Goal: Task Accomplishment & Management: Manage account settings

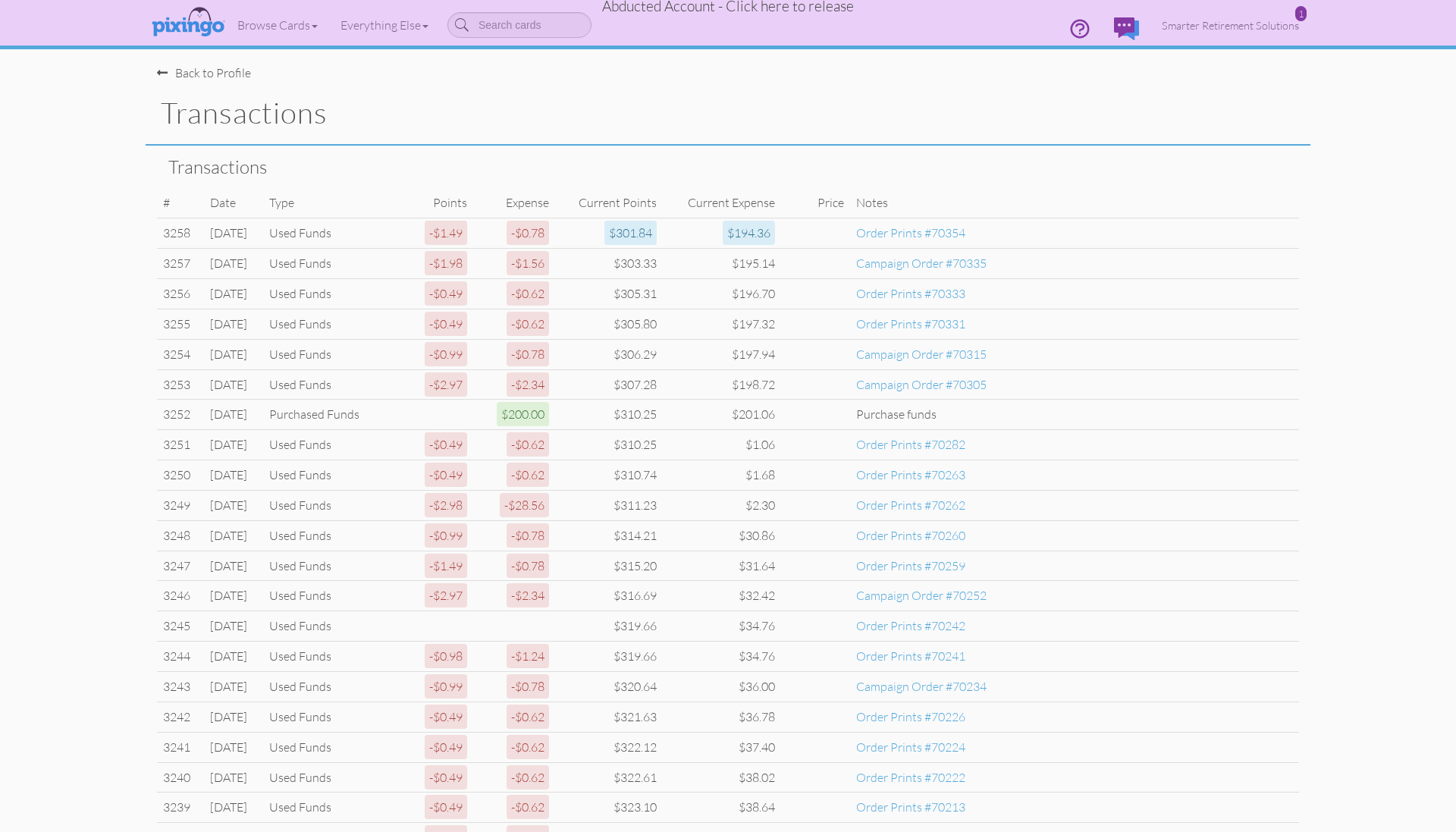
click at [775, 6] on span "Abducted Account - Click here to release" at bounding box center [728, 6] width 252 height 18
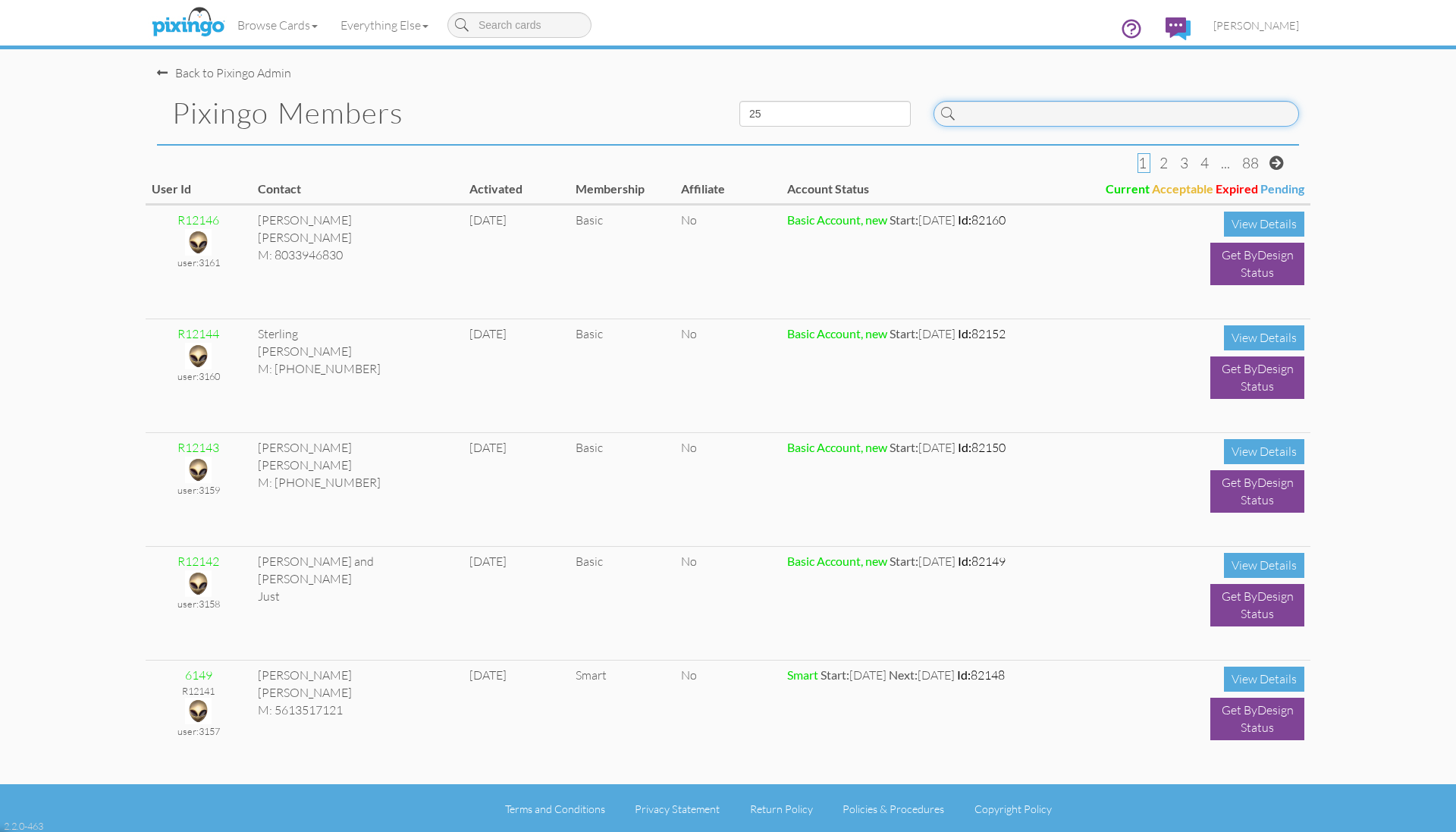
click at [1054, 110] on input at bounding box center [1116, 114] width 366 height 26
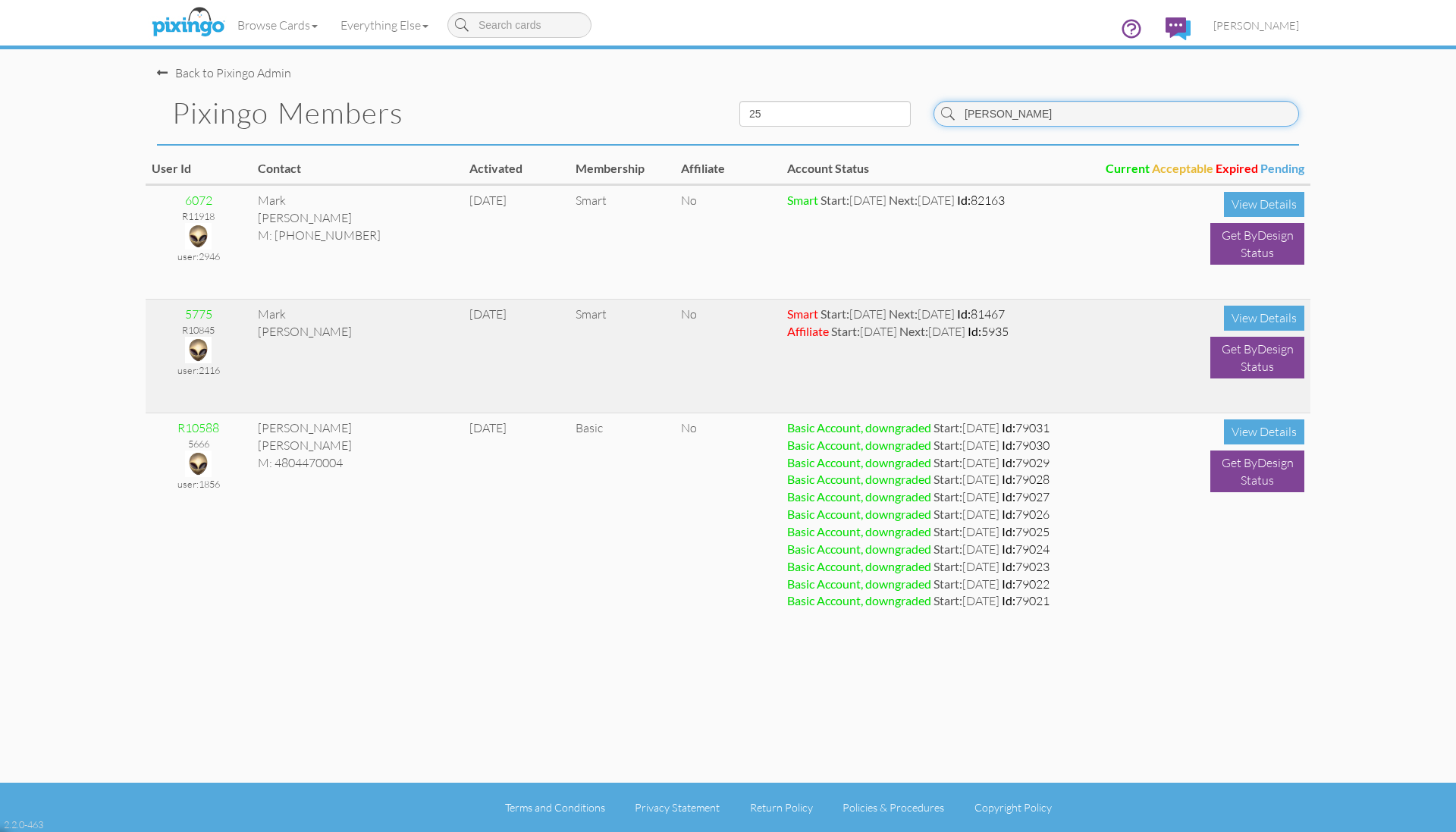
type input "[PERSON_NAME]"
click at [198, 346] on img at bounding box center [198, 350] width 27 height 27
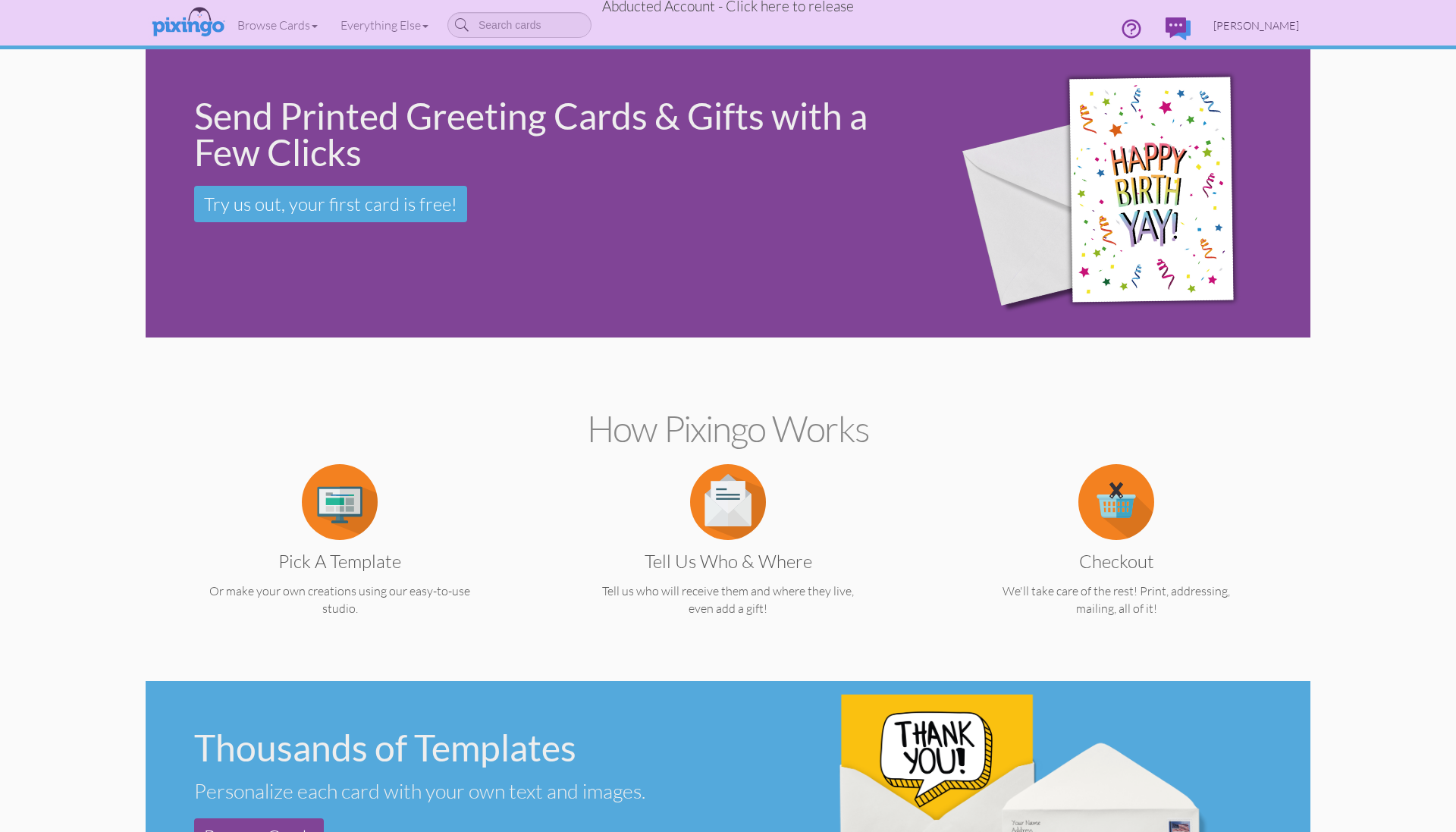
click at [1249, 28] on span "[PERSON_NAME]" at bounding box center [1256, 26] width 85 height 13
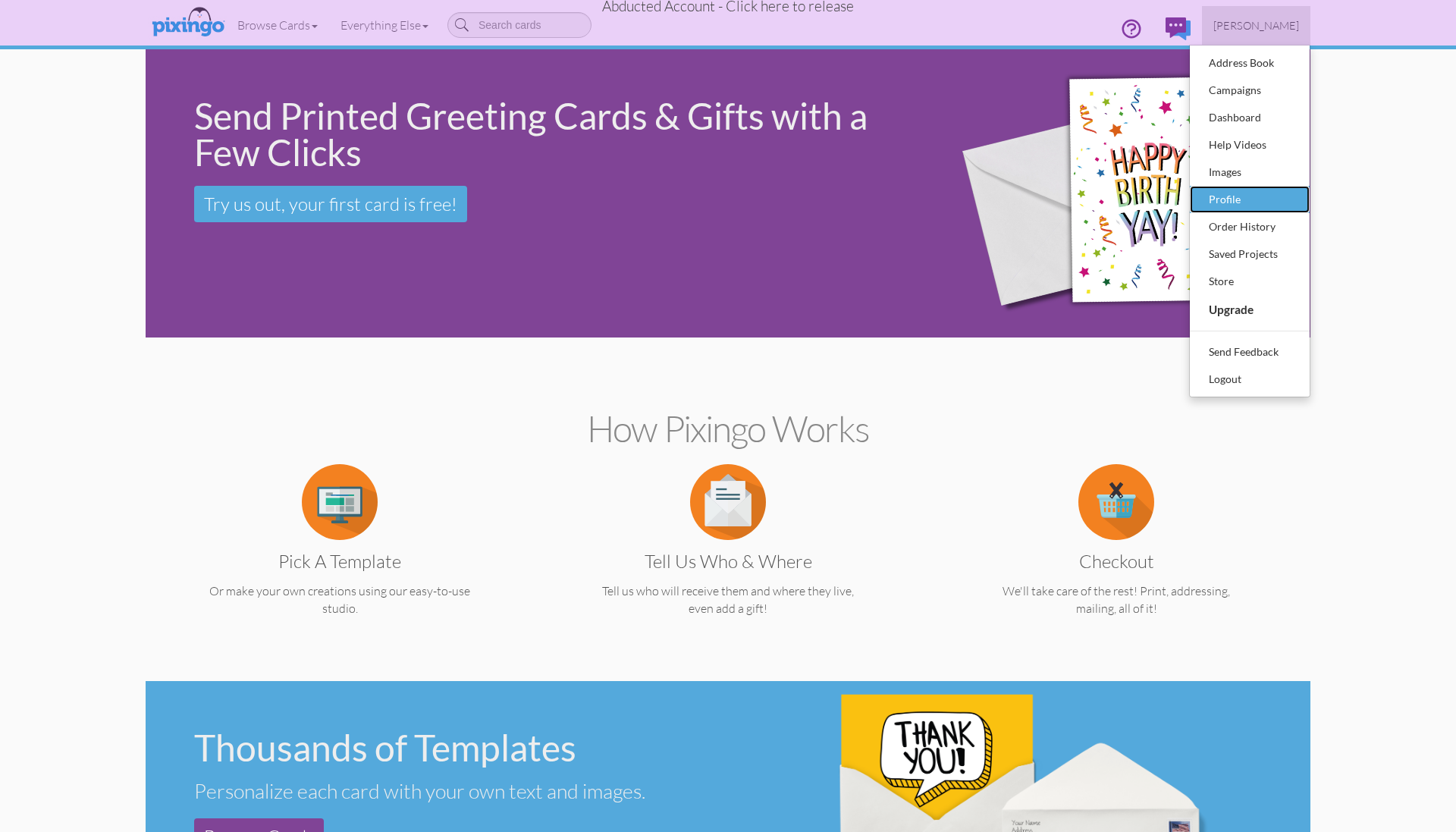
click at [1232, 197] on div "Profile" at bounding box center [1249, 199] width 89 height 23
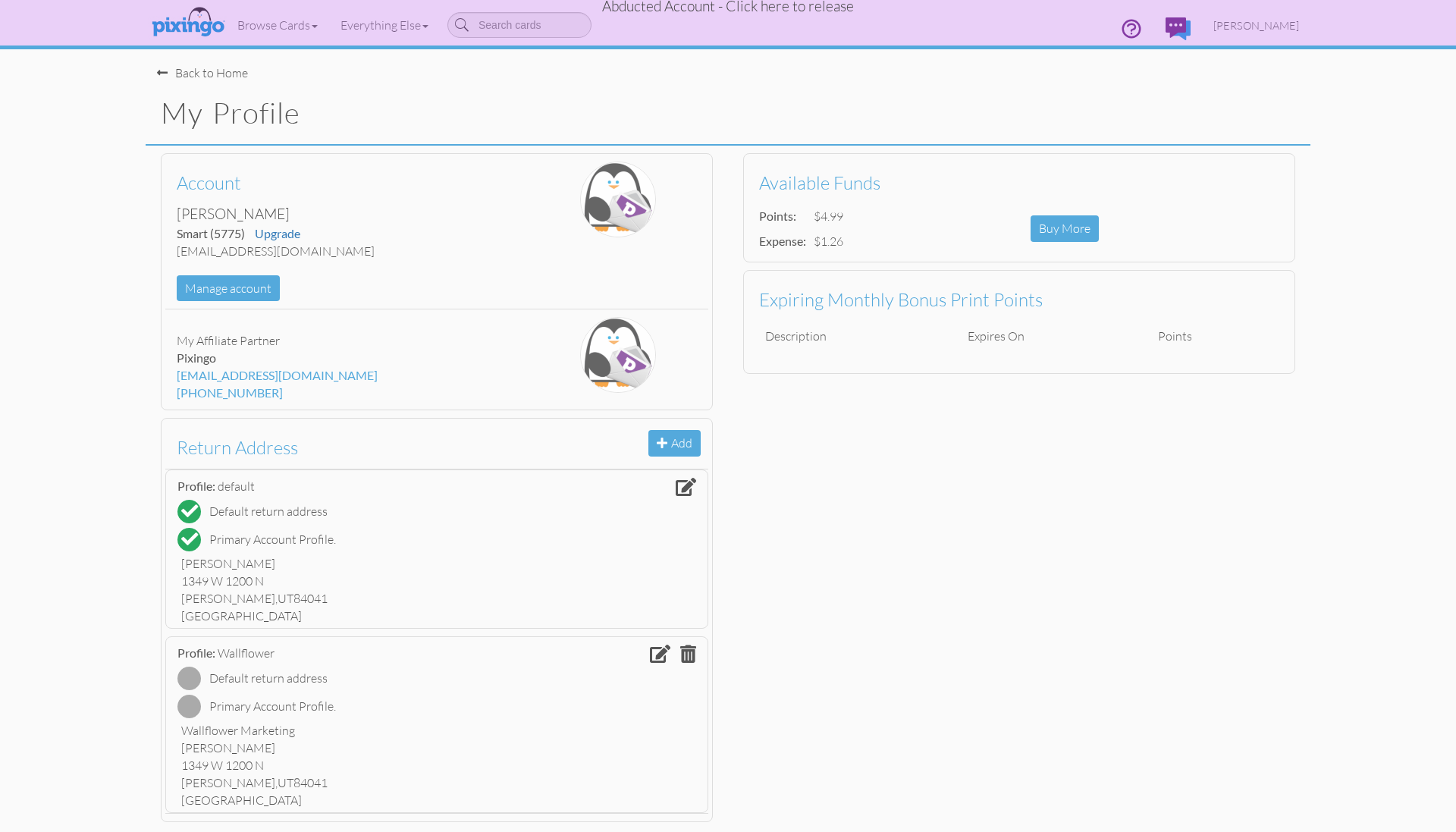
click at [183, 76] on div "Back to Home" at bounding box center [202, 73] width 91 height 17
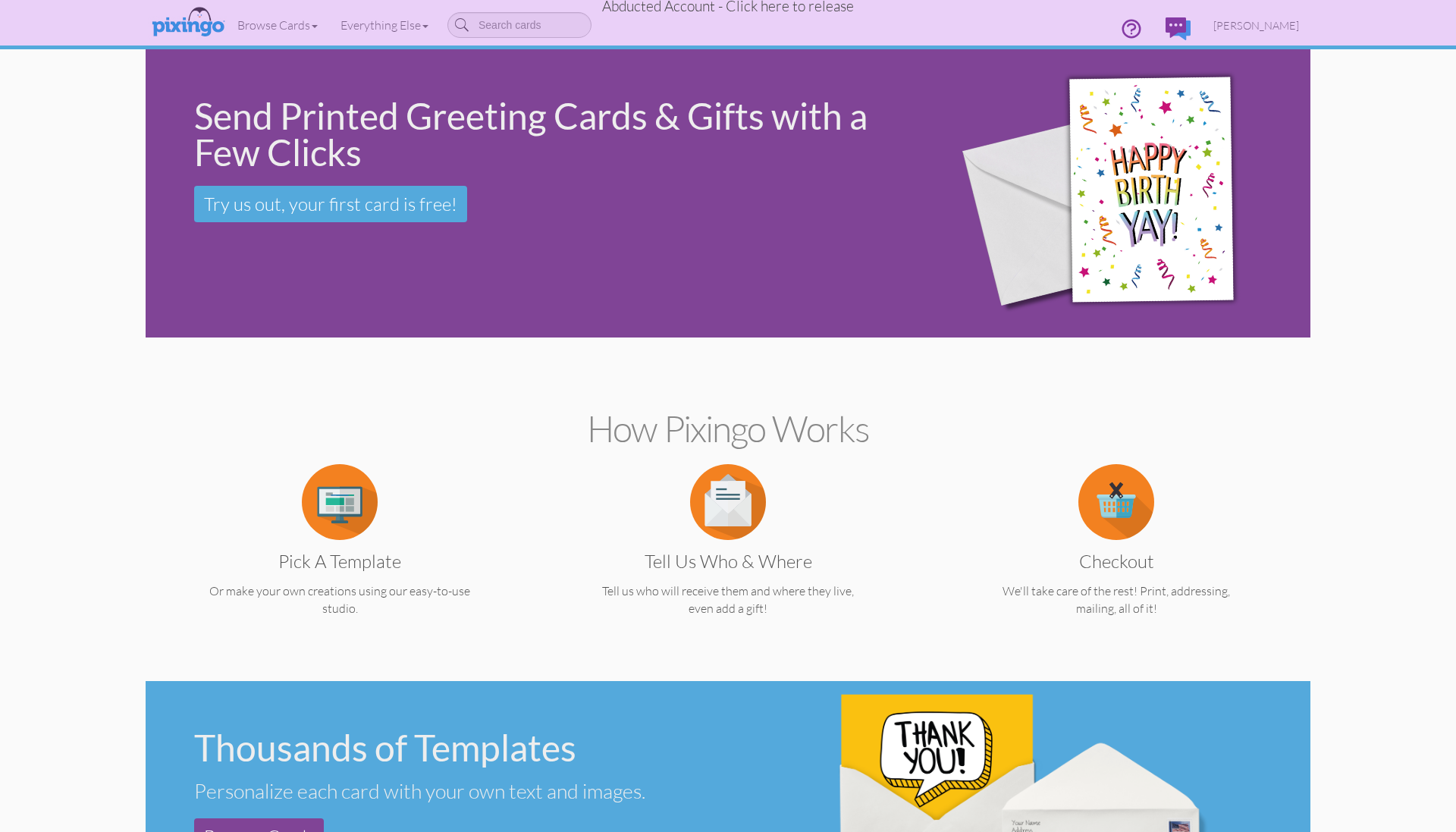
click at [758, 6] on span "Abducted Account - Click here to release" at bounding box center [728, 6] width 252 height 18
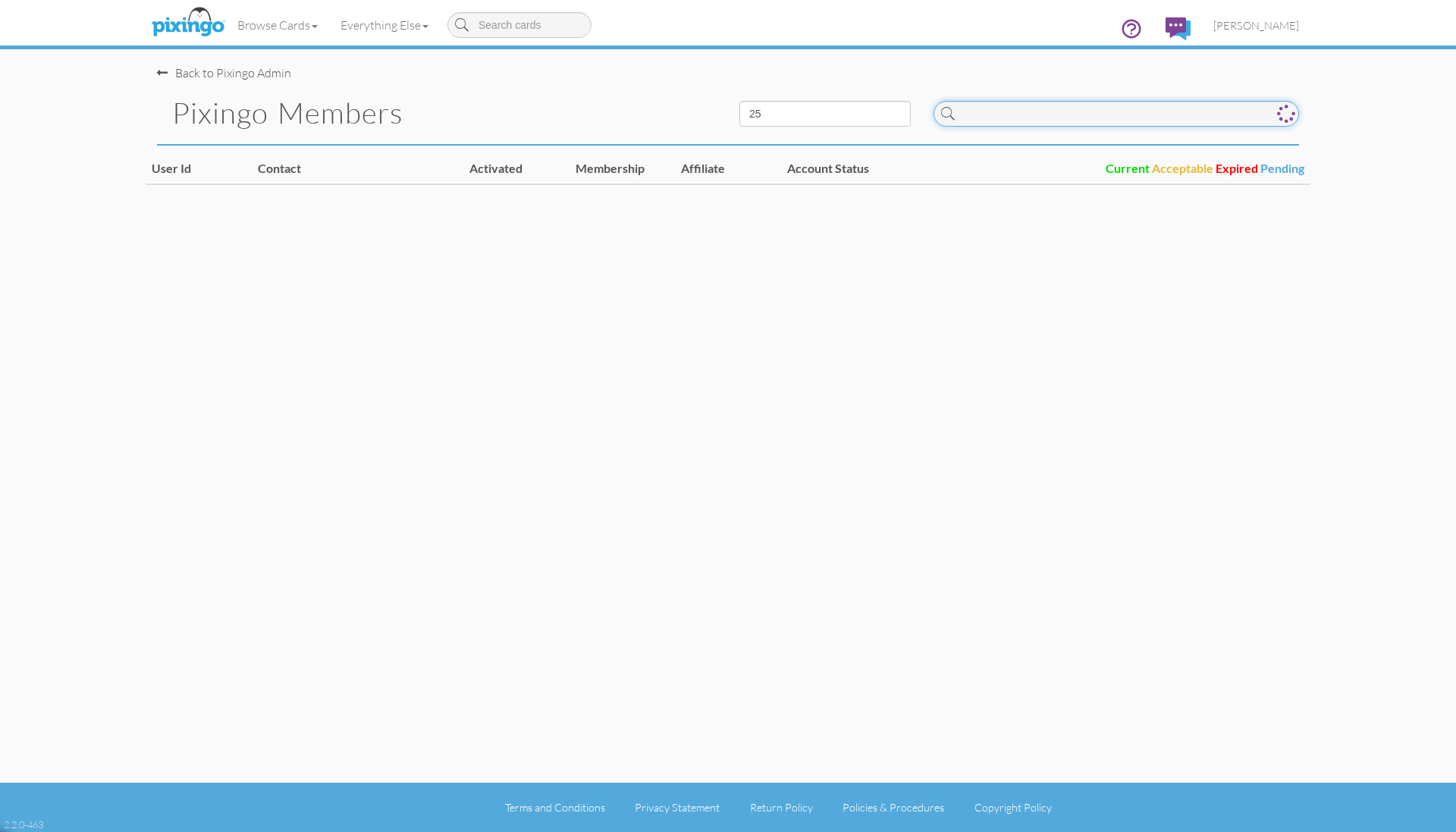
click at [1037, 122] on input at bounding box center [1116, 114] width 366 height 26
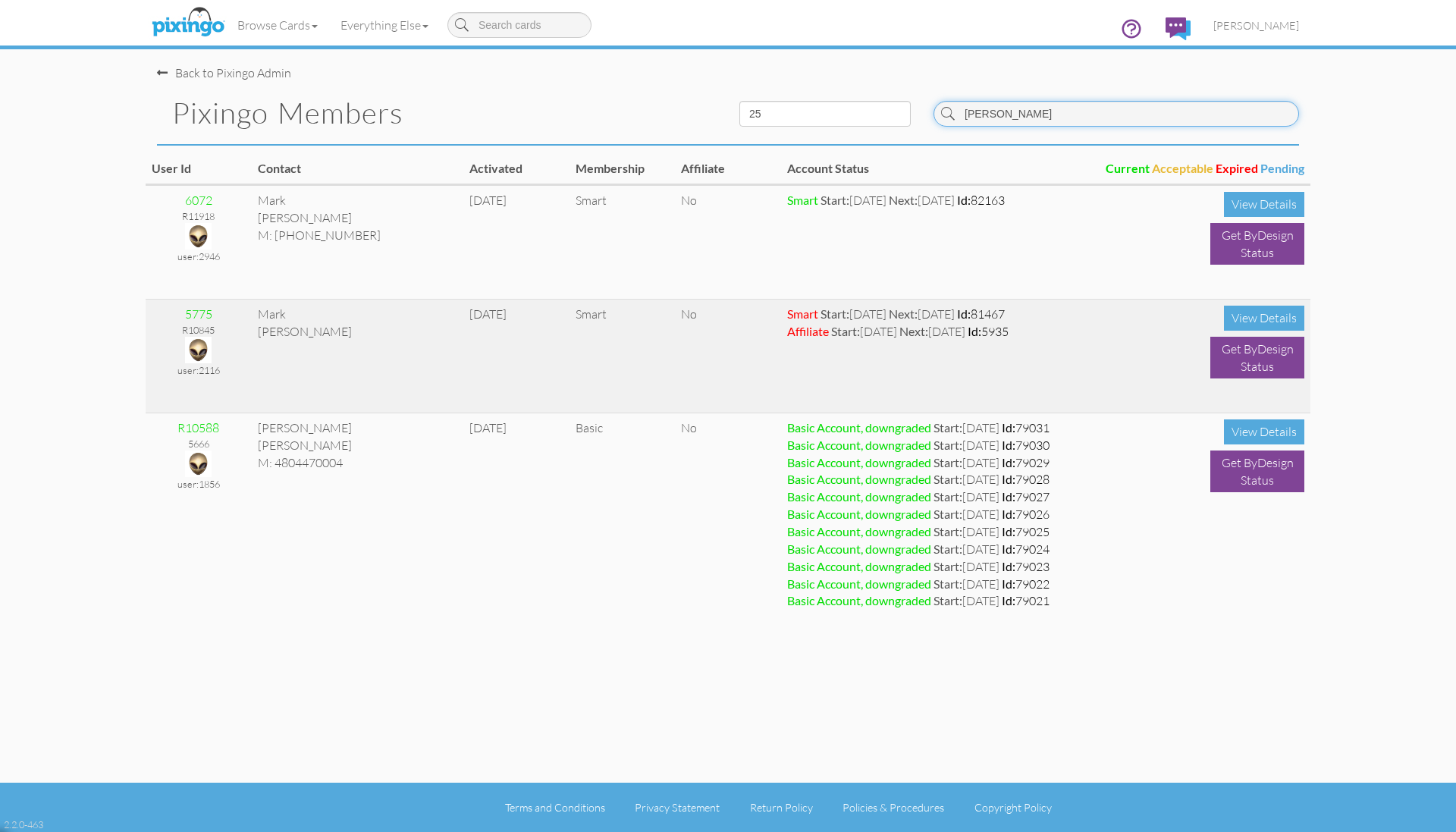
type input "[PERSON_NAME]"
click at [194, 343] on img at bounding box center [198, 350] width 27 height 27
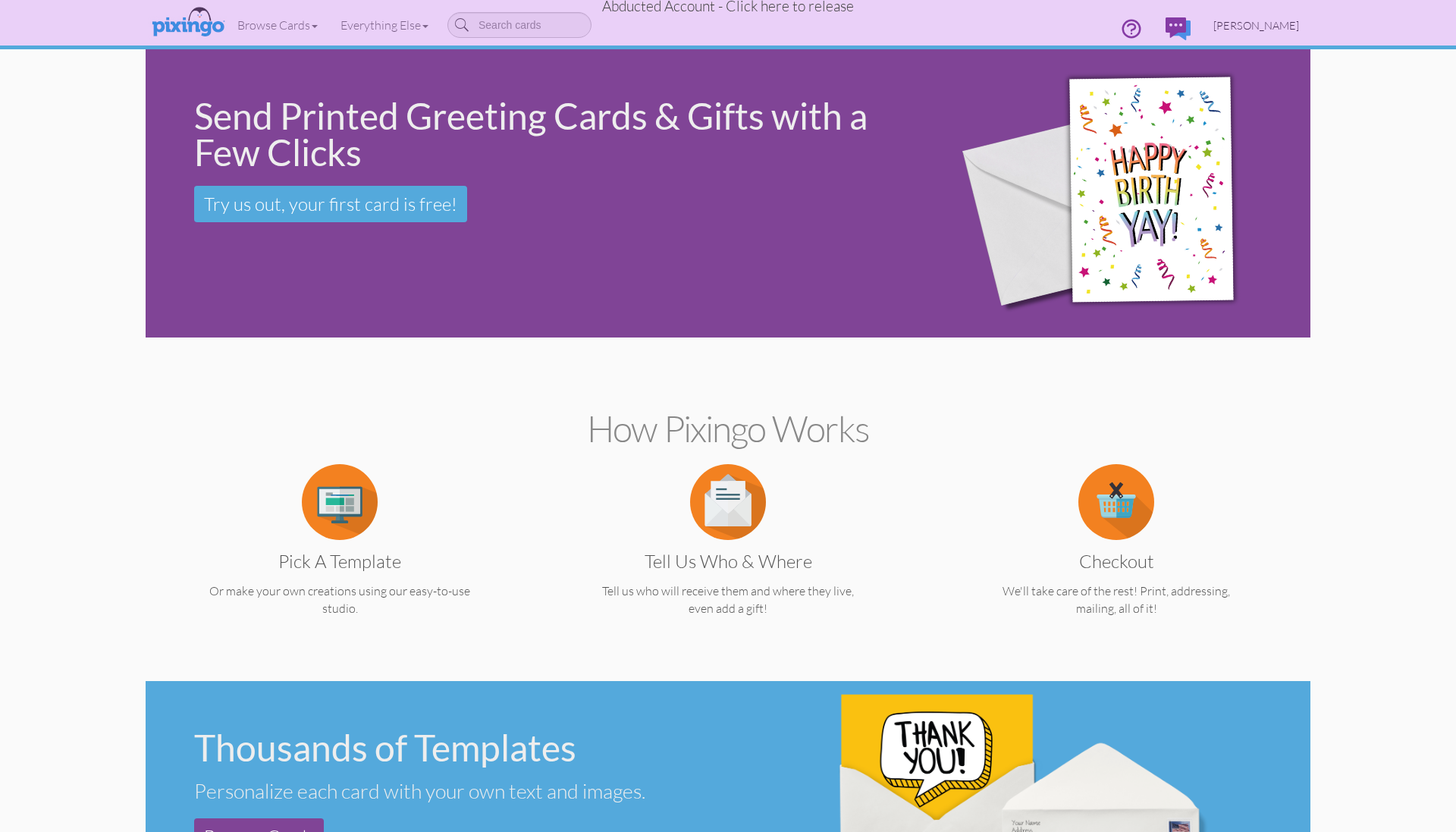
click at [1236, 27] on span "[PERSON_NAME]" at bounding box center [1256, 26] width 85 height 13
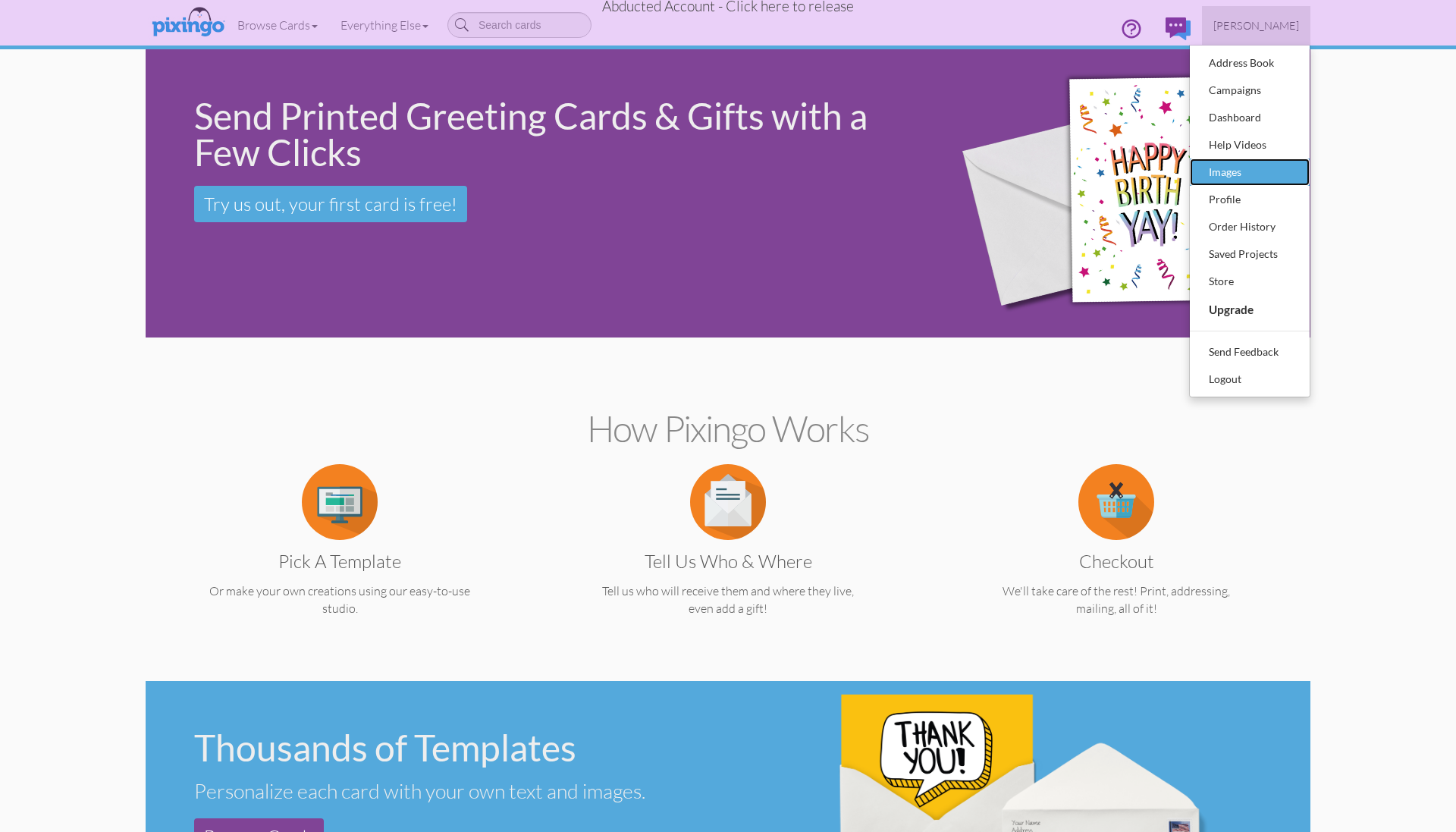
click at [1225, 174] on div "Images" at bounding box center [1249, 172] width 89 height 23
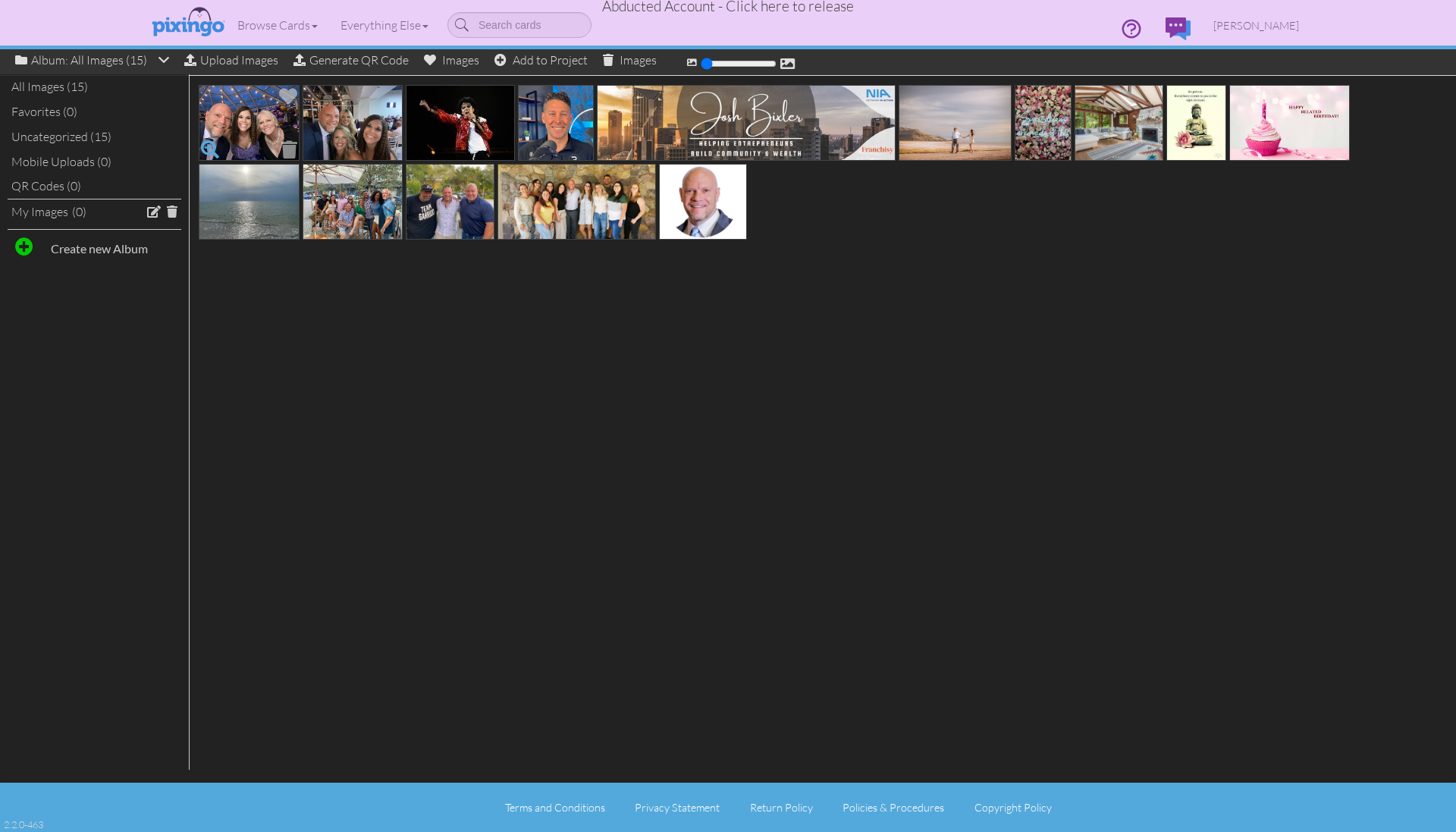
click at [208, 142] on span at bounding box center [210, 150] width 26 height 26
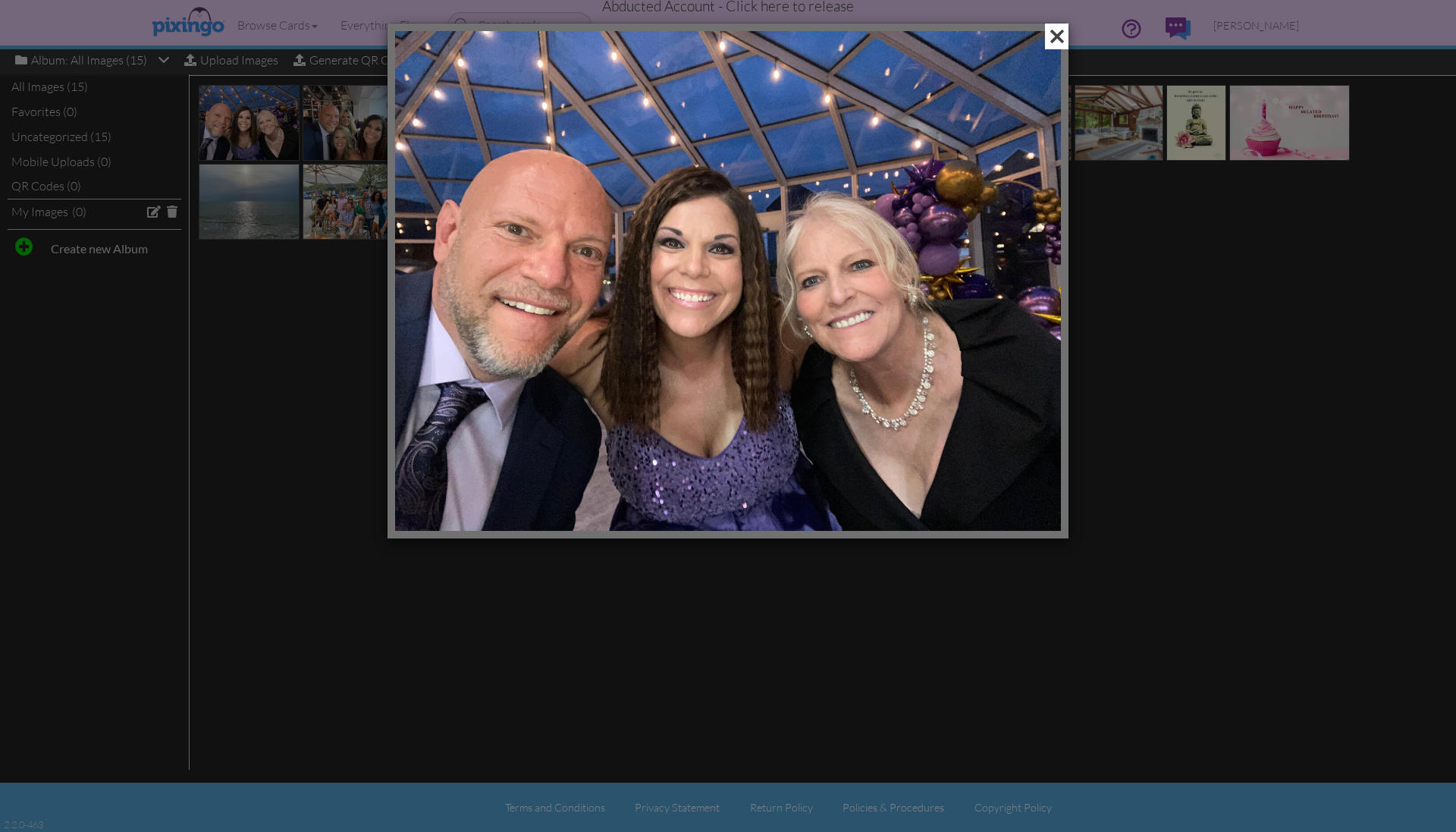
click at [1057, 44] on span at bounding box center [1057, 37] width 24 height 26
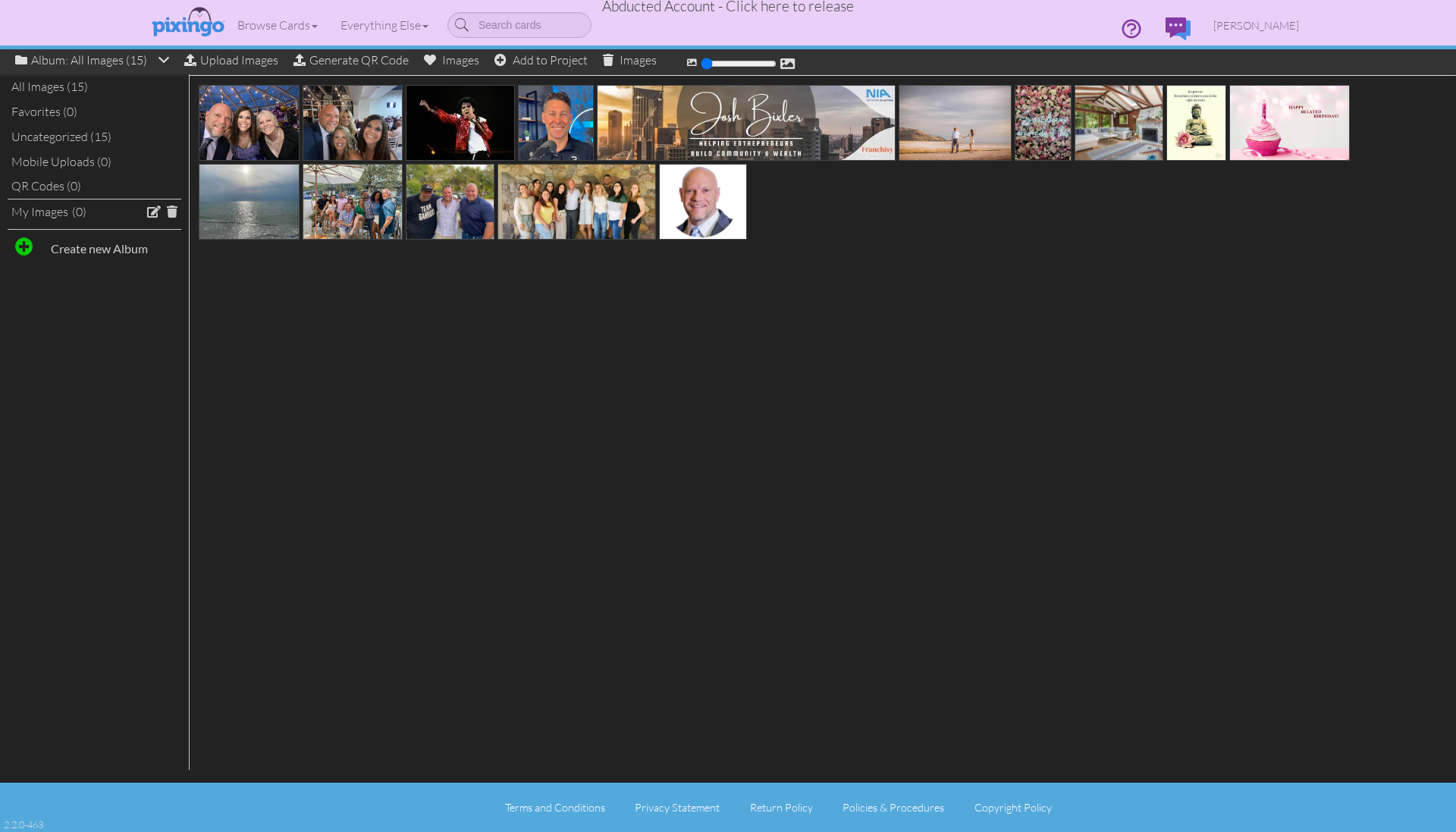
click at [1145, 290] on div at bounding box center [728, 430] width 1456 height 708
click at [315, 221] on span at bounding box center [314, 228] width 26 height 26
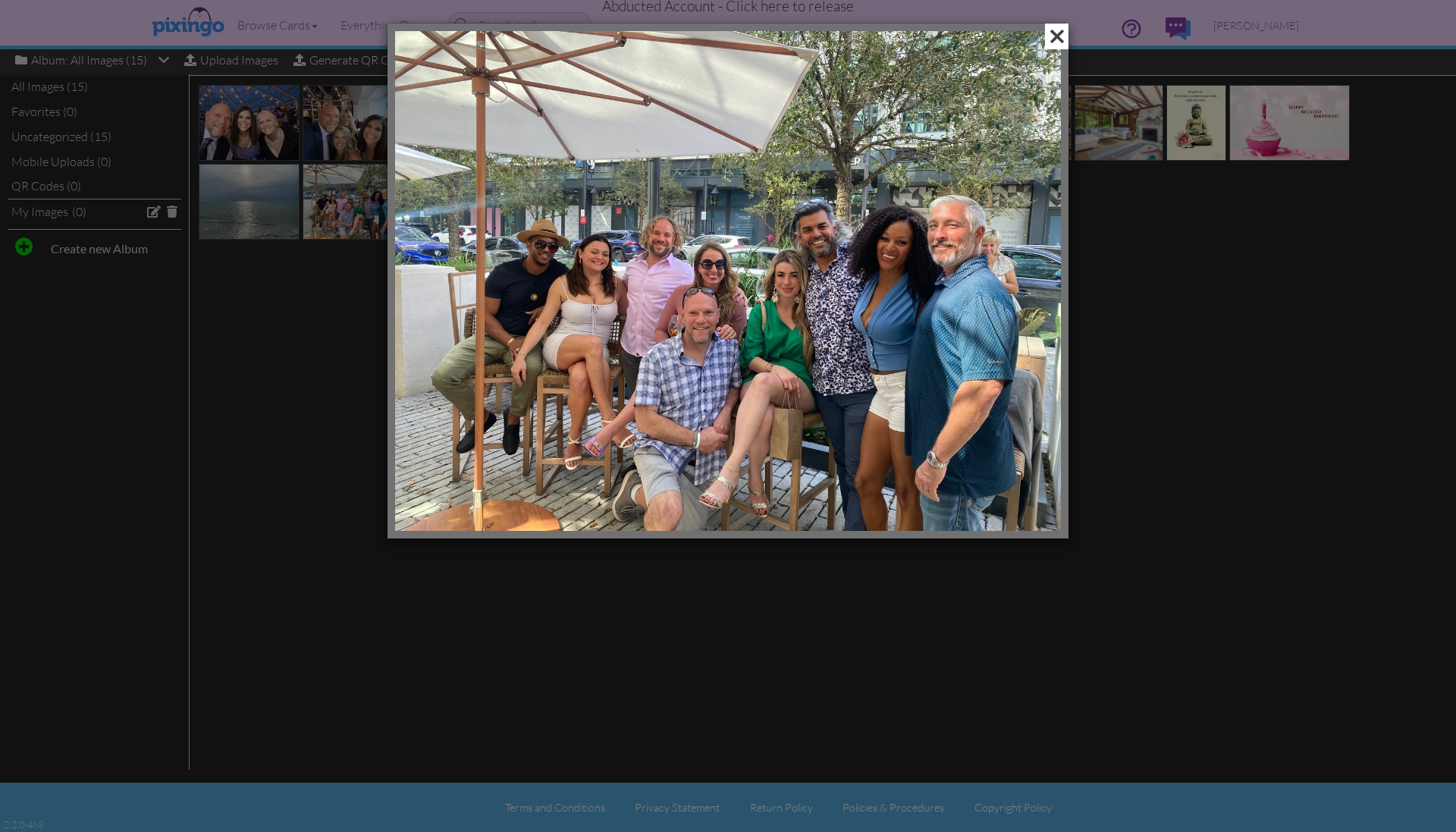
click at [1061, 37] on span at bounding box center [1057, 37] width 24 height 26
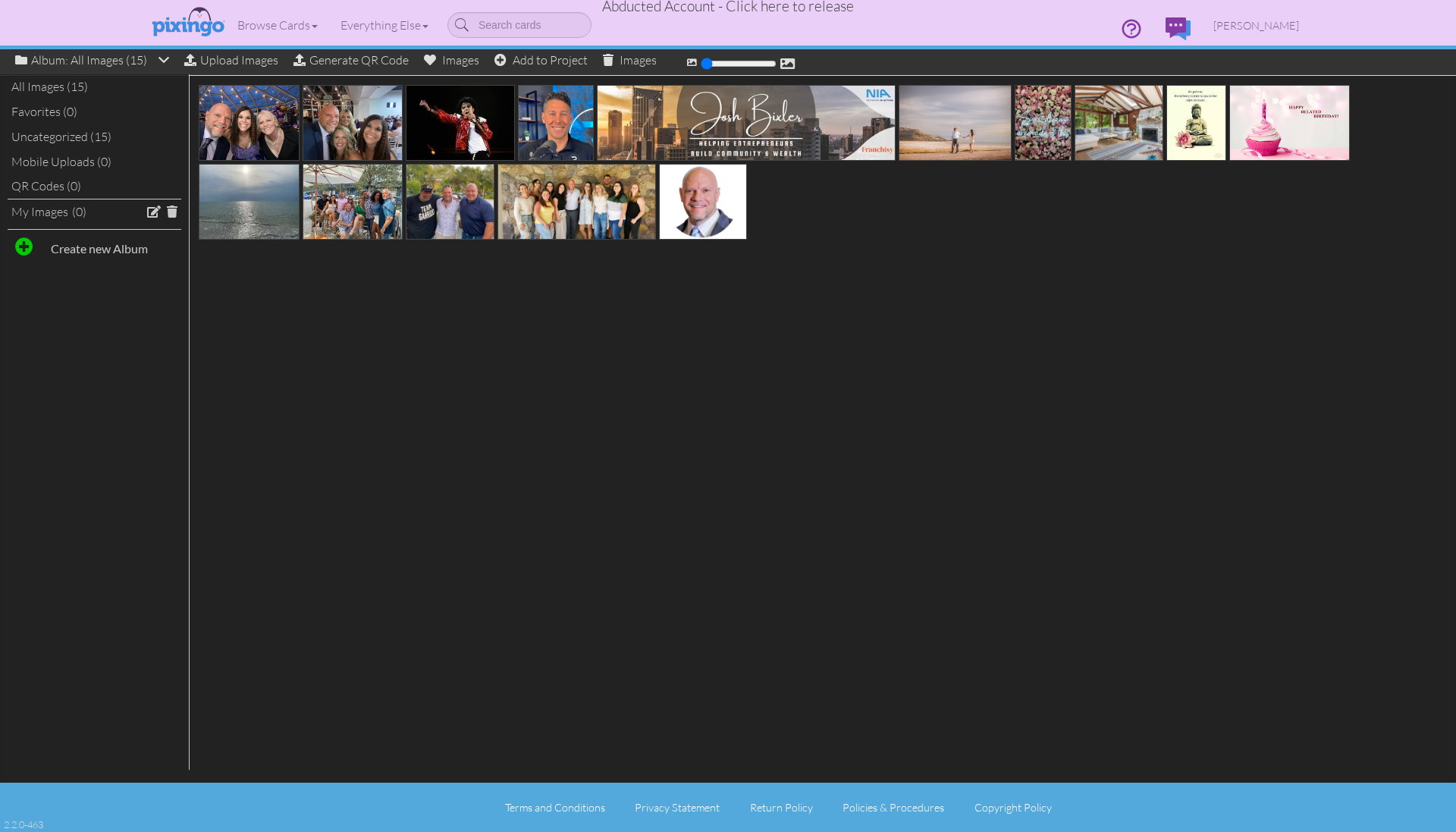
click at [1164, 275] on div at bounding box center [728, 430] width 1456 height 708
click at [43, 84] on div "All Images (15)" at bounding box center [94, 86] width 174 height 25
click at [1131, 290] on div at bounding box center [728, 430] width 1456 height 708
click at [1270, 22] on span "[PERSON_NAME]" at bounding box center [1256, 26] width 85 height 13
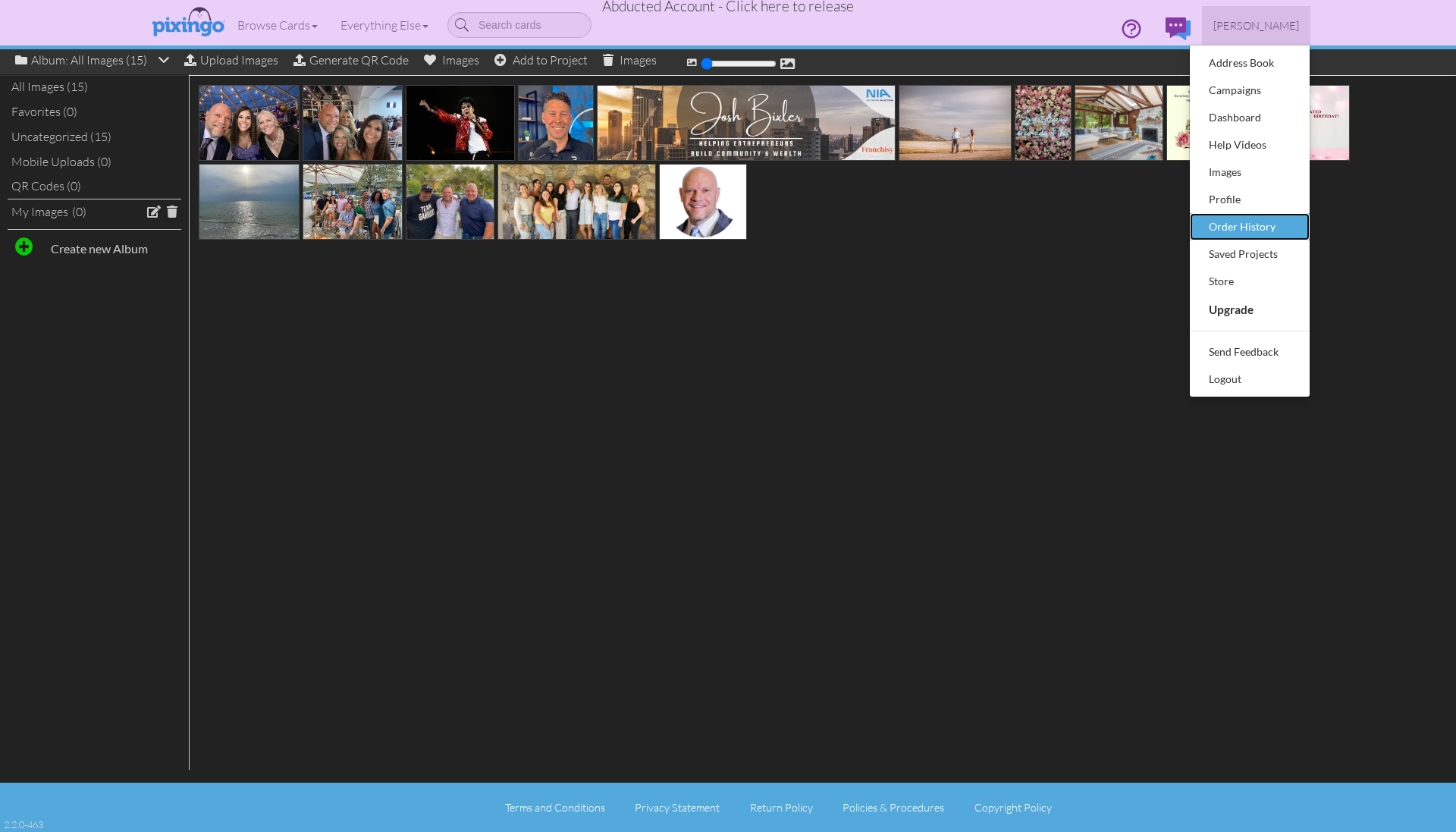
click at [1276, 228] on div "Order History" at bounding box center [1249, 226] width 89 height 23
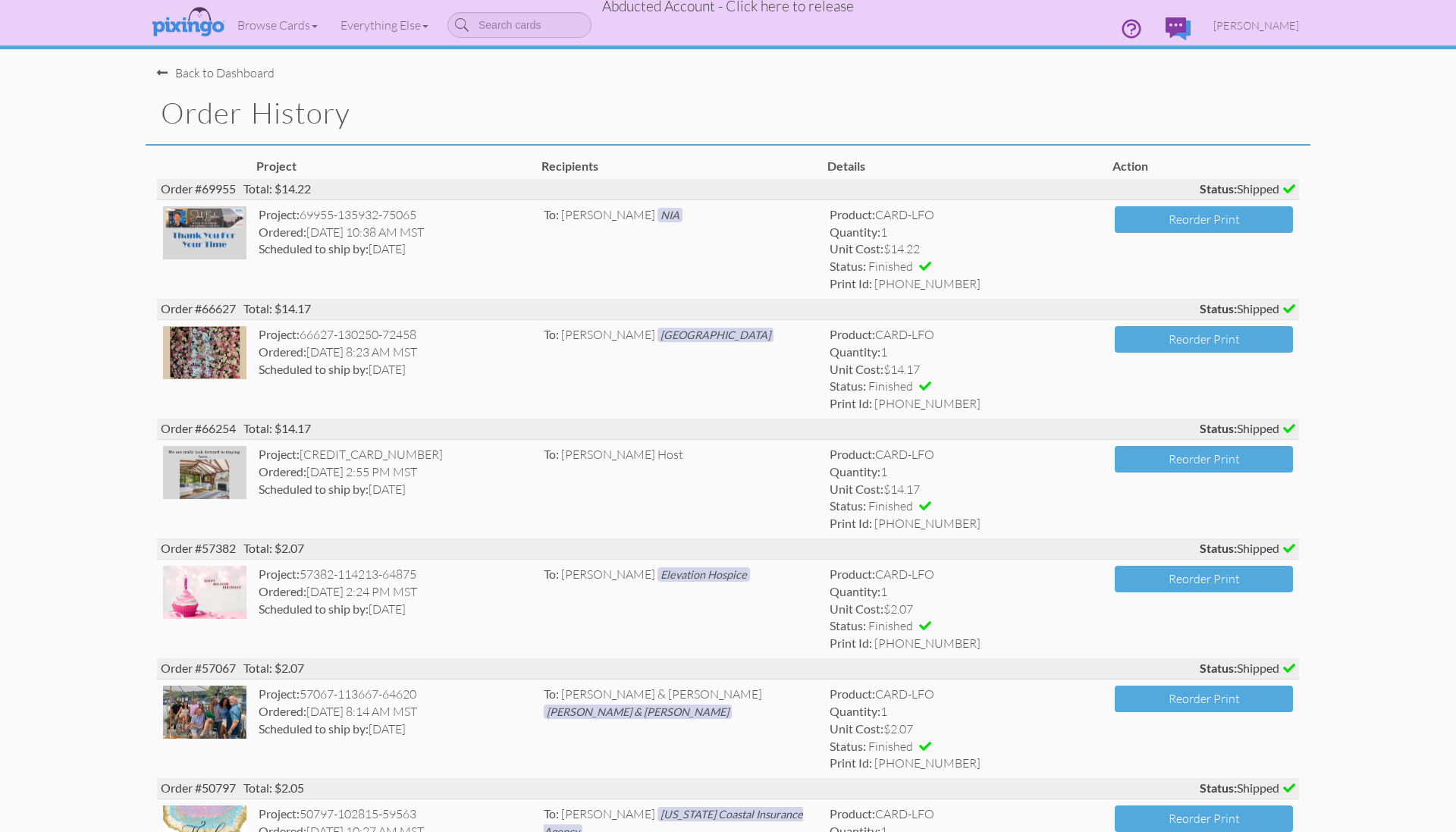
click at [819, 7] on span "Abducted Account - Click here to release" at bounding box center [728, 6] width 252 height 18
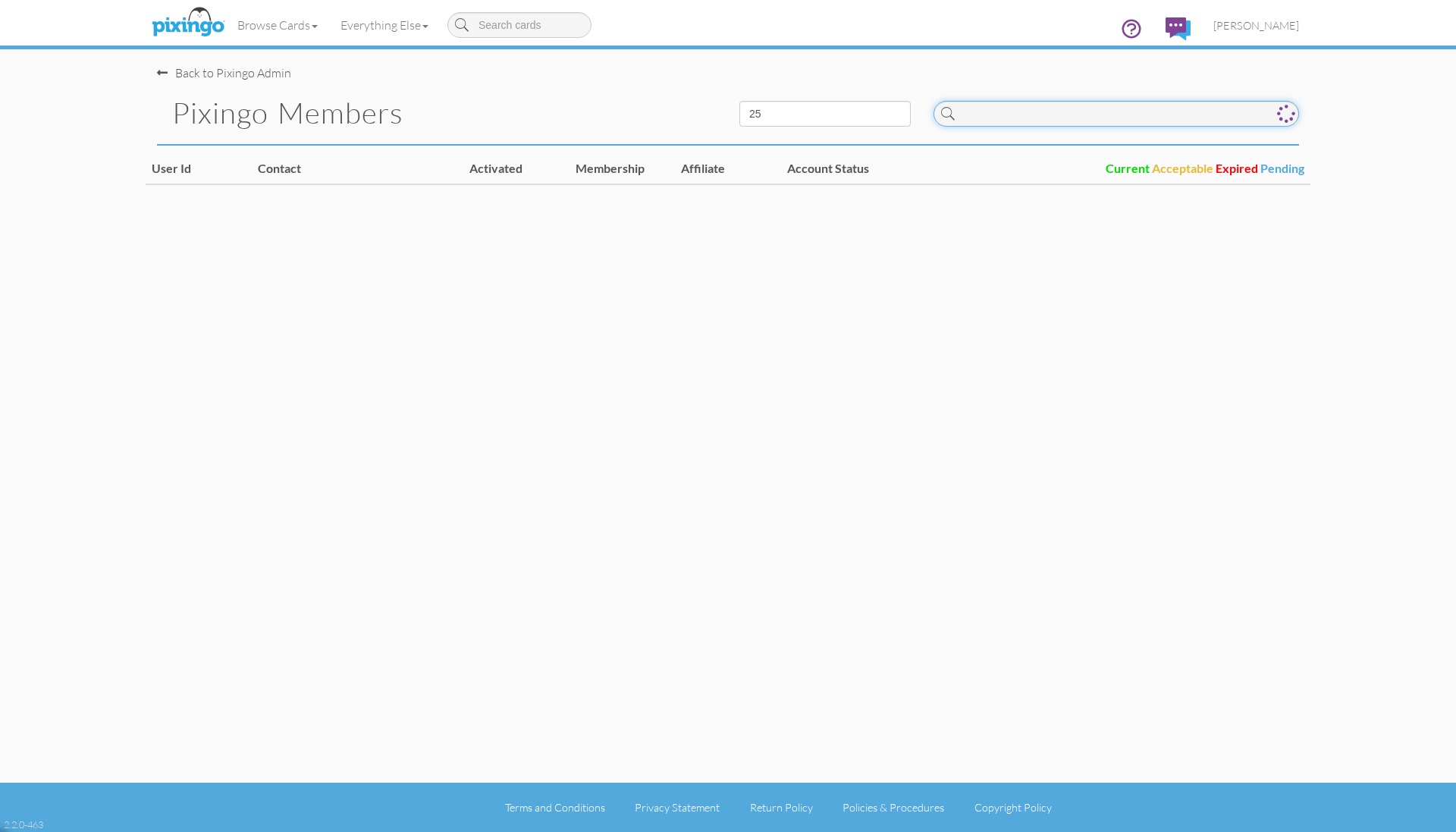
click at [1010, 116] on input at bounding box center [1116, 114] width 366 height 26
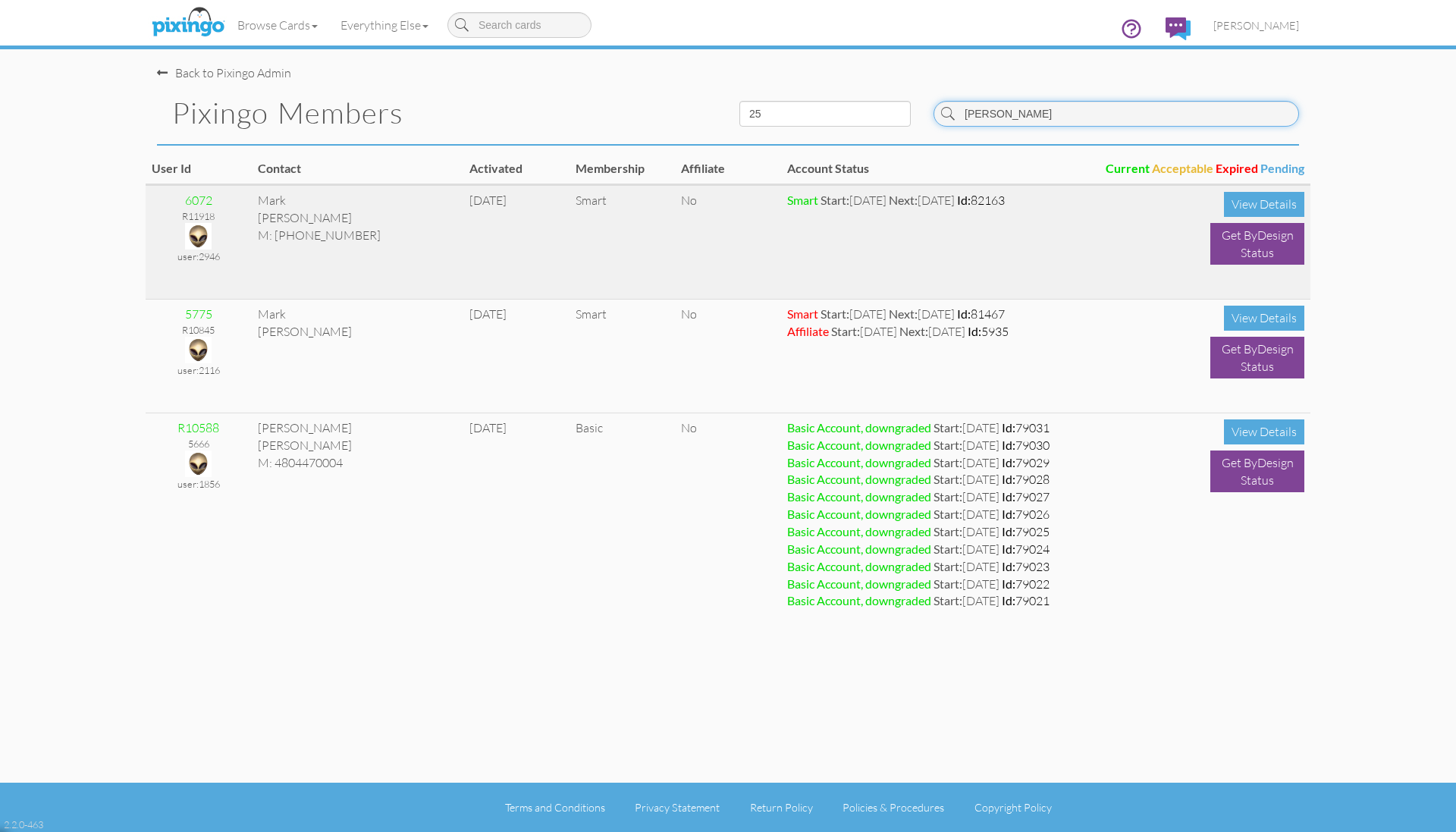
type input "[PERSON_NAME]"
click at [202, 231] on img at bounding box center [198, 236] width 27 height 27
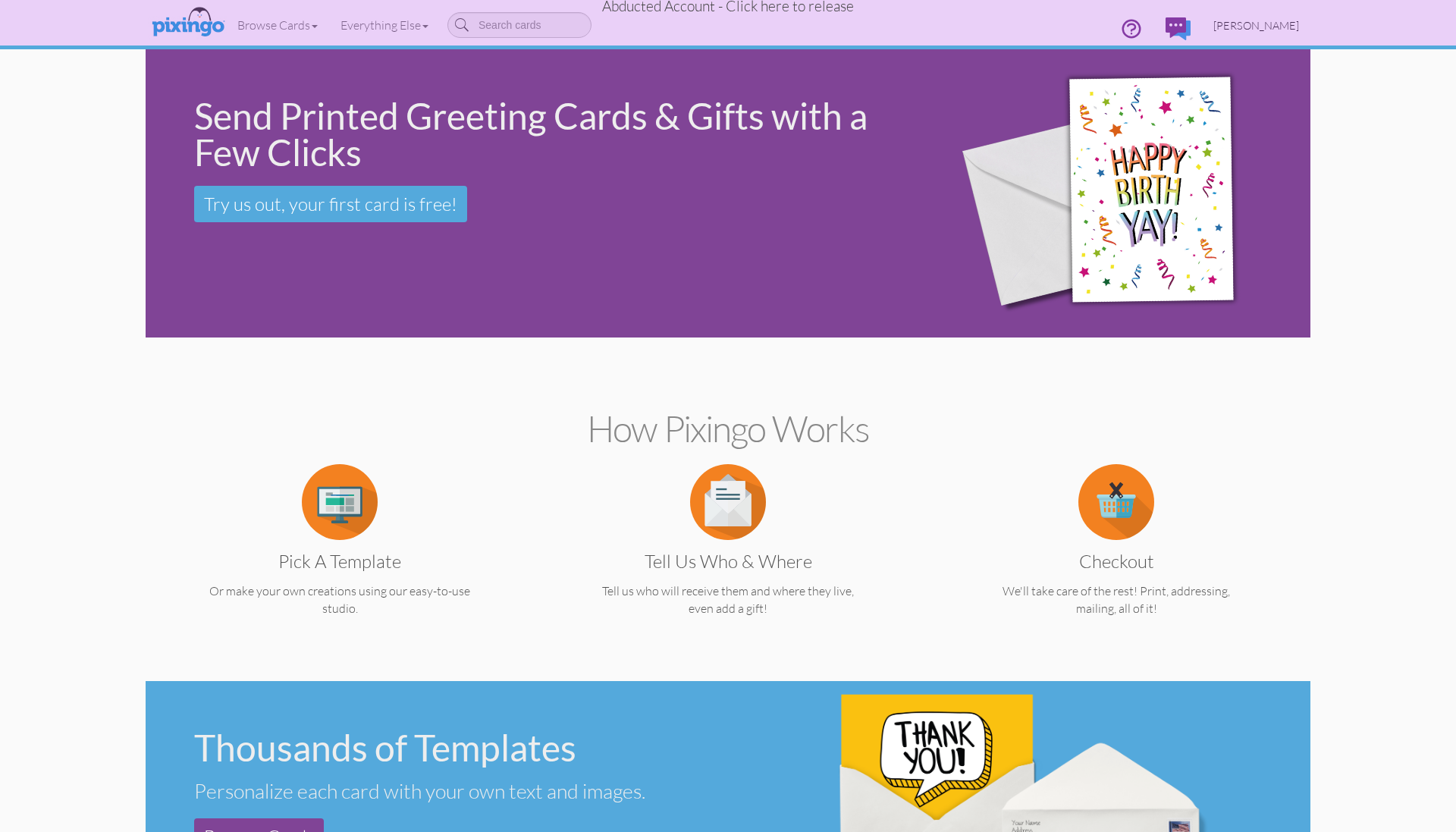
click at [1244, 19] on span "[PERSON_NAME]" at bounding box center [1256, 26] width 85 height 13
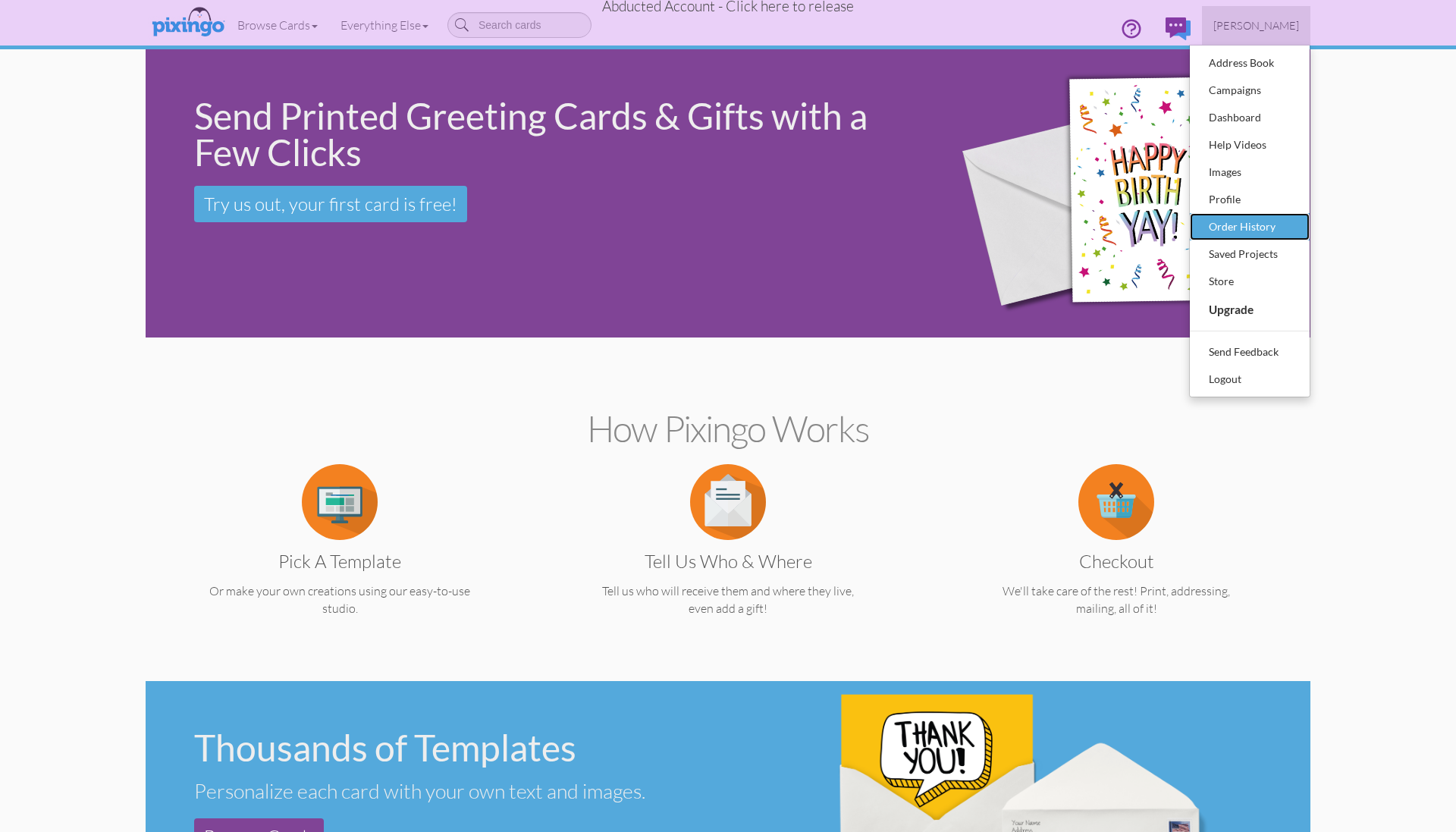
click at [1233, 229] on div "Order History" at bounding box center [1249, 226] width 89 height 23
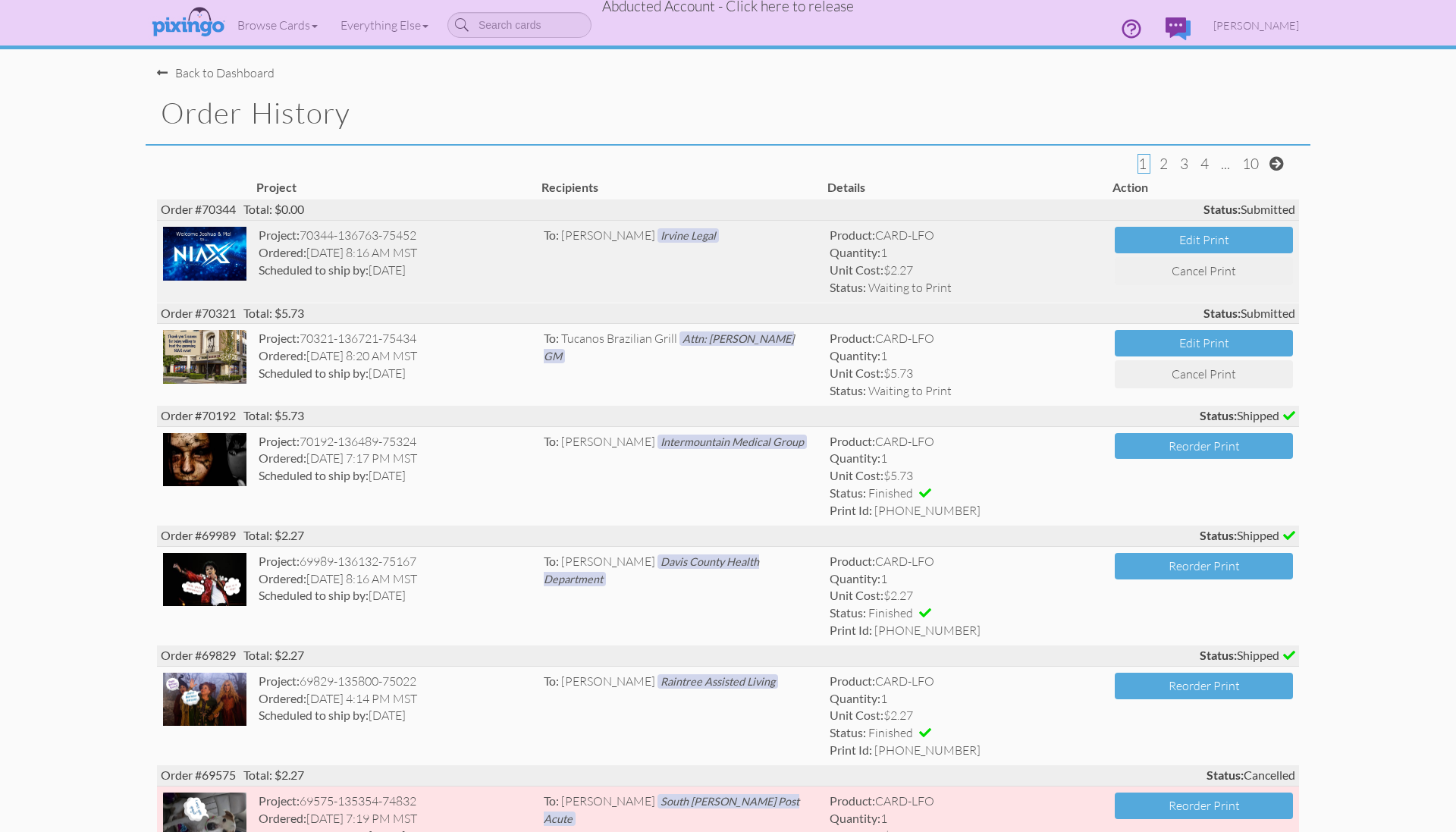
scroll to position [1, 0]
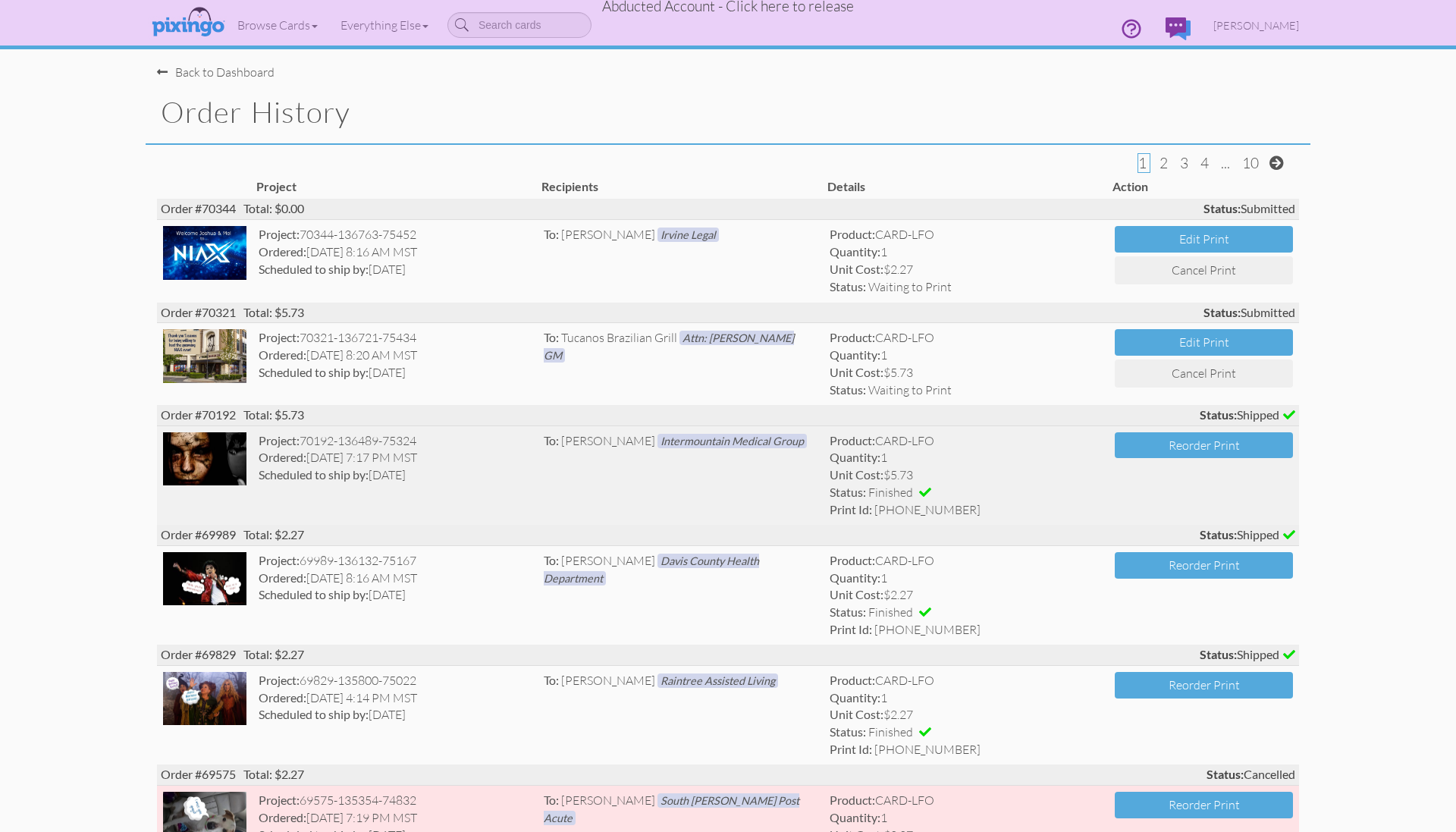
click at [535, 449] on td "Project: 70192-136489-75324 Ordered: [DATE] 7:17 PM MST Scheduled to ship by: […" at bounding box center [395, 475] width 286 height 99
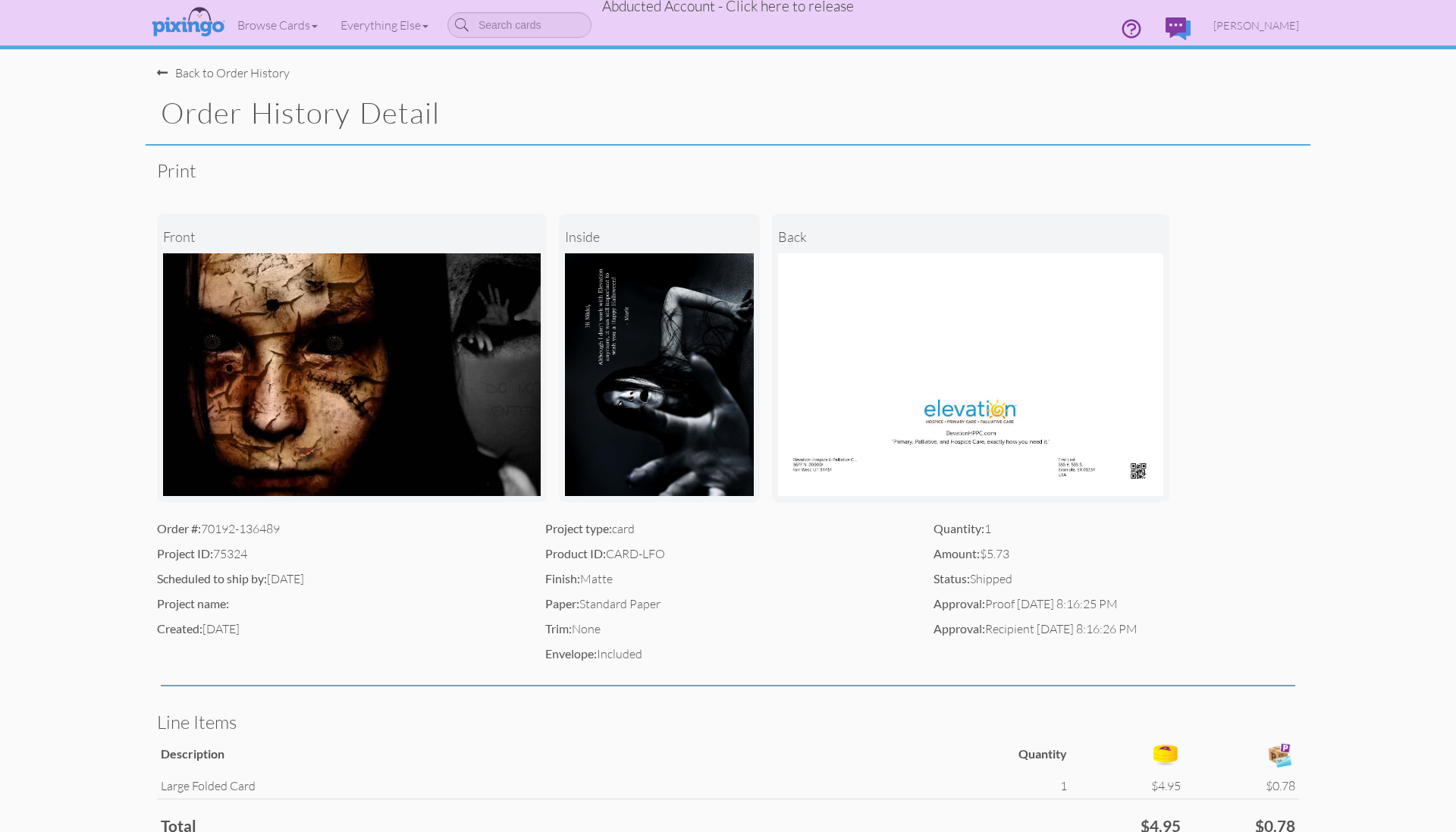
click at [211, 76] on div "Back to Order History" at bounding box center [223, 73] width 132 height 17
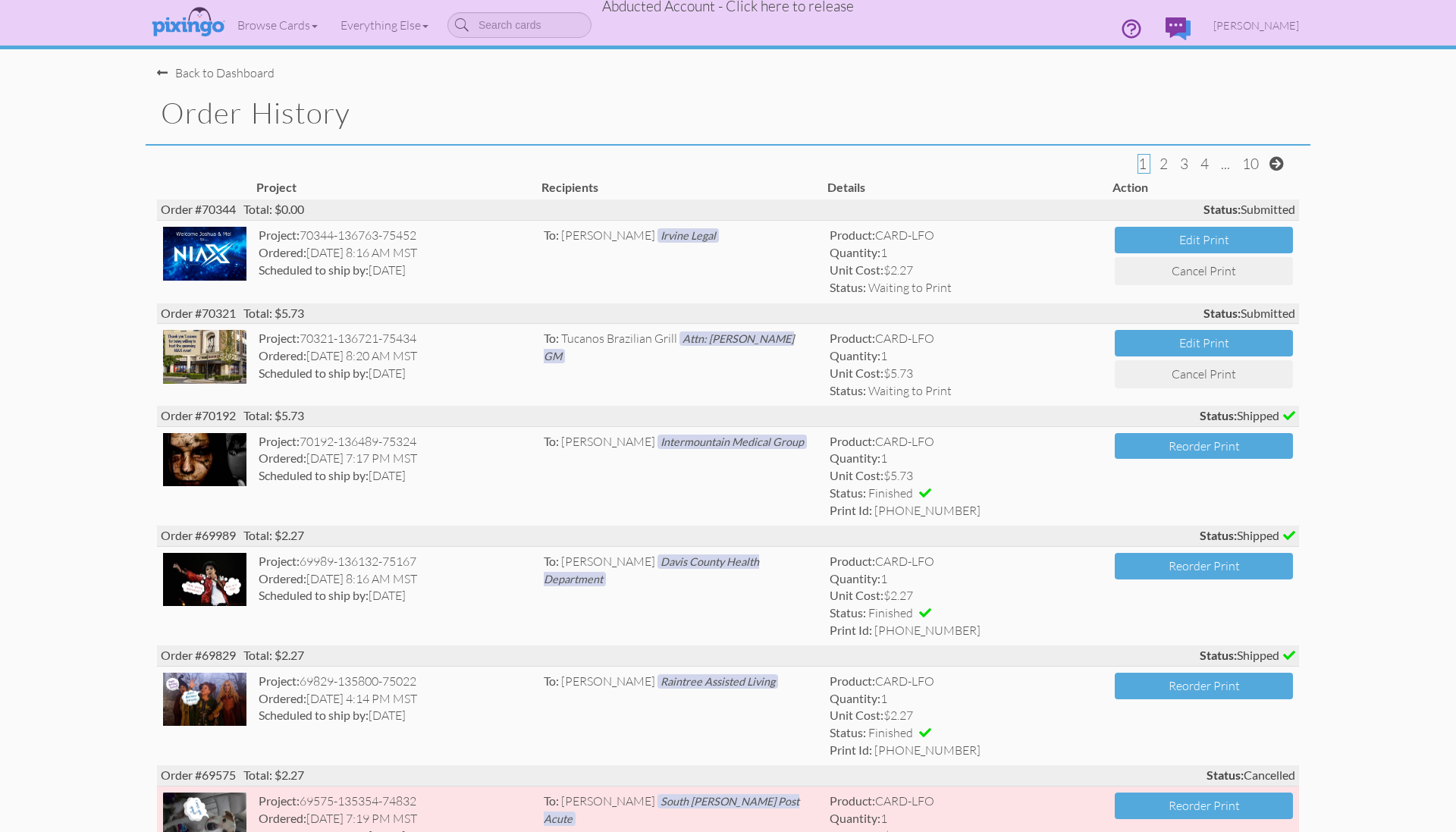
click at [886, 118] on h1 "Order History" at bounding box center [735, 113] width 1149 height 32
click at [950, 81] on div "Back to Dashboard" at bounding box center [734, 65] width 1154 height 32
click at [770, 6] on span "Abducted Account - Click here to release" at bounding box center [728, 6] width 252 height 18
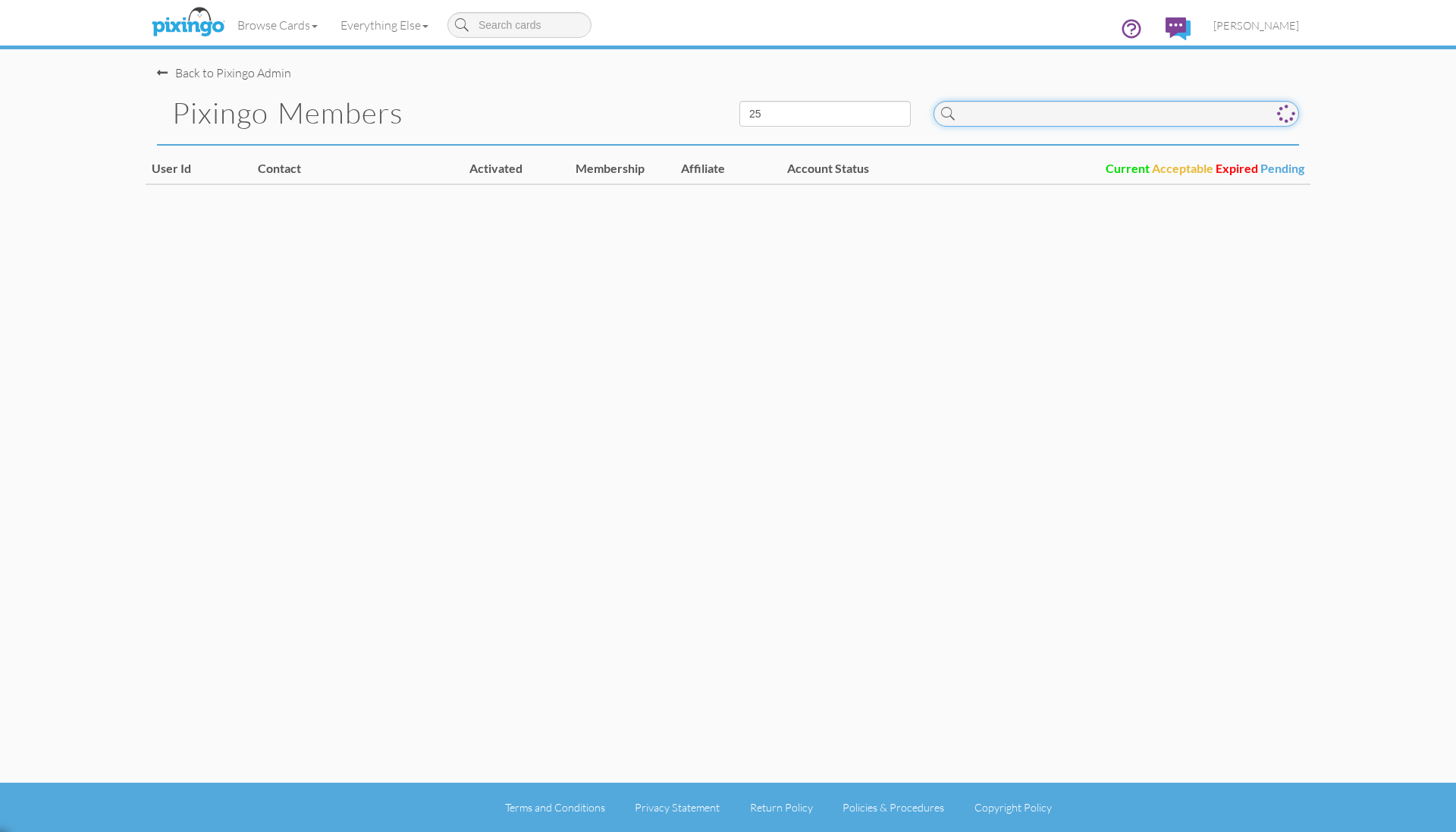
drag, startPoint x: 1021, startPoint y: 124, endPoint x: 1055, endPoint y: 139, distance: 37.2
click at [1025, 128] on div at bounding box center [1116, 109] width 389 height 56
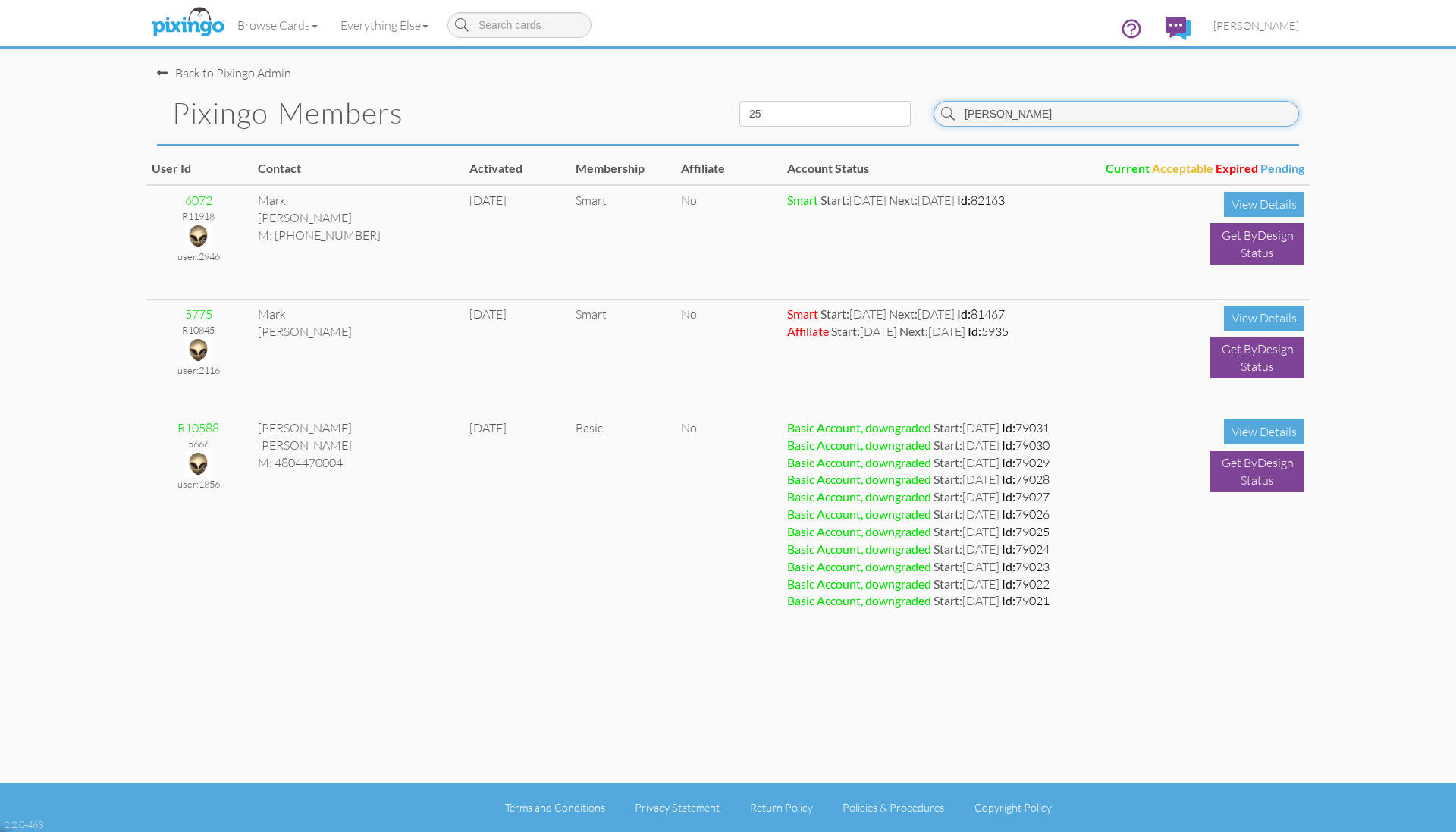
type input "[PERSON_NAME]"
click at [1440, 359] on pixingo-members "Toggle navigation Visit Pixingo Mobile Browse Cards Business Accounting Automot…" at bounding box center [728, 416] width 1456 height 832
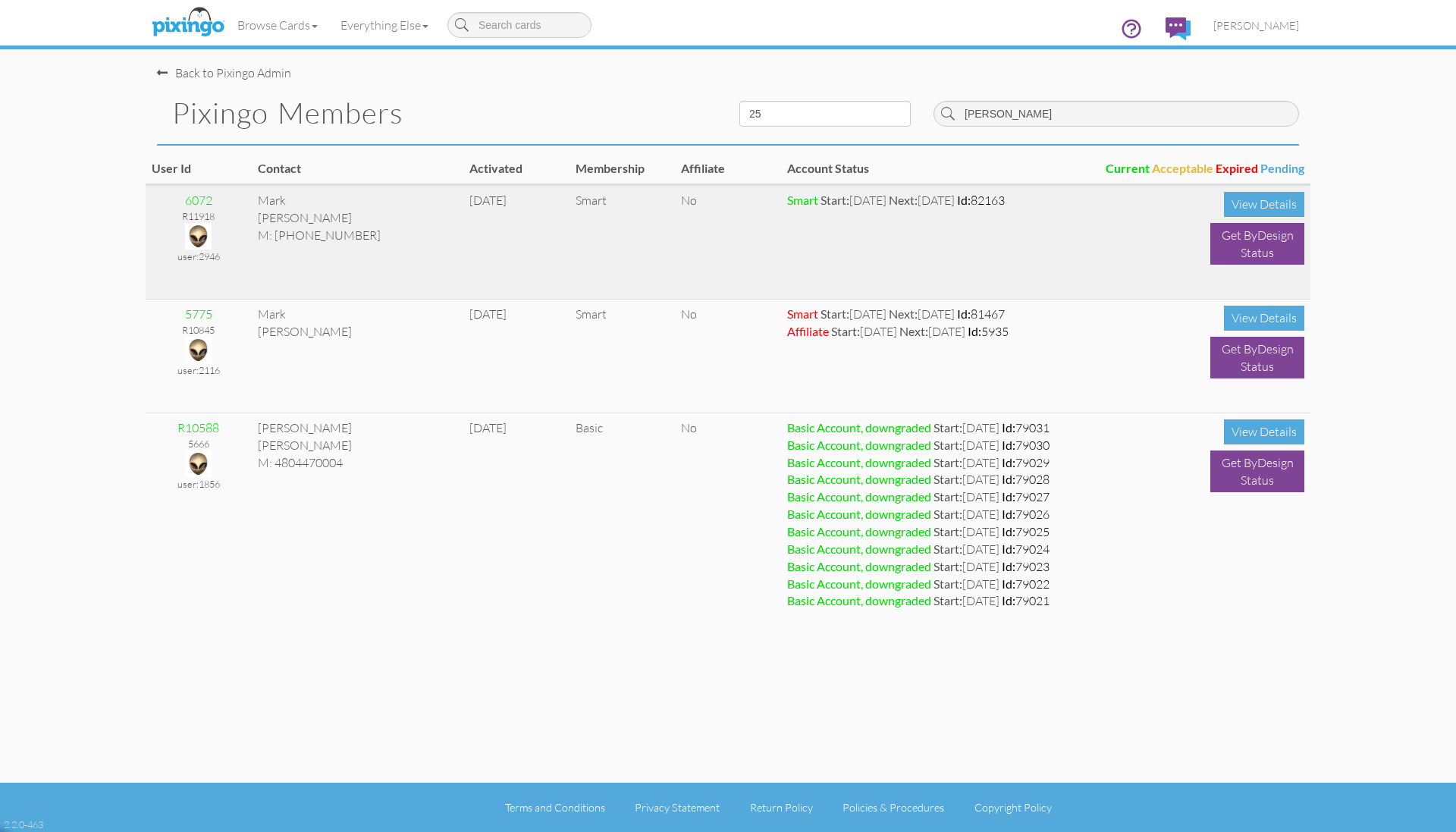
click at [195, 234] on img at bounding box center [198, 236] width 27 height 27
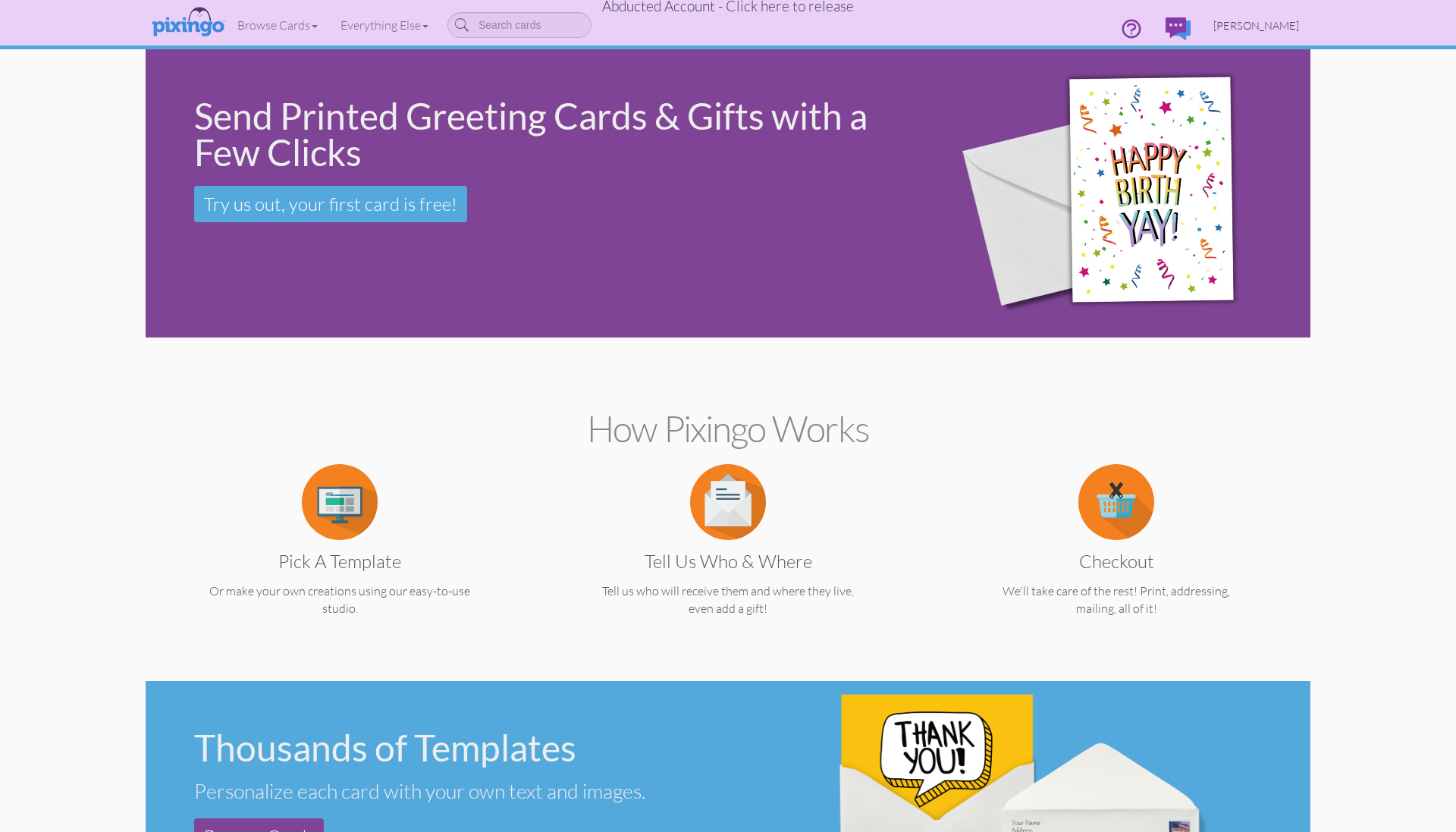
click at [1241, 22] on span "[PERSON_NAME]" at bounding box center [1256, 26] width 85 height 13
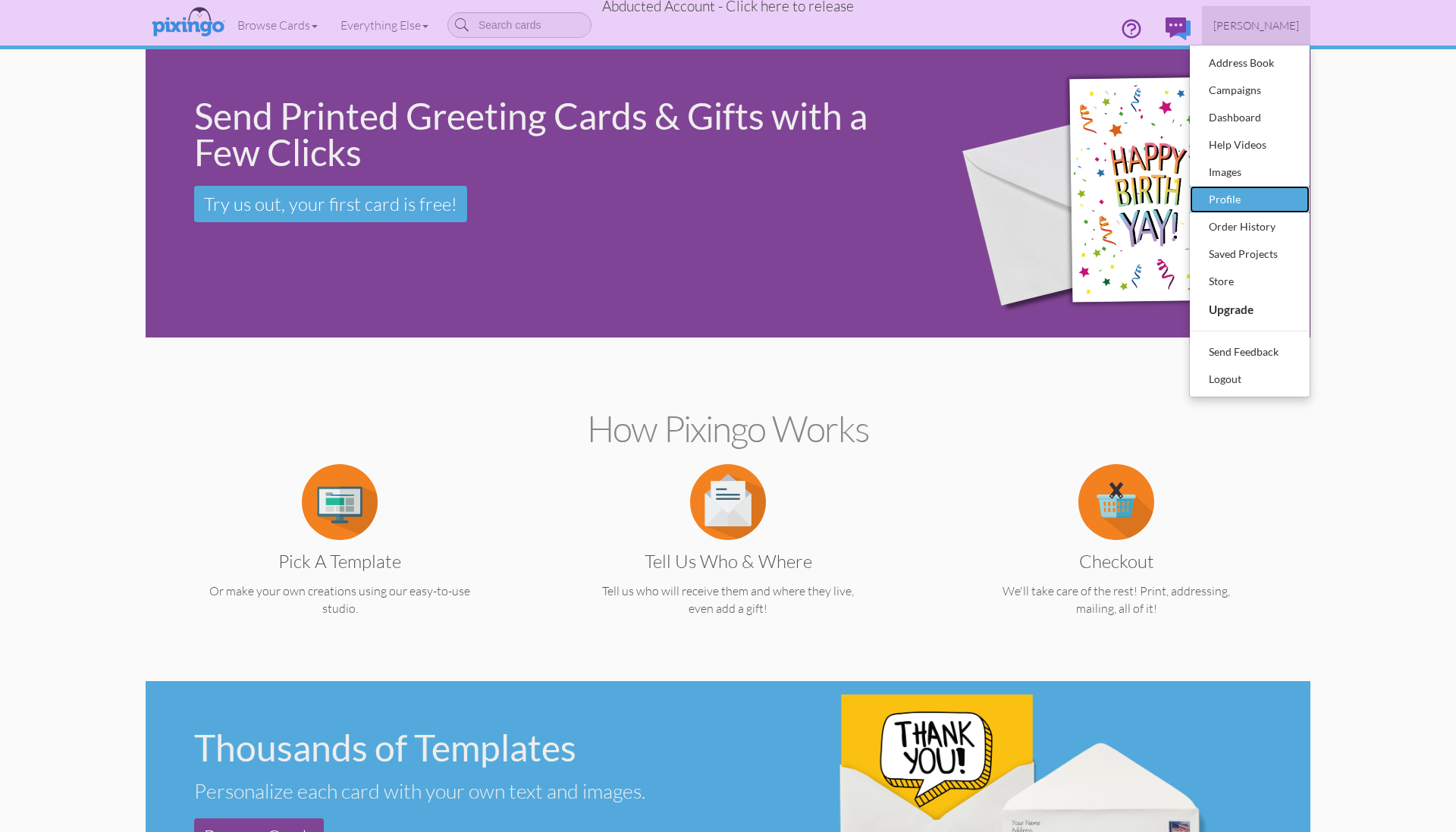
click at [1234, 199] on div "Profile" at bounding box center [1249, 199] width 89 height 23
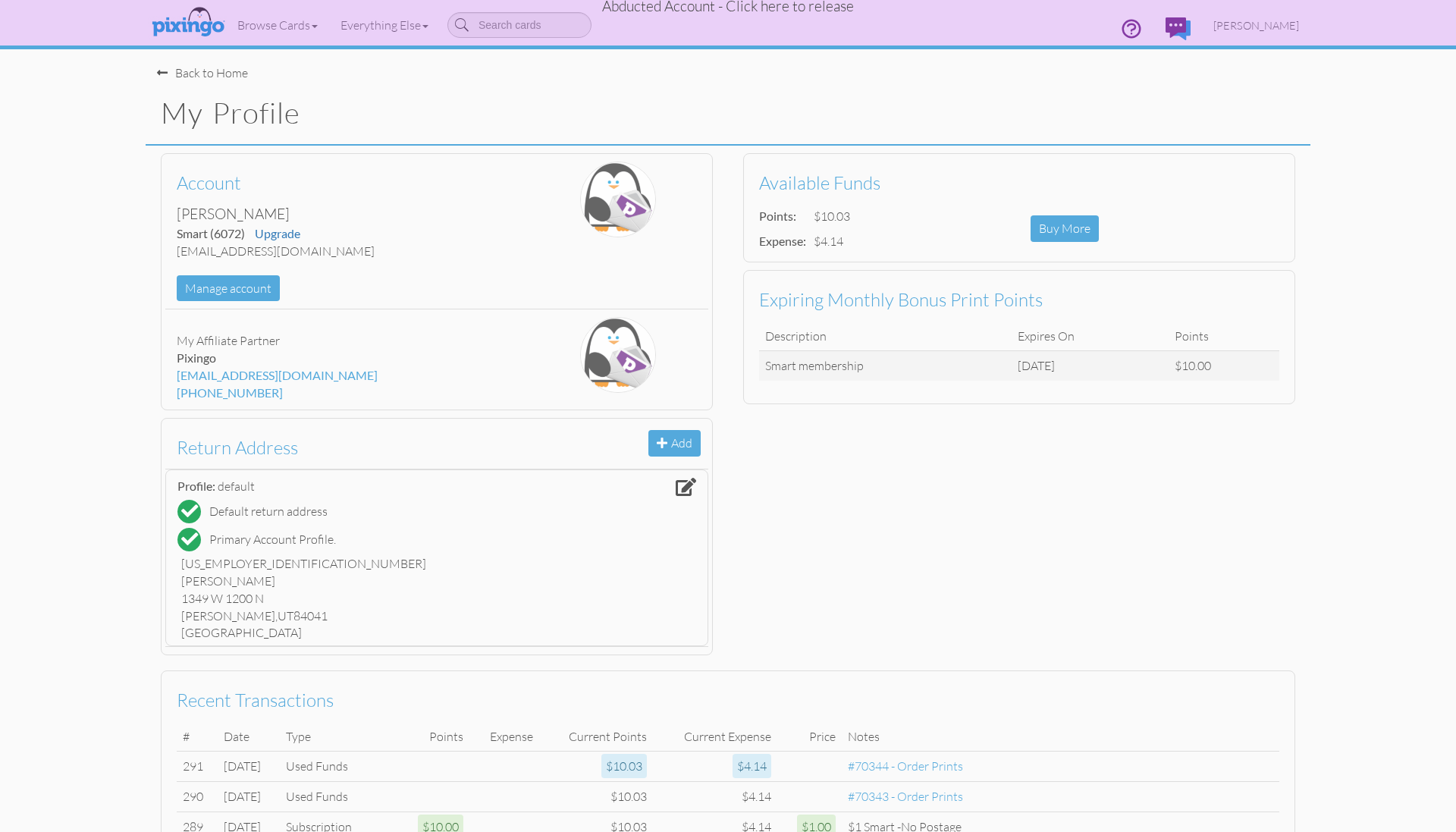
click at [908, 74] on div "Back to Home" at bounding box center [734, 65] width 1154 height 32
click at [754, 8] on span "Abducted Account - Click here to release" at bounding box center [728, 6] width 252 height 18
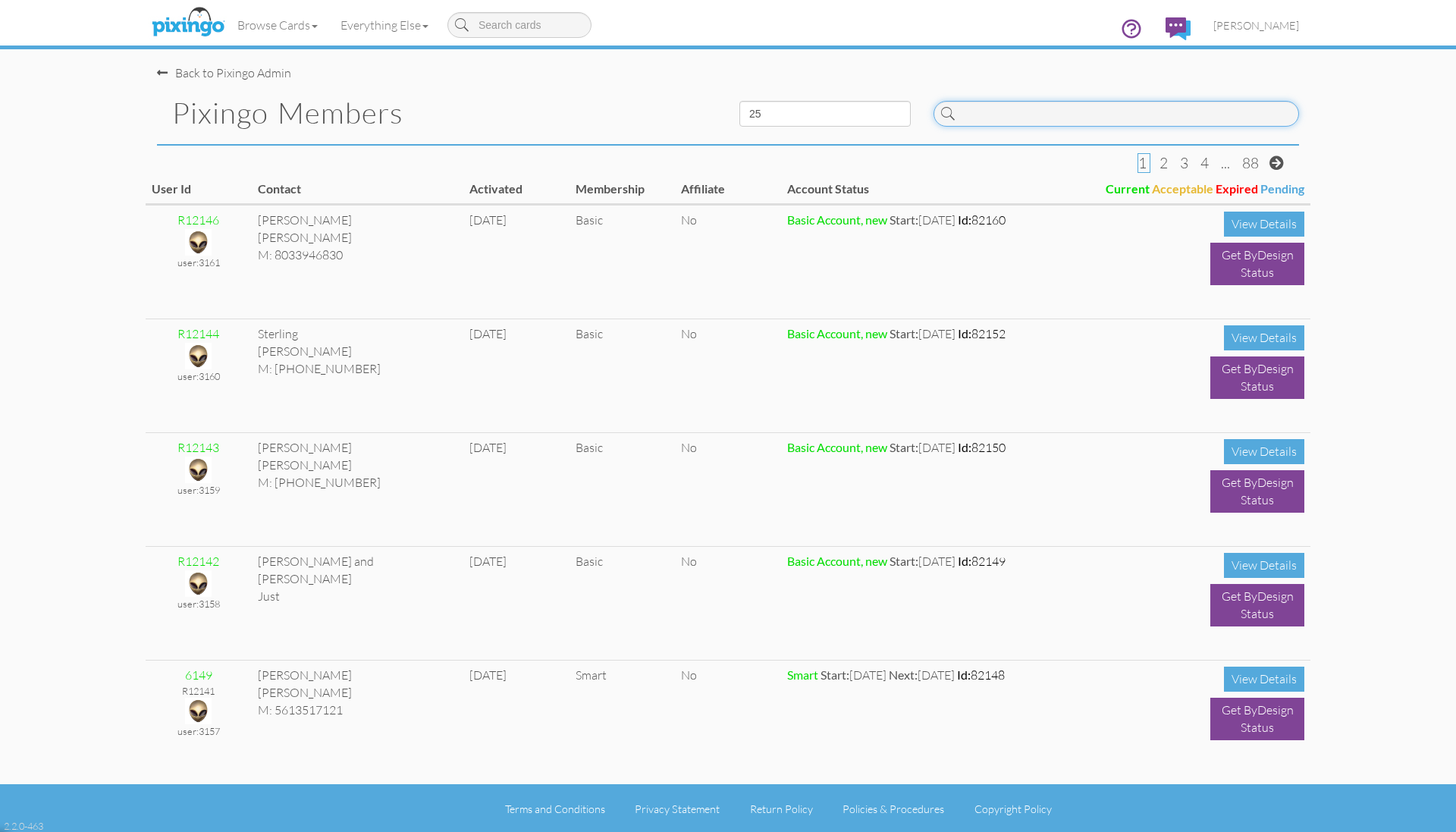
click at [973, 117] on input at bounding box center [1116, 114] width 366 height 26
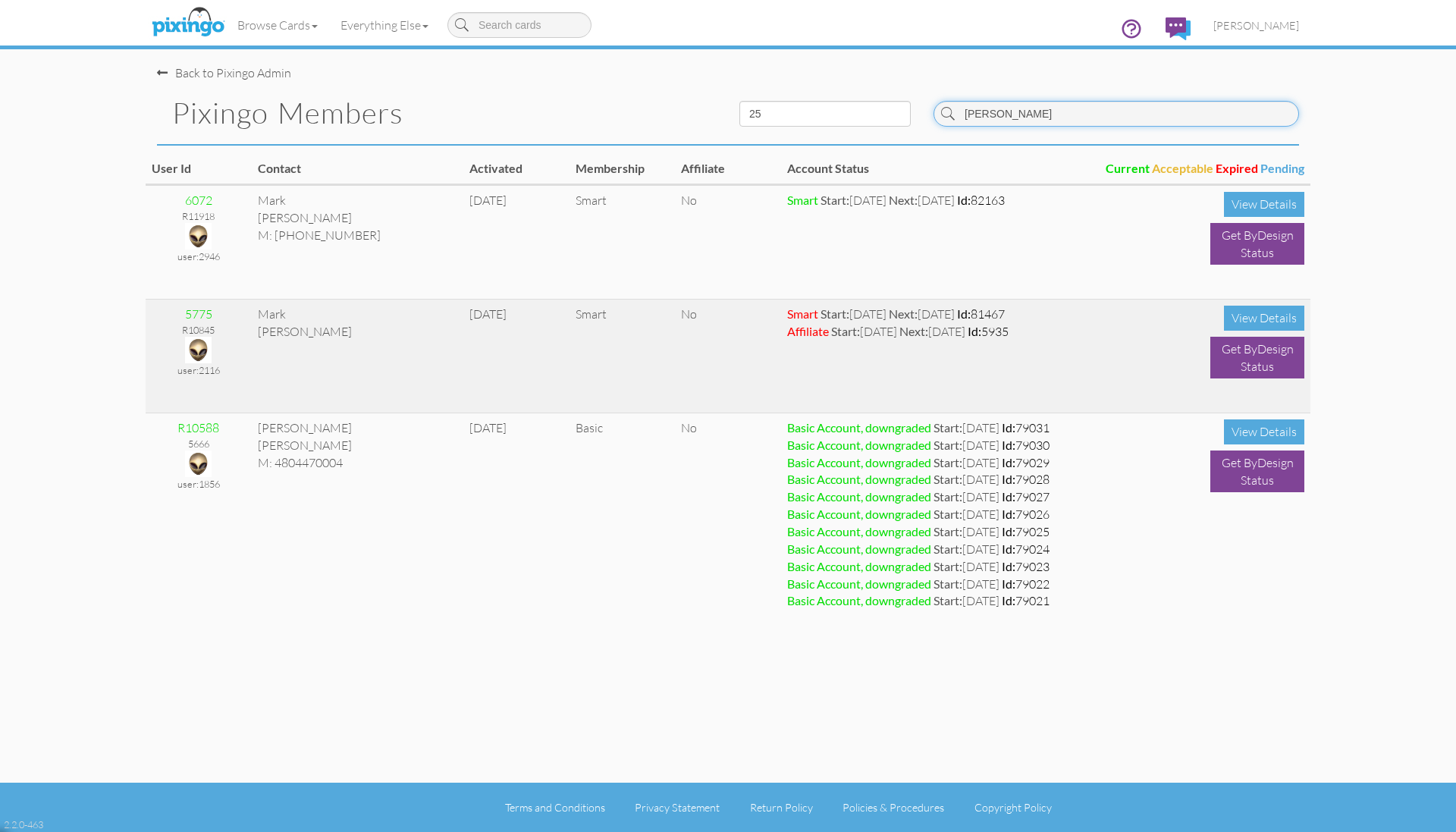
type input "[PERSON_NAME]"
click at [198, 343] on img at bounding box center [198, 350] width 27 height 27
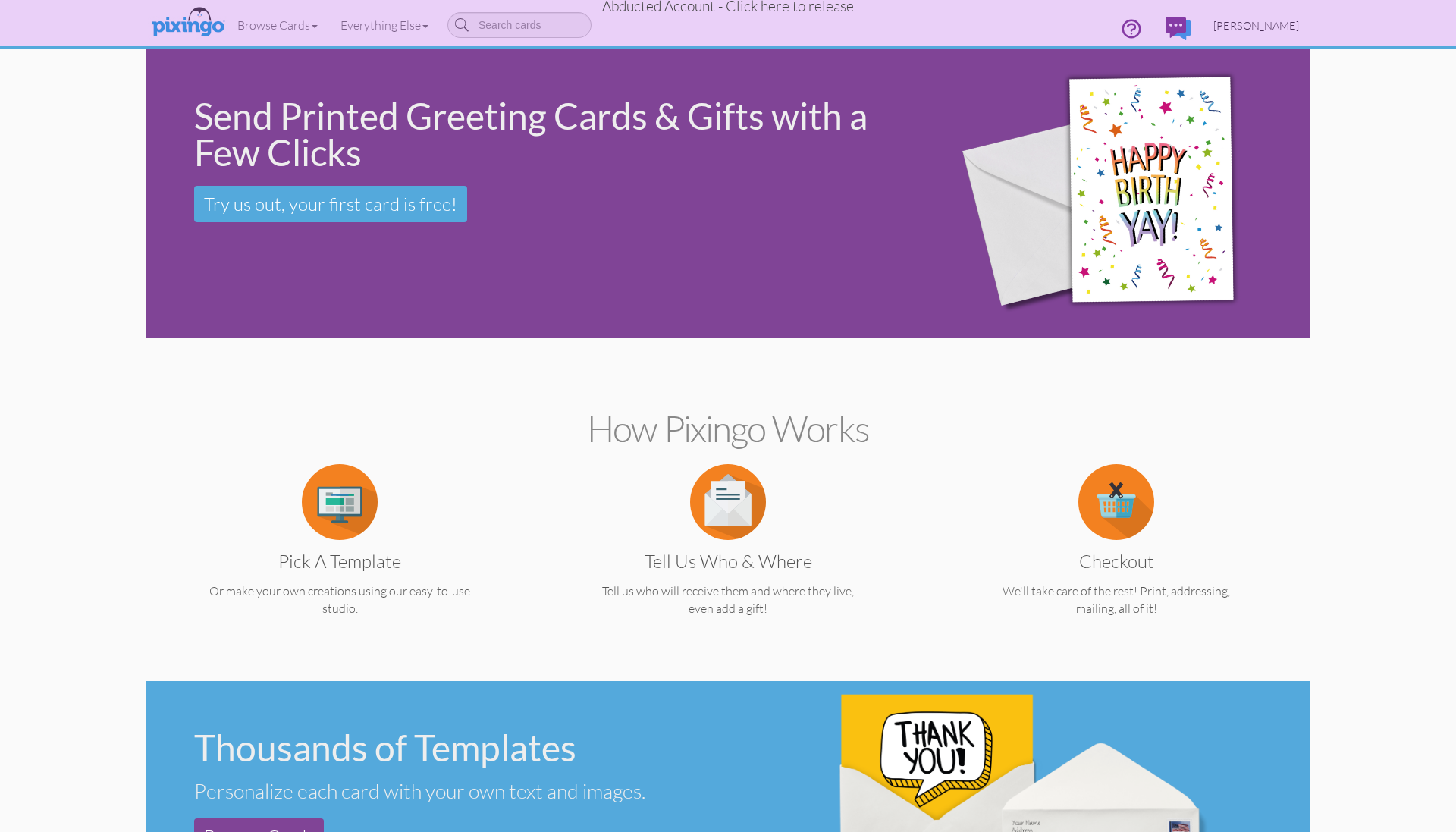
click at [1260, 28] on span "[PERSON_NAME]" at bounding box center [1256, 26] width 85 height 13
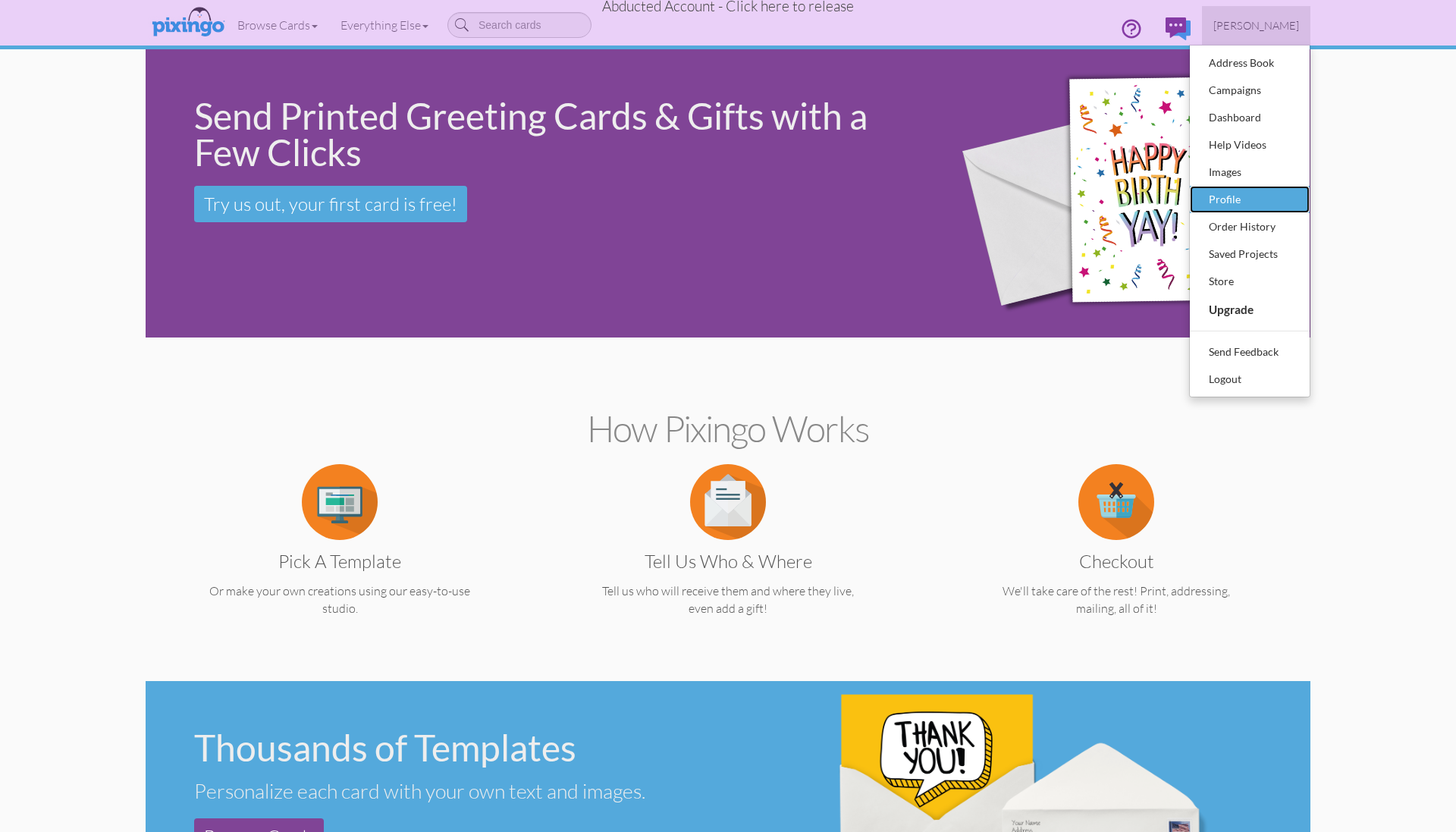
click at [1245, 205] on div "Profile" at bounding box center [1249, 199] width 89 height 23
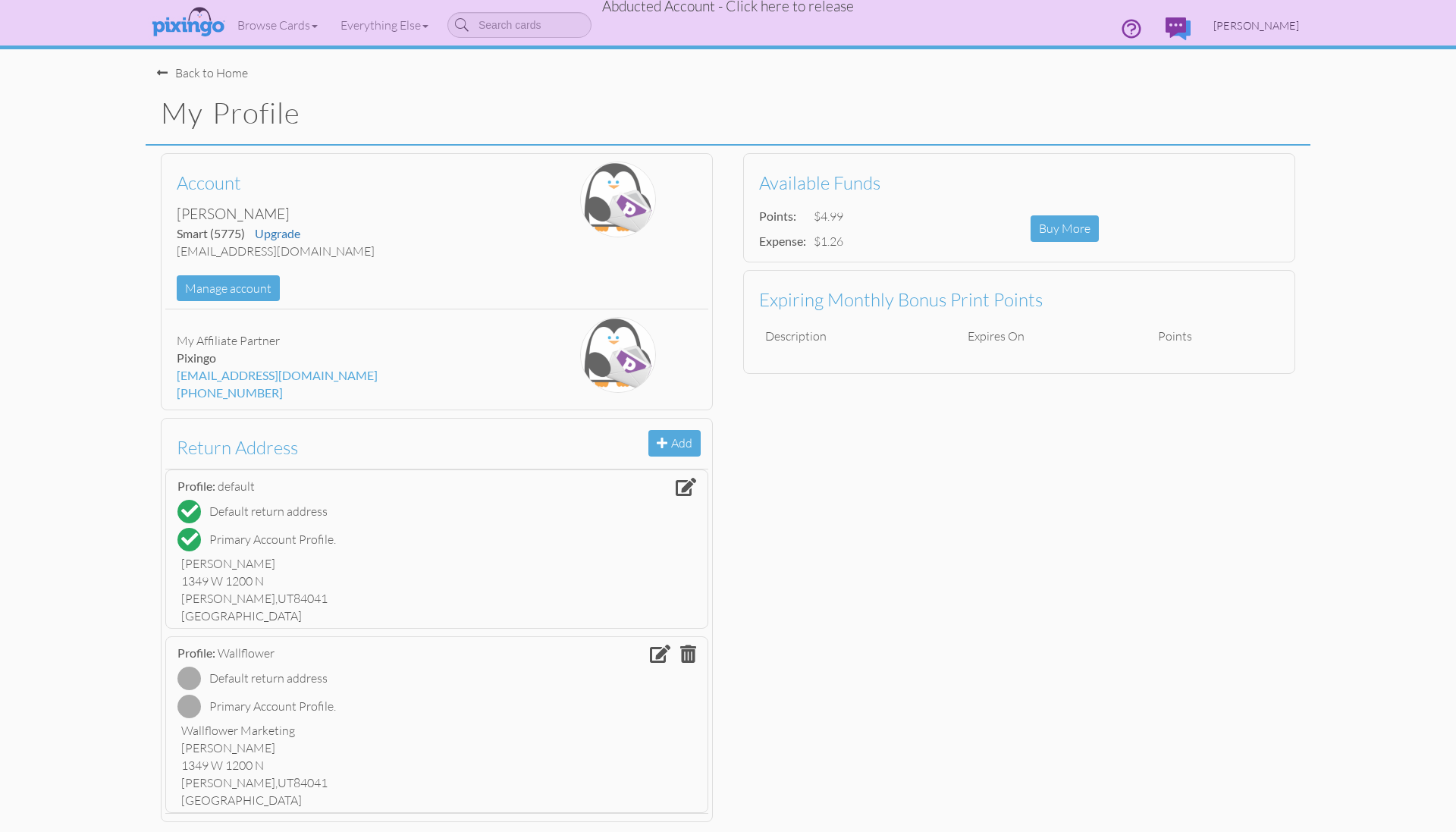
click at [1244, 21] on span "[PERSON_NAME]" at bounding box center [1256, 26] width 85 height 13
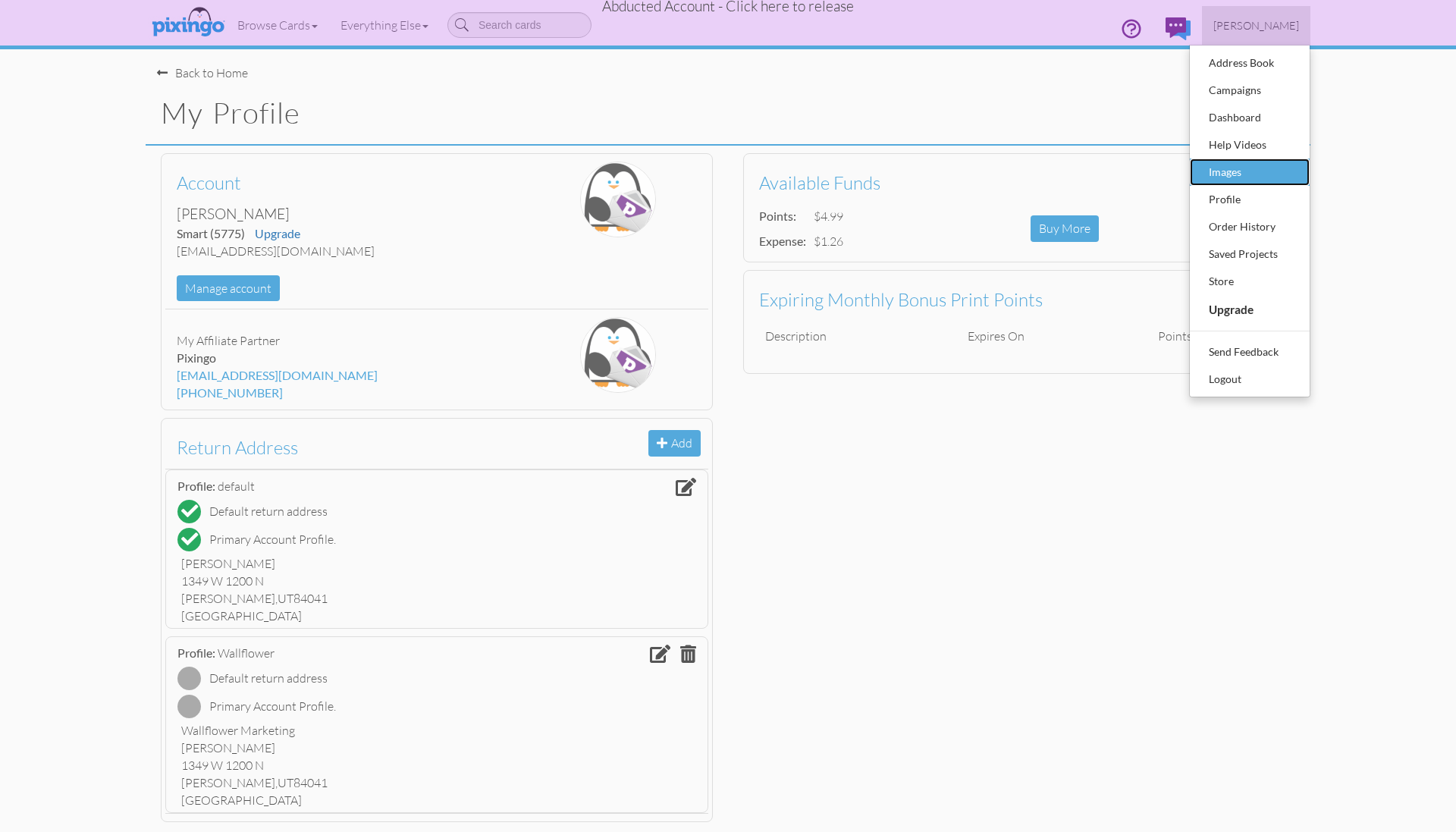
click at [1228, 163] on div "Images" at bounding box center [1249, 172] width 89 height 23
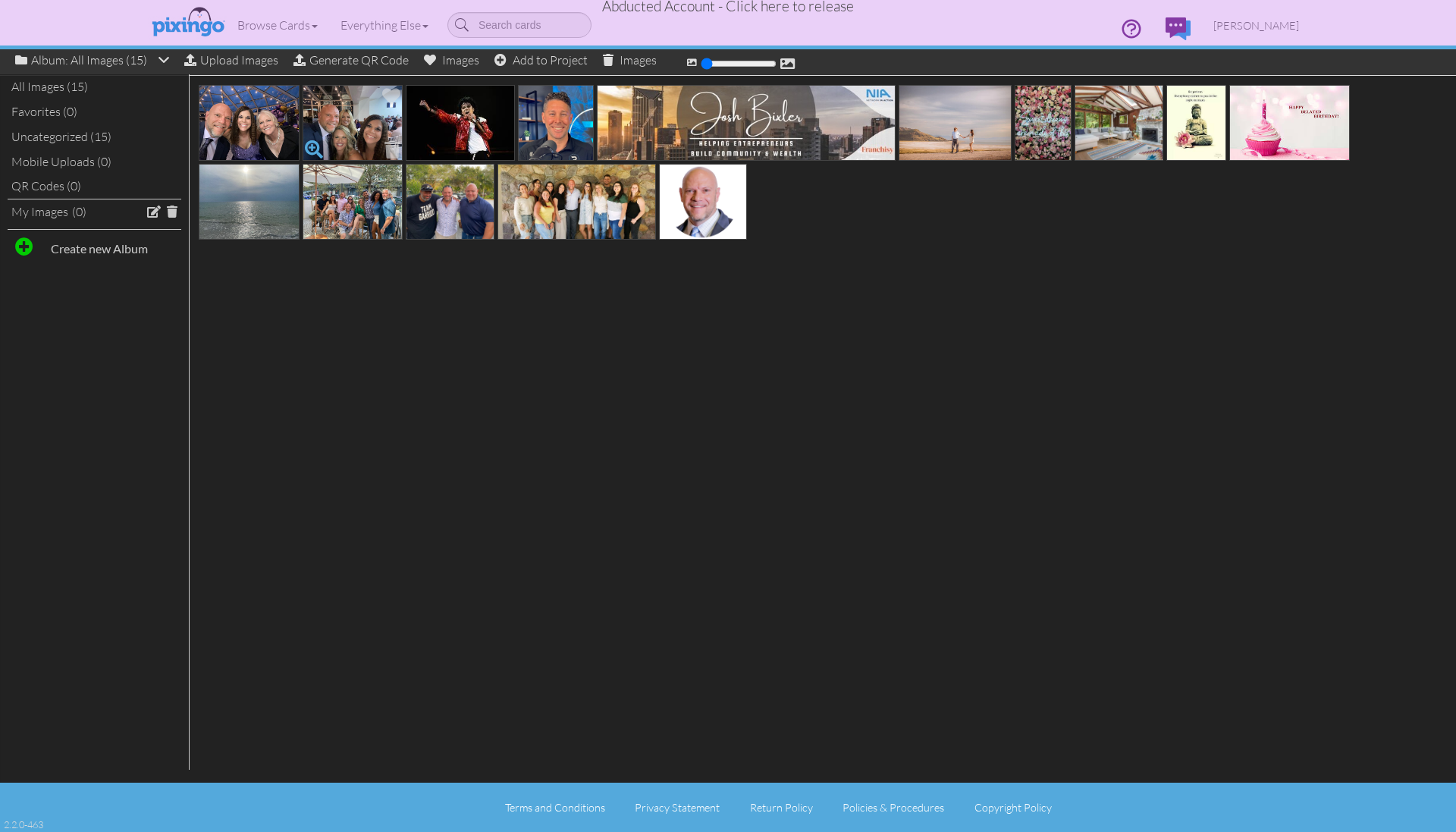
click at [317, 141] on span at bounding box center [314, 150] width 26 height 26
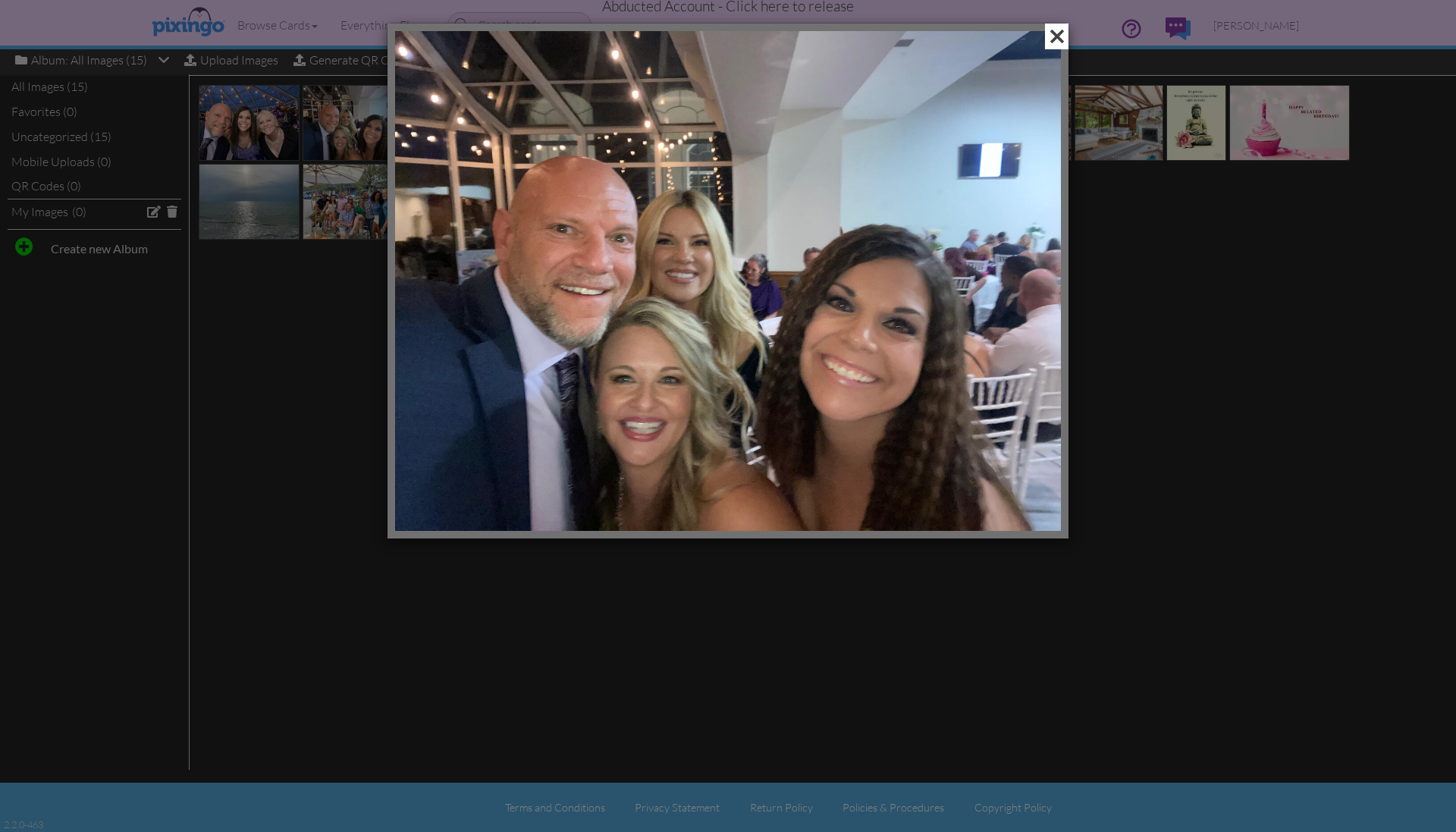
click at [1053, 40] on span at bounding box center [1057, 37] width 24 height 26
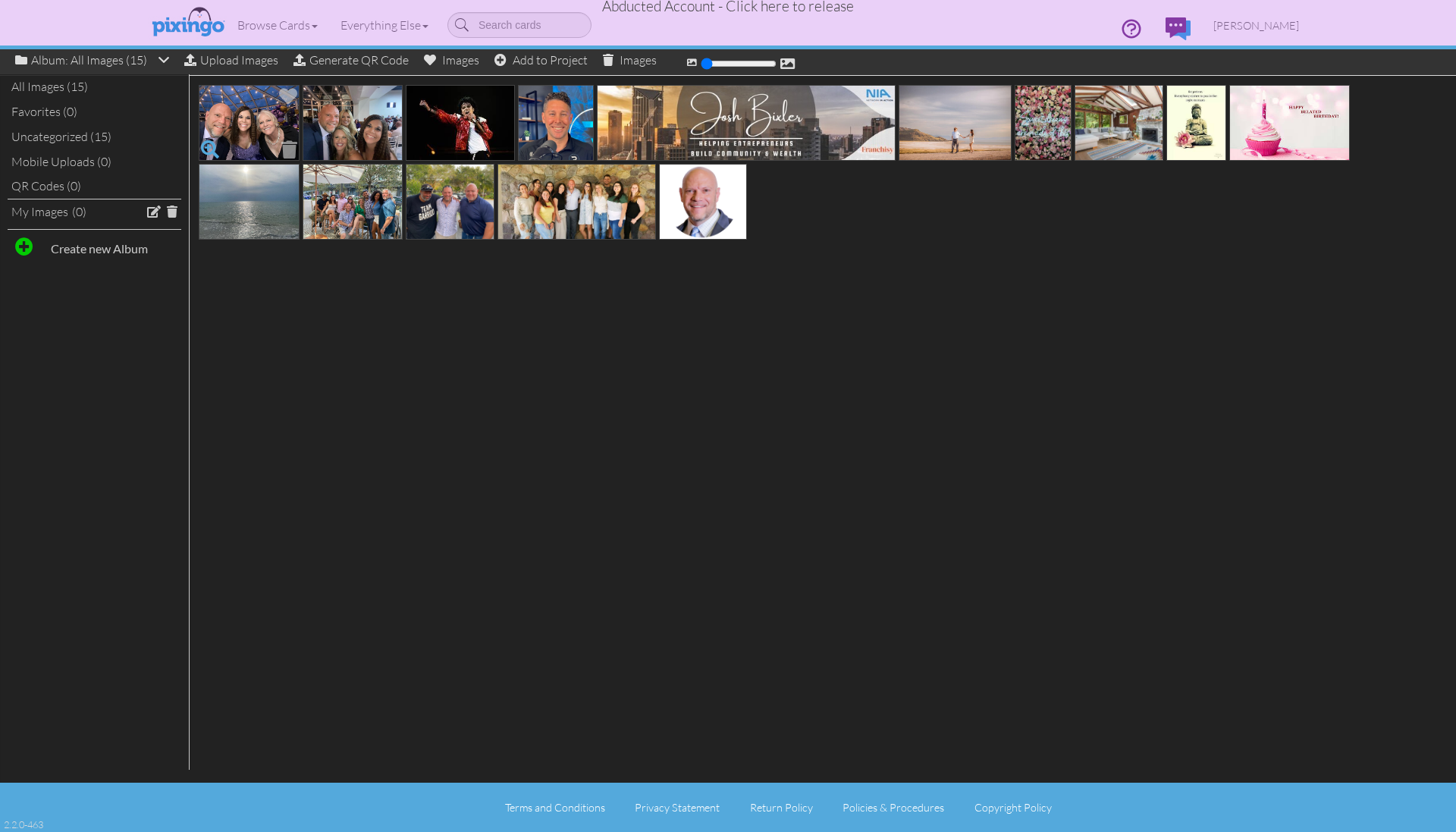
click at [207, 144] on span at bounding box center [210, 150] width 26 height 26
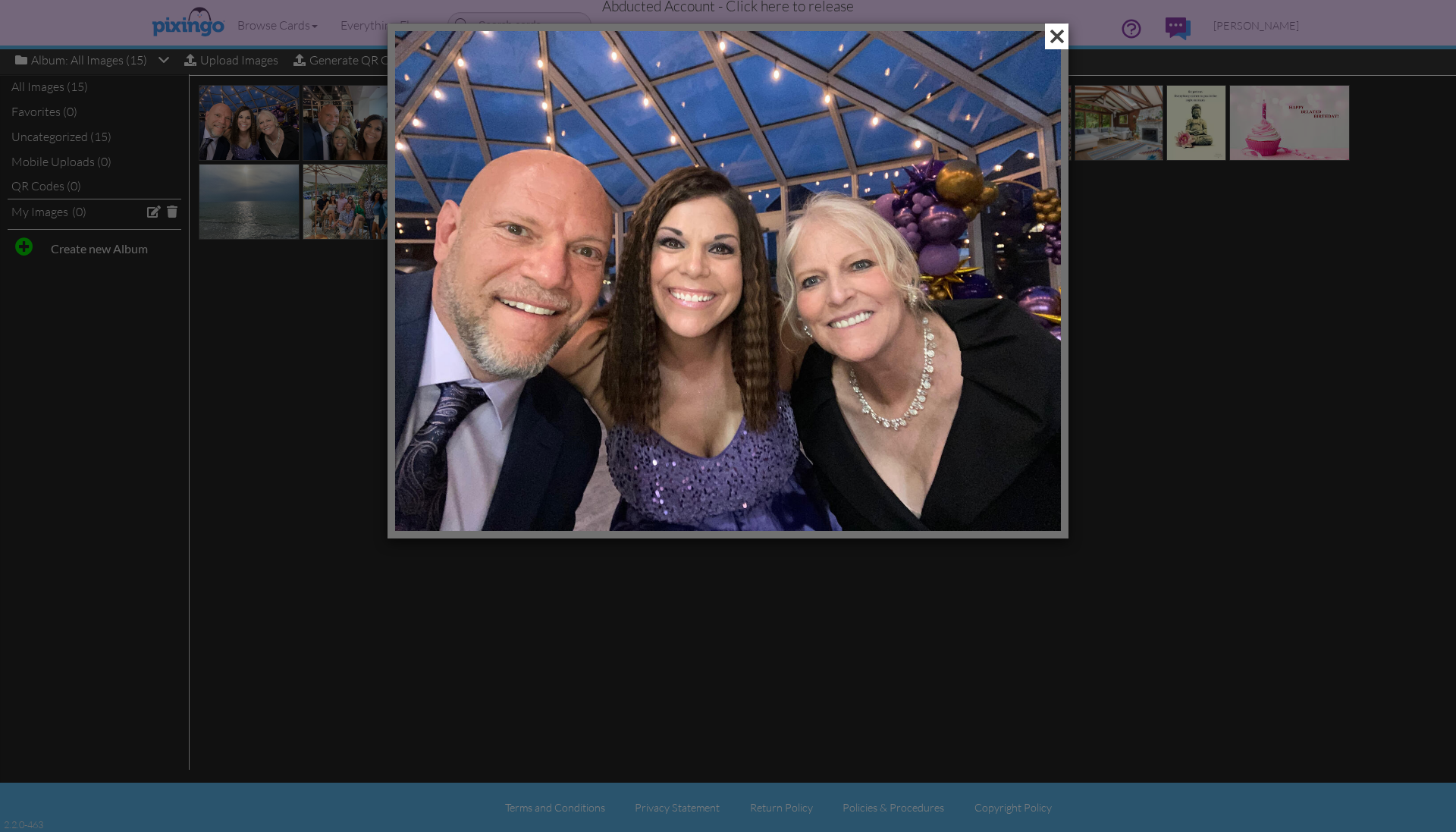
click at [1058, 37] on span at bounding box center [1057, 37] width 24 height 26
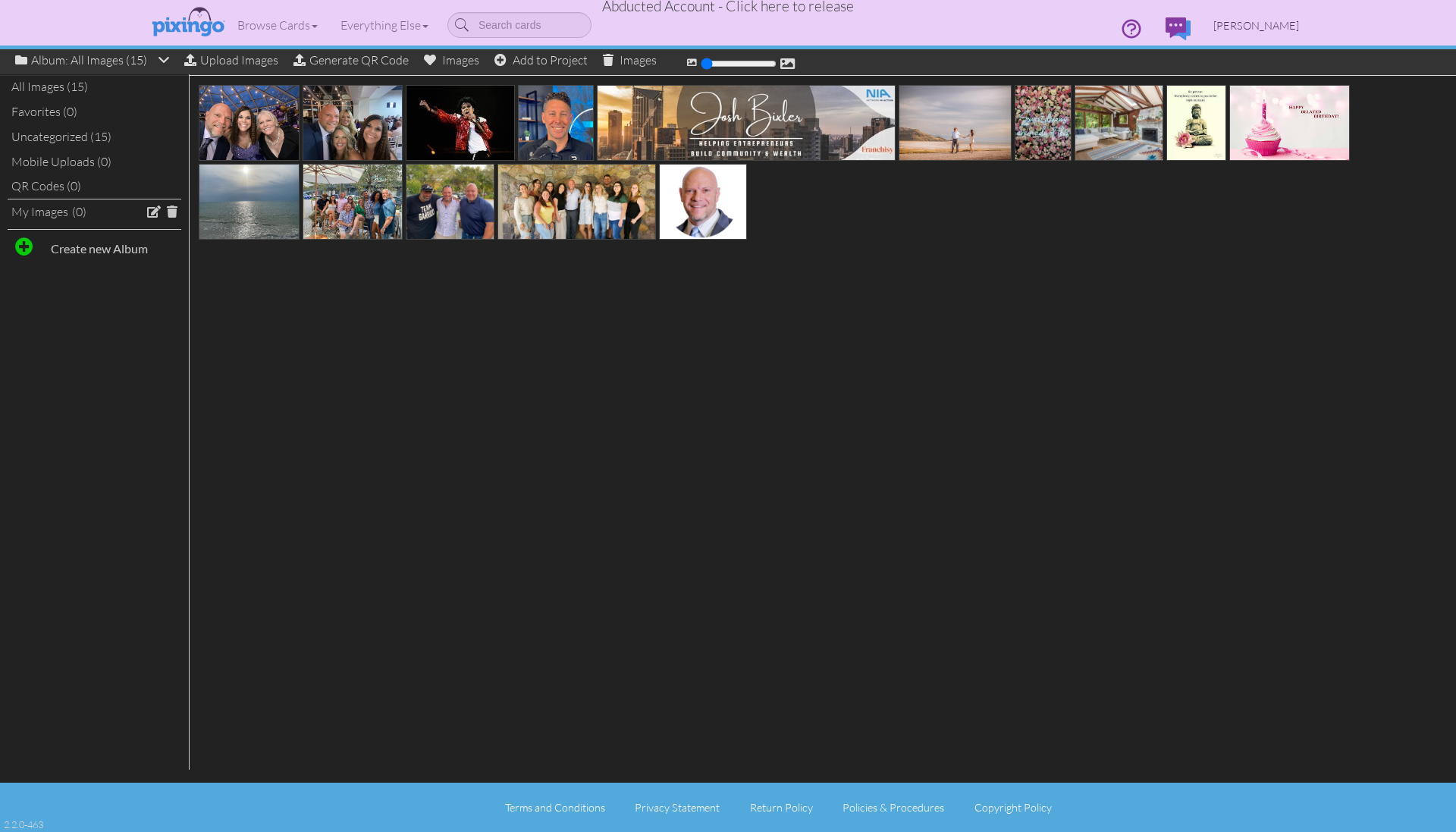
click at [1250, 24] on span "[PERSON_NAME]" at bounding box center [1256, 26] width 85 height 13
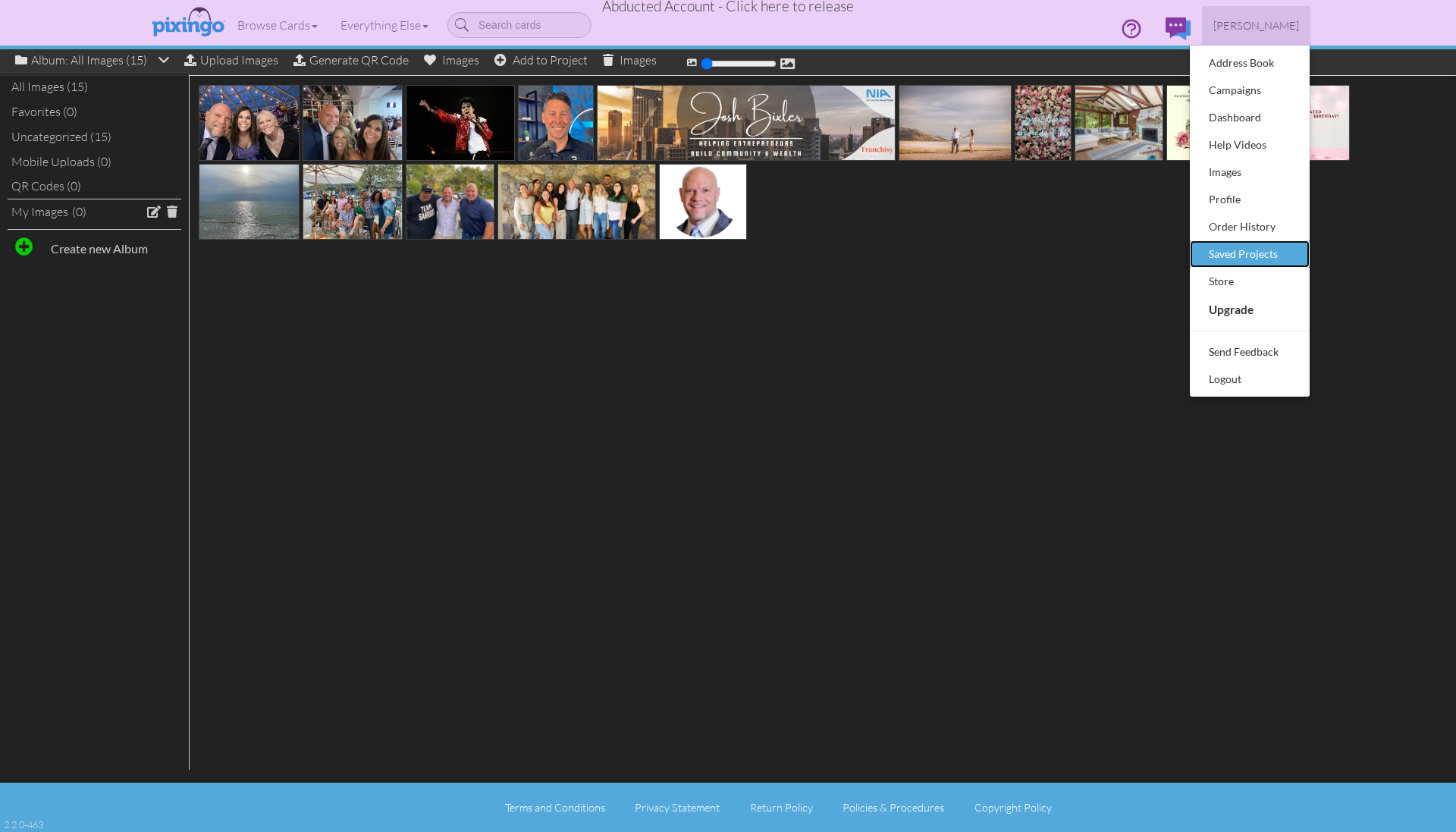
click at [1223, 256] on div "Saved Projects" at bounding box center [1249, 253] width 89 height 23
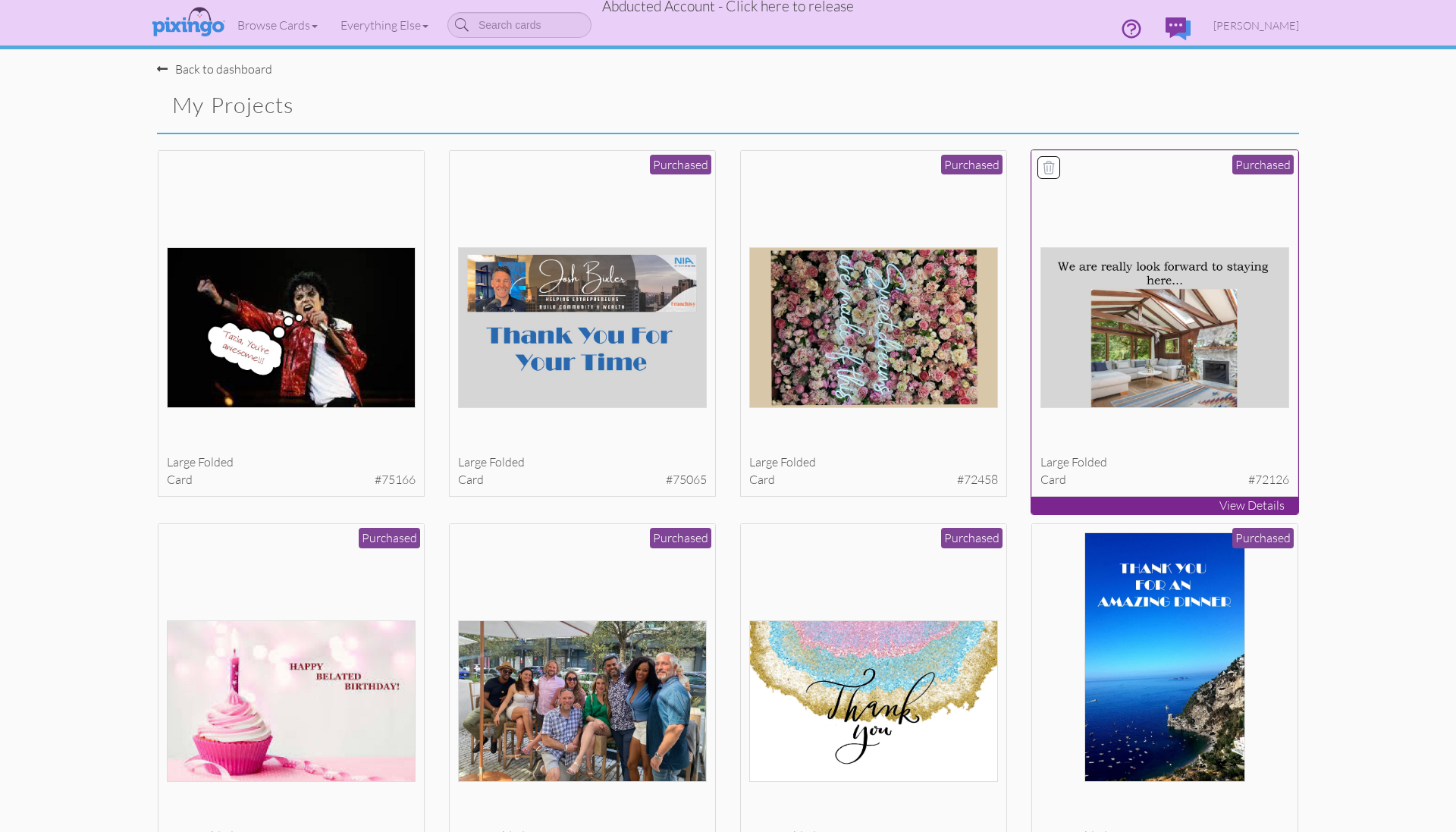
scroll to position [36, 0]
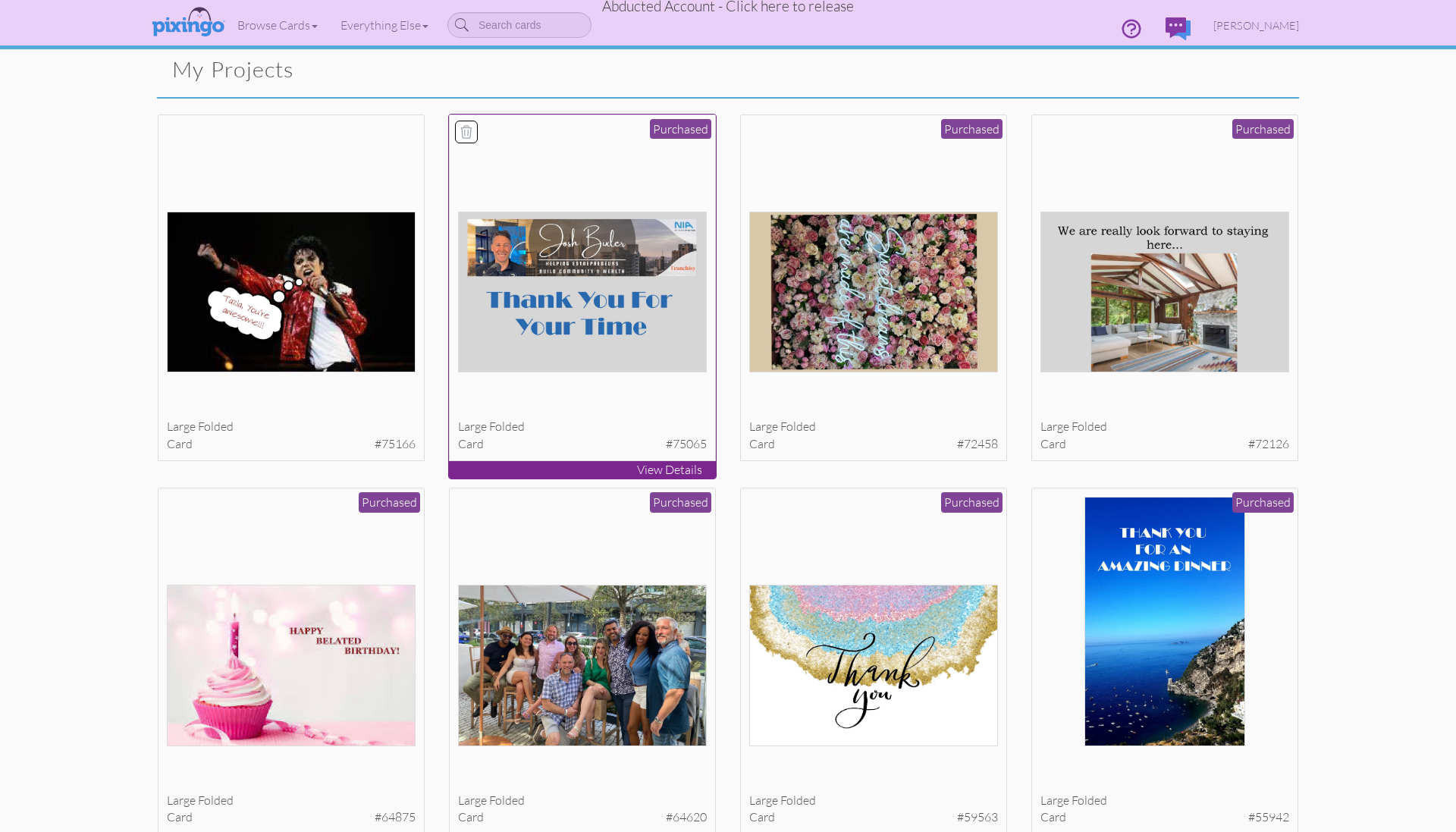
click at [588, 320] on img at bounding box center [583, 291] width 250 height 161
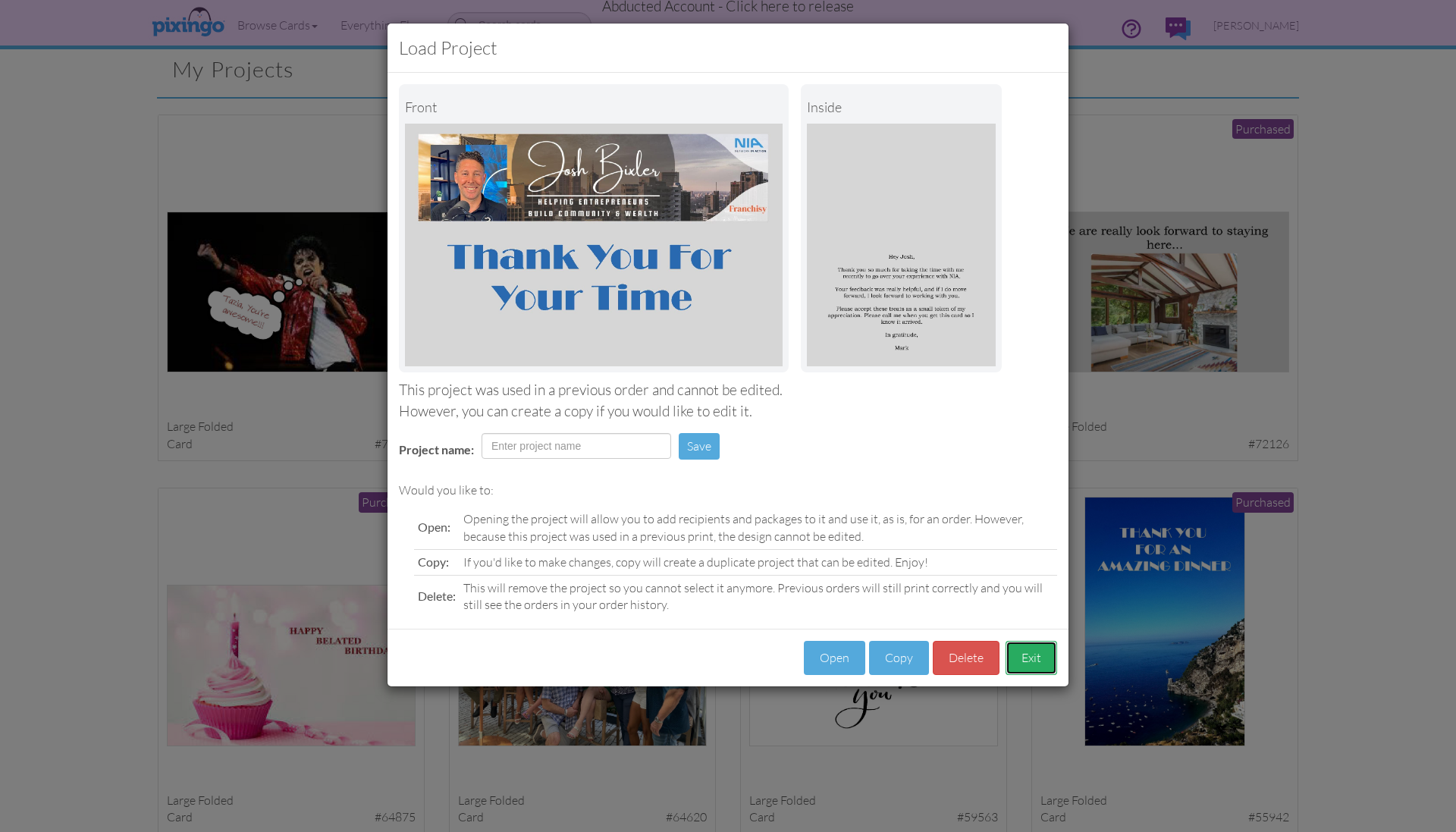
click at [1028, 652] on button "Exit" at bounding box center [1032, 658] width 51 height 34
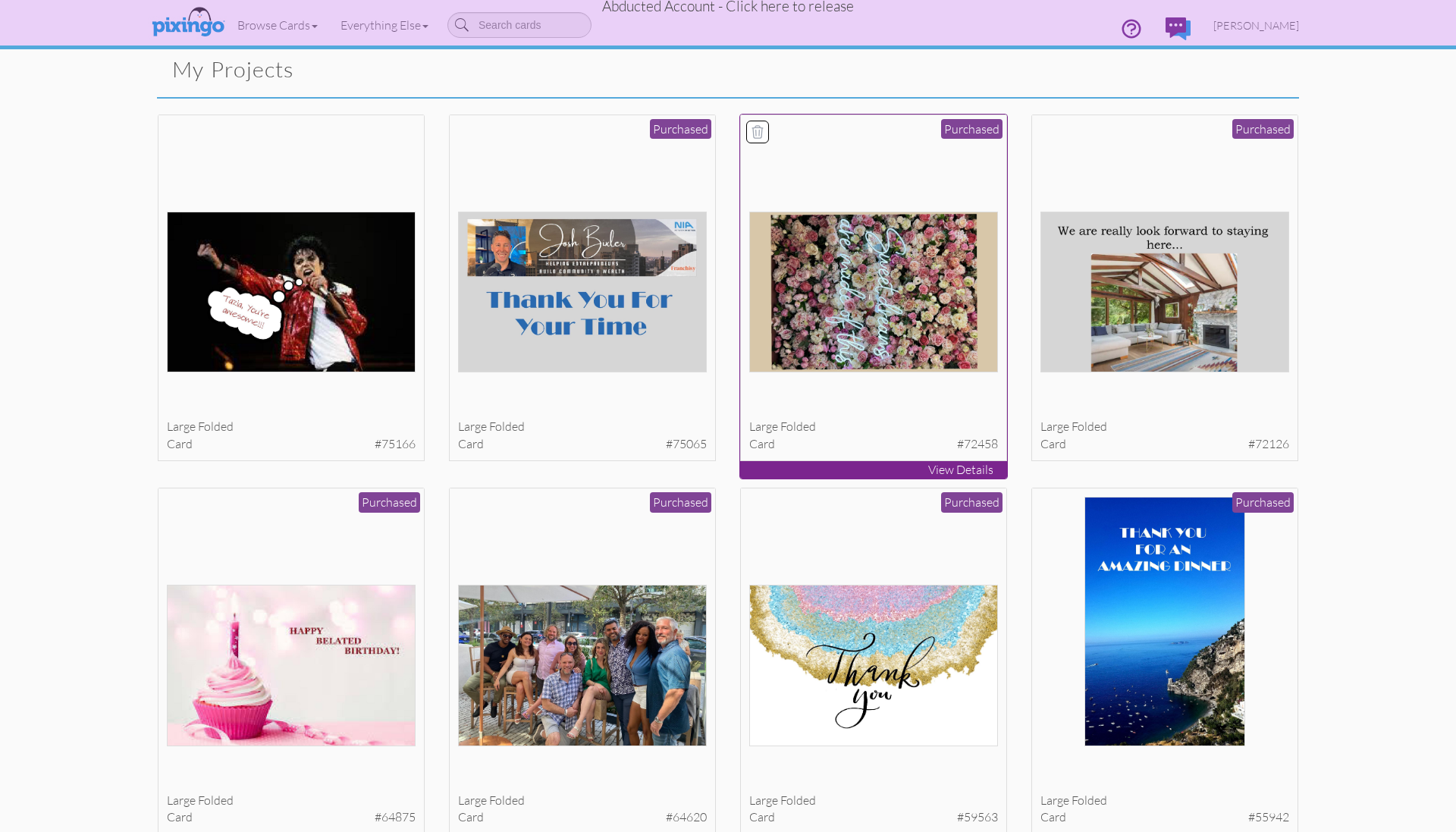
click at [897, 341] on img at bounding box center [875, 291] width 250 height 161
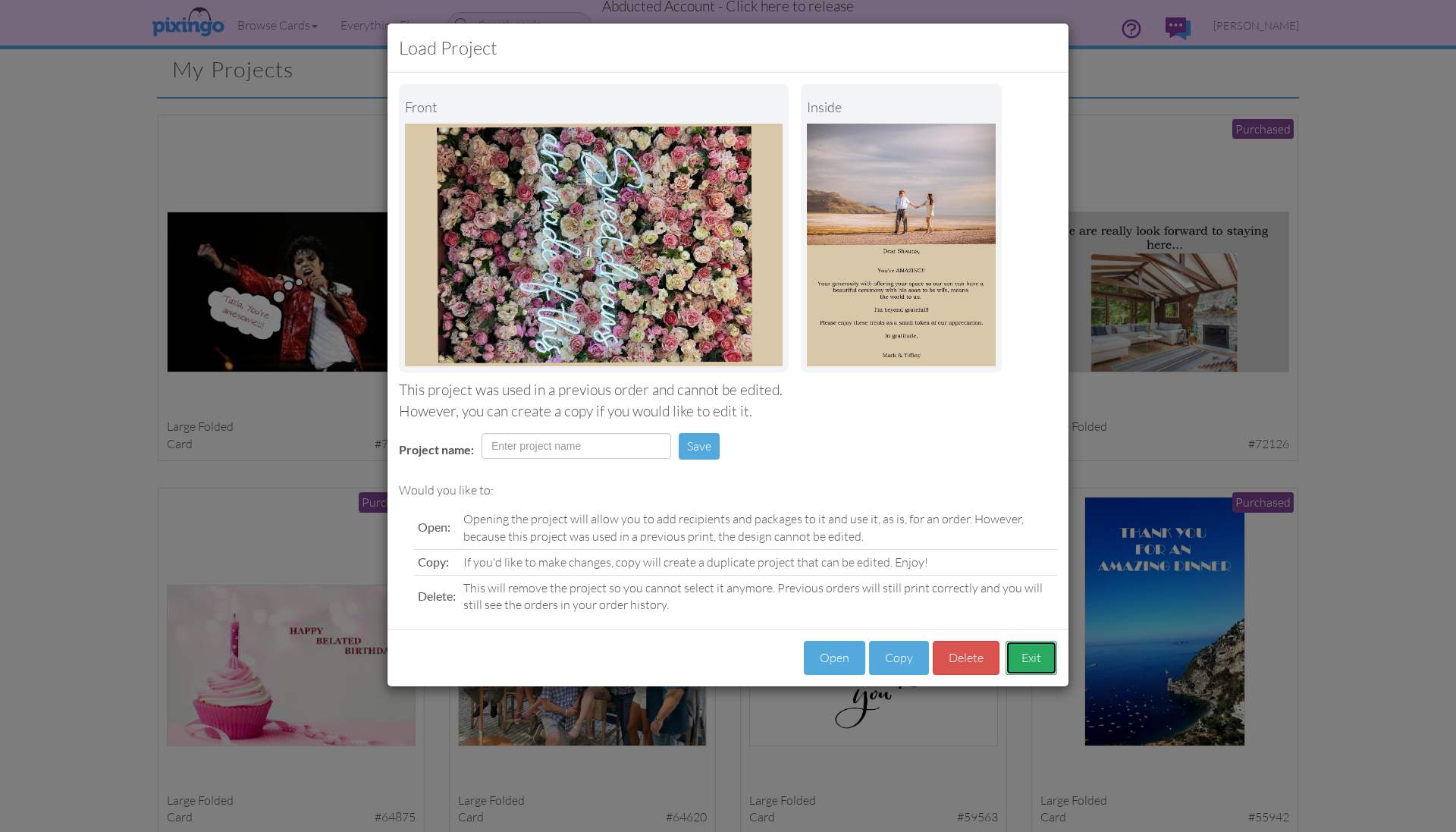
click at [1021, 653] on button "Exit" at bounding box center [1032, 658] width 51 height 34
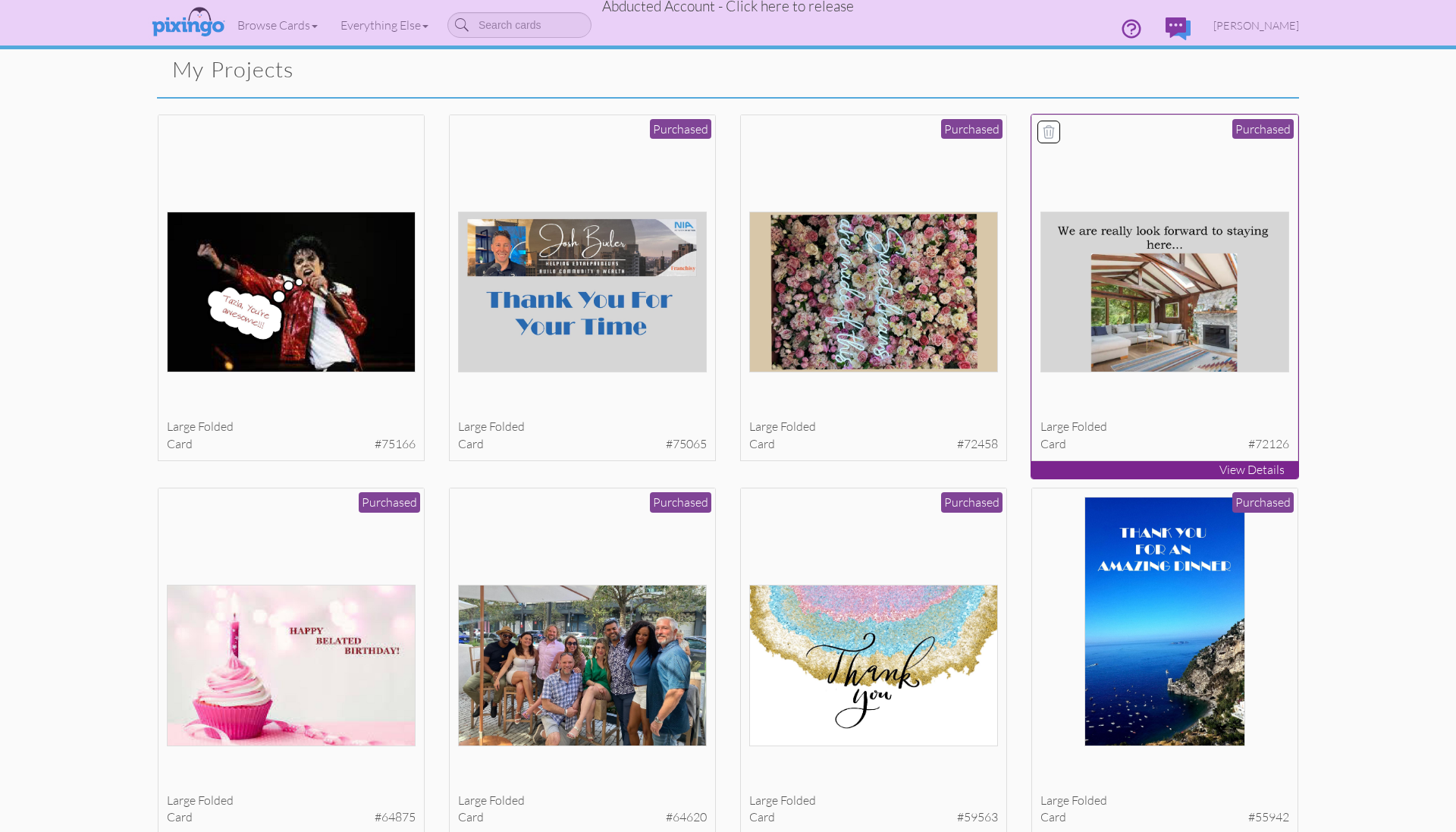
click at [1123, 316] on img at bounding box center [1166, 291] width 250 height 161
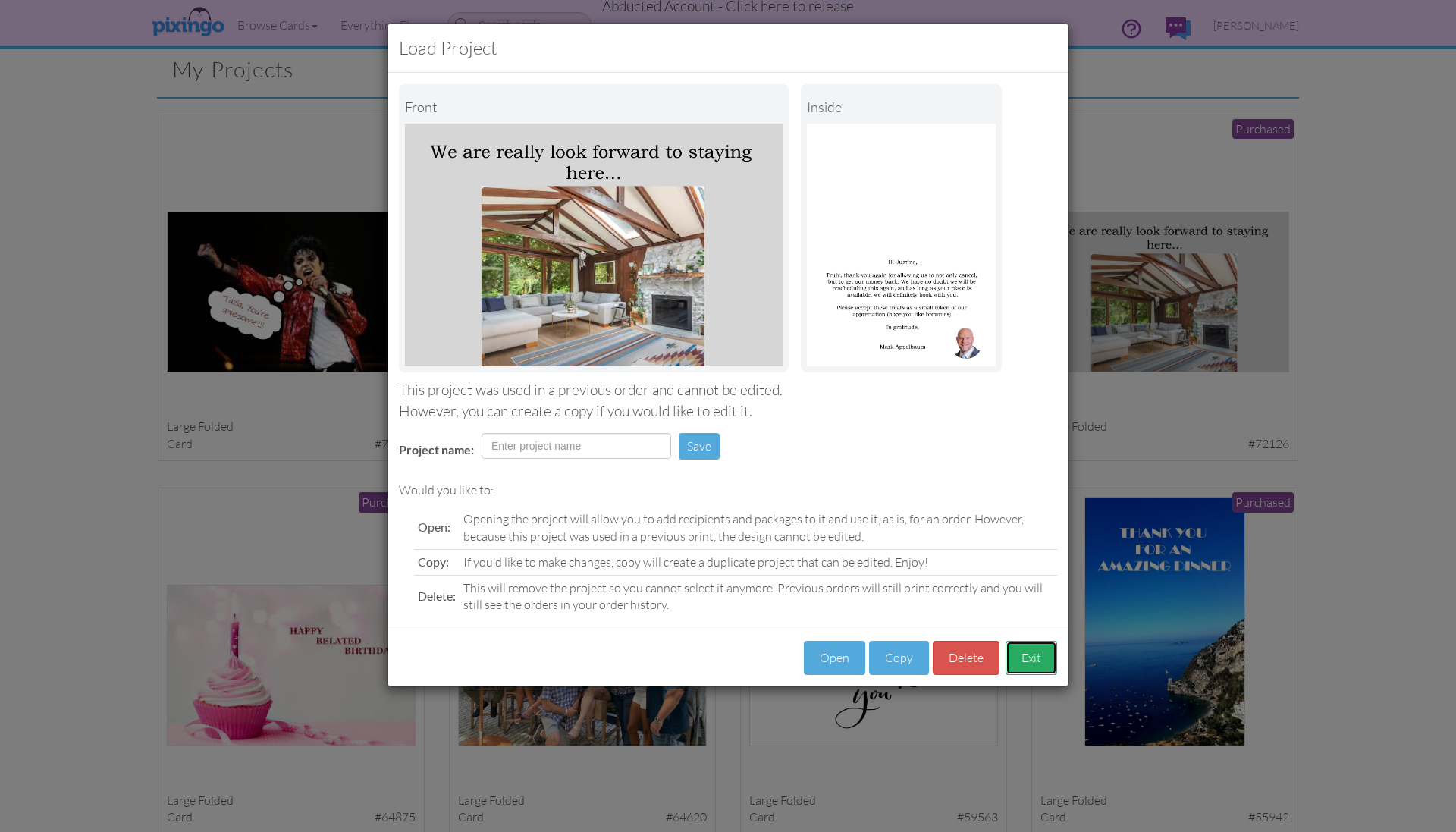
click at [1028, 658] on button "Exit" at bounding box center [1032, 658] width 51 height 34
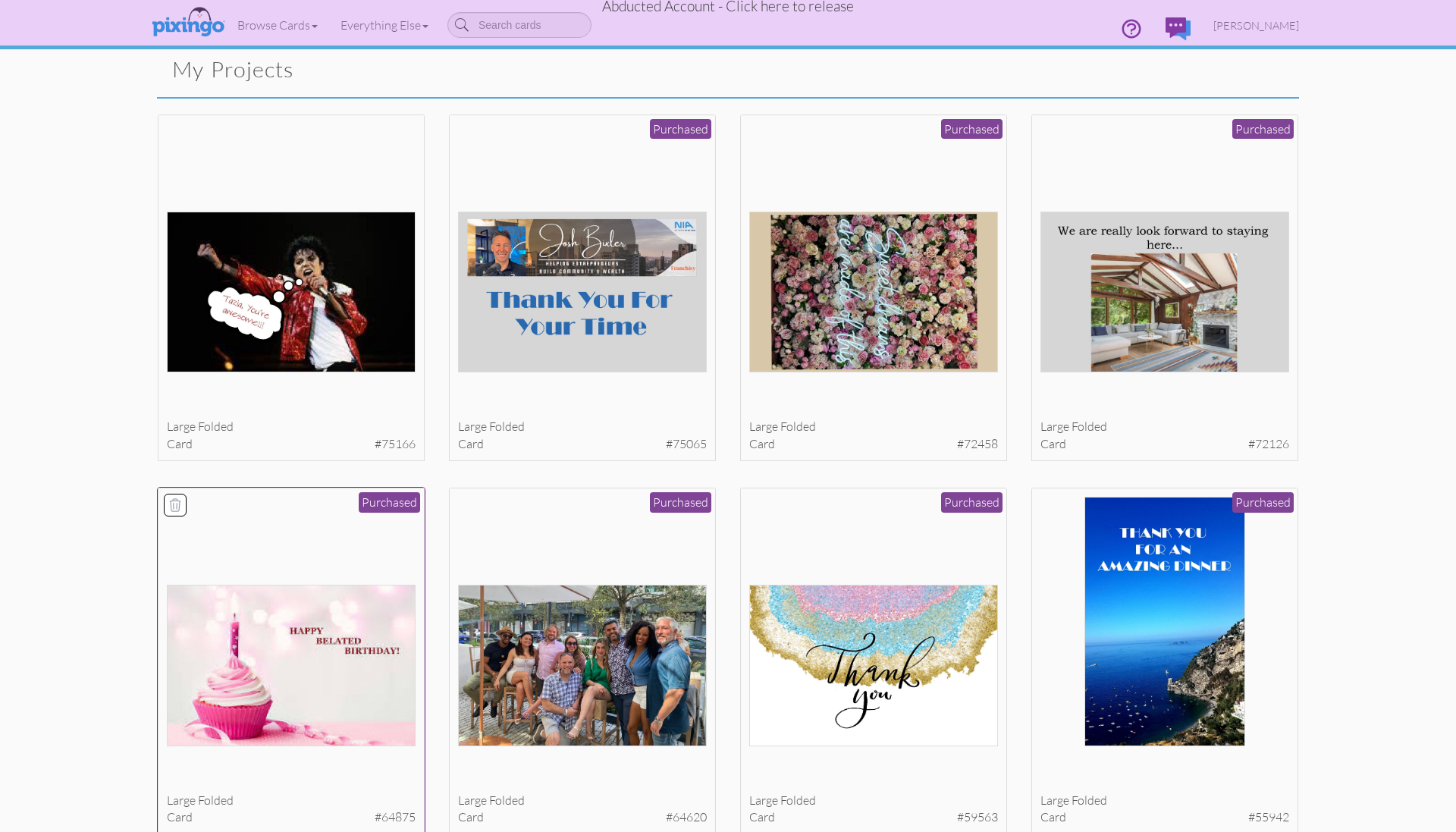
click at [341, 691] on img at bounding box center [292, 664] width 250 height 161
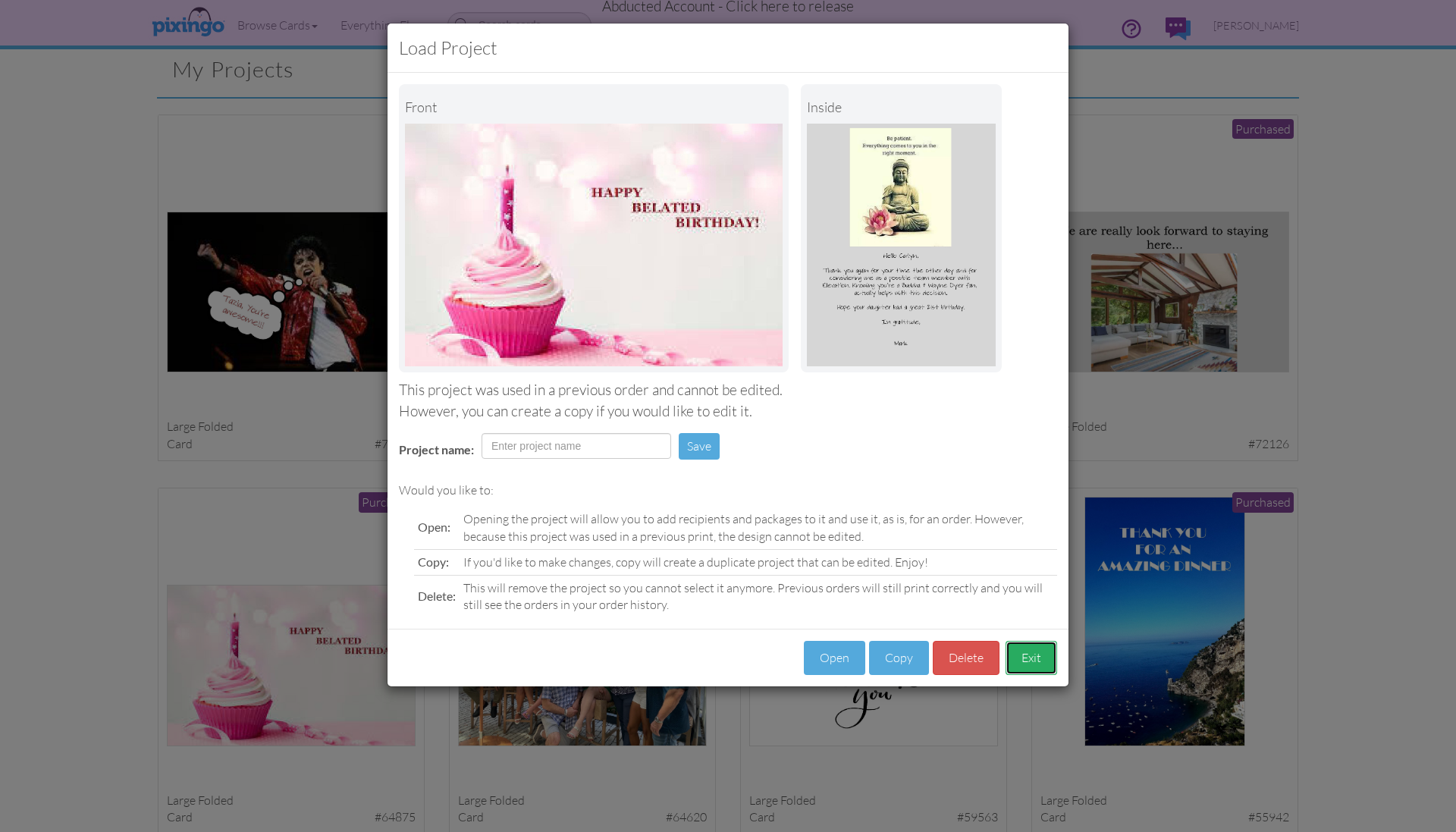
click at [1034, 658] on button "Exit" at bounding box center [1032, 658] width 51 height 34
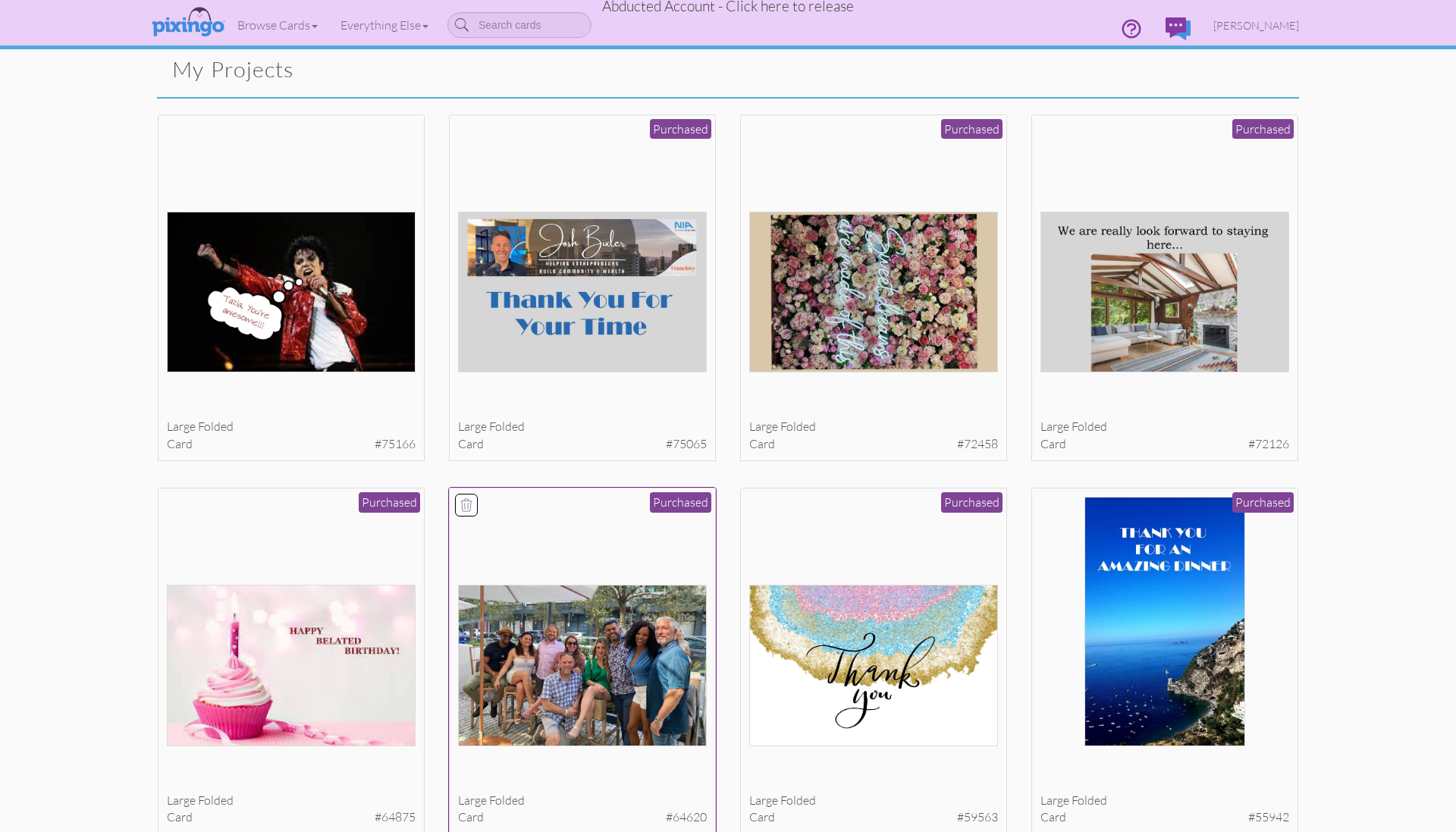
click at [568, 688] on img at bounding box center [583, 664] width 250 height 161
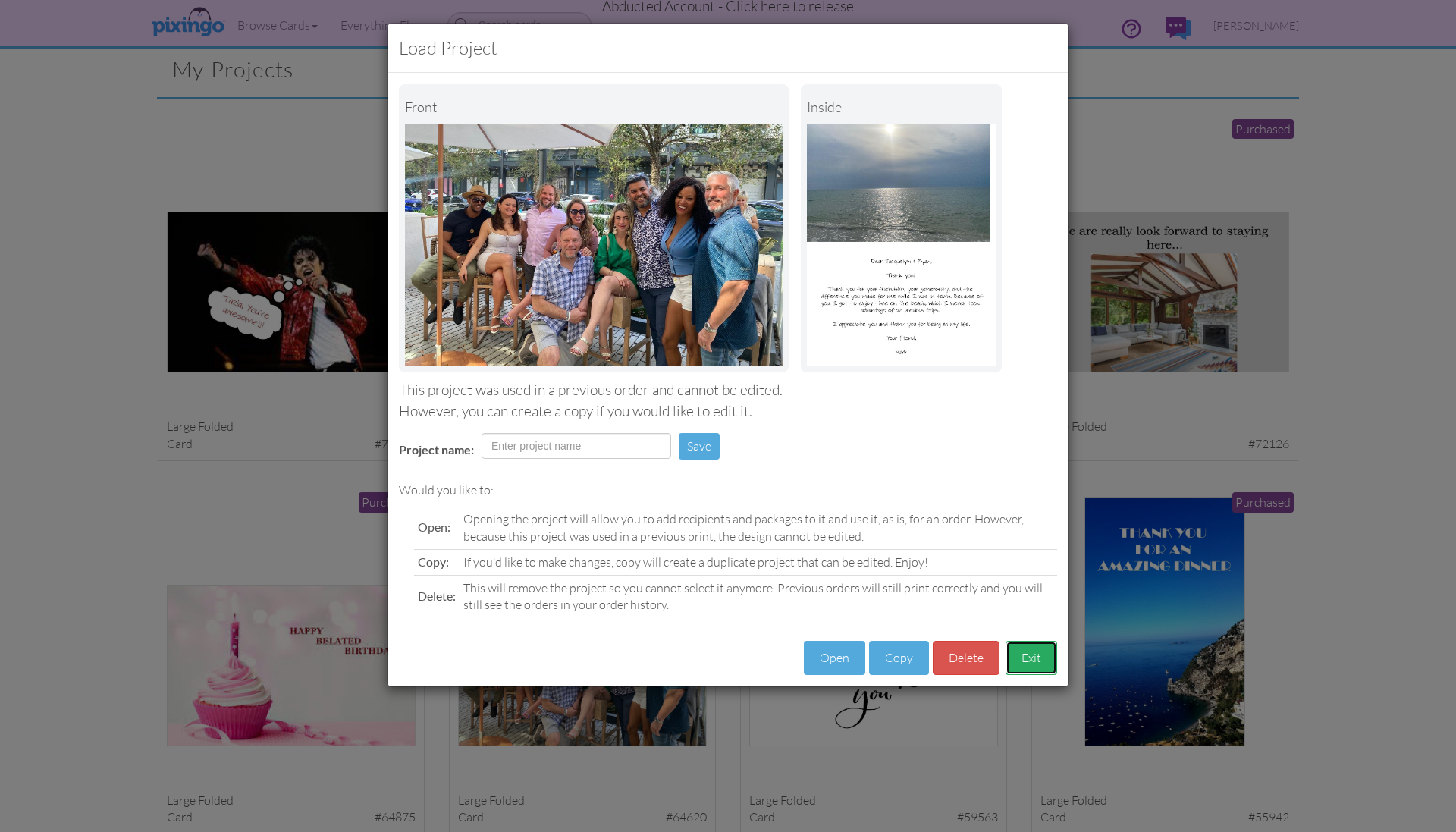
click at [1041, 654] on button "Exit" at bounding box center [1032, 658] width 51 height 34
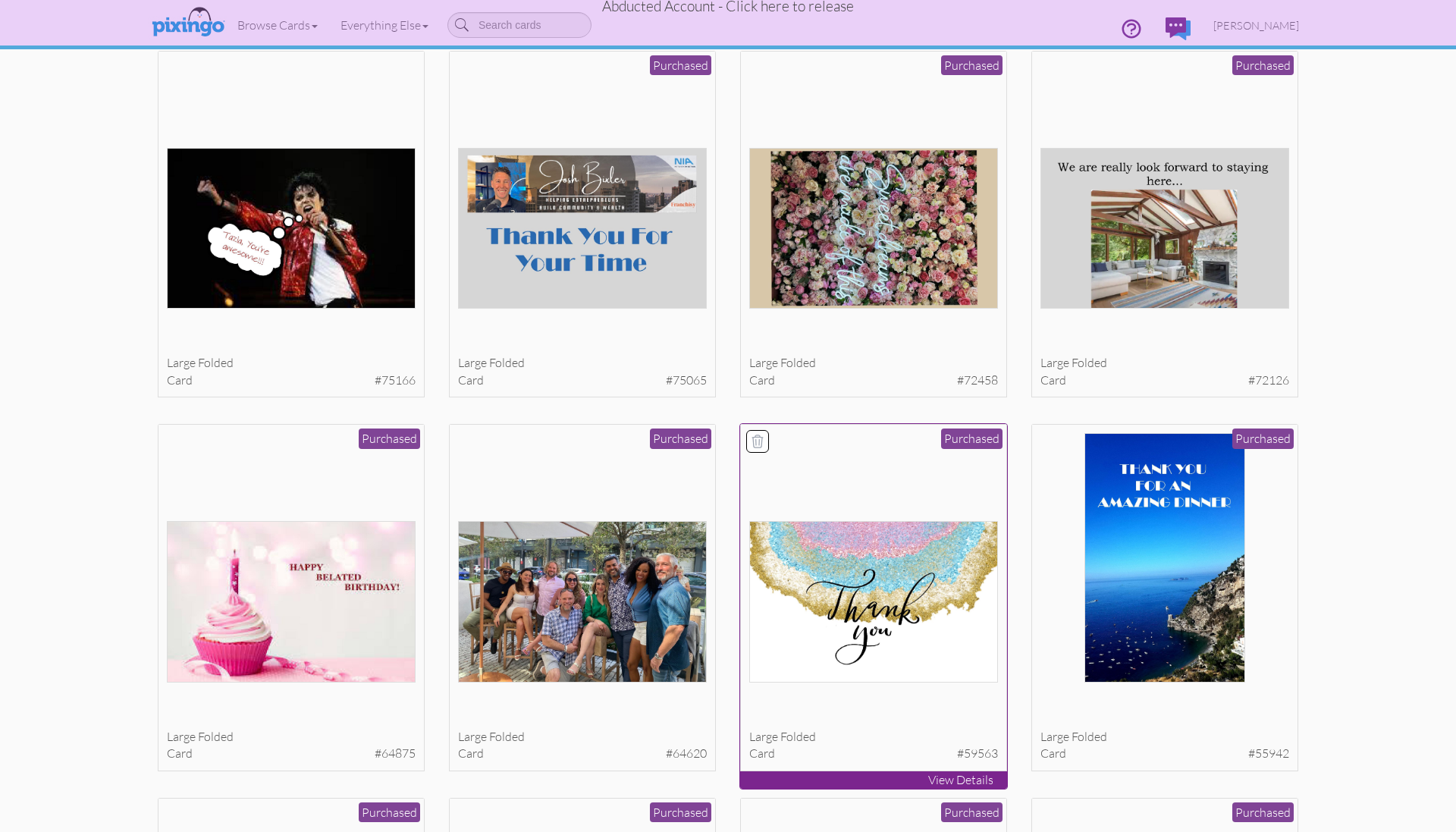
scroll to position [107, 0]
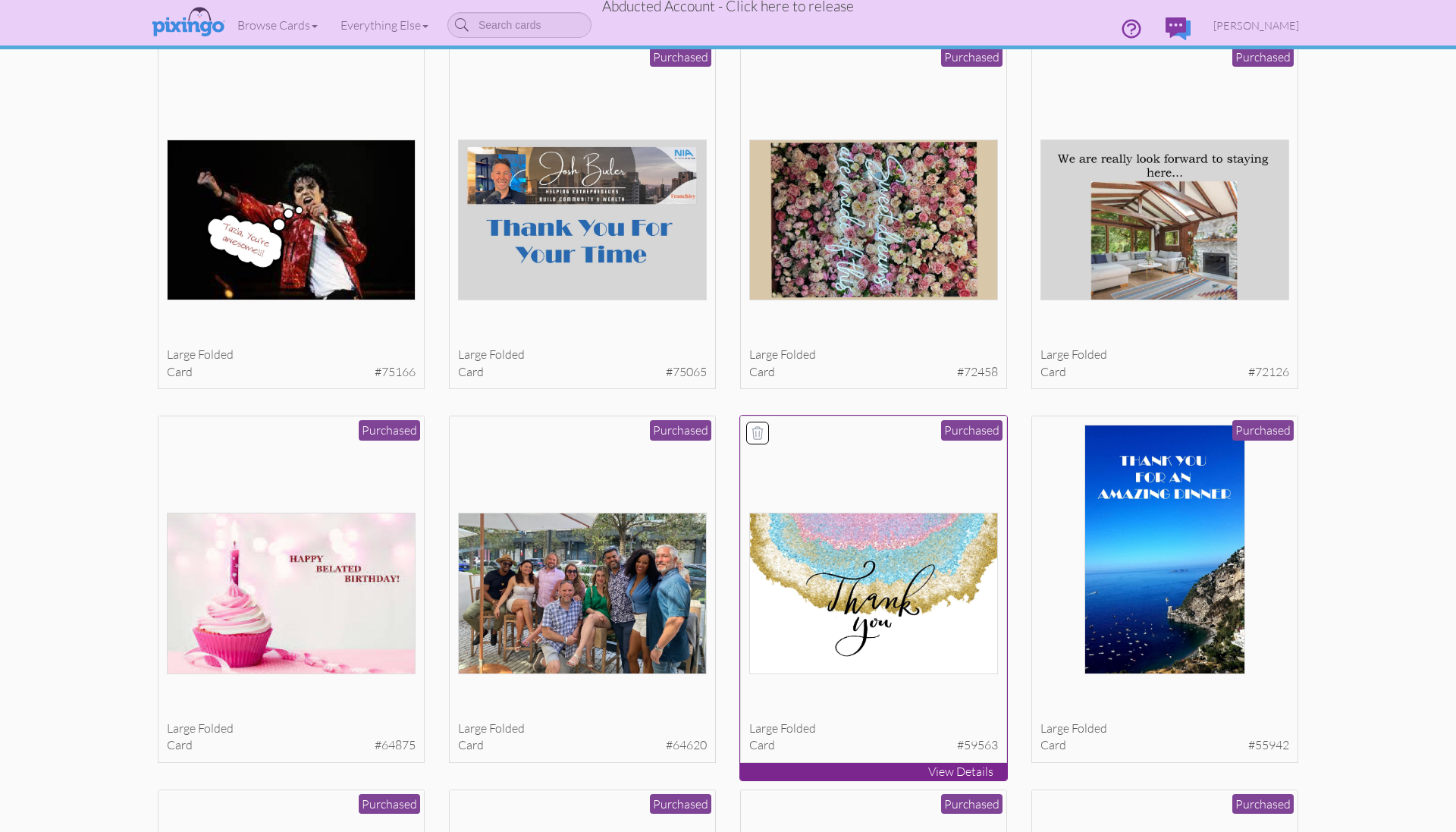
click at [909, 635] on img at bounding box center [875, 592] width 250 height 161
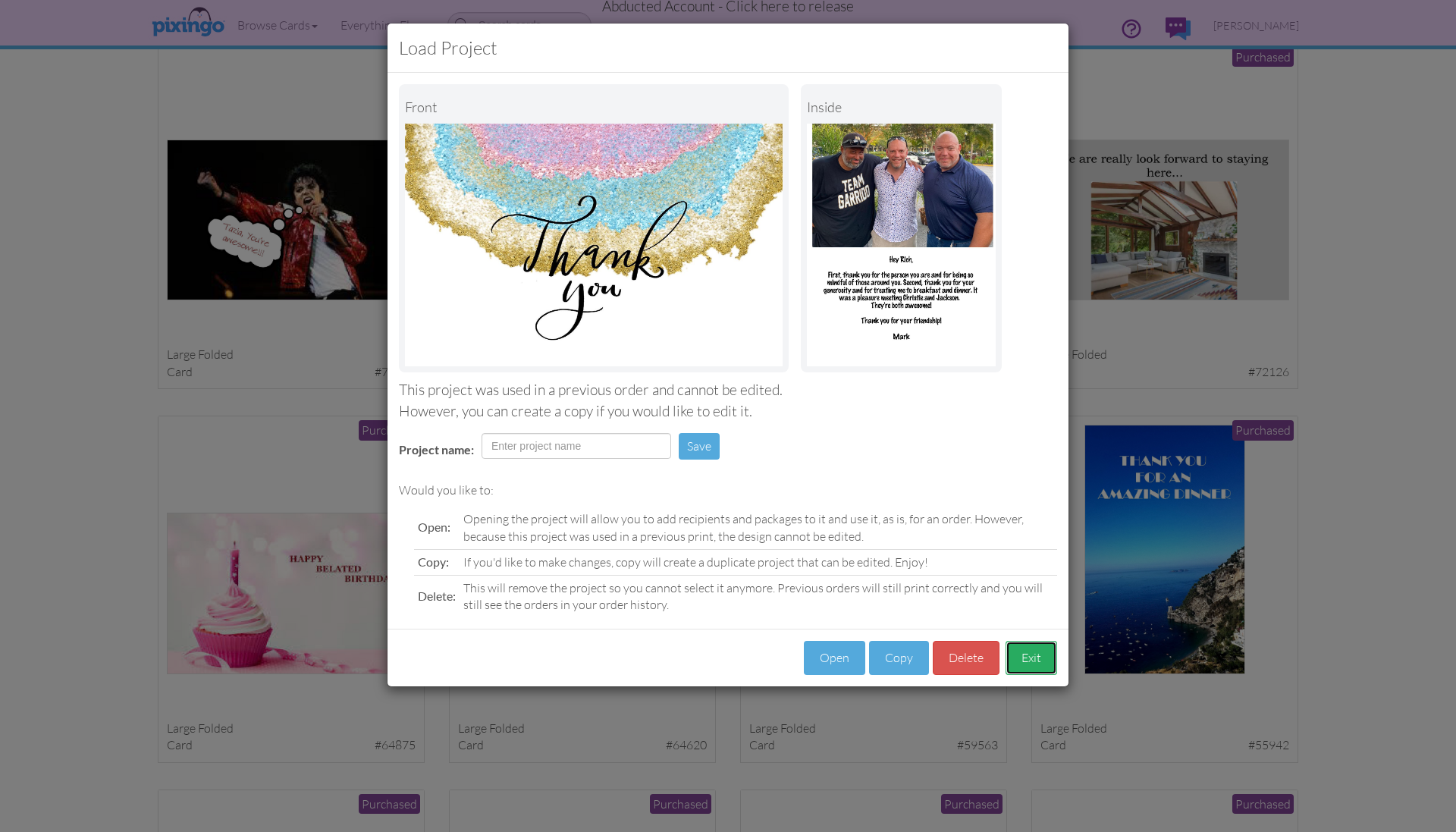
click at [1023, 654] on button "Exit" at bounding box center [1032, 658] width 51 height 34
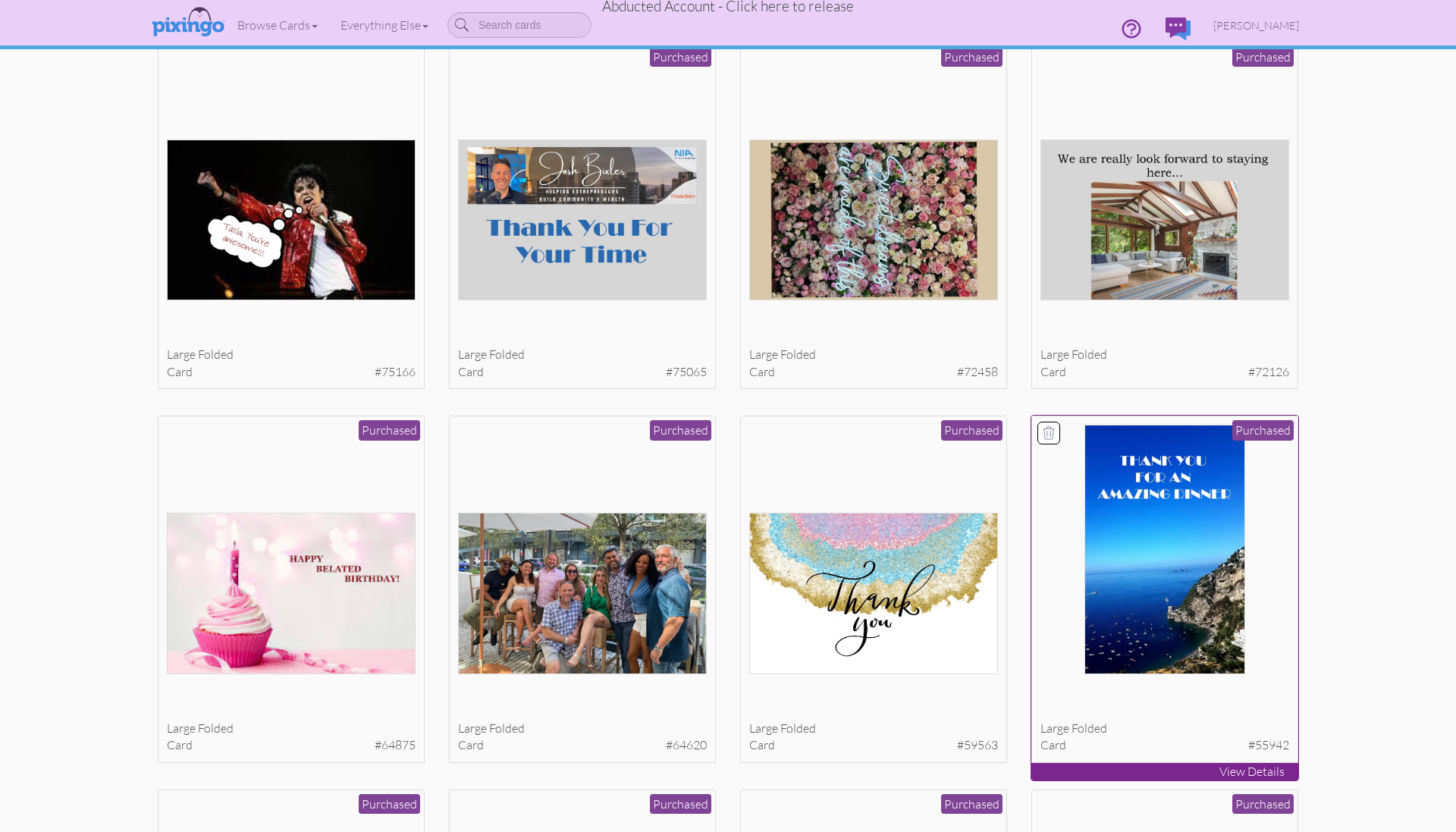
click at [1174, 654] on img at bounding box center [1164, 549] width 161 height 250
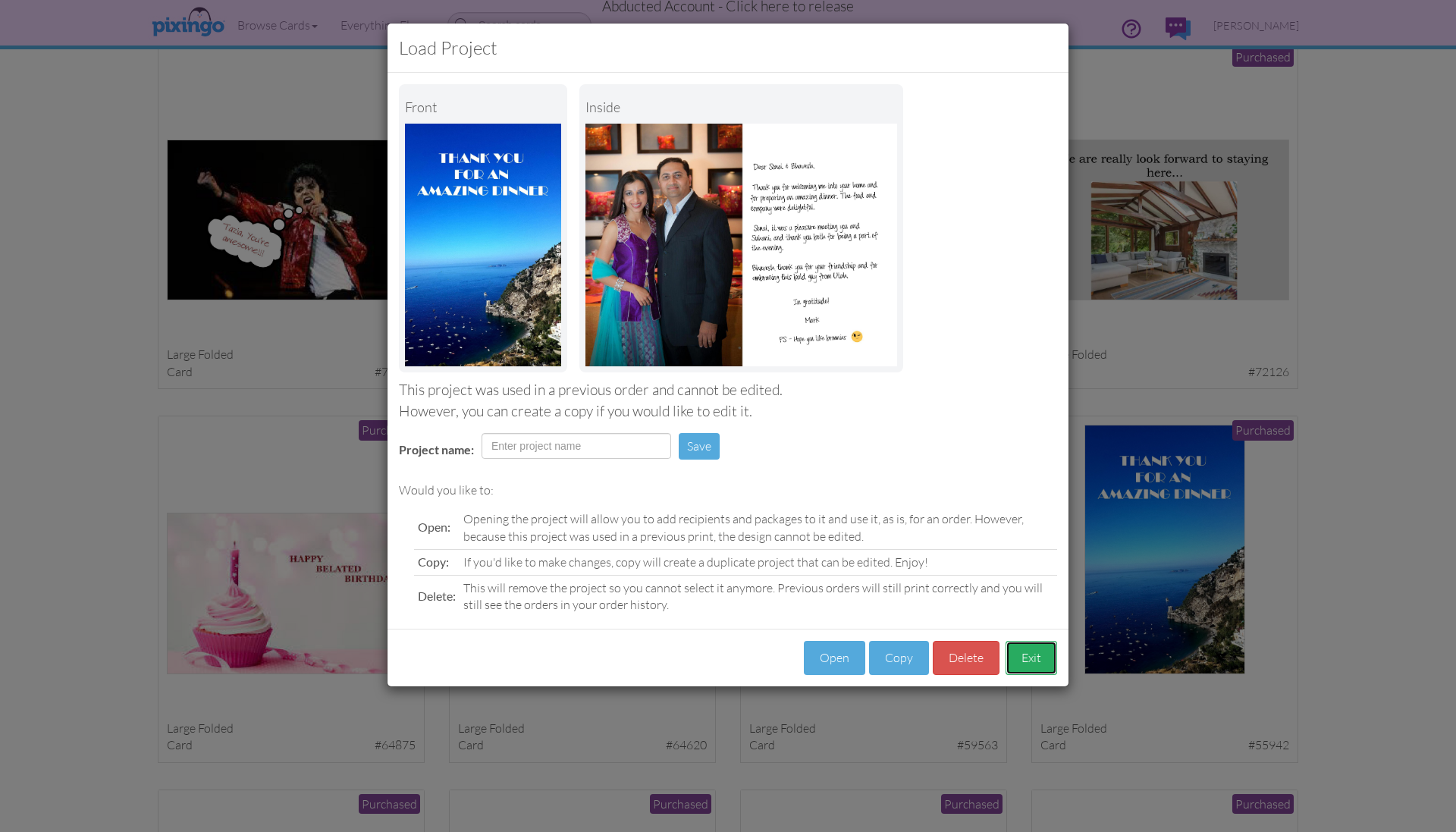
click at [1041, 658] on button "Exit" at bounding box center [1032, 658] width 51 height 34
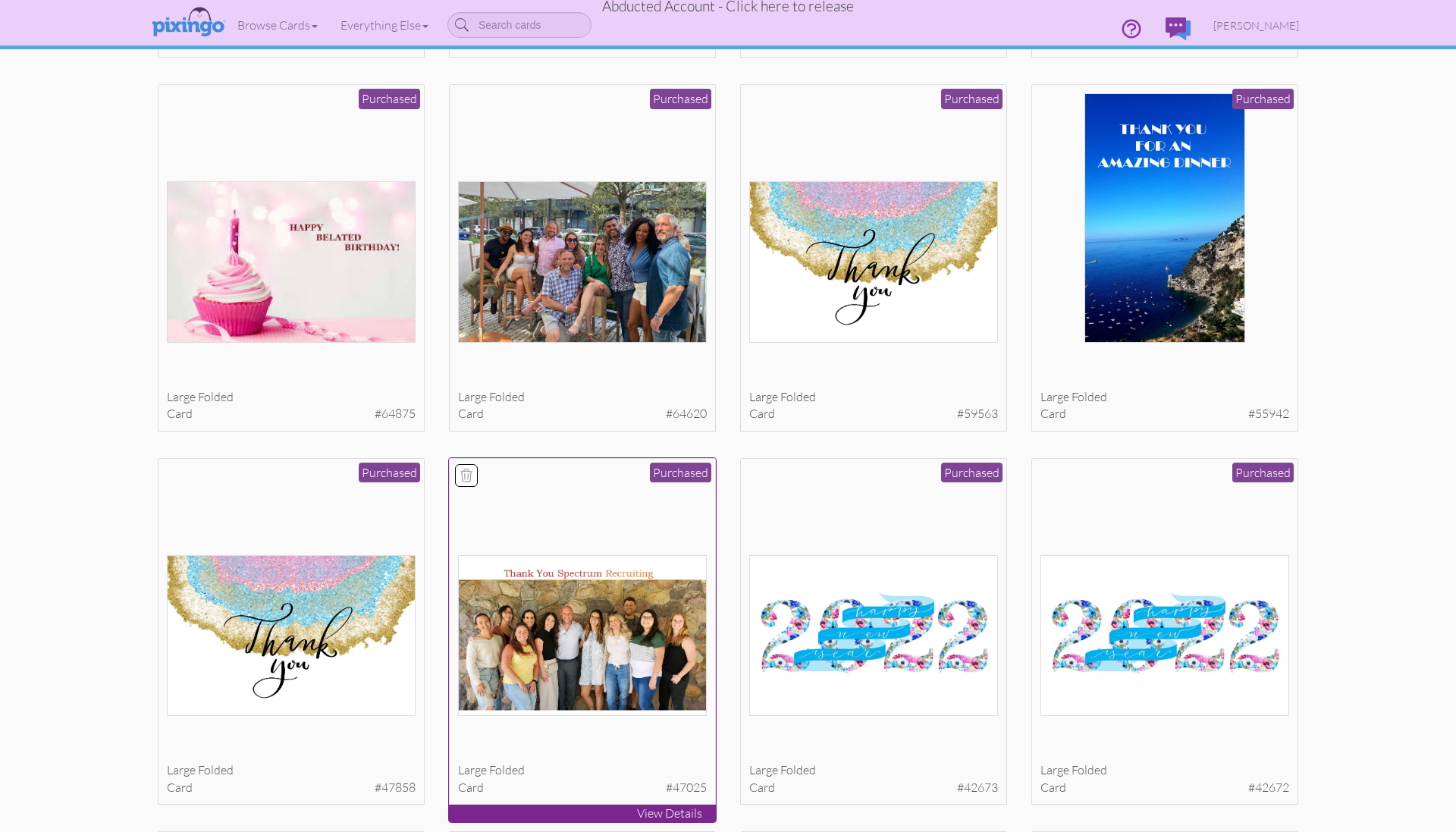
scroll to position [457, 0]
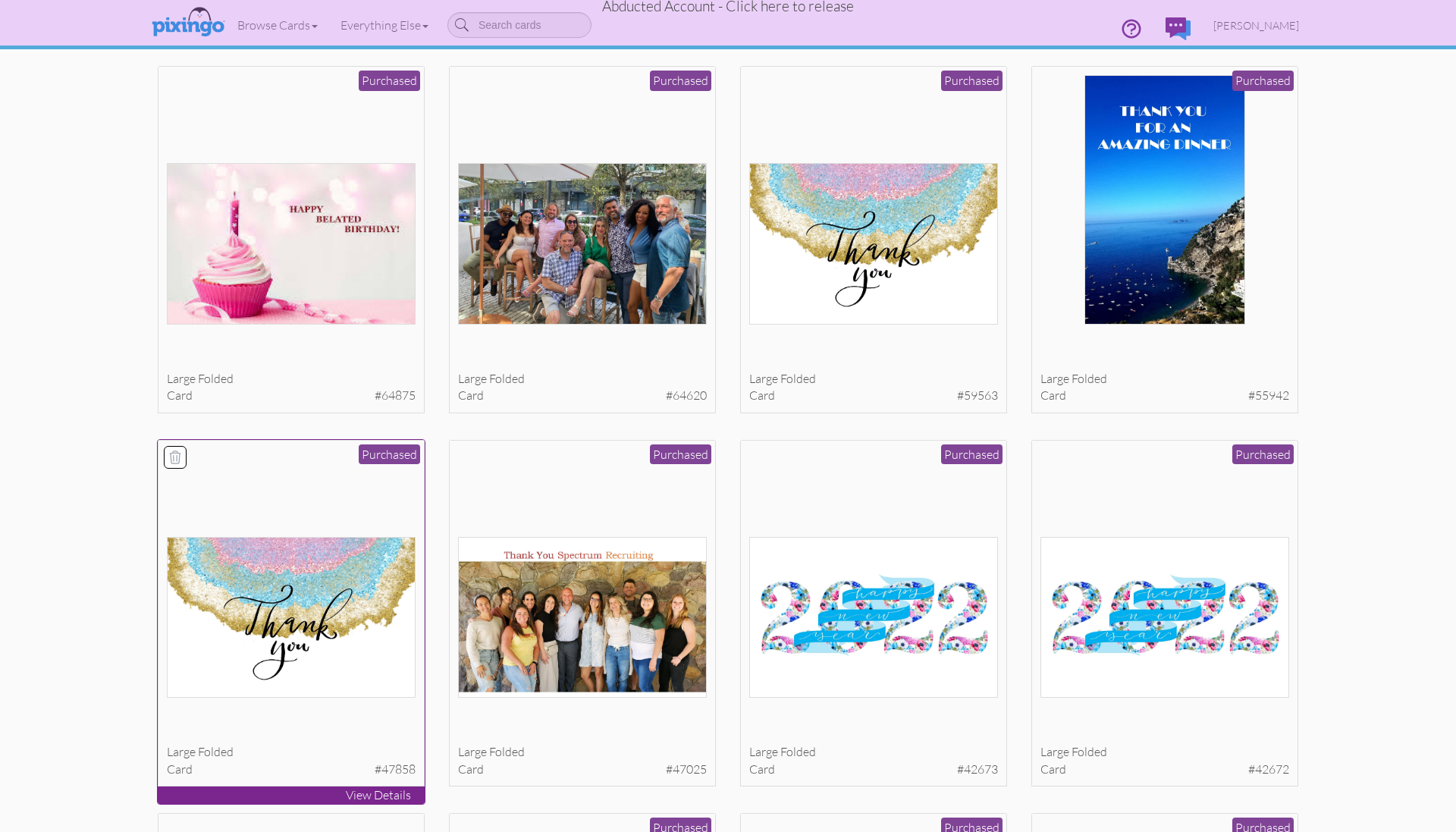
click at [269, 628] on img at bounding box center [292, 616] width 250 height 161
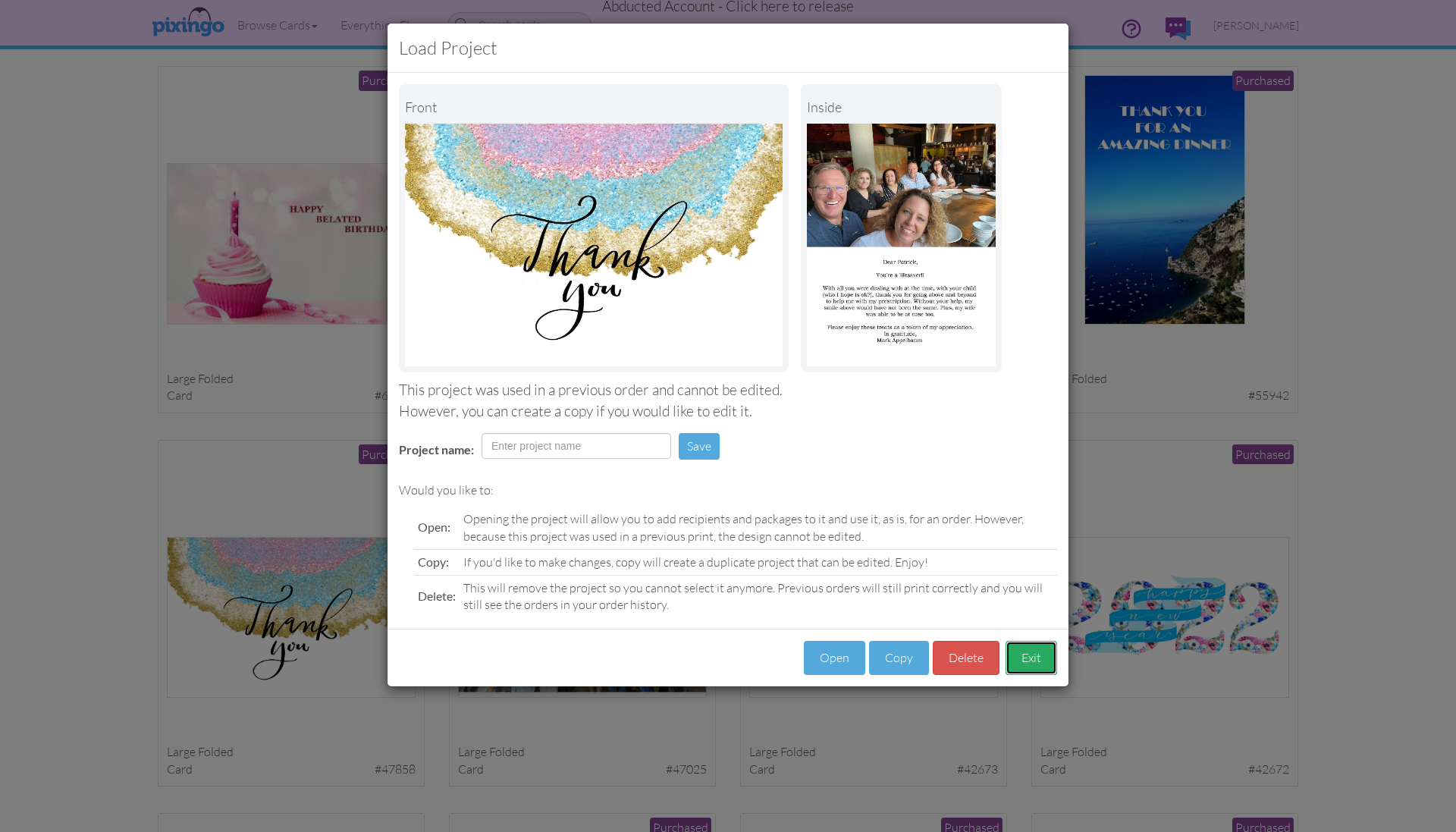
click at [1025, 662] on button "Exit" at bounding box center [1032, 658] width 51 height 34
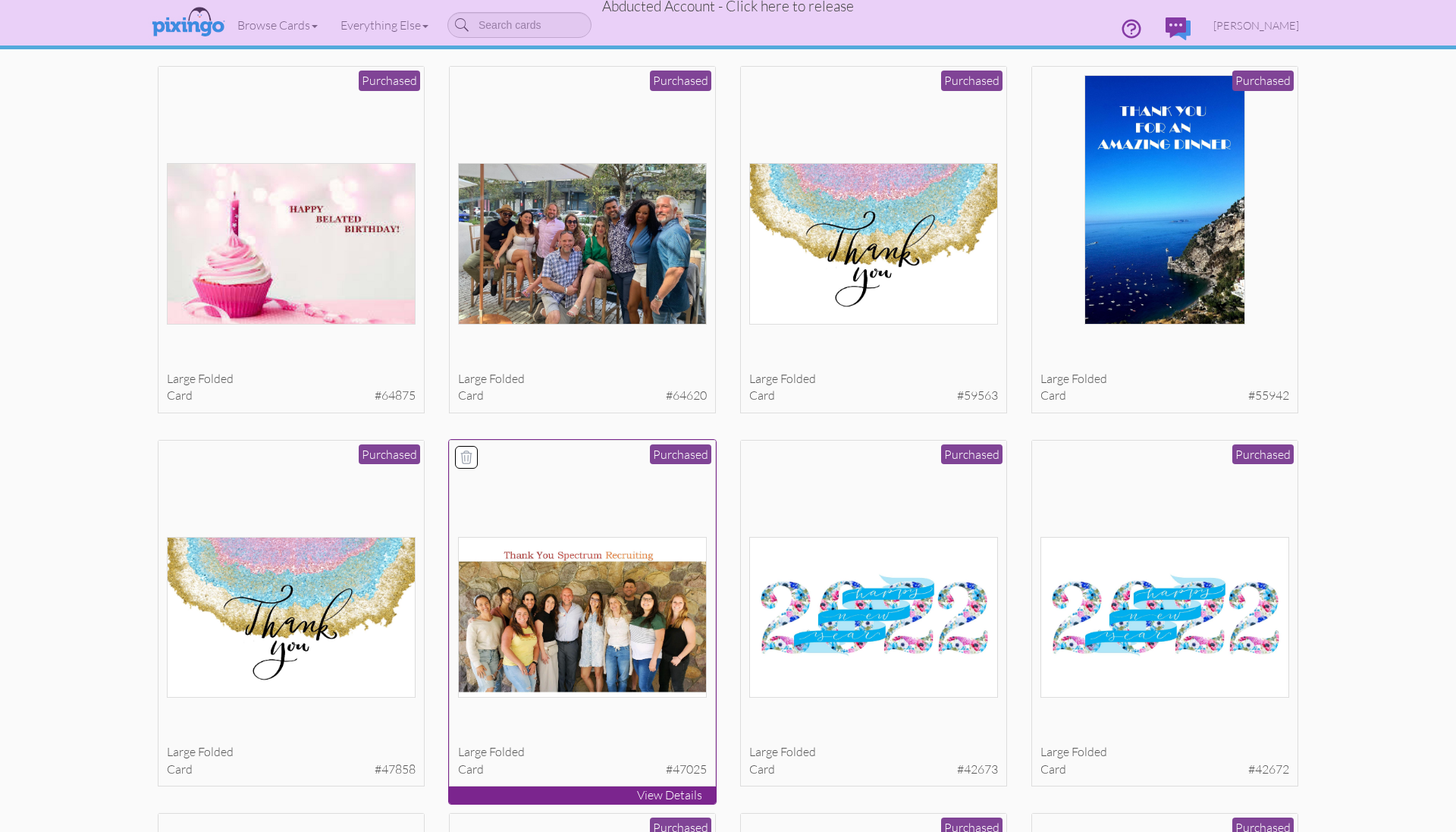
click at [638, 683] on img at bounding box center [583, 616] width 250 height 161
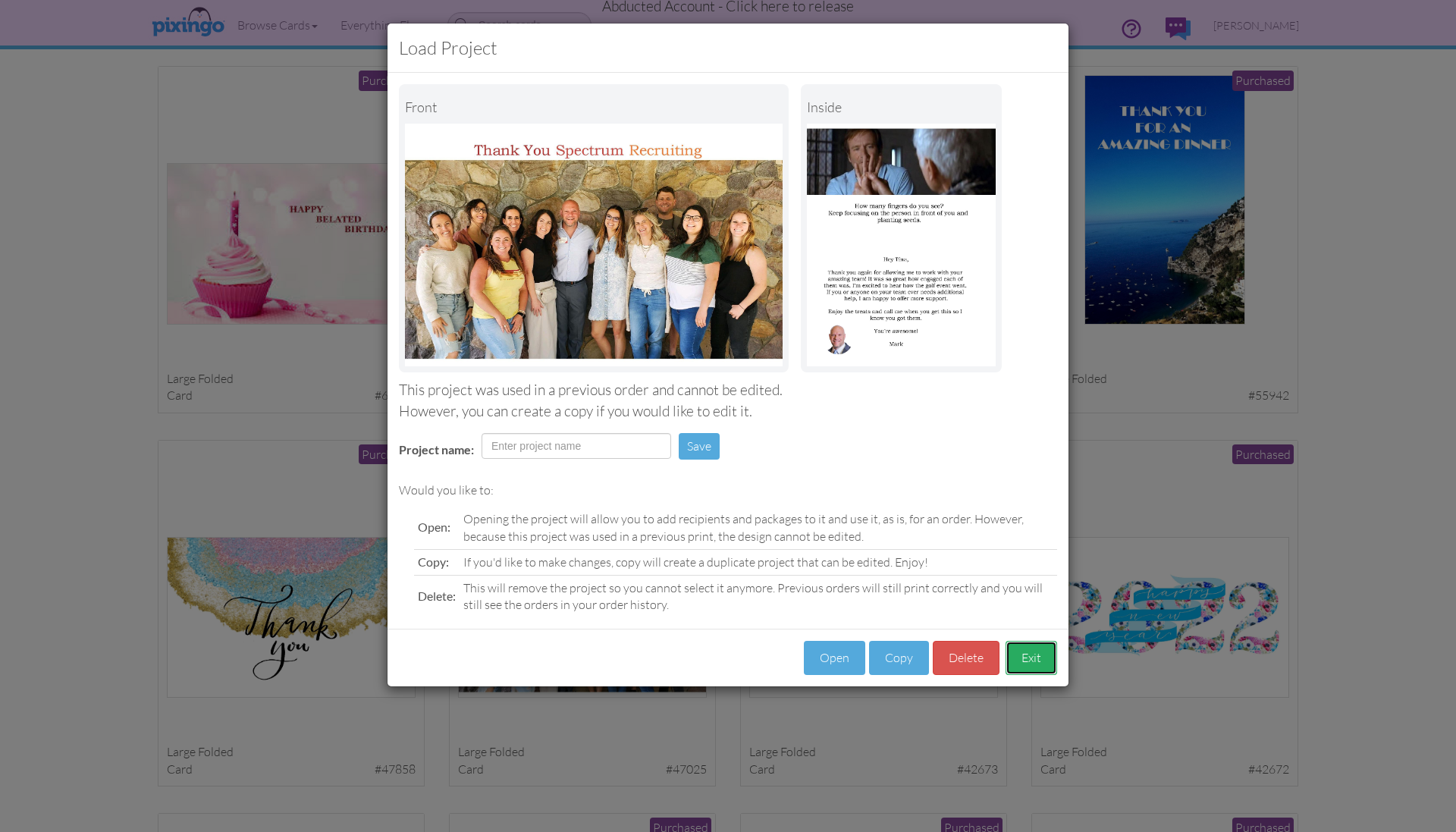
click at [1042, 660] on button "Exit" at bounding box center [1032, 658] width 51 height 34
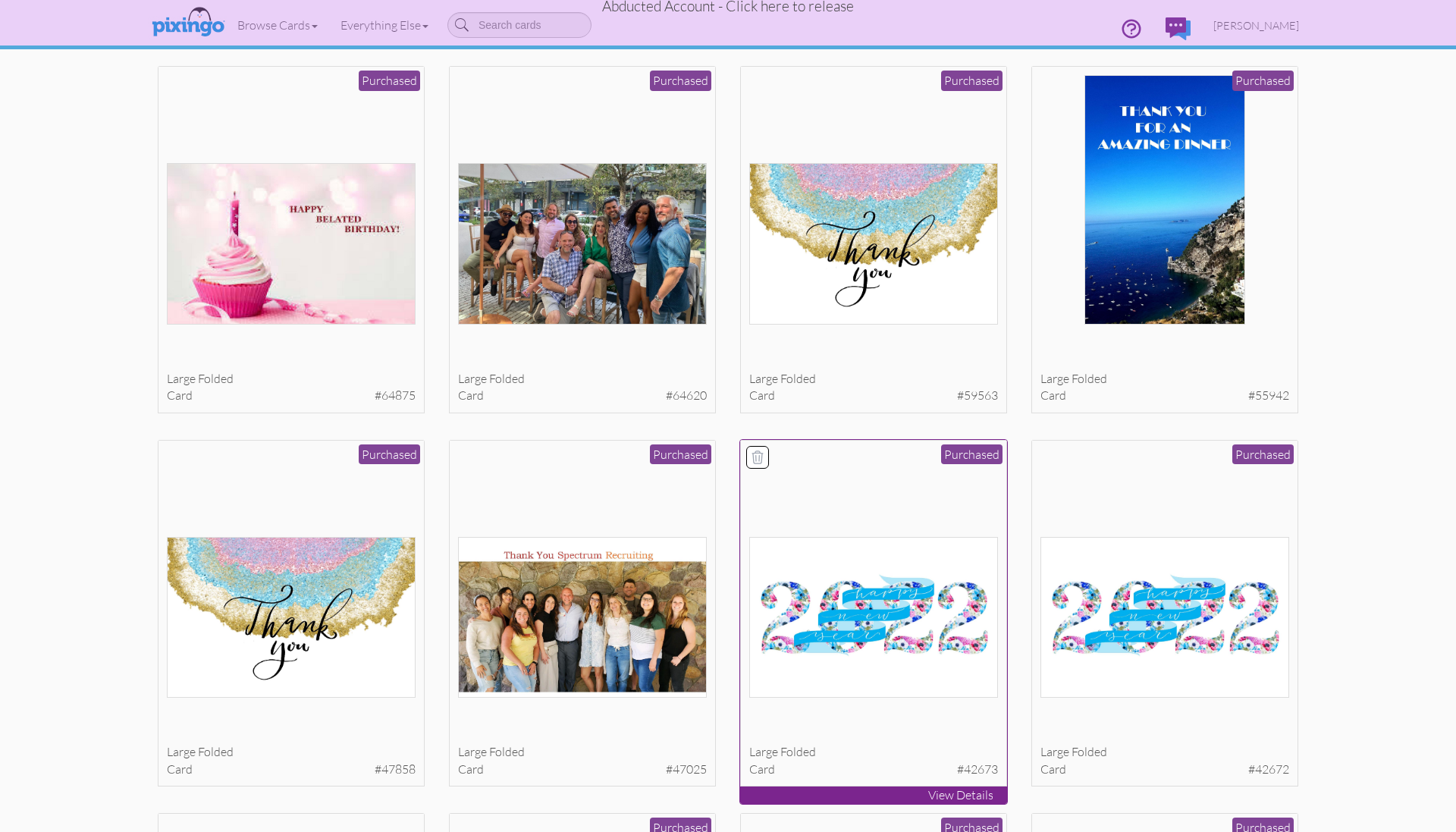
click at [869, 689] on img at bounding box center [875, 616] width 250 height 161
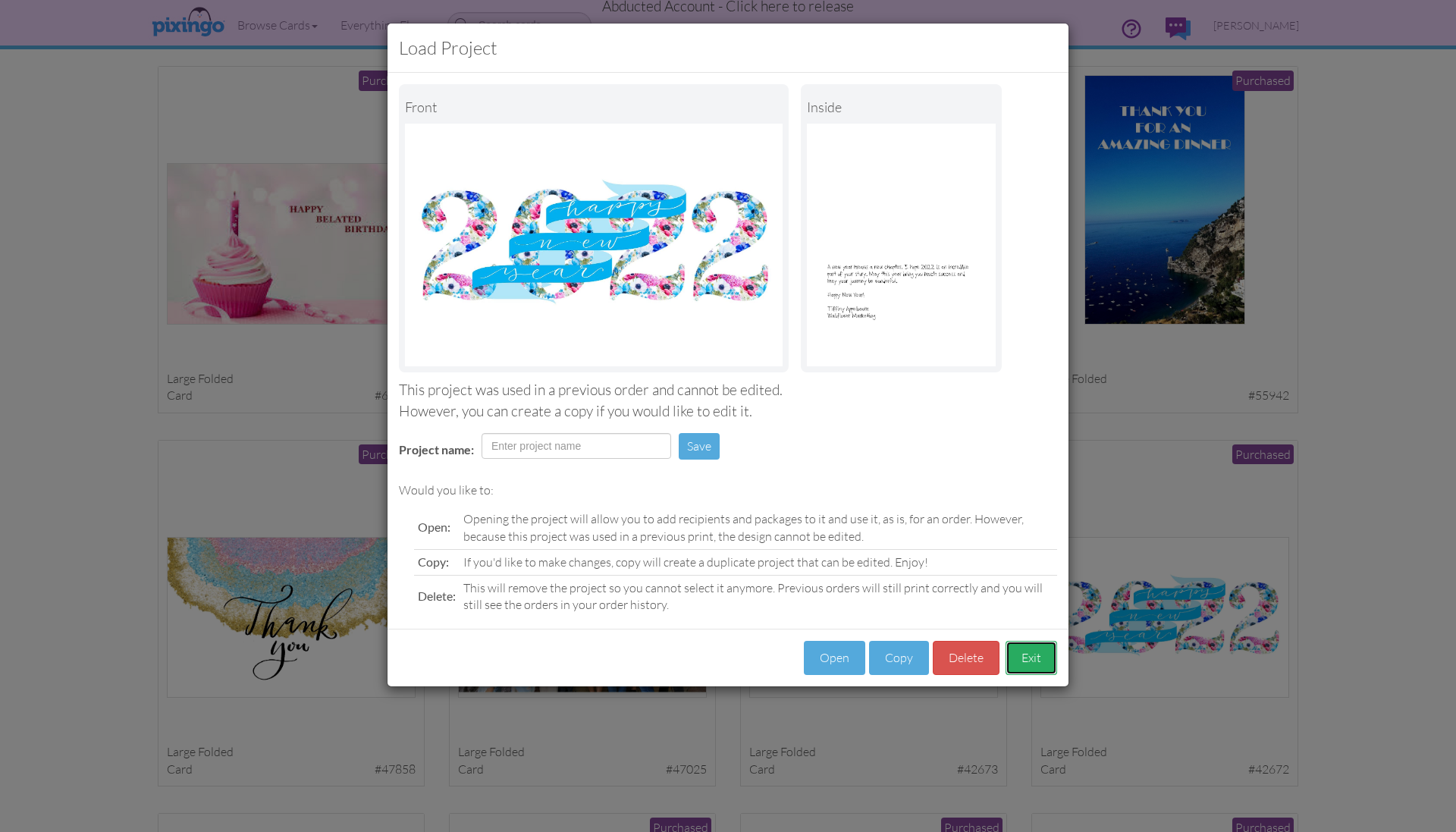
click at [1045, 649] on button "Exit" at bounding box center [1032, 658] width 51 height 34
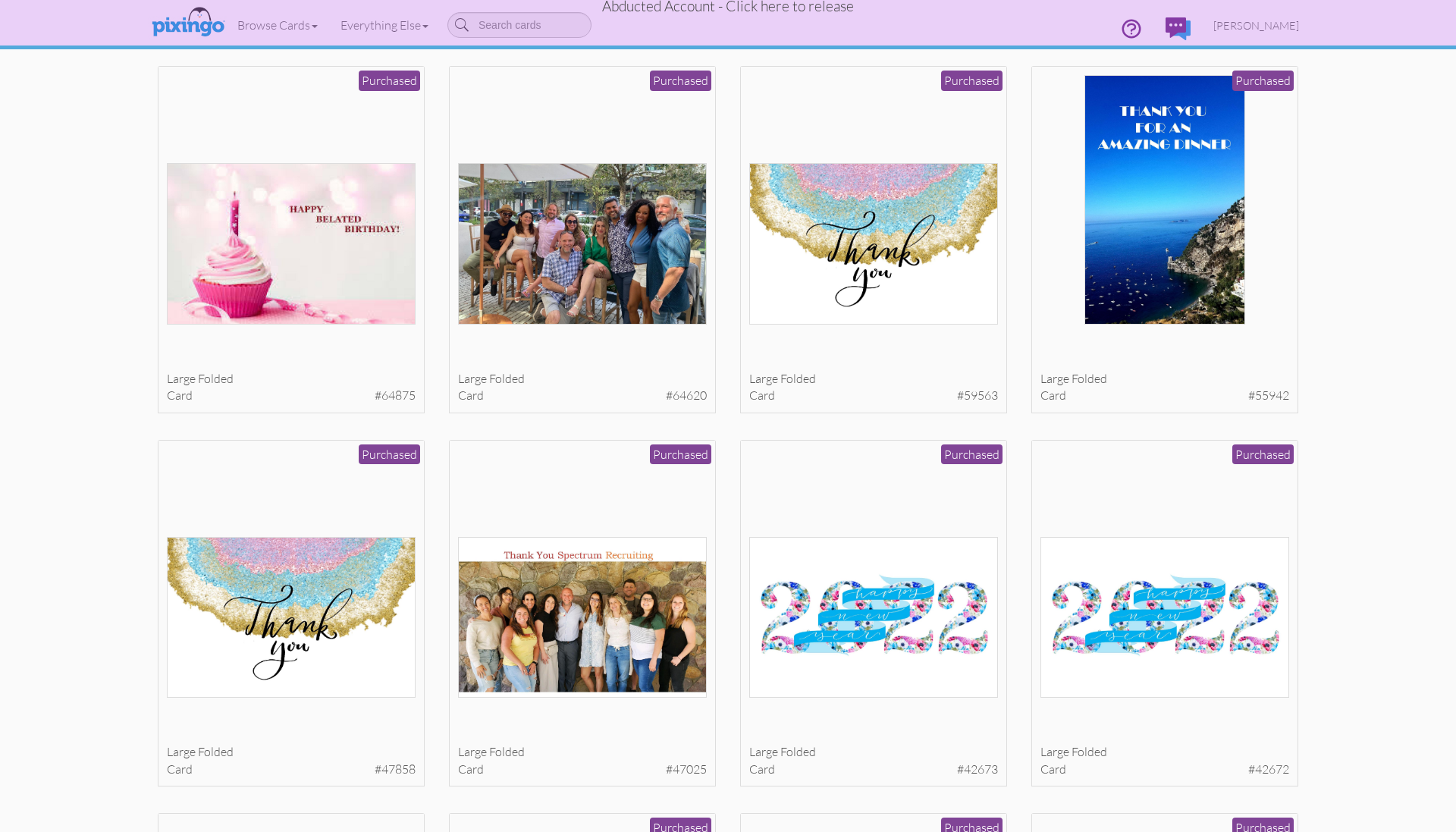
click at [1153, 665] on img at bounding box center [1166, 616] width 250 height 161
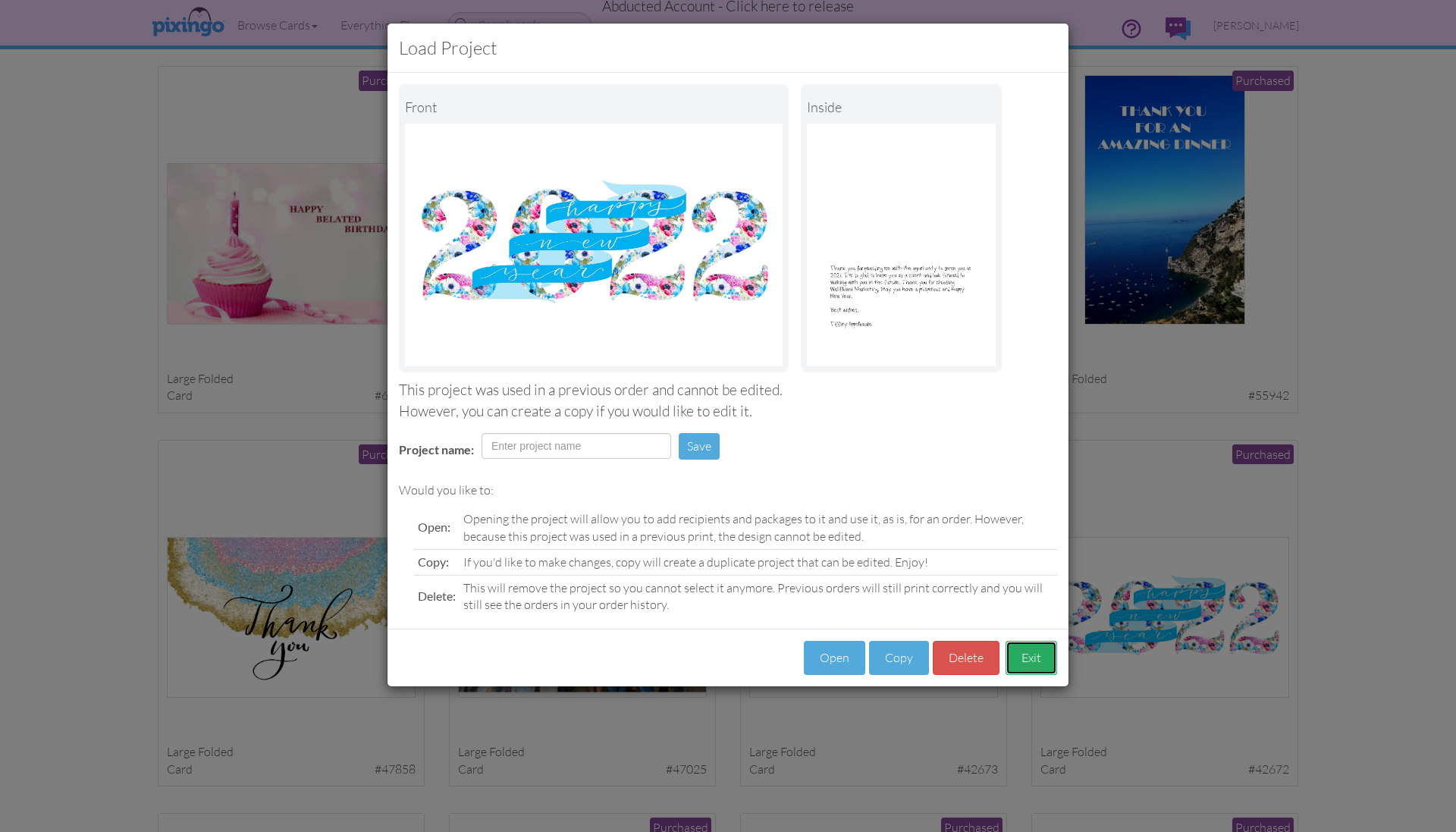
click at [1026, 660] on button "Exit" at bounding box center [1032, 658] width 51 height 34
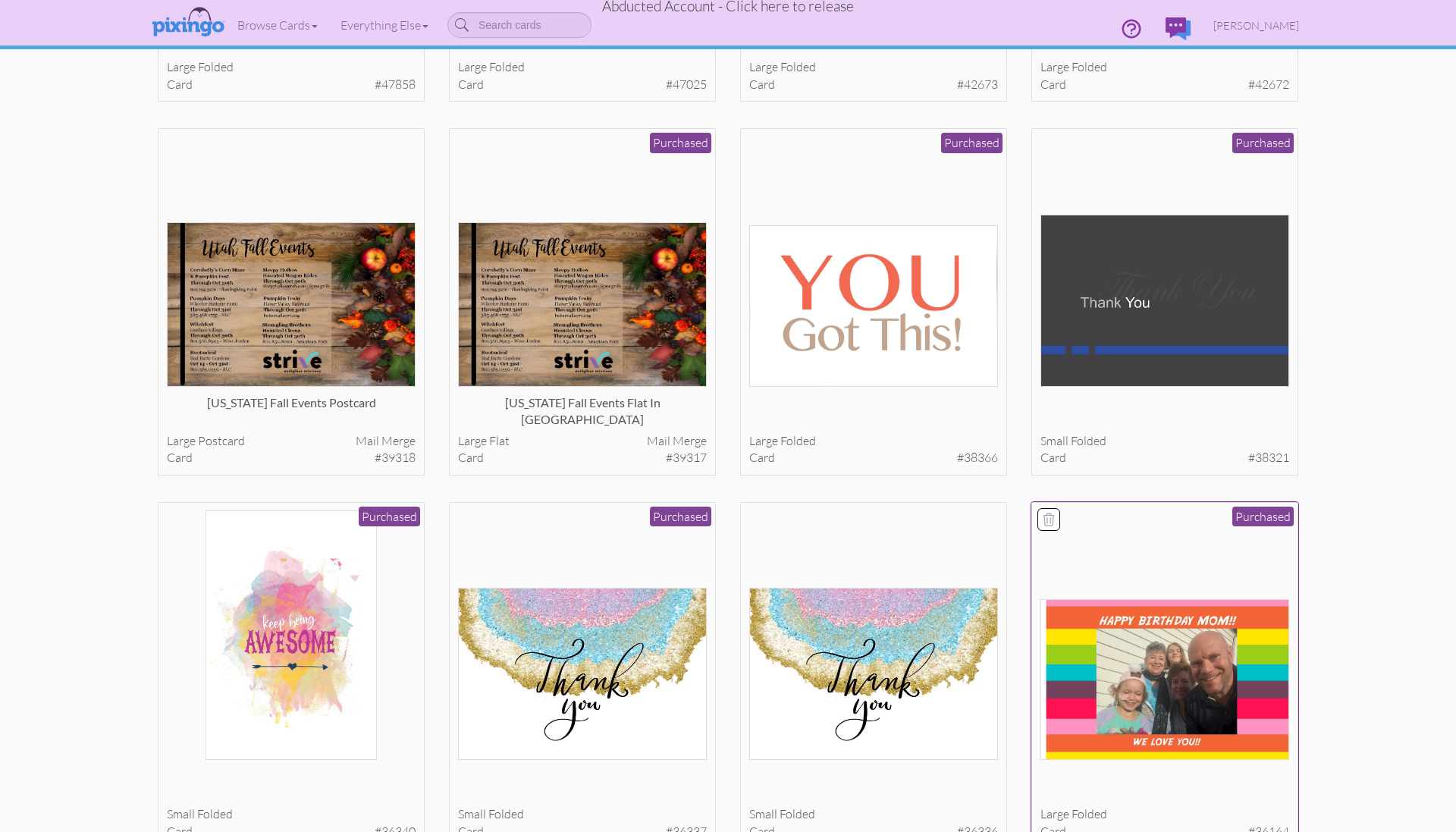
scroll to position [1145, 0]
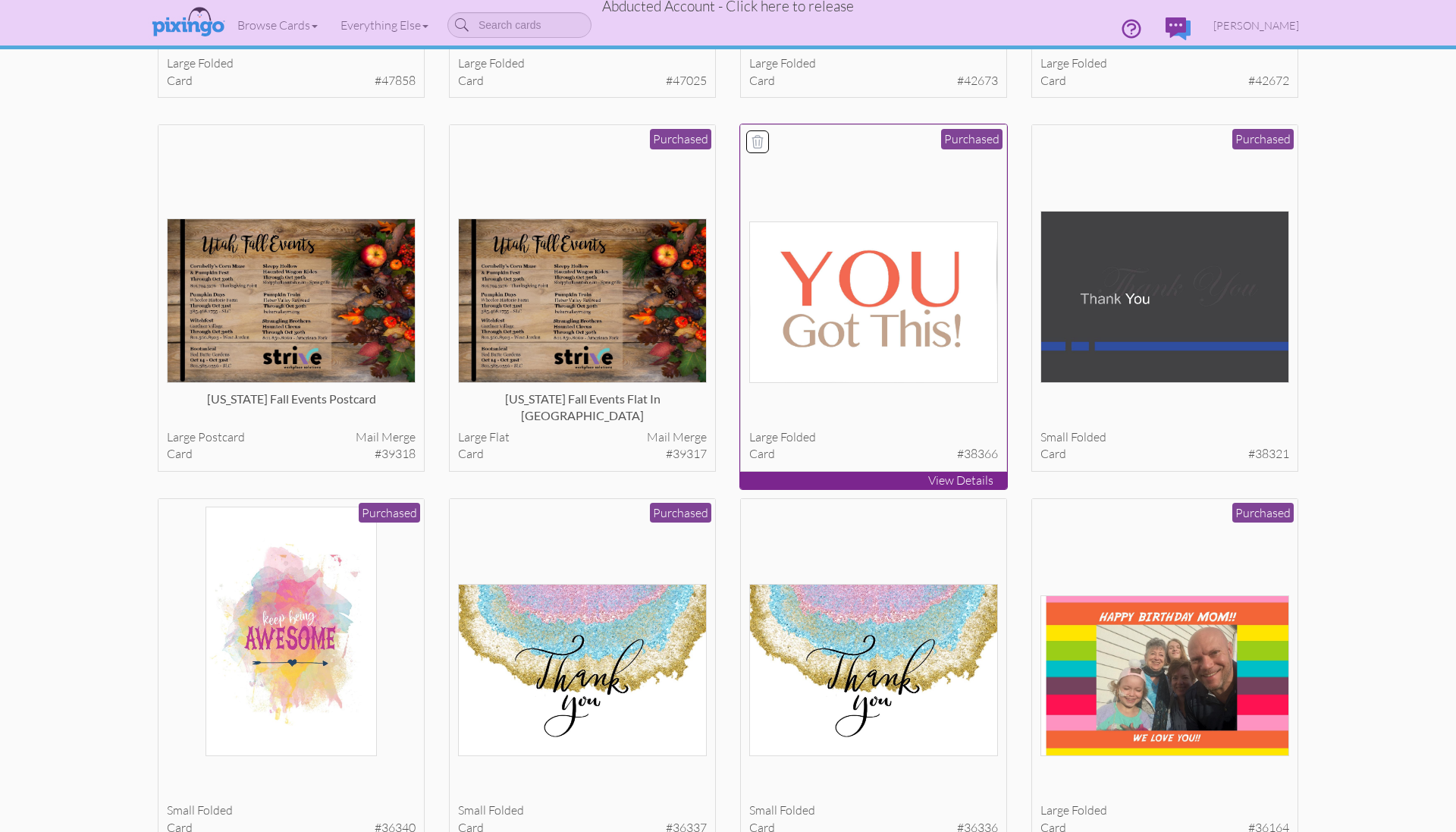
click at [983, 360] on img at bounding box center [875, 301] width 250 height 161
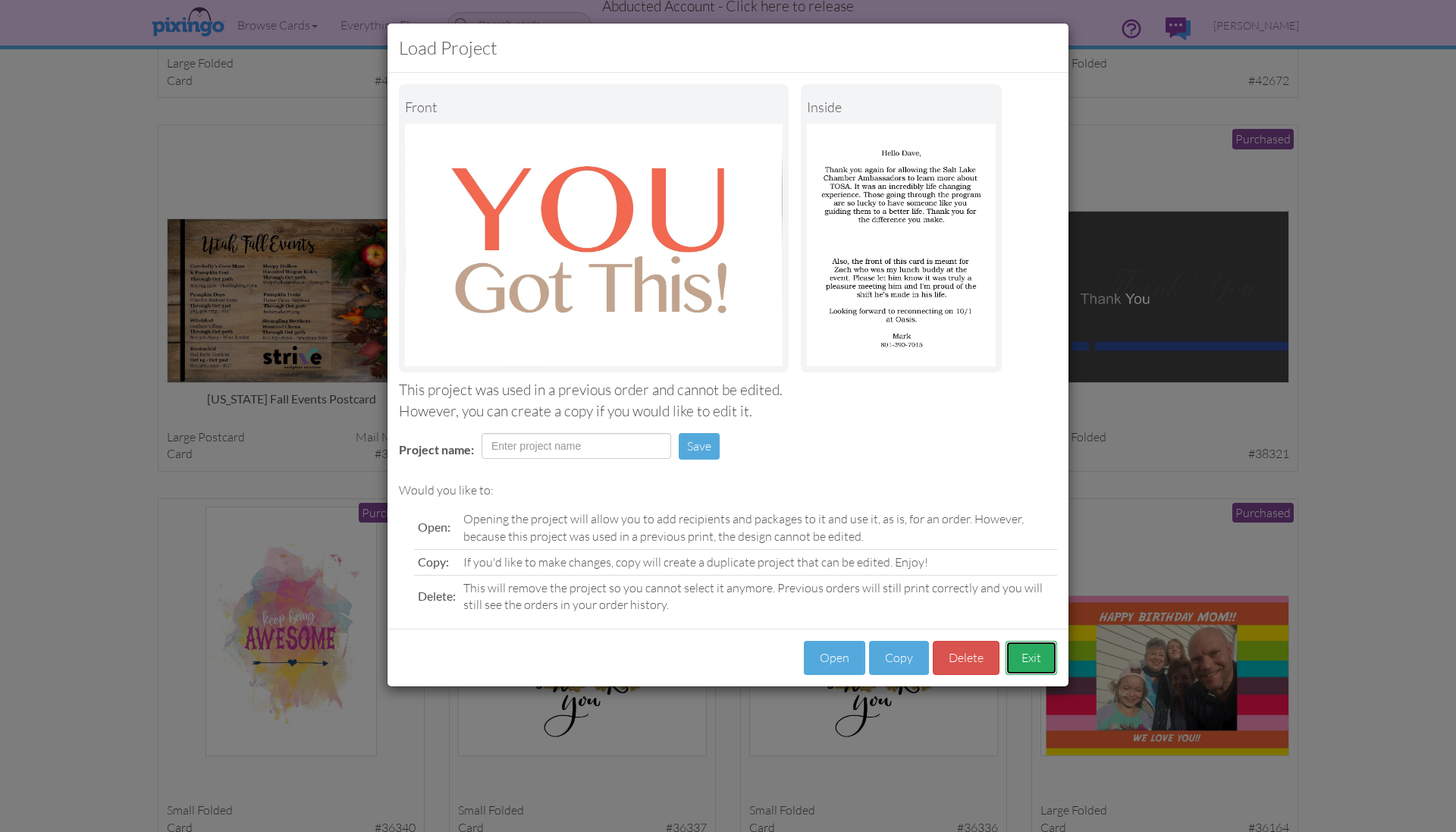
click at [1038, 653] on button "Exit" at bounding box center [1032, 658] width 51 height 34
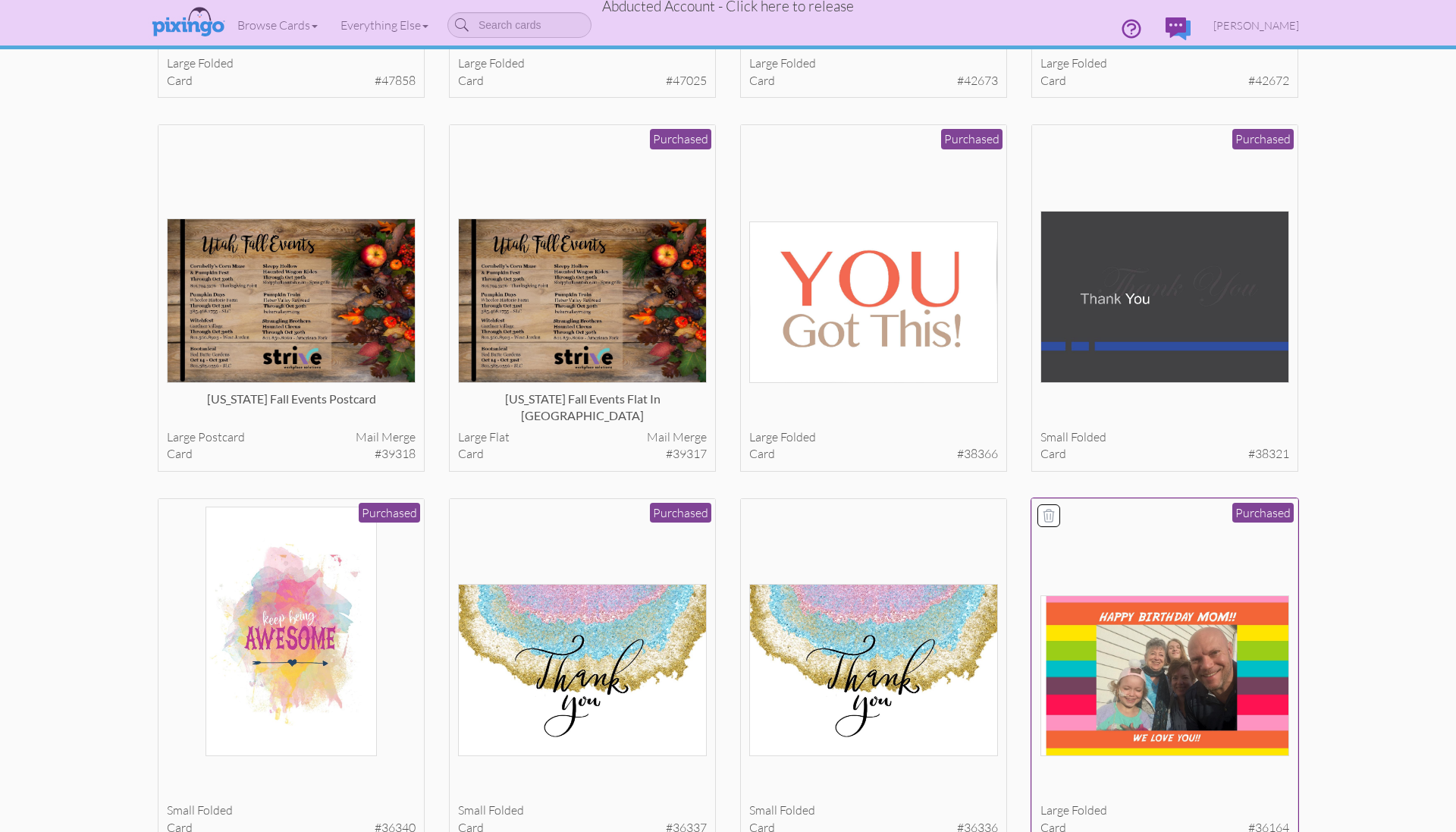
click at [1261, 723] on img at bounding box center [1166, 675] width 250 height 161
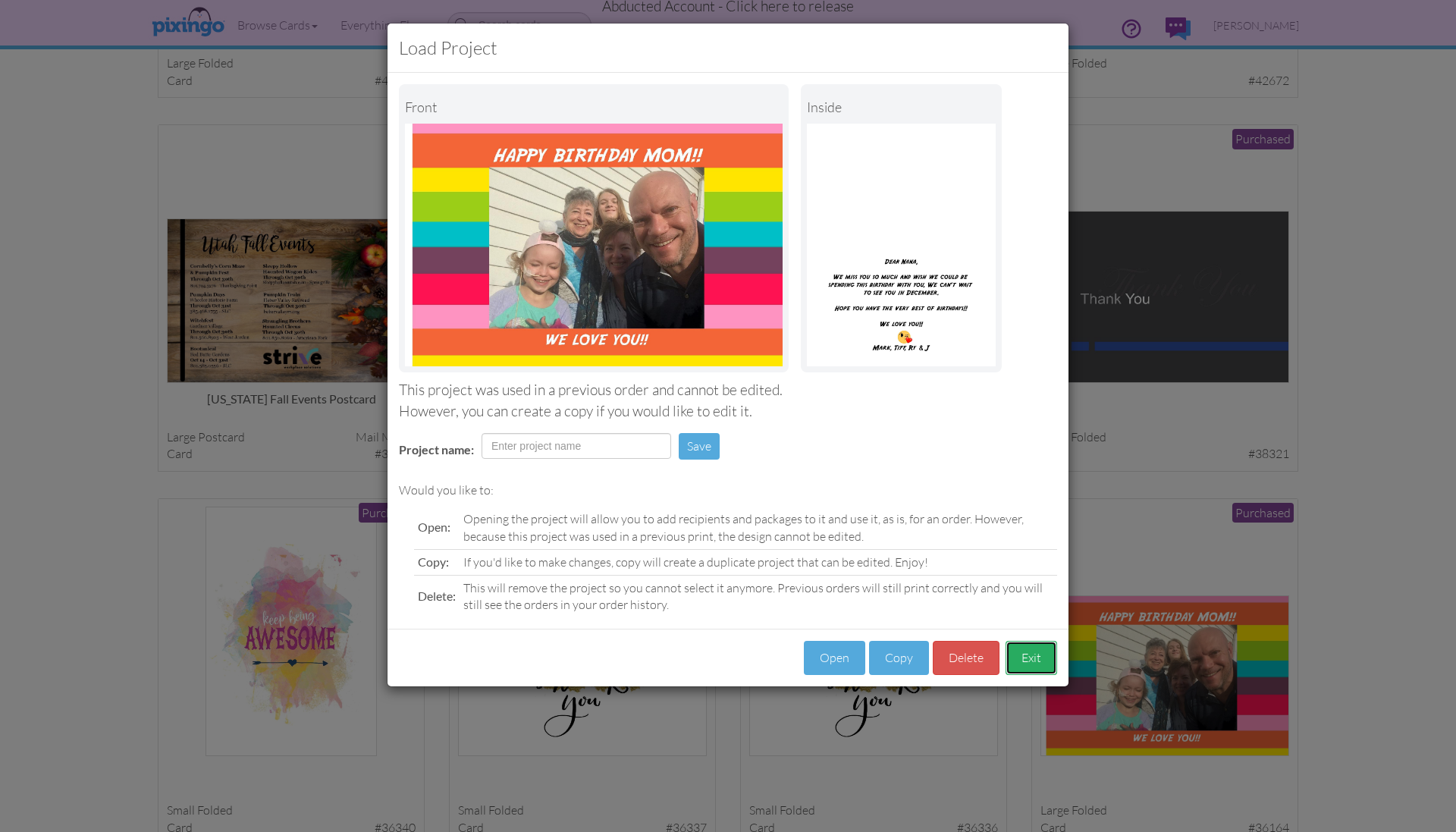
click at [1041, 671] on button "Exit" at bounding box center [1032, 658] width 51 height 34
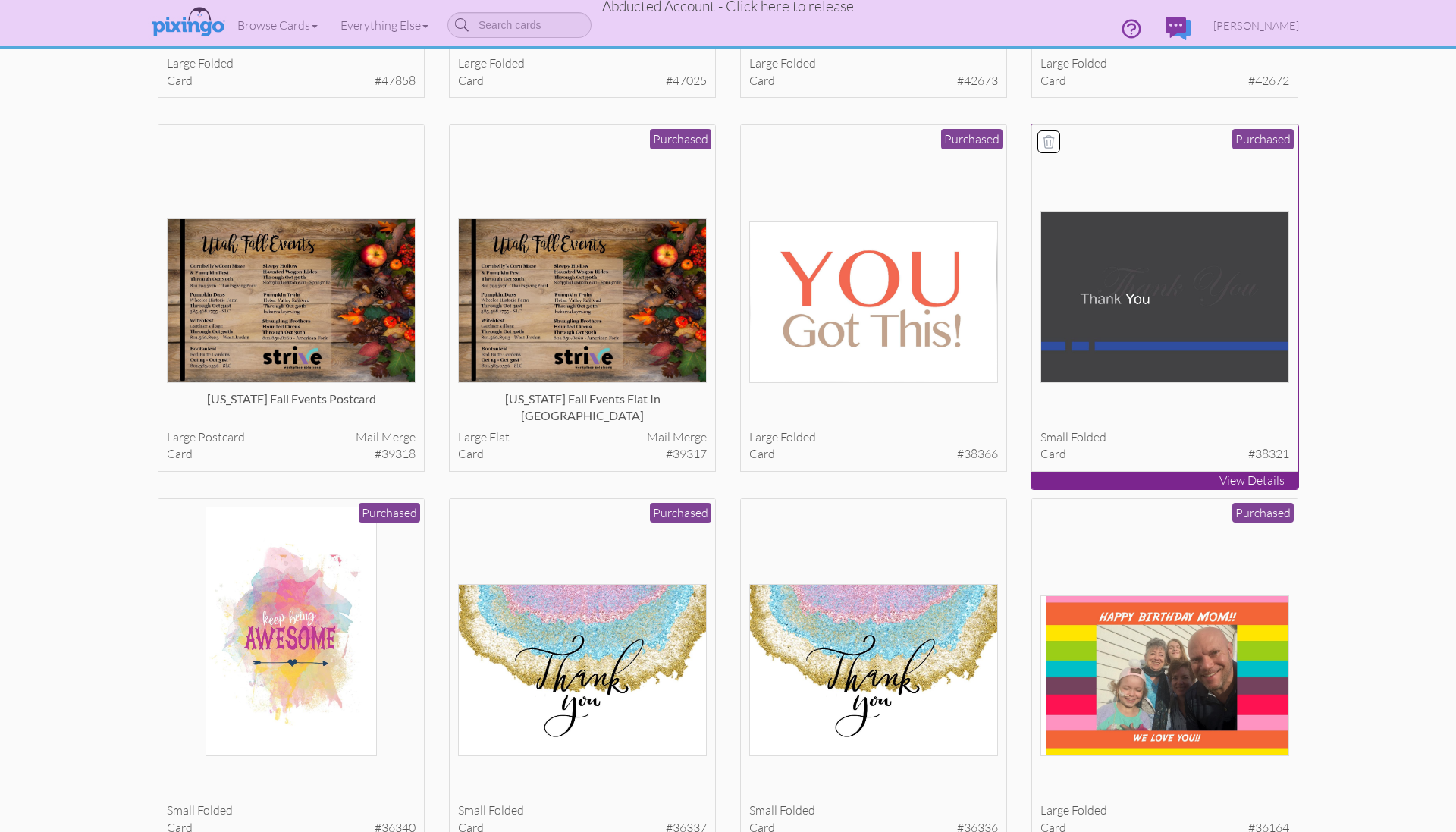
click at [1152, 469] on div "small folded card #38321 Purchased" at bounding box center [1165, 298] width 267 height 347
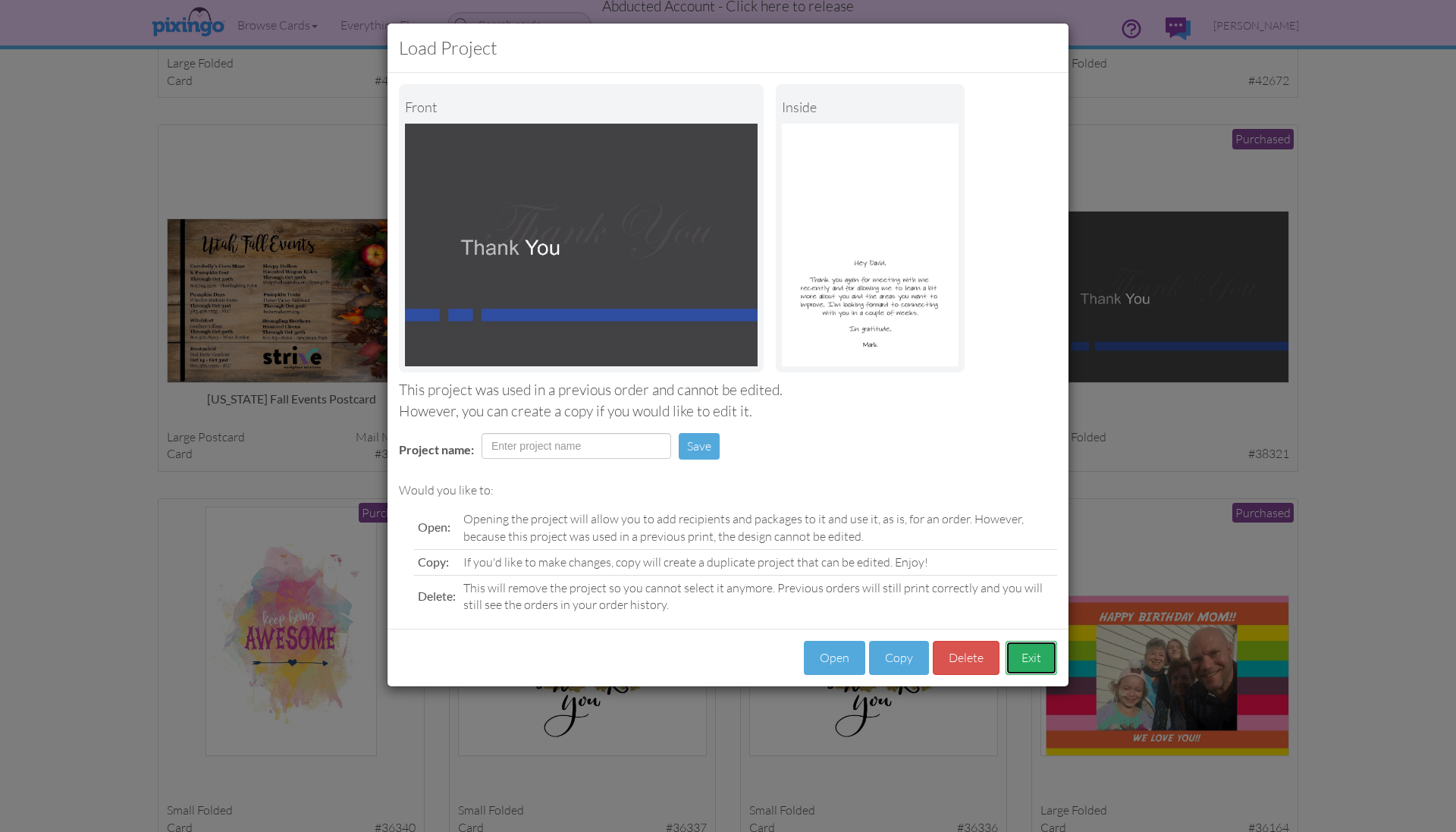
click at [1028, 646] on button "Exit" at bounding box center [1032, 658] width 51 height 34
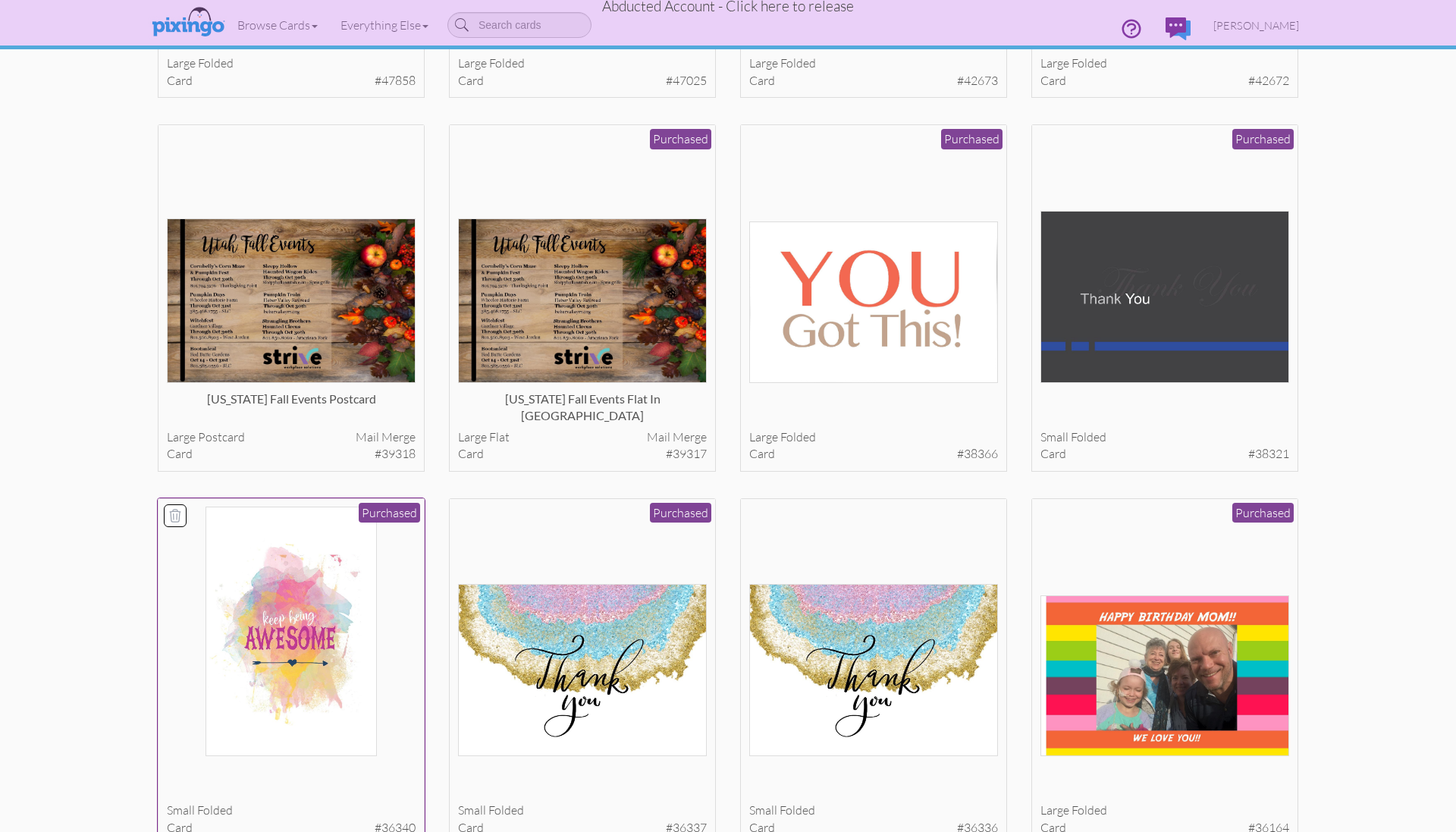
click at [309, 694] on img at bounding box center [291, 631] width 172 height 250
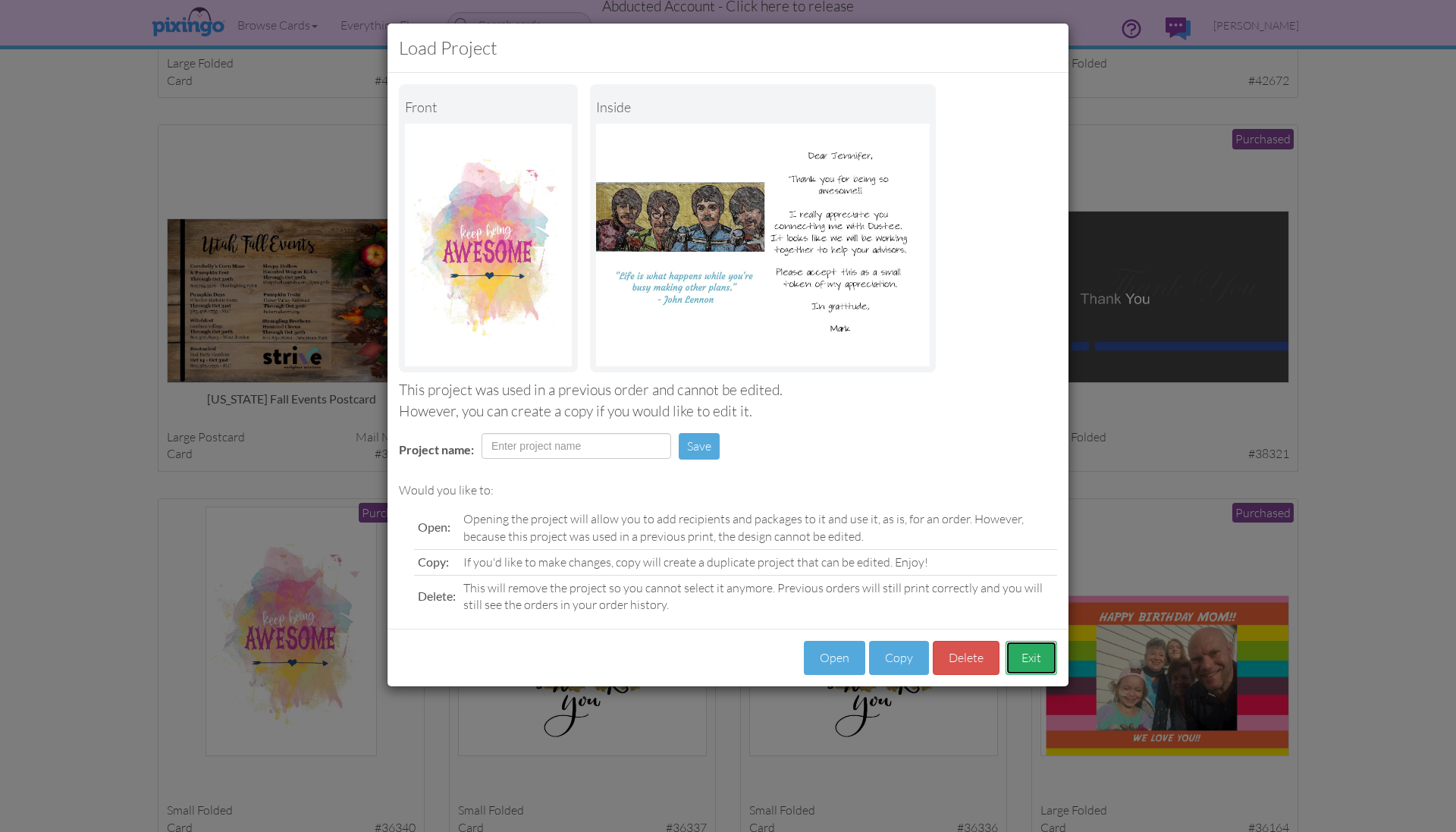
click at [1037, 660] on button "Exit" at bounding box center [1032, 658] width 51 height 34
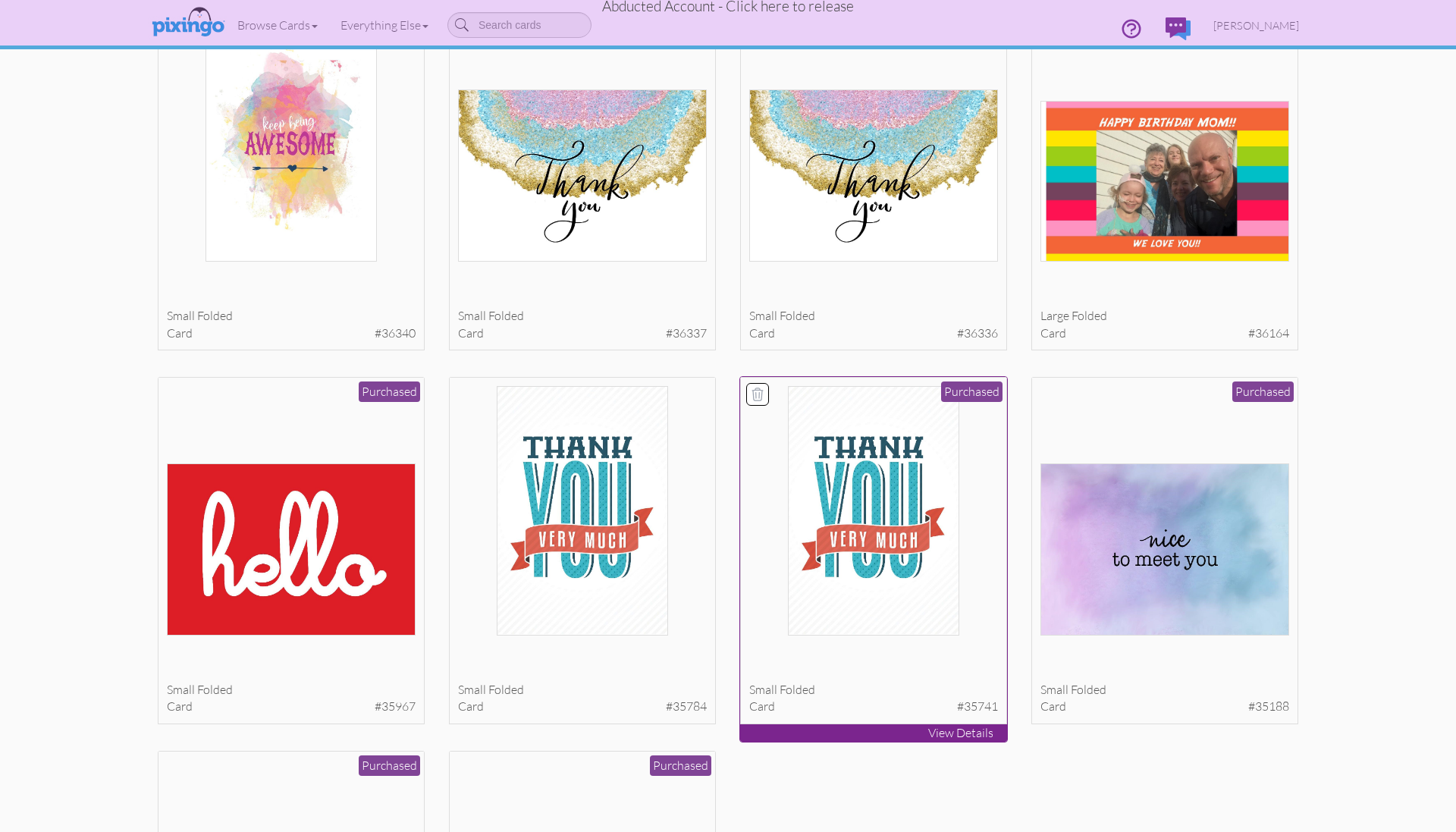
scroll to position [1265, 0]
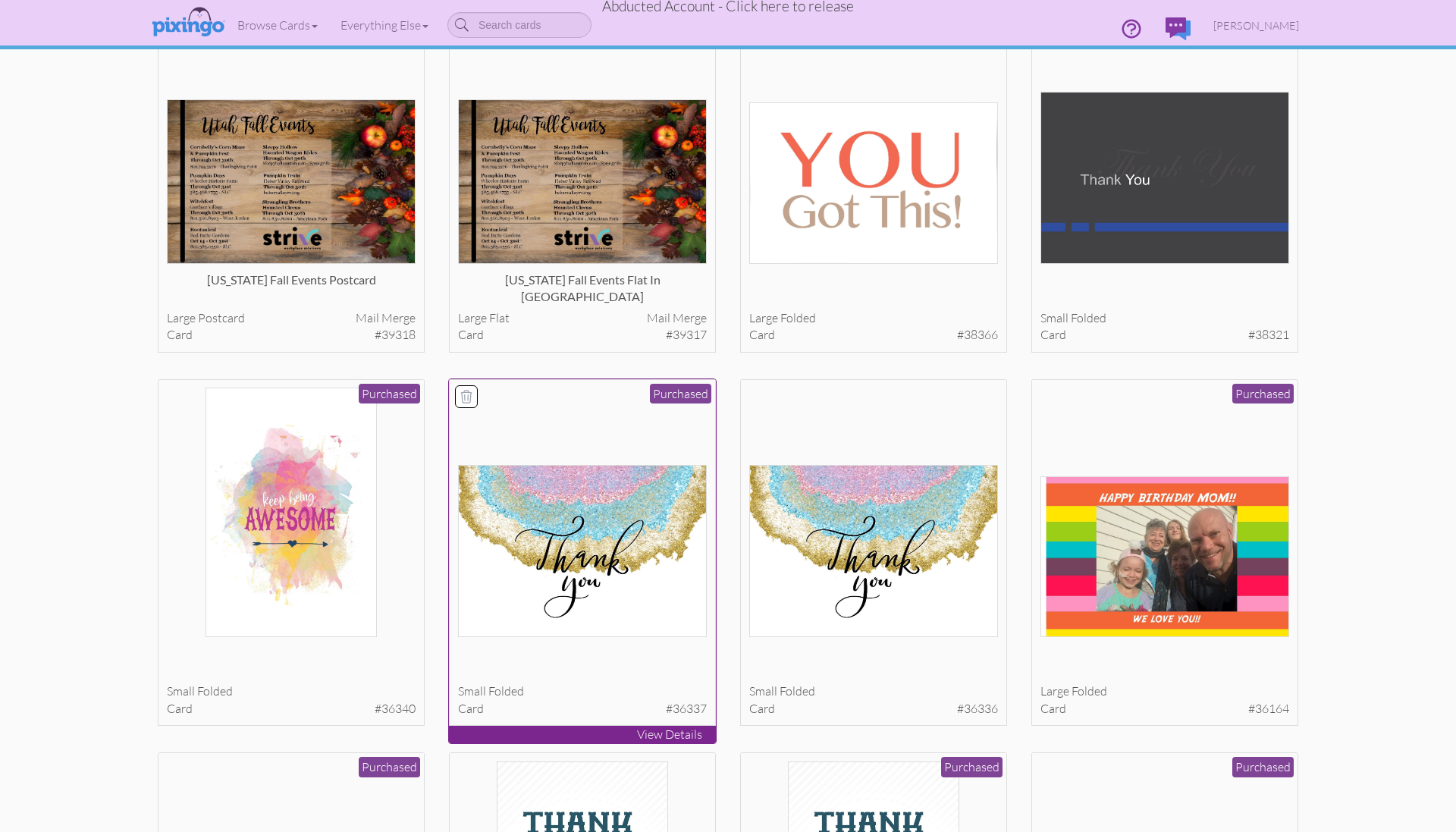
click at [605, 611] on img at bounding box center [583, 550] width 250 height 172
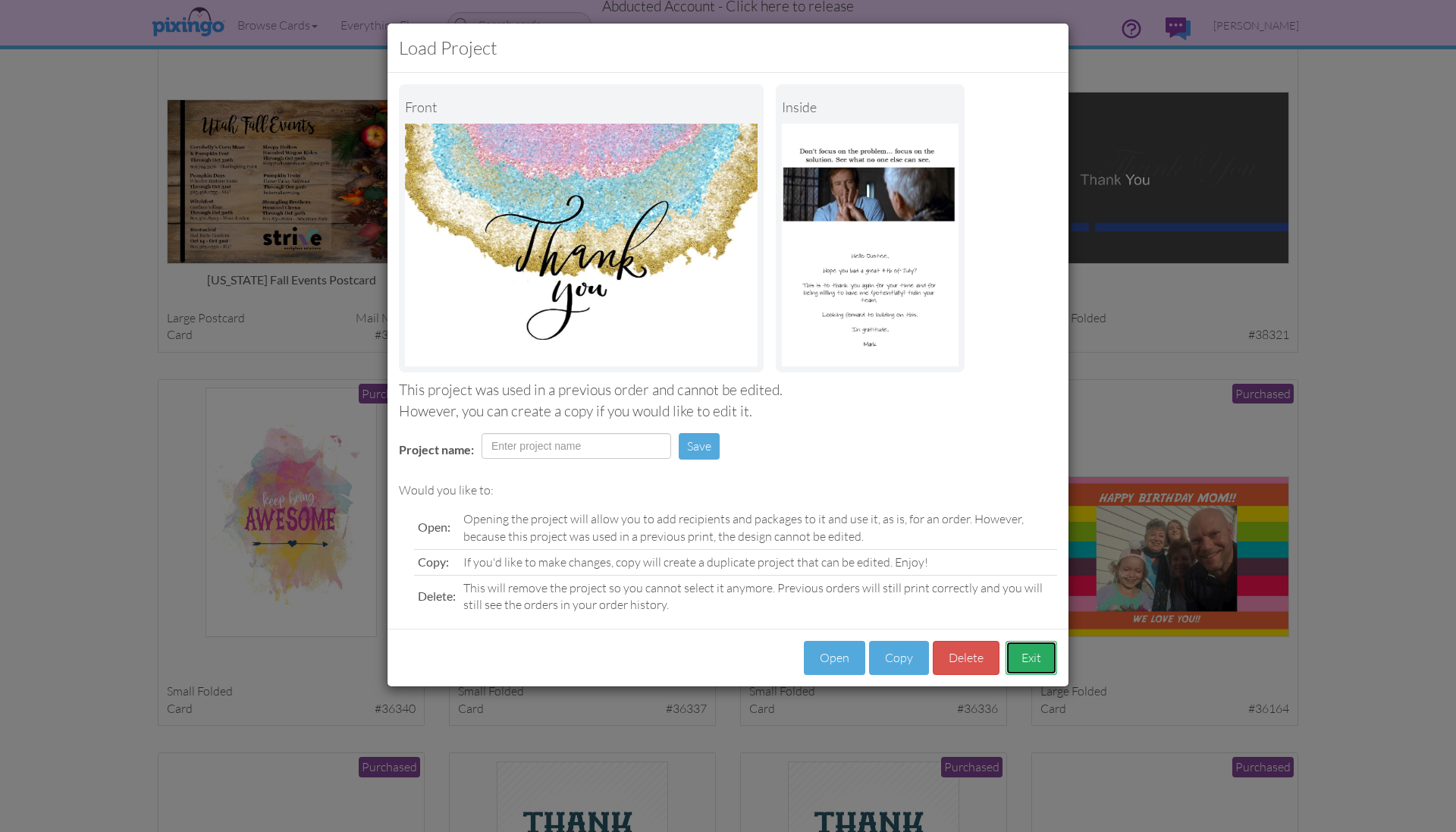
click at [1033, 652] on button "Exit" at bounding box center [1032, 658] width 51 height 34
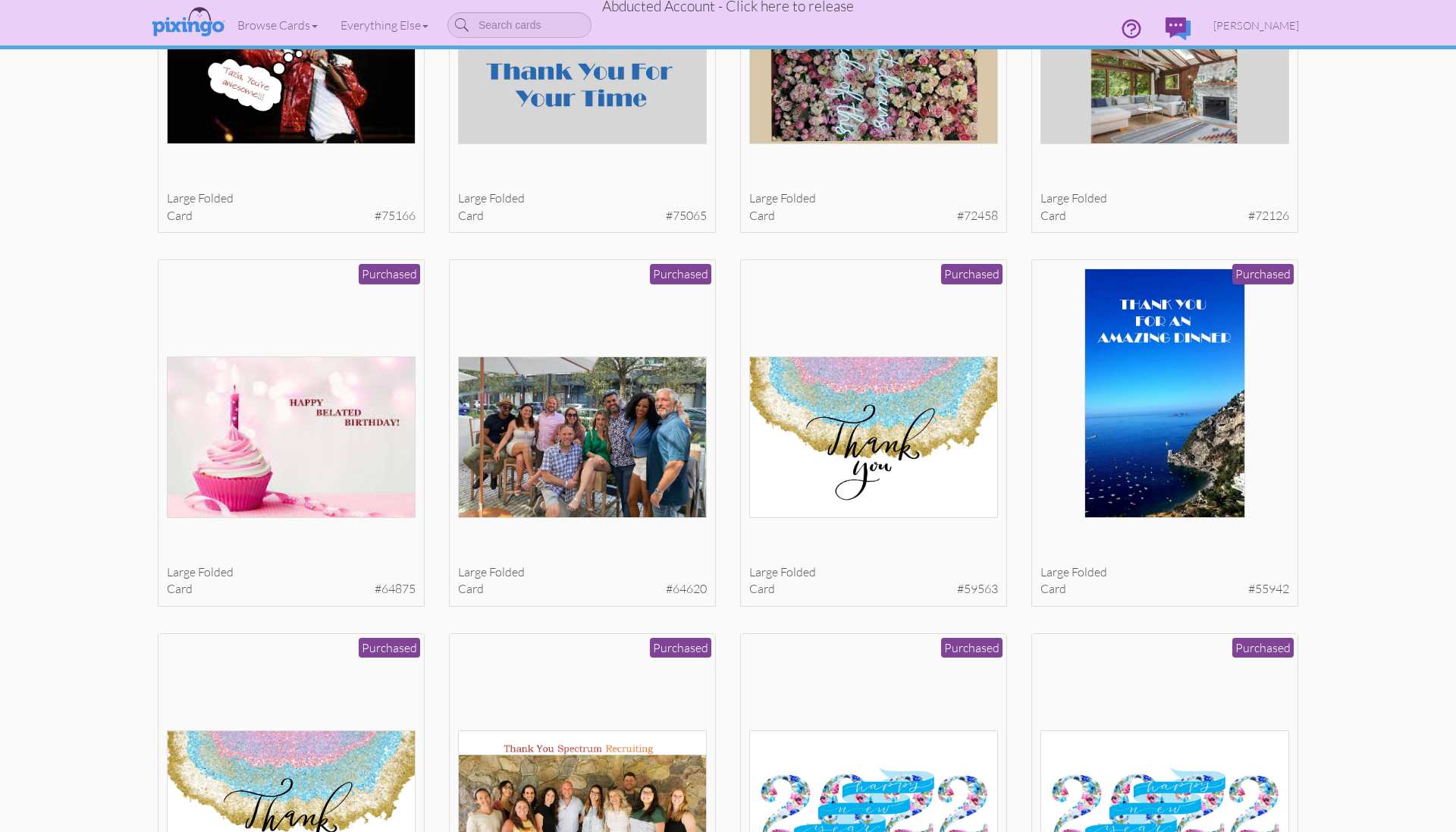
scroll to position [0, 0]
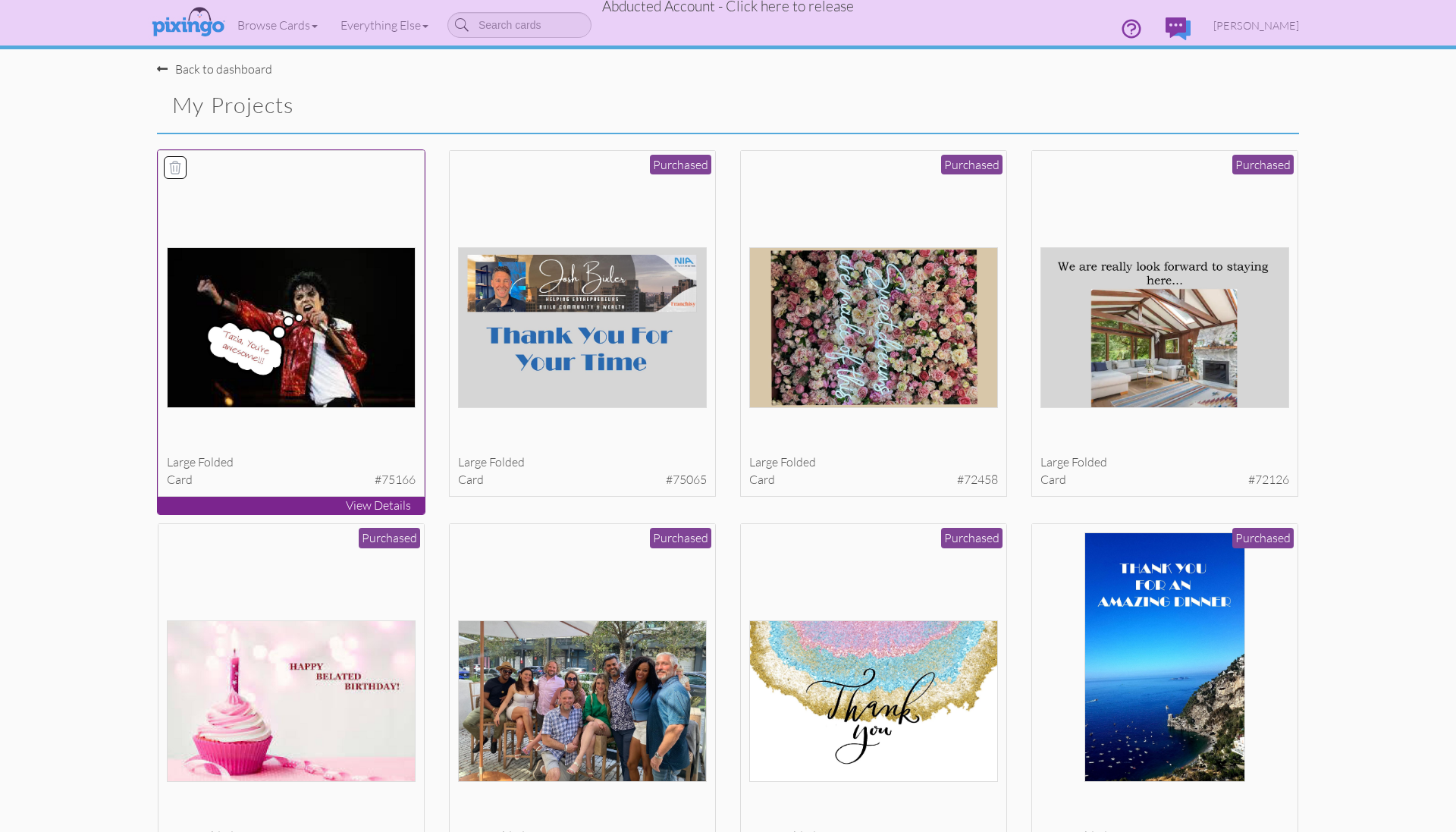
click at [371, 471] on div "card #75166" at bounding box center [292, 479] width 250 height 17
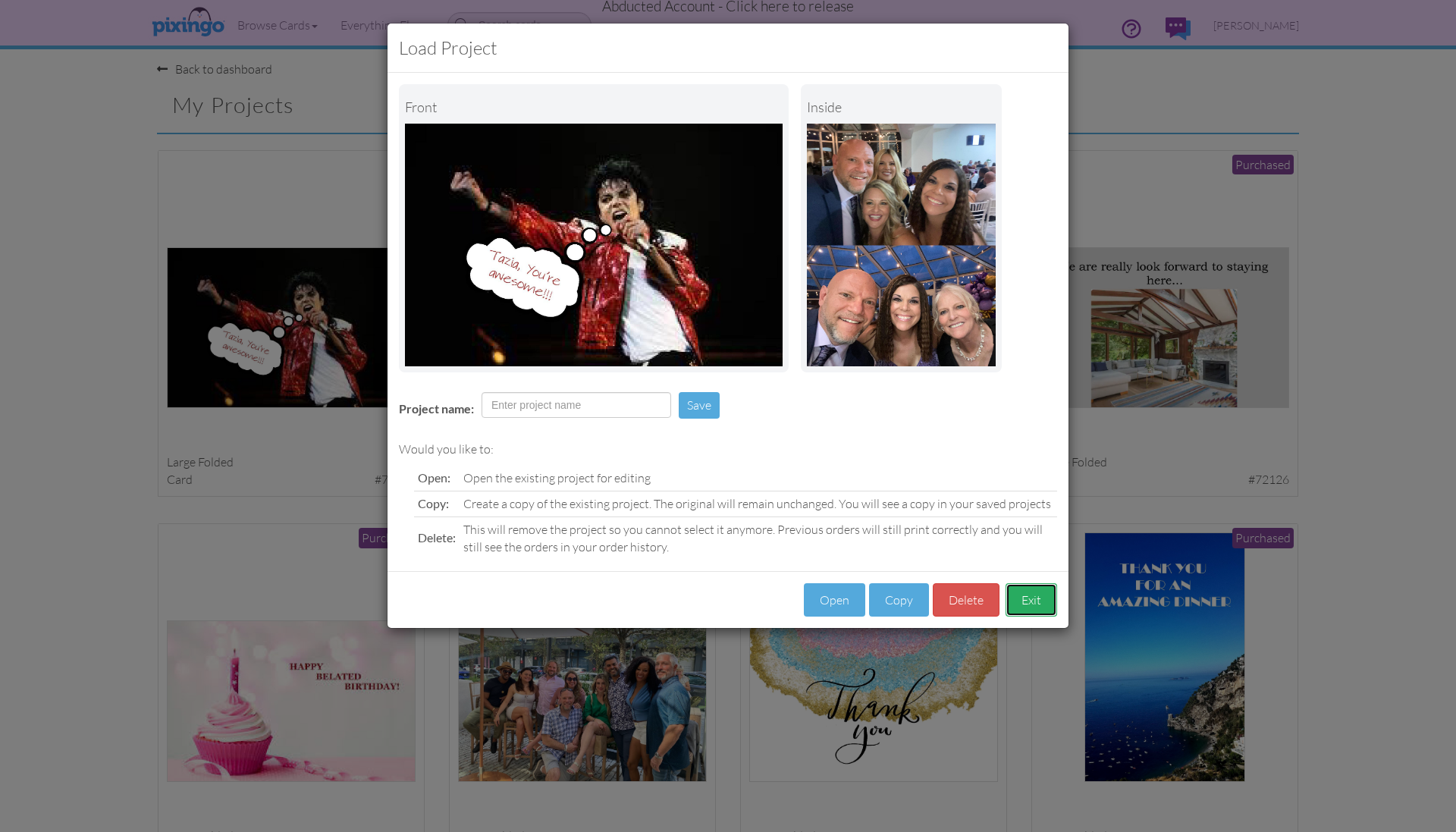
click at [1039, 601] on button "Exit" at bounding box center [1032, 600] width 51 height 34
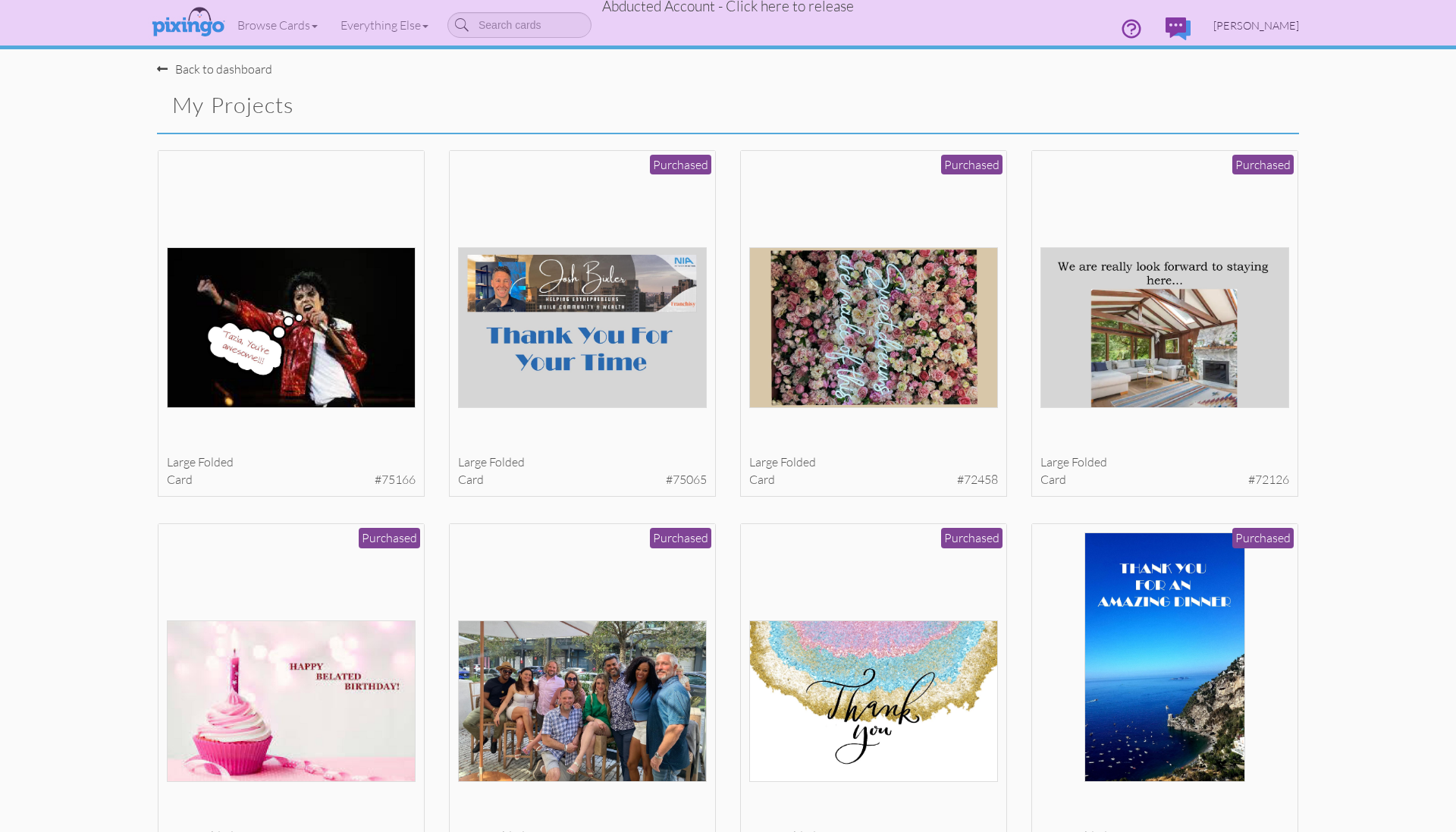
click at [1260, 30] on span "[PERSON_NAME]" at bounding box center [1256, 26] width 85 height 13
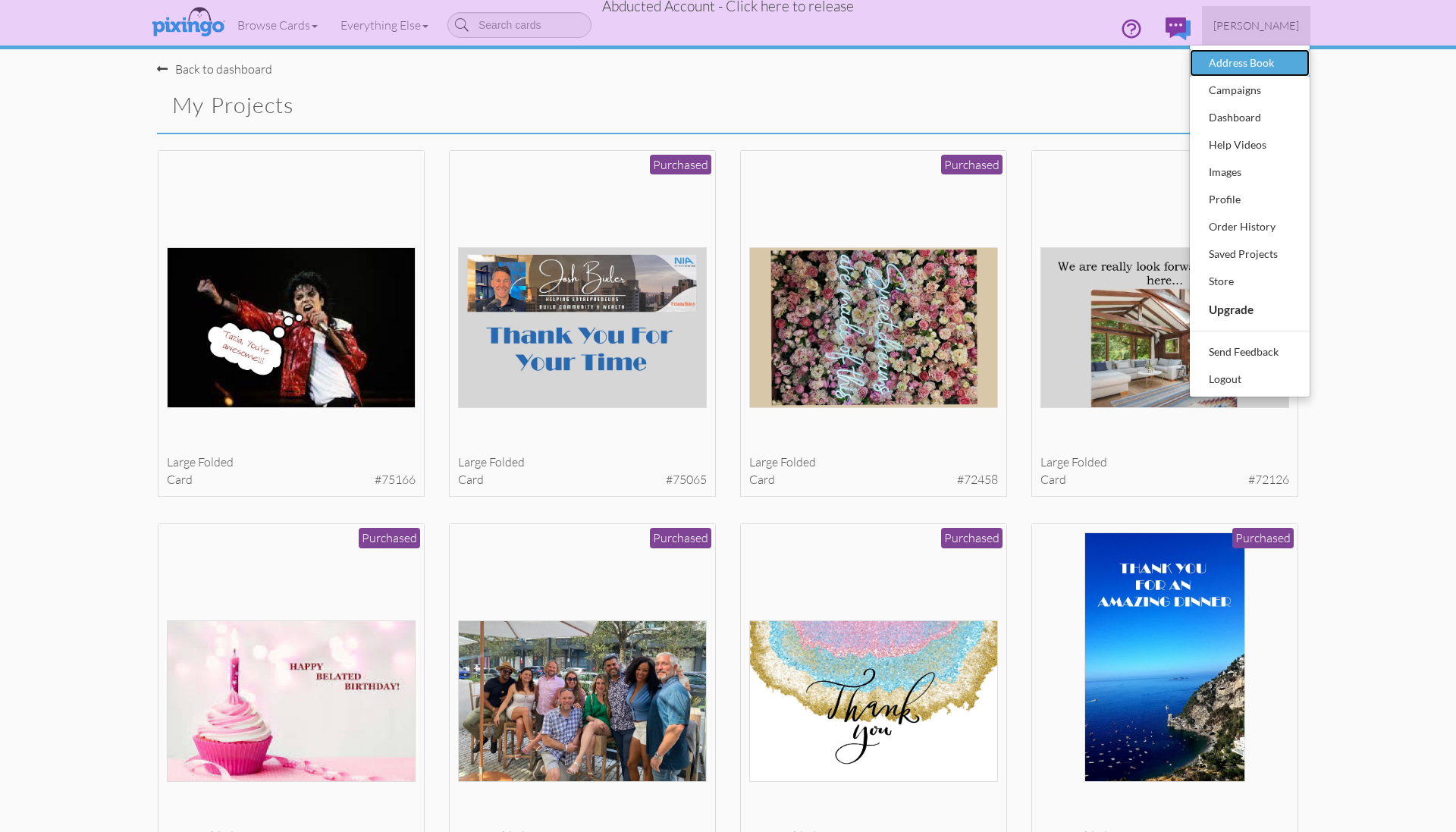
drag, startPoint x: 1239, startPoint y: 59, endPoint x: 1246, endPoint y: 67, distance: 10.6
click at [1239, 60] on div "Address Book" at bounding box center [1249, 62] width 89 height 23
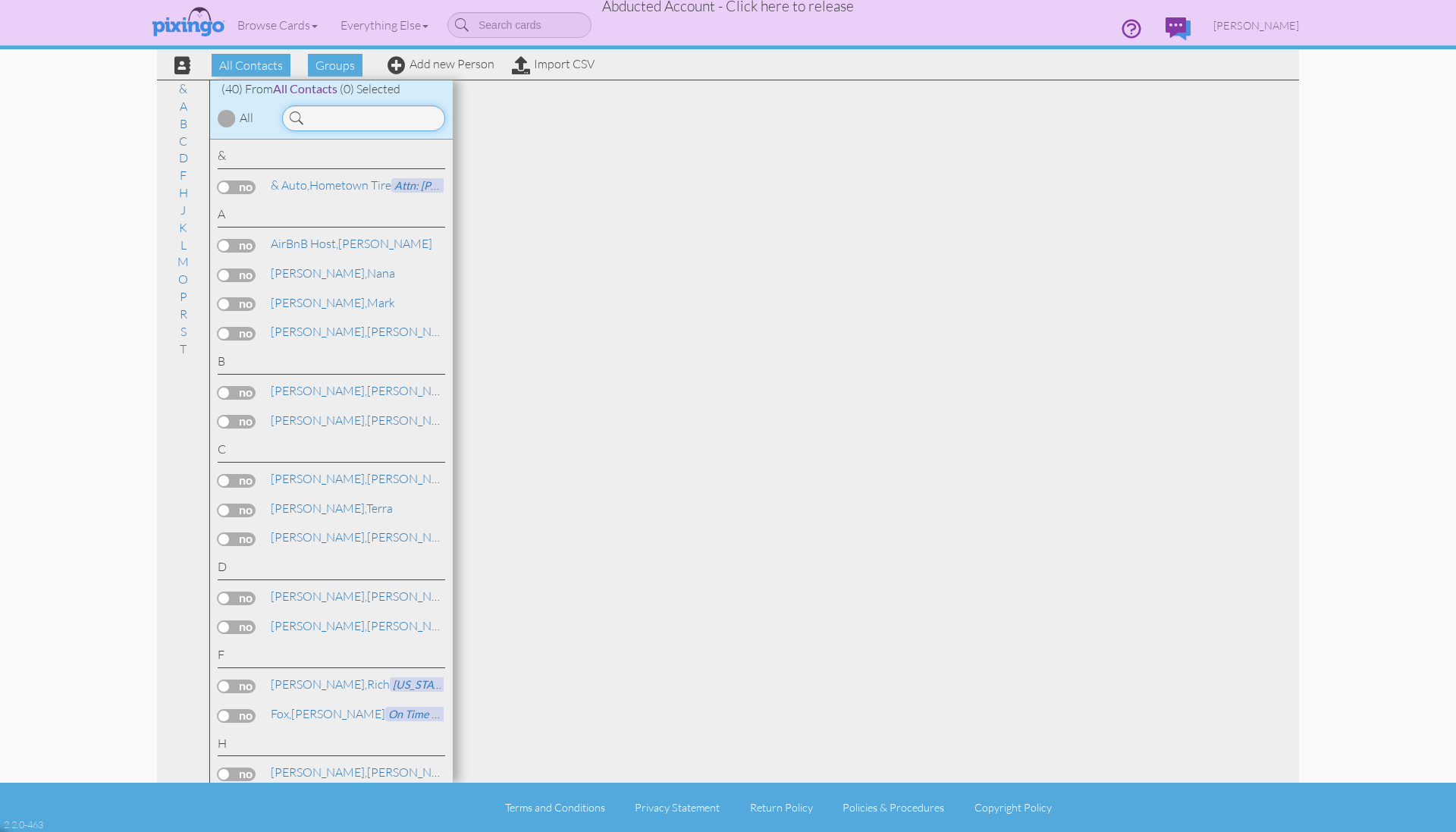
click at [364, 118] on input at bounding box center [363, 118] width 163 height 26
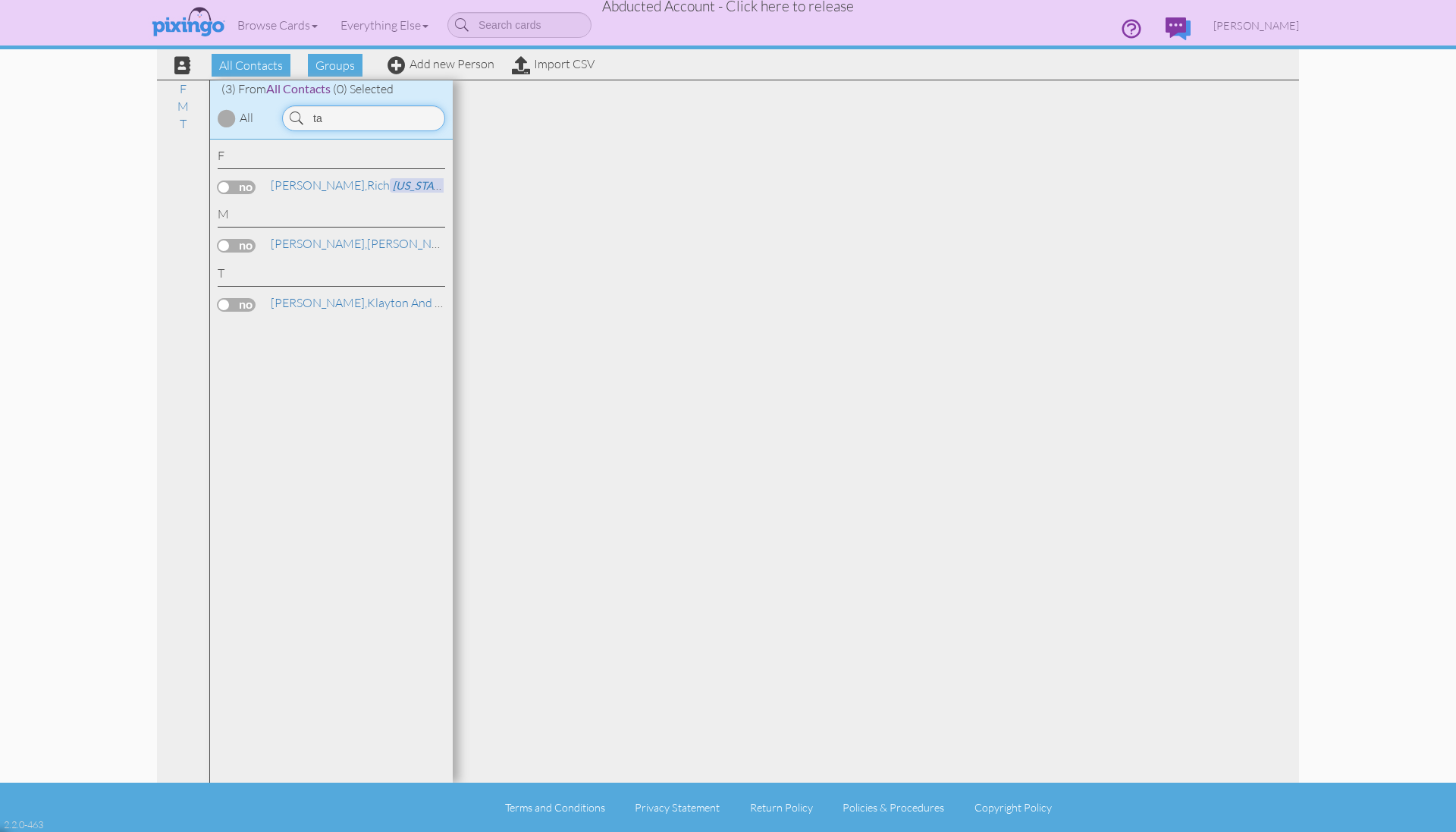
type input "t"
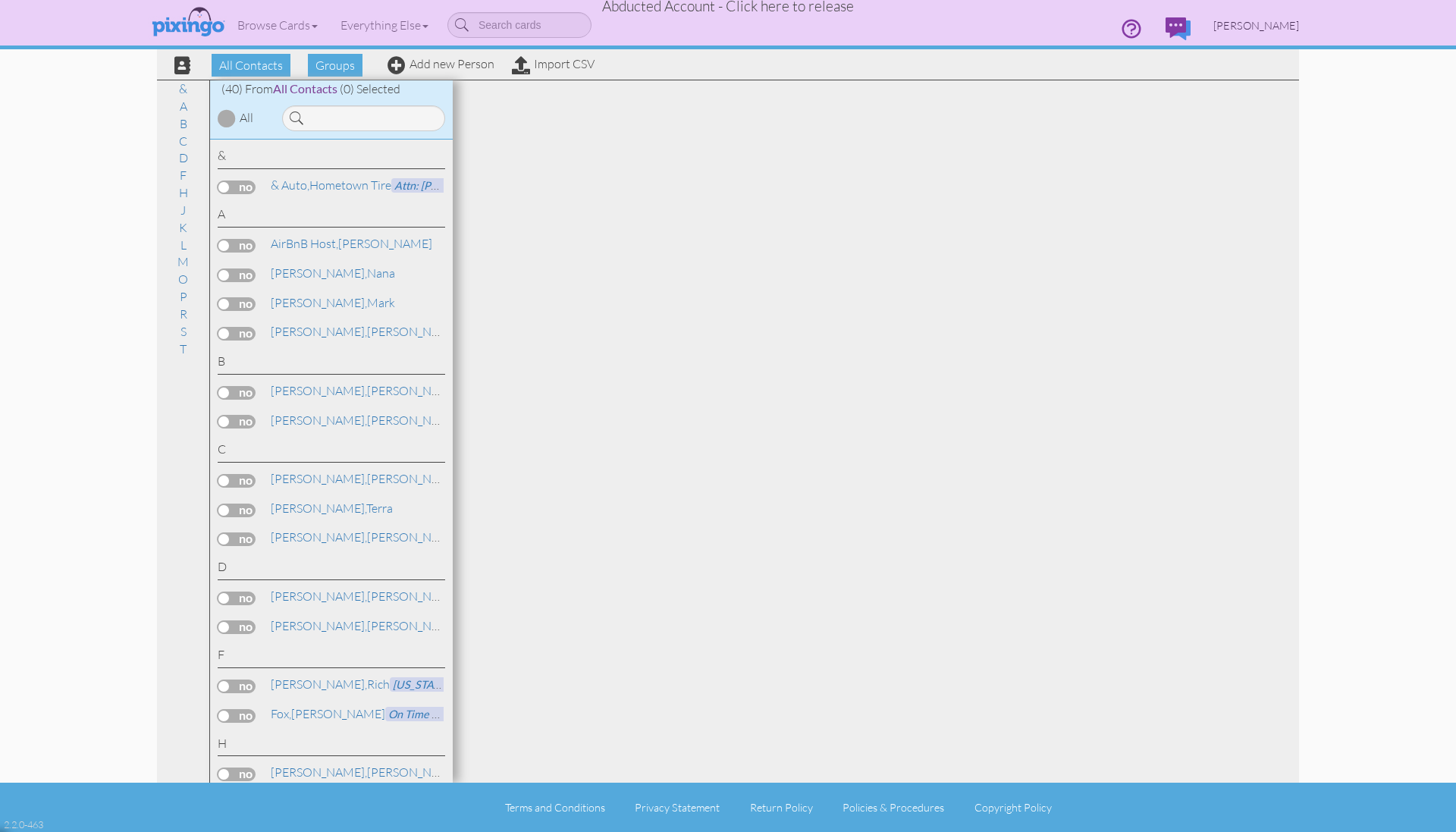
click at [1267, 19] on span "[PERSON_NAME]" at bounding box center [1256, 26] width 85 height 13
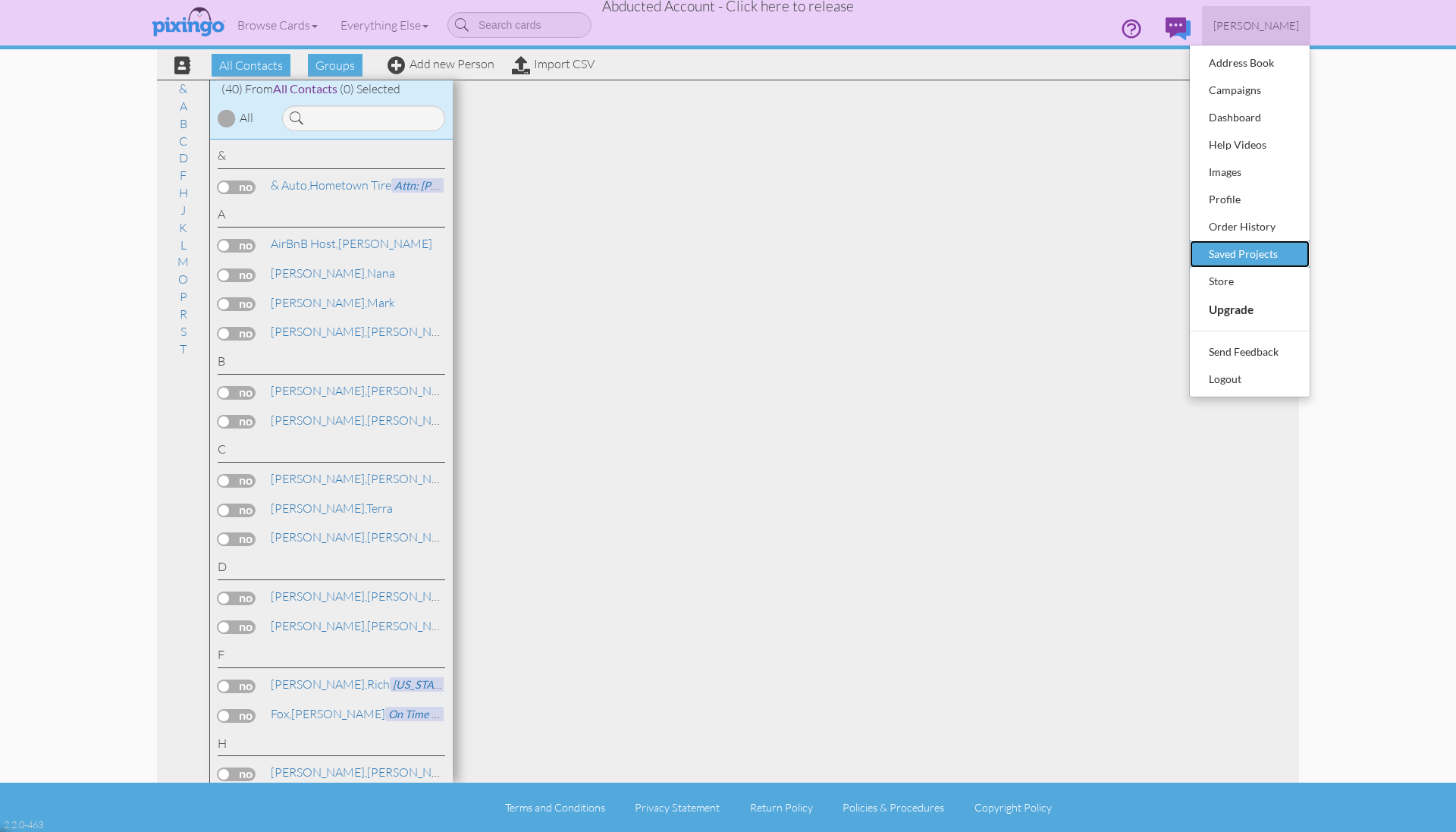
click at [1249, 258] on div "Saved Projects" at bounding box center [1249, 253] width 89 height 23
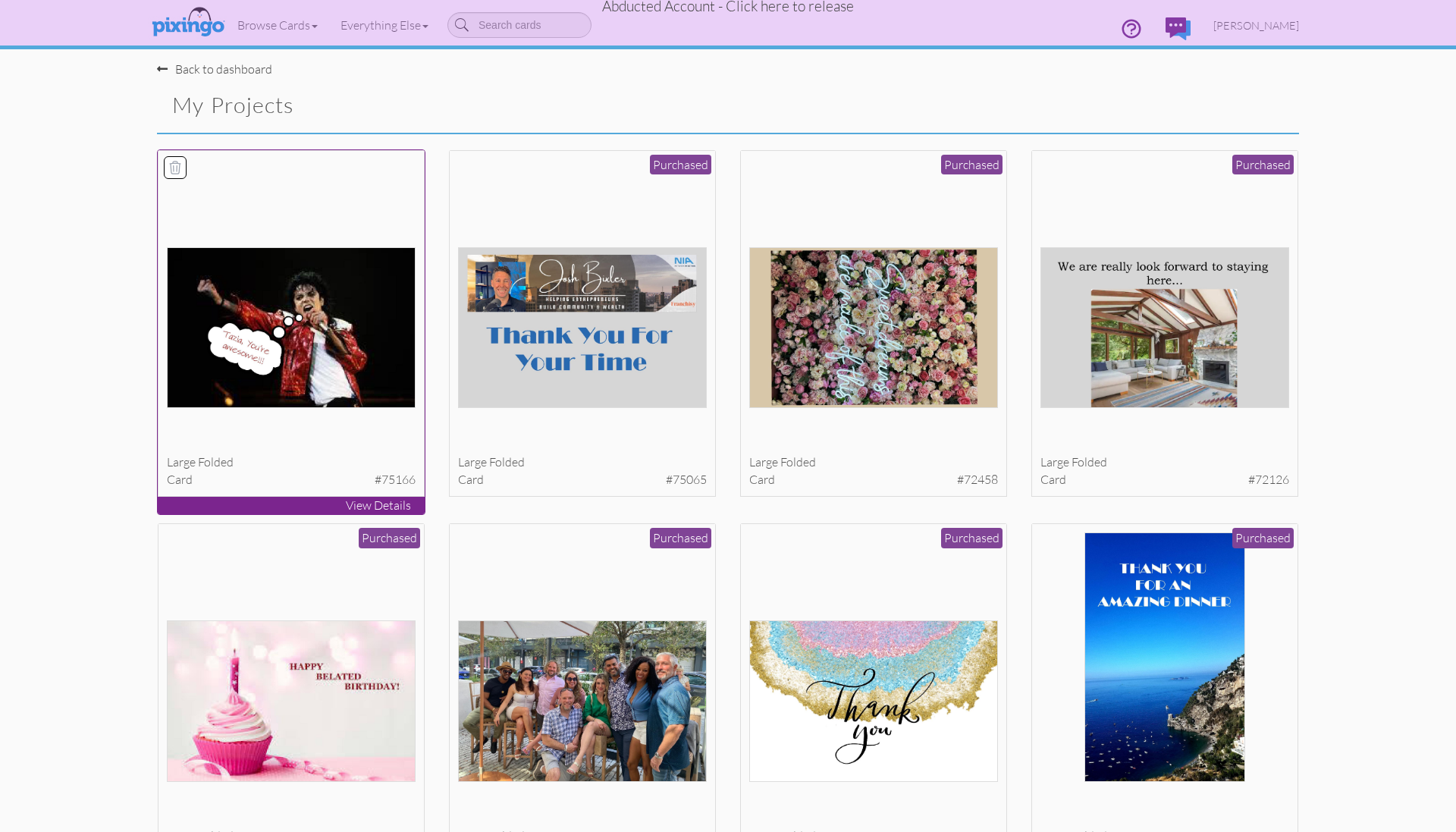
click at [301, 341] on img at bounding box center [292, 327] width 250 height 161
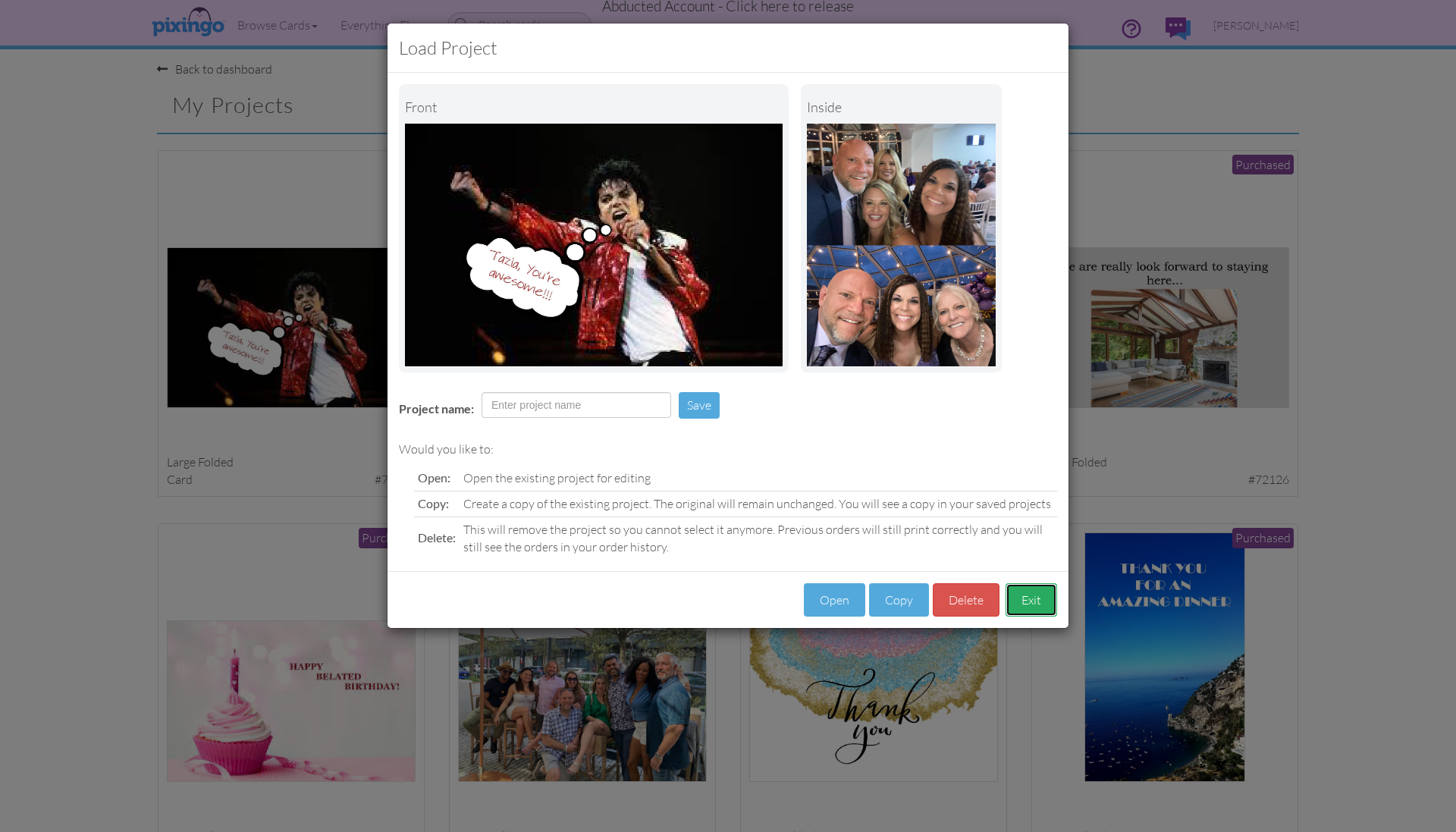
click at [1017, 602] on button "Exit" at bounding box center [1032, 600] width 51 height 34
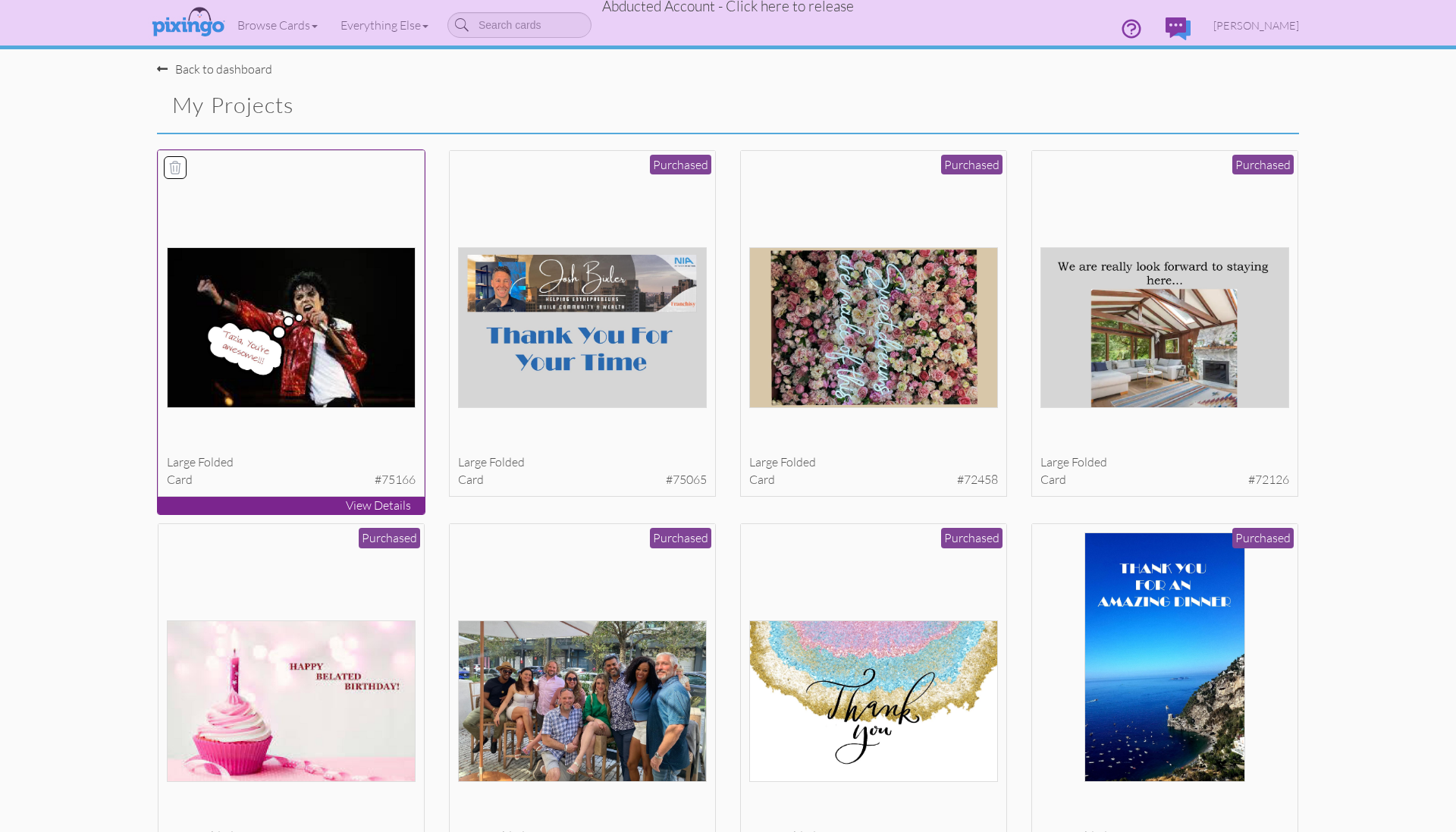
click at [273, 442] on div at bounding box center [292, 430] width 250 height 30
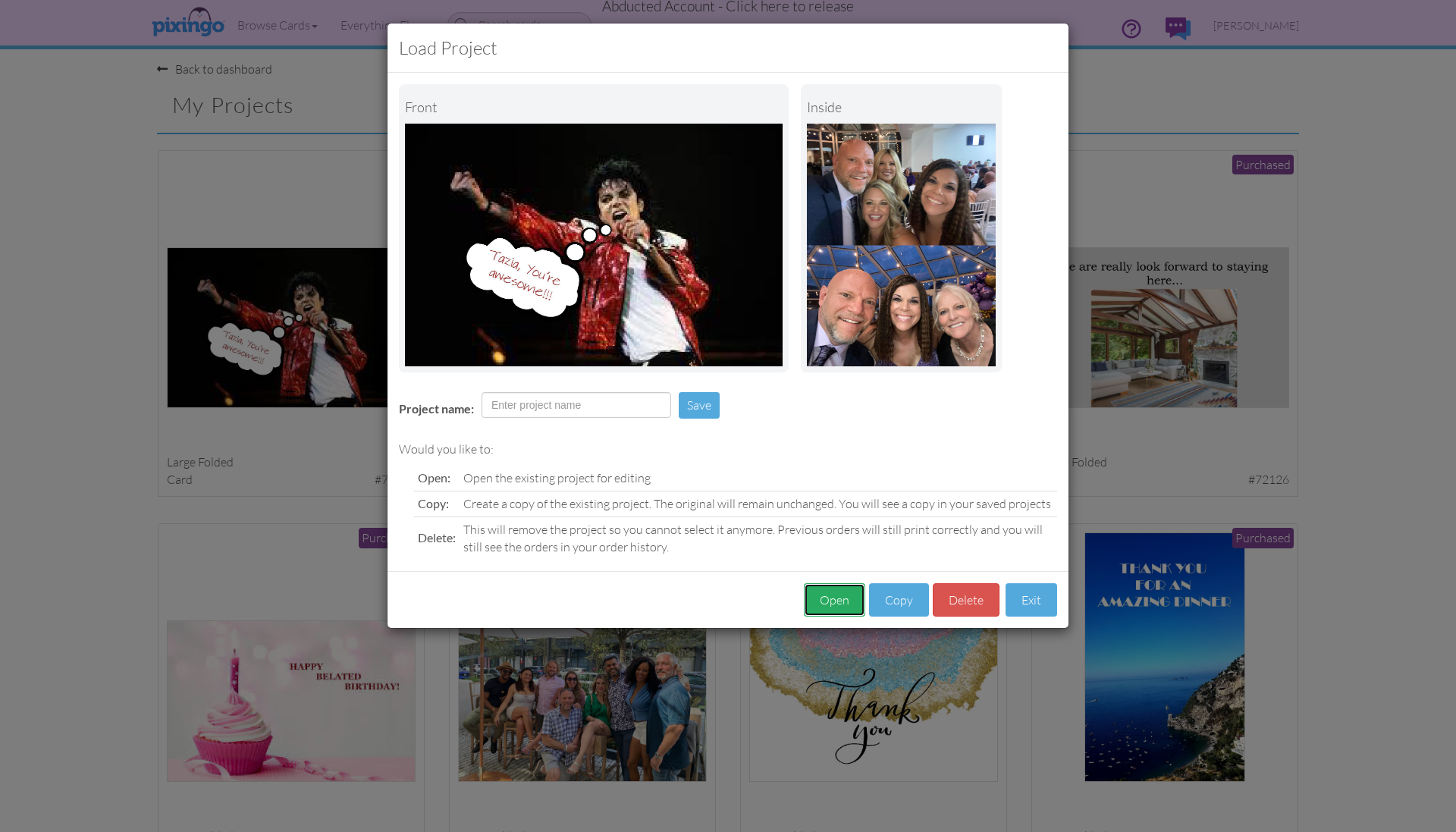
click at [815, 600] on button "Open" at bounding box center [834, 600] width 62 height 34
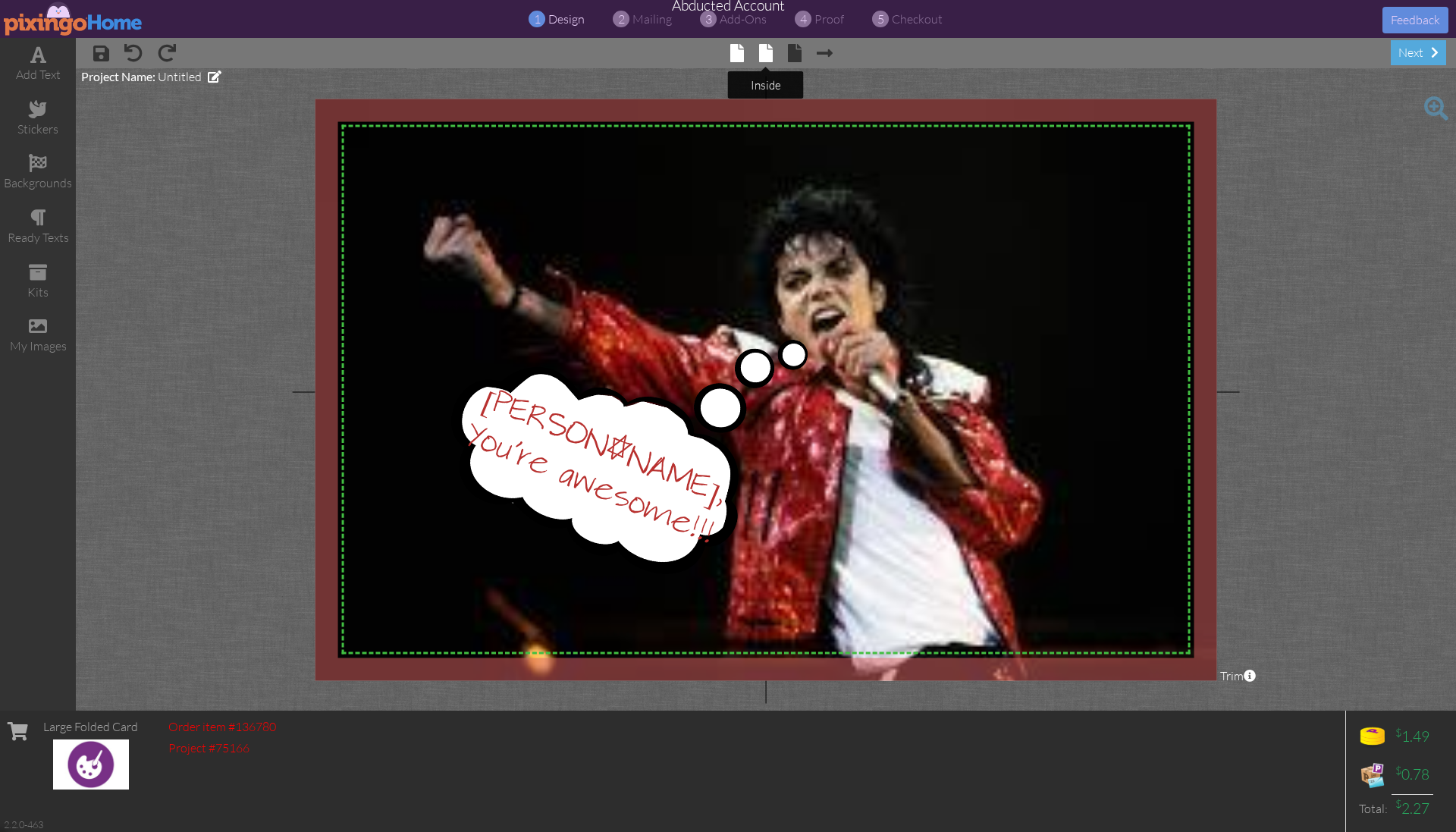
click at [762, 54] on span at bounding box center [765, 53] width 14 height 18
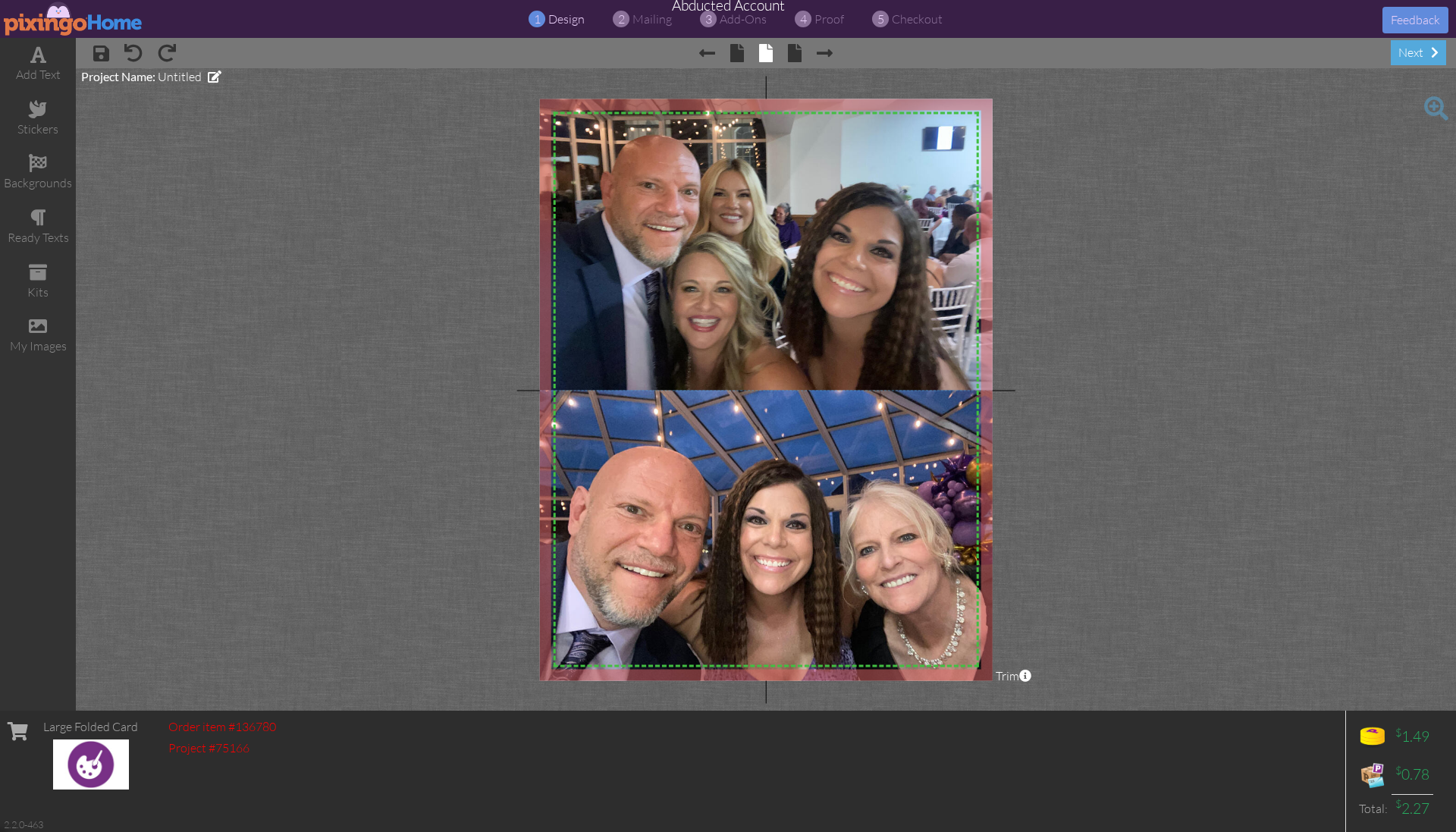
click at [62, 20] on img at bounding box center [73, 18] width 140 height 34
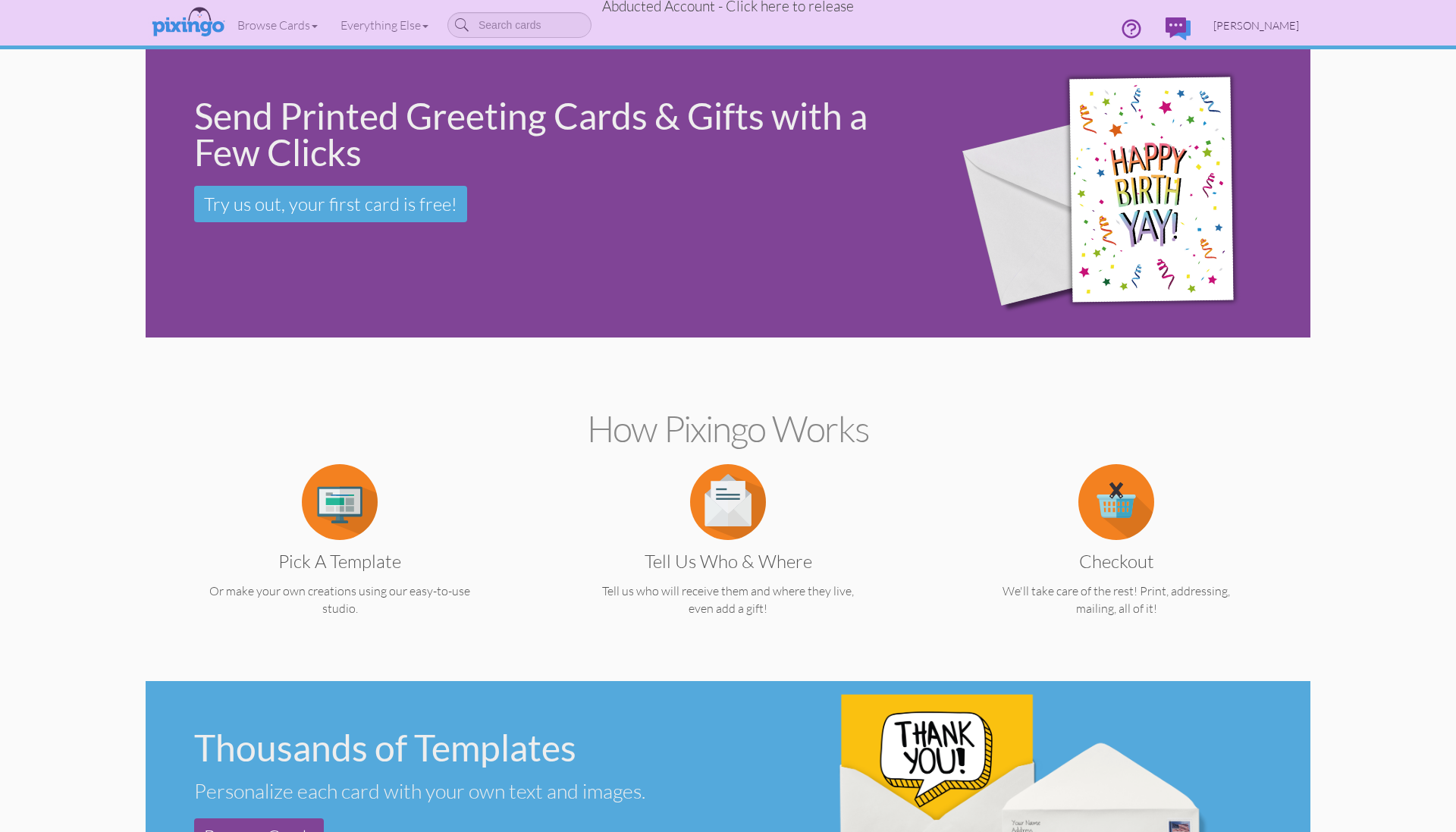
click at [1262, 27] on span "[PERSON_NAME]" at bounding box center [1256, 26] width 85 height 13
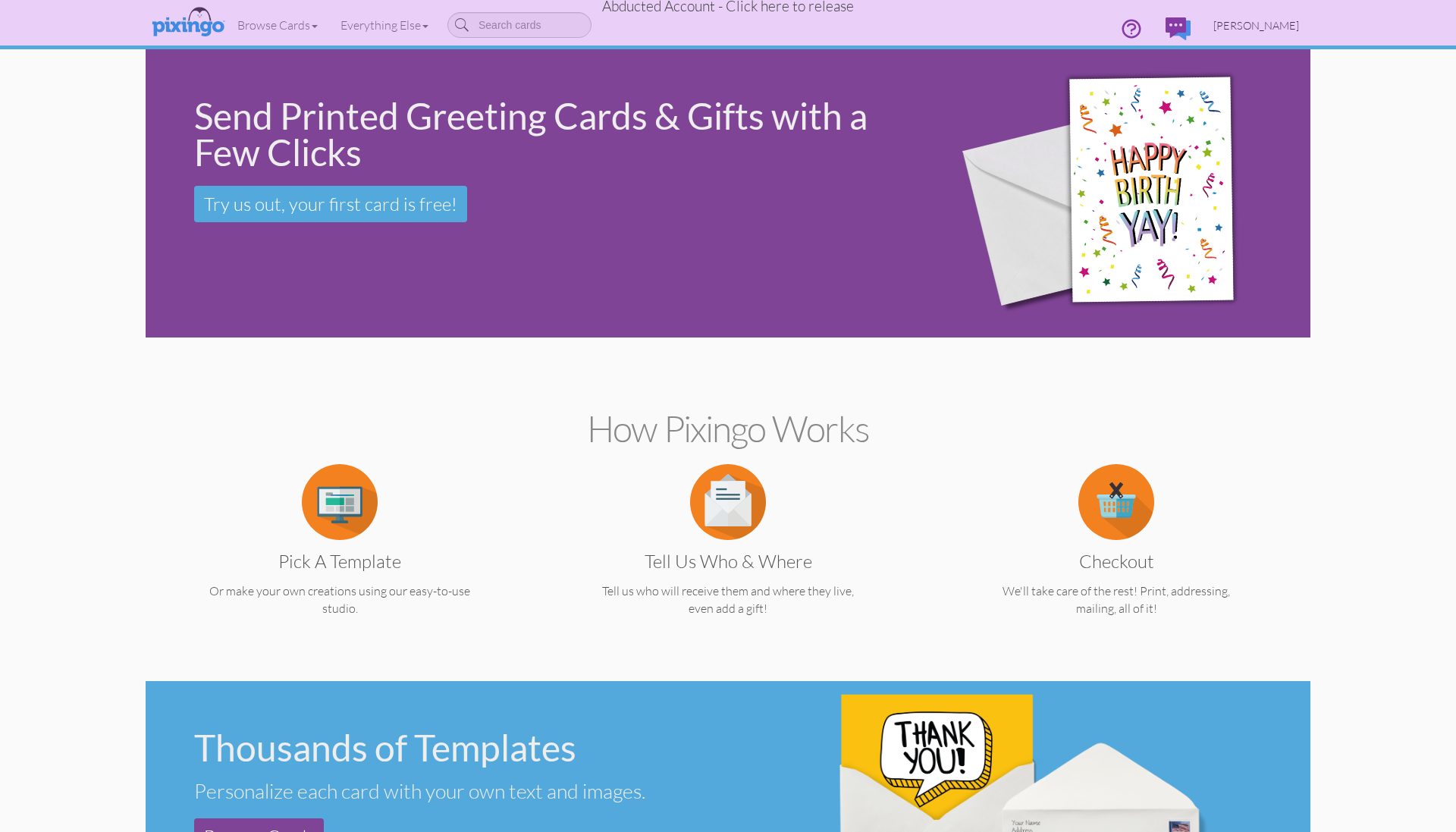
click at [1247, 28] on span "[PERSON_NAME]" at bounding box center [1256, 26] width 85 height 13
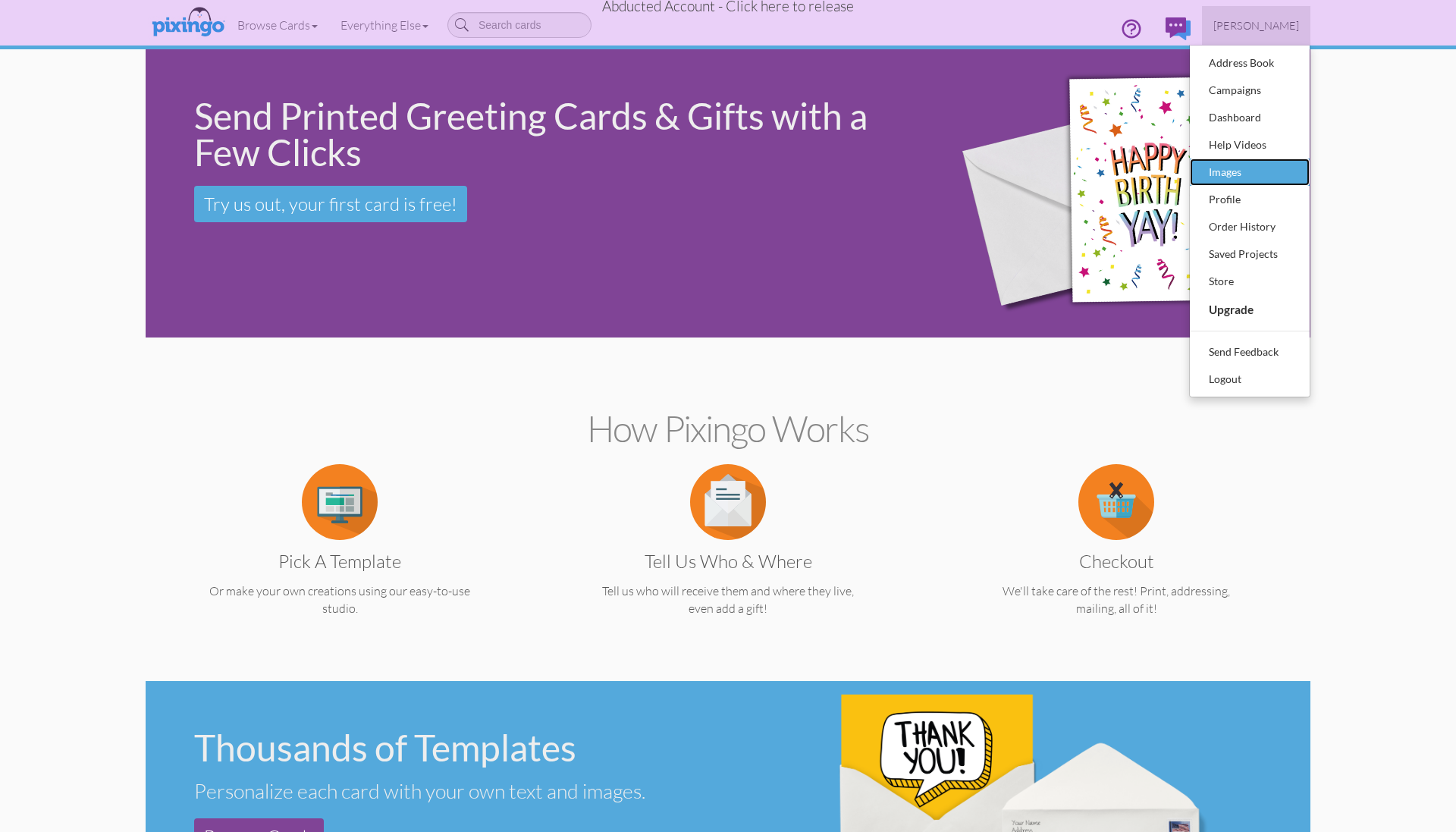
click at [1233, 172] on div "Images" at bounding box center [1249, 172] width 89 height 23
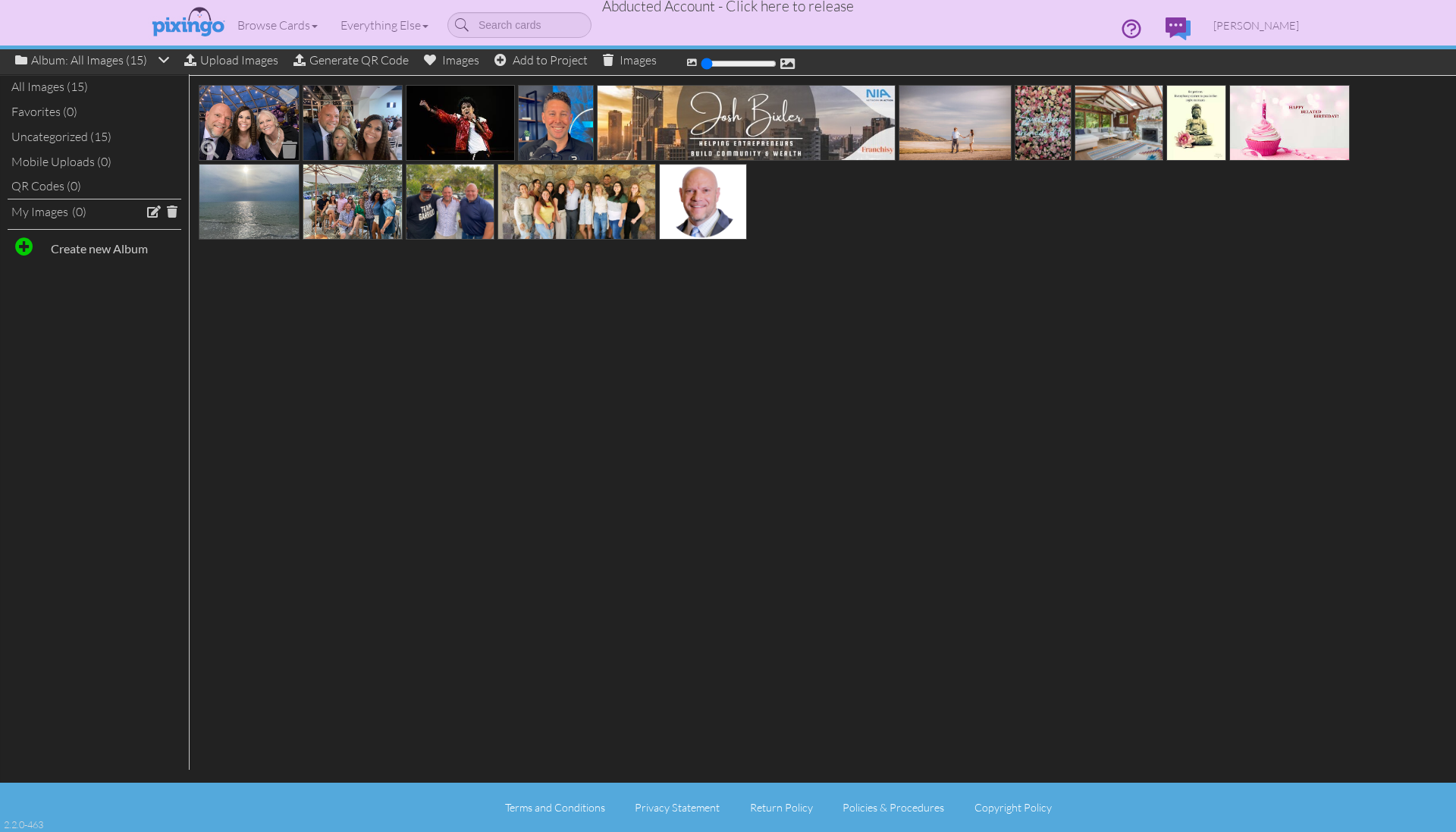
click at [243, 147] on img at bounding box center [249, 122] width 101 height 76
click at [209, 145] on span at bounding box center [210, 150] width 26 height 26
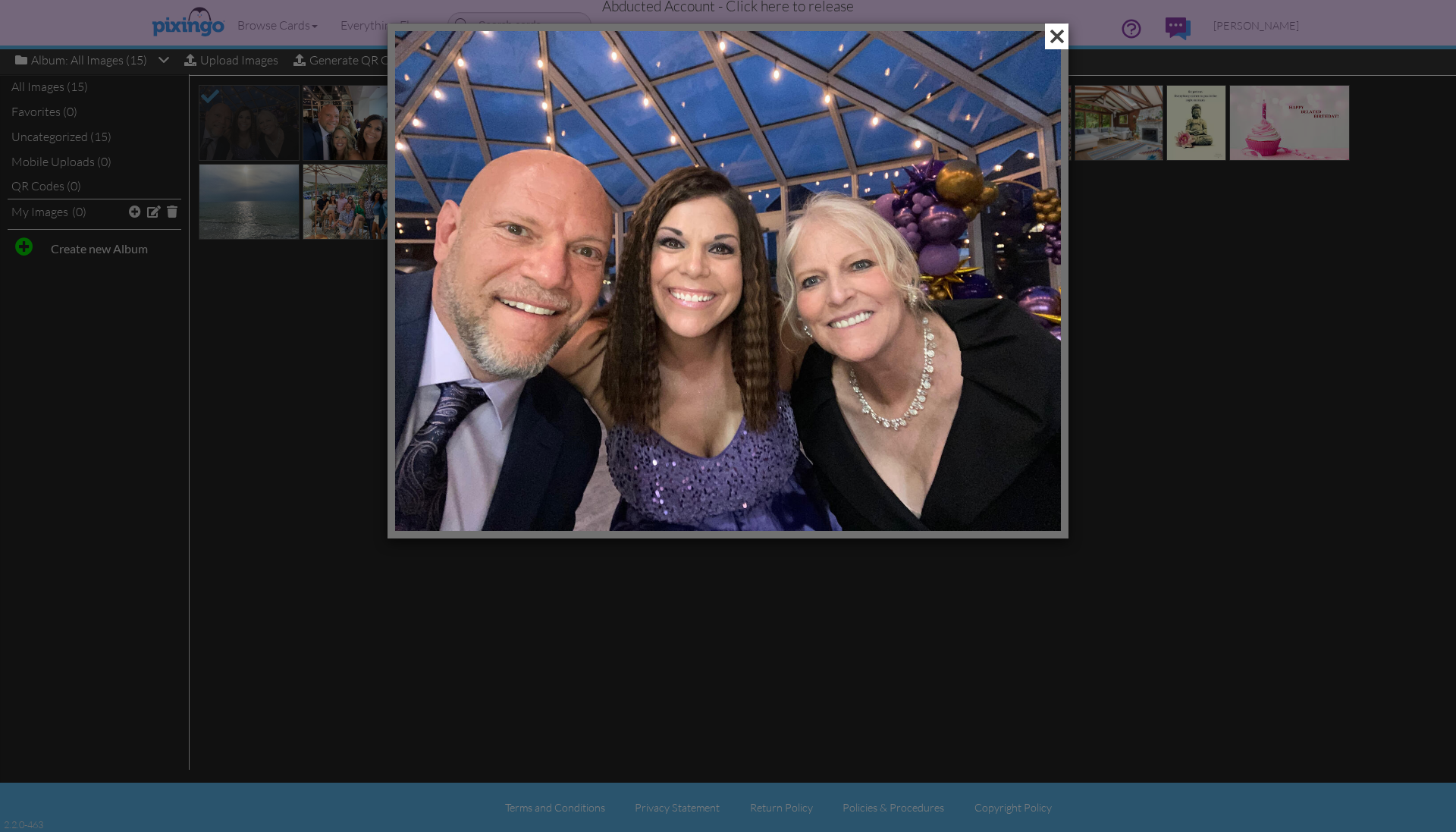
click at [1058, 39] on span at bounding box center [1057, 37] width 24 height 26
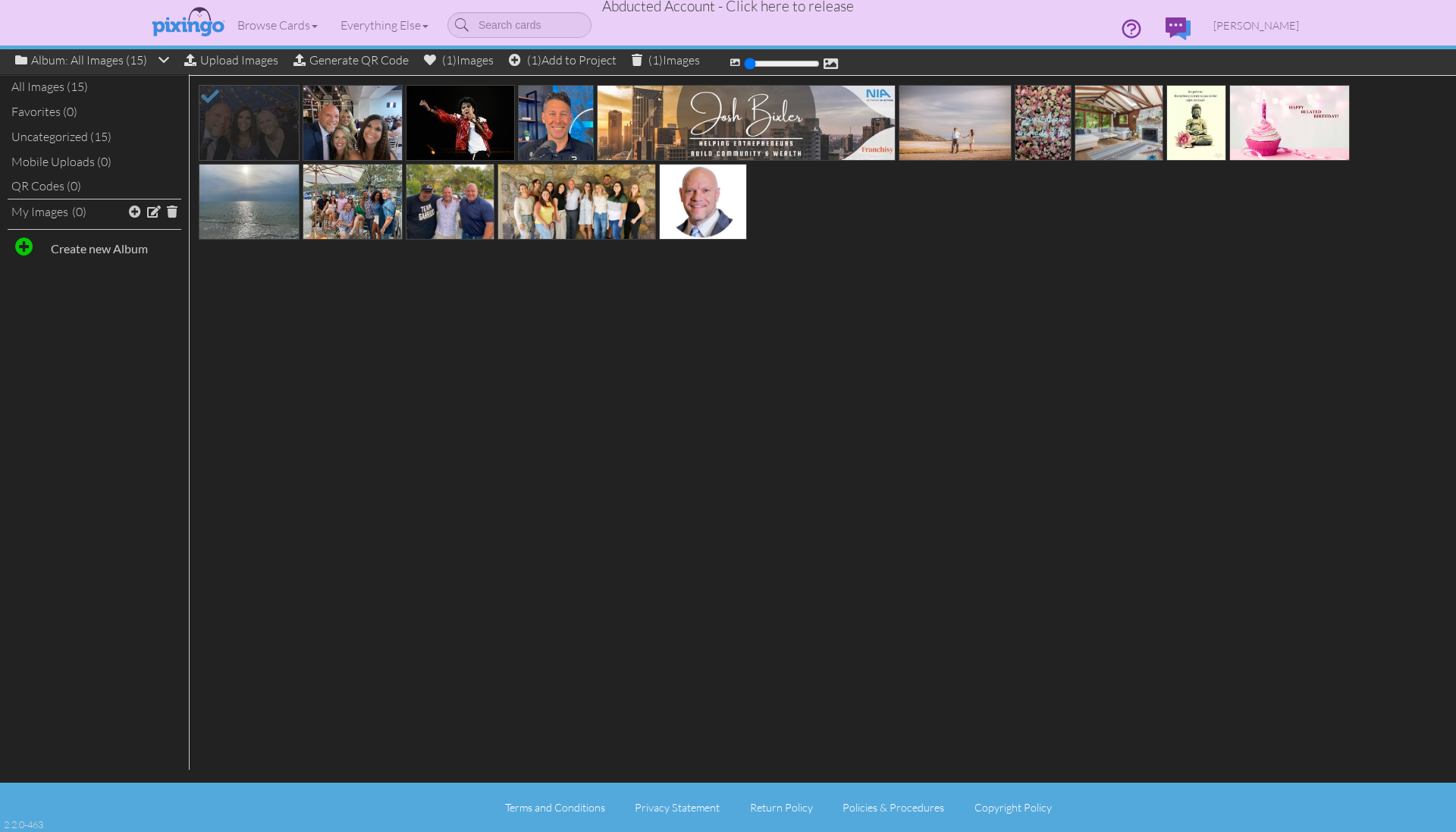
click at [870, 344] on div at bounding box center [728, 430] width 1456 height 708
click at [878, 356] on div at bounding box center [728, 430] width 1456 height 708
click at [791, 10] on span "Abducted Account - Click here to release" at bounding box center [728, 6] width 252 height 18
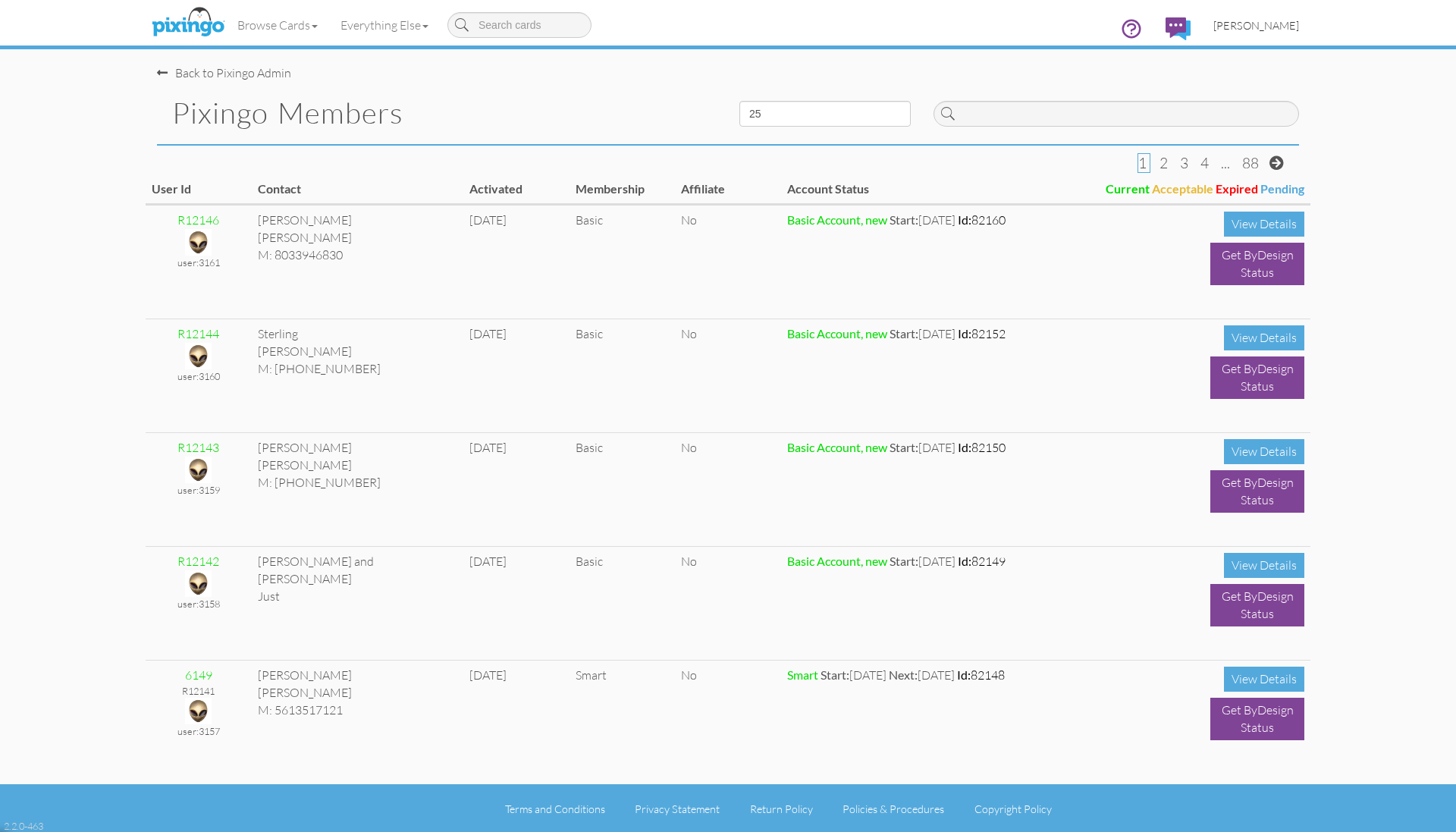
click at [1246, 27] on span "[PERSON_NAME]" at bounding box center [1256, 26] width 85 height 13
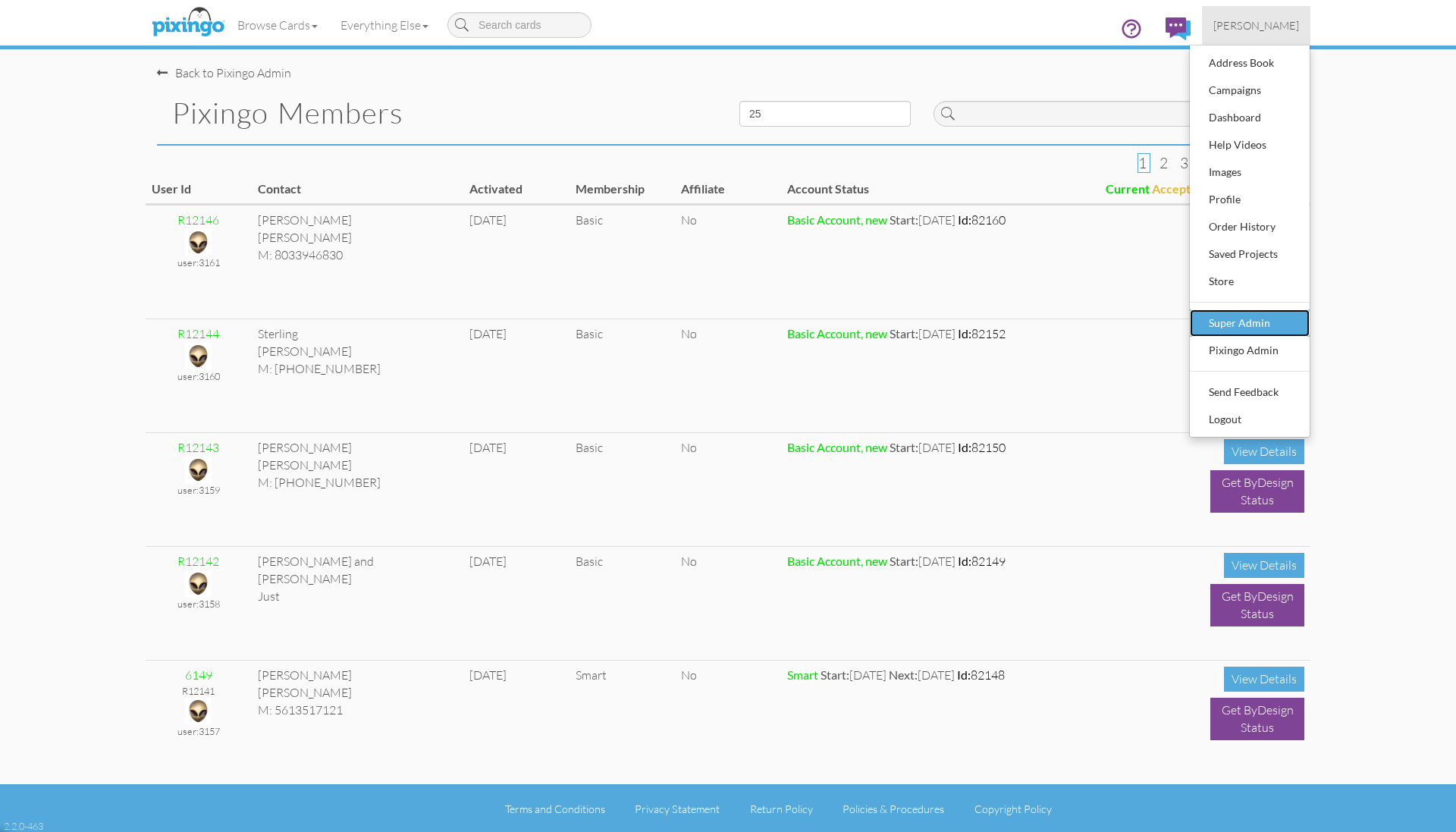
click at [1234, 322] on div "Super Admin" at bounding box center [1249, 322] width 89 height 23
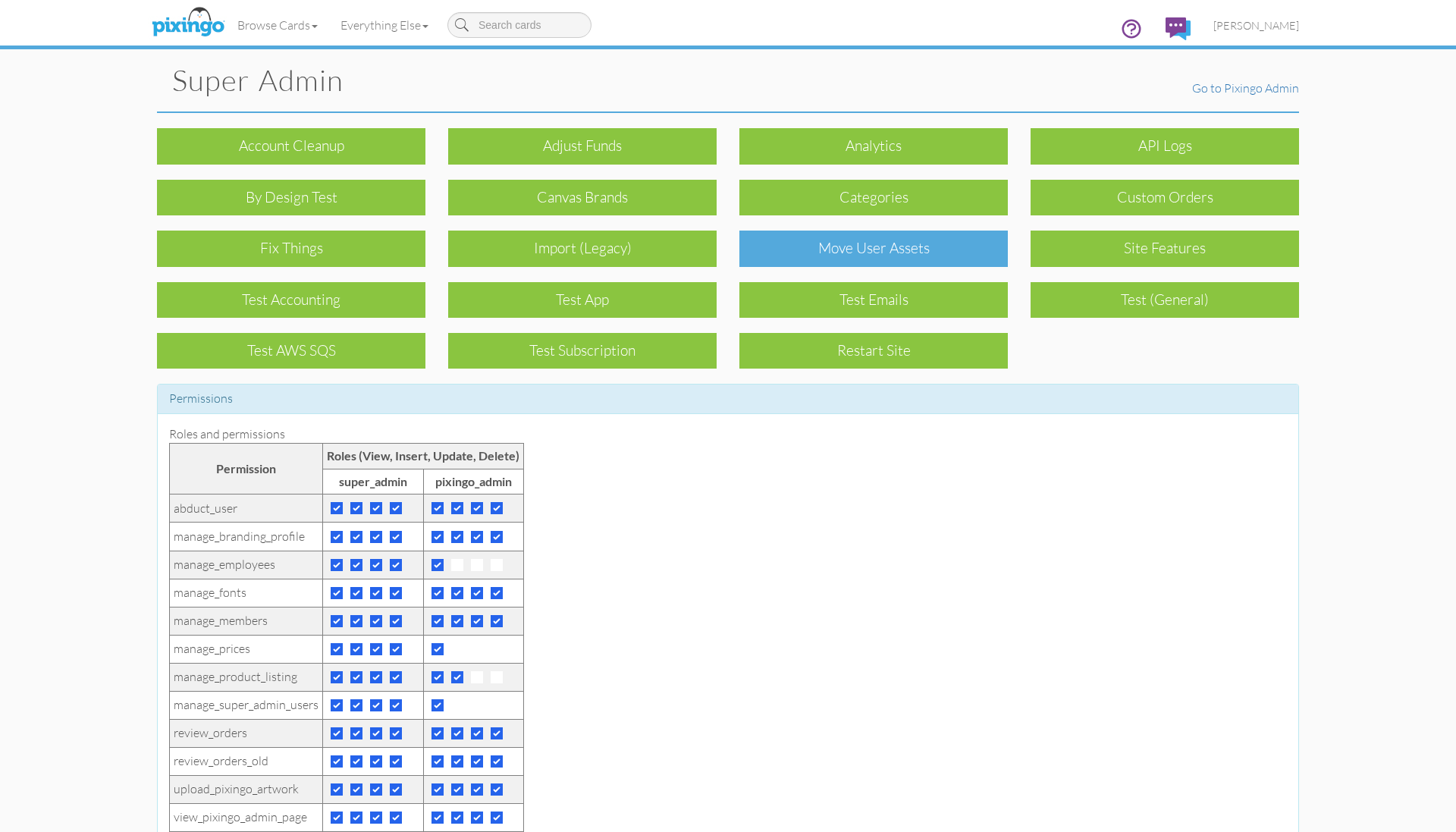
click at [880, 252] on div "Move User Assets" at bounding box center [874, 248] width 268 height 36
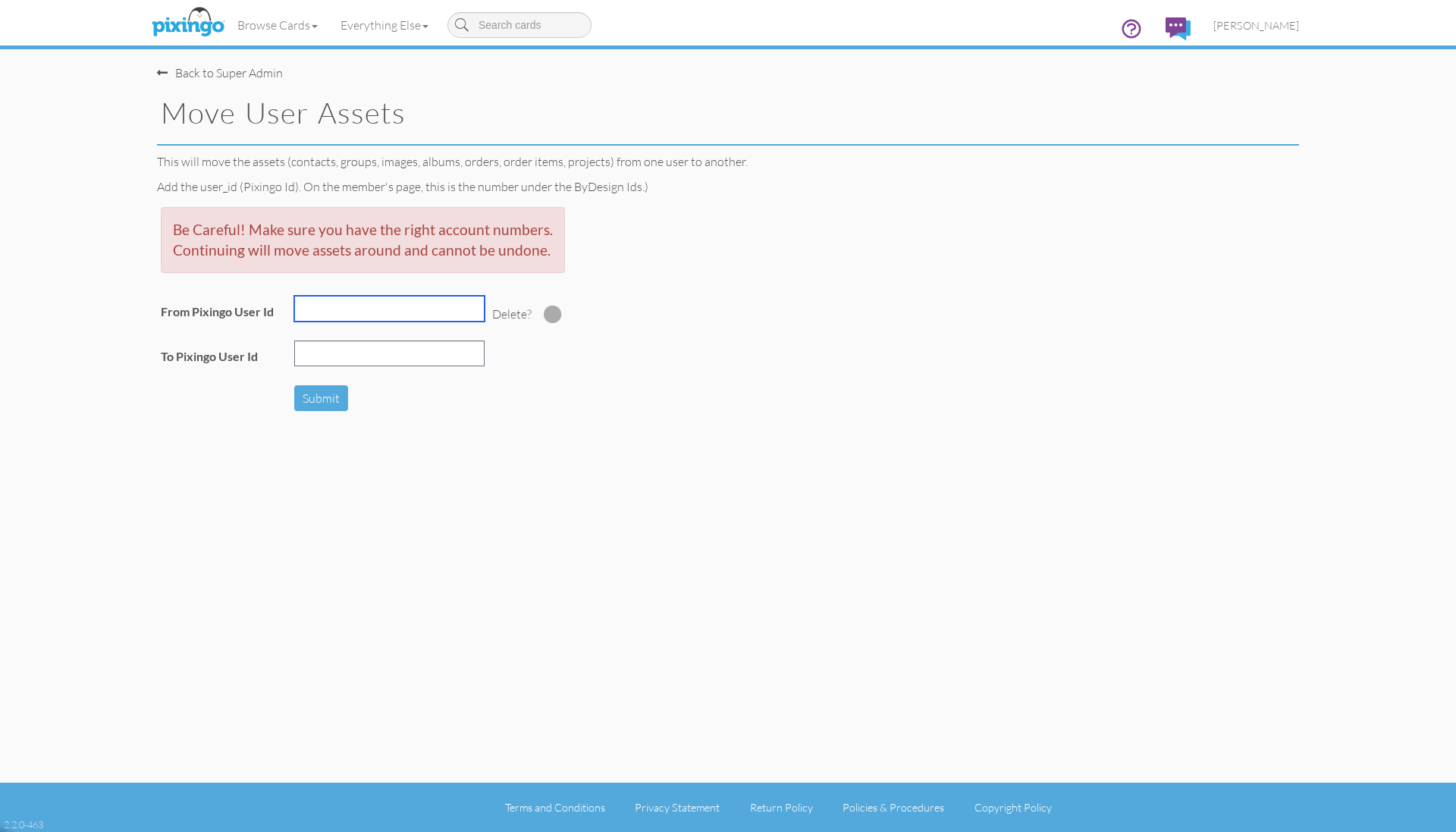
click at [346, 306] on input "text" at bounding box center [389, 309] width 190 height 26
type input "2946"
type input "1"
type input "2116"
click at [510, 406] on table "Be Careful! Make sure you have the right account numbers. Continuing will move …" at bounding box center [363, 309] width 412 height 212
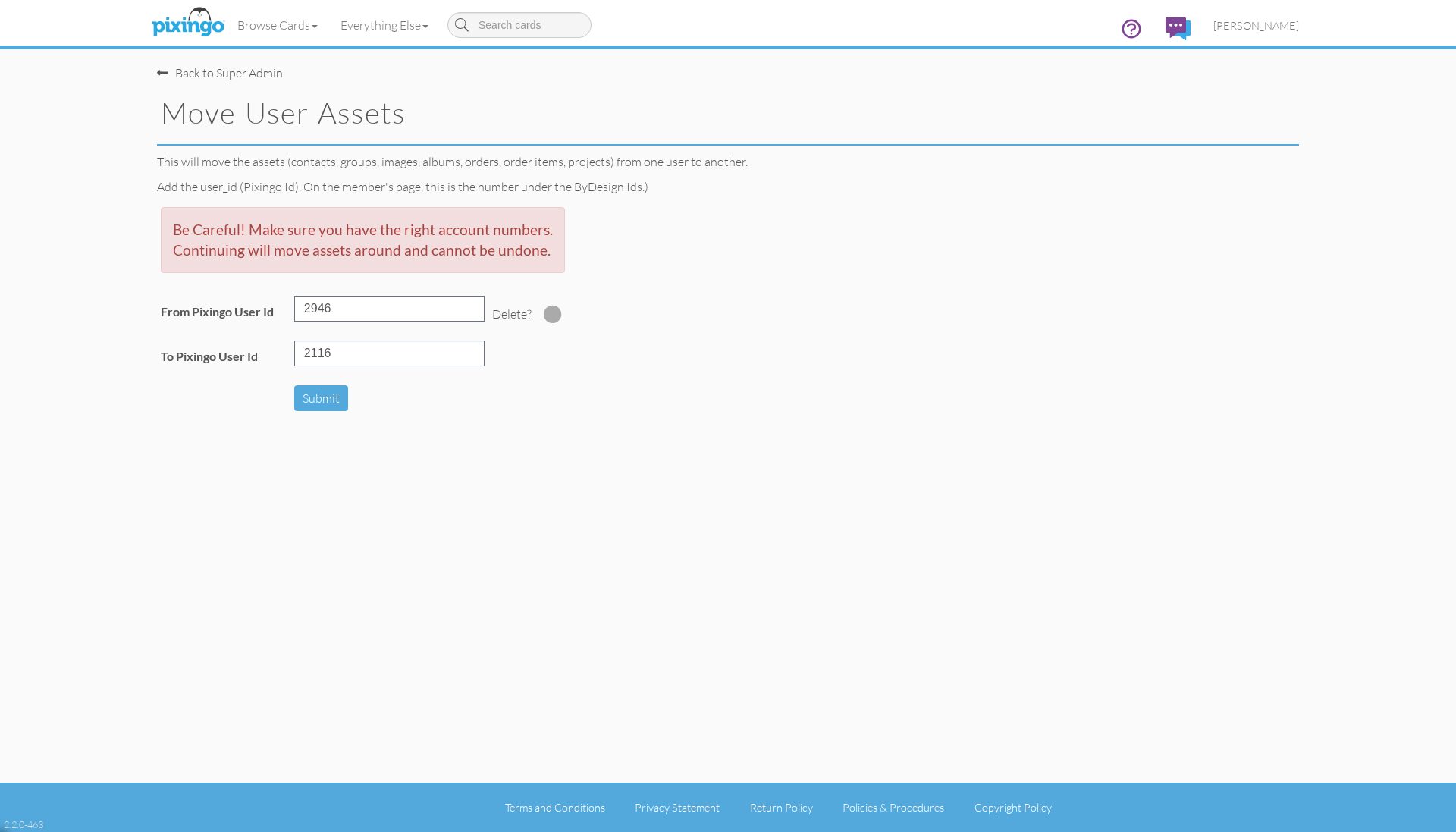
drag, startPoint x: 546, startPoint y: 311, endPoint x: 548, endPoint y: 320, distance: 9.2
click at [547, 311] on span at bounding box center [553, 314] width 18 height 18
click at [343, 400] on button "Submit" at bounding box center [321, 398] width 54 height 27
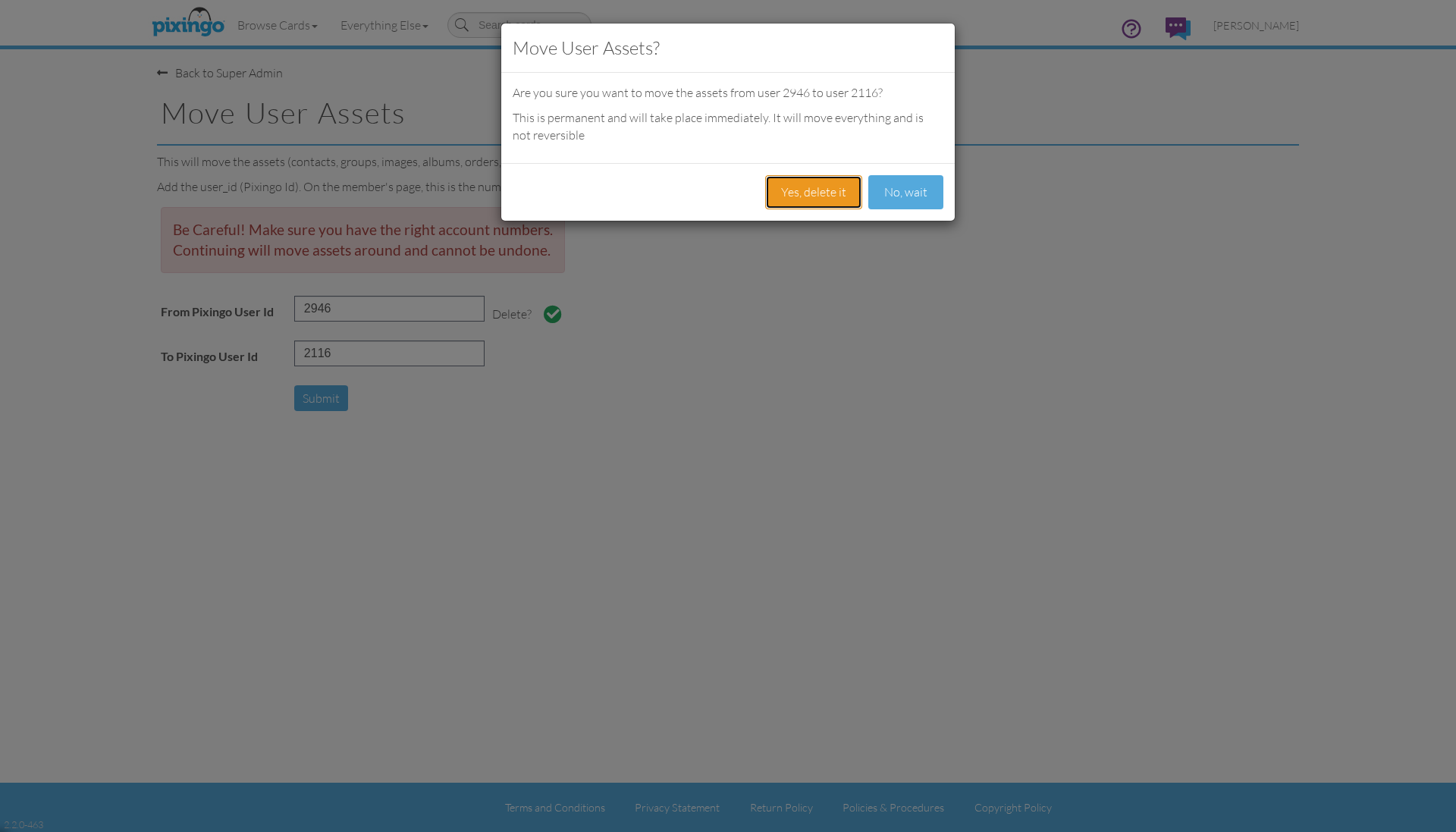
click at [818, 197] on button "Yes, delete it" at bounding box center [814, 192] width 97 height 34
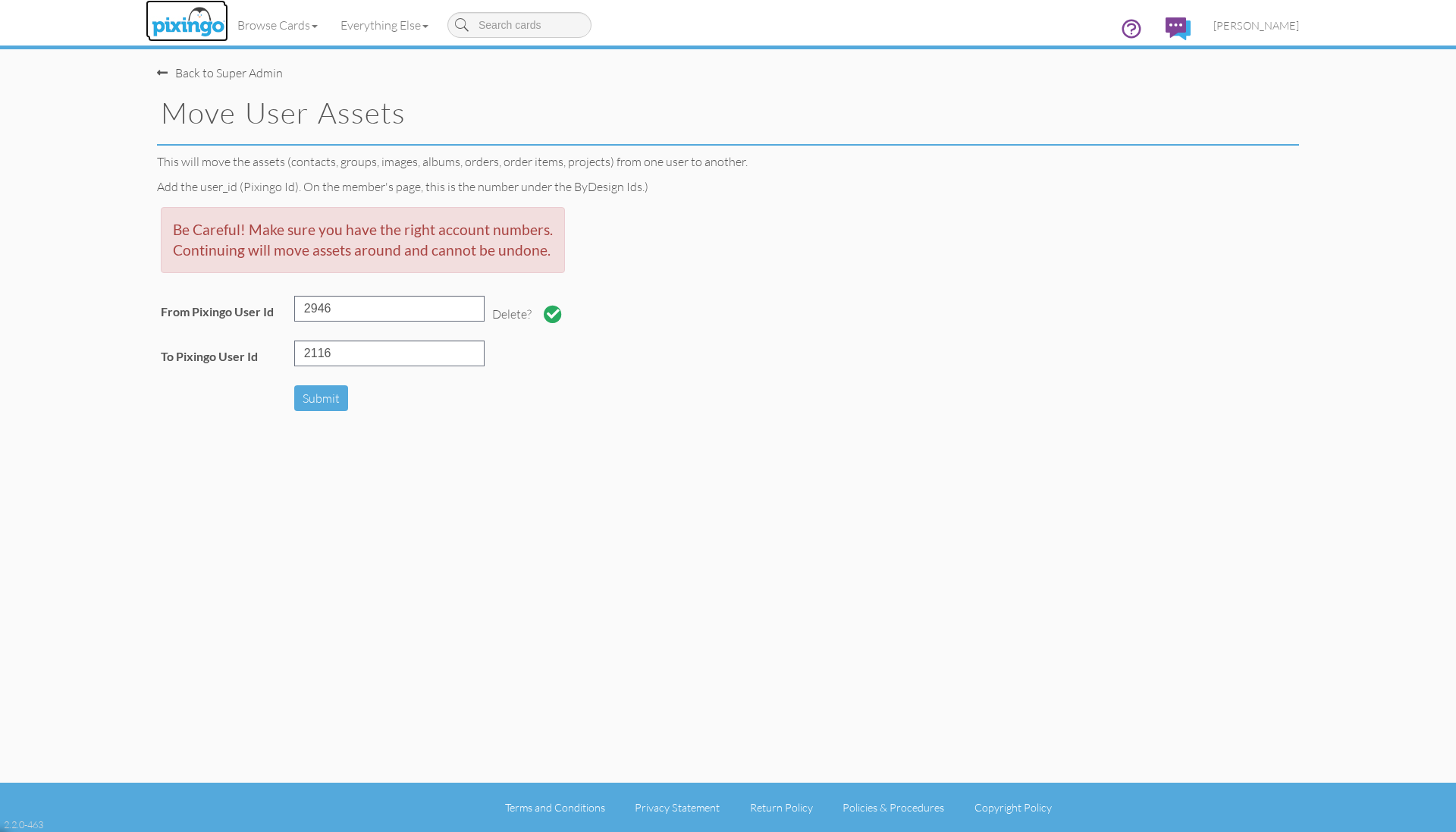
click at [192, 25] on img at bounding box center [188, 22] width 81 height 38
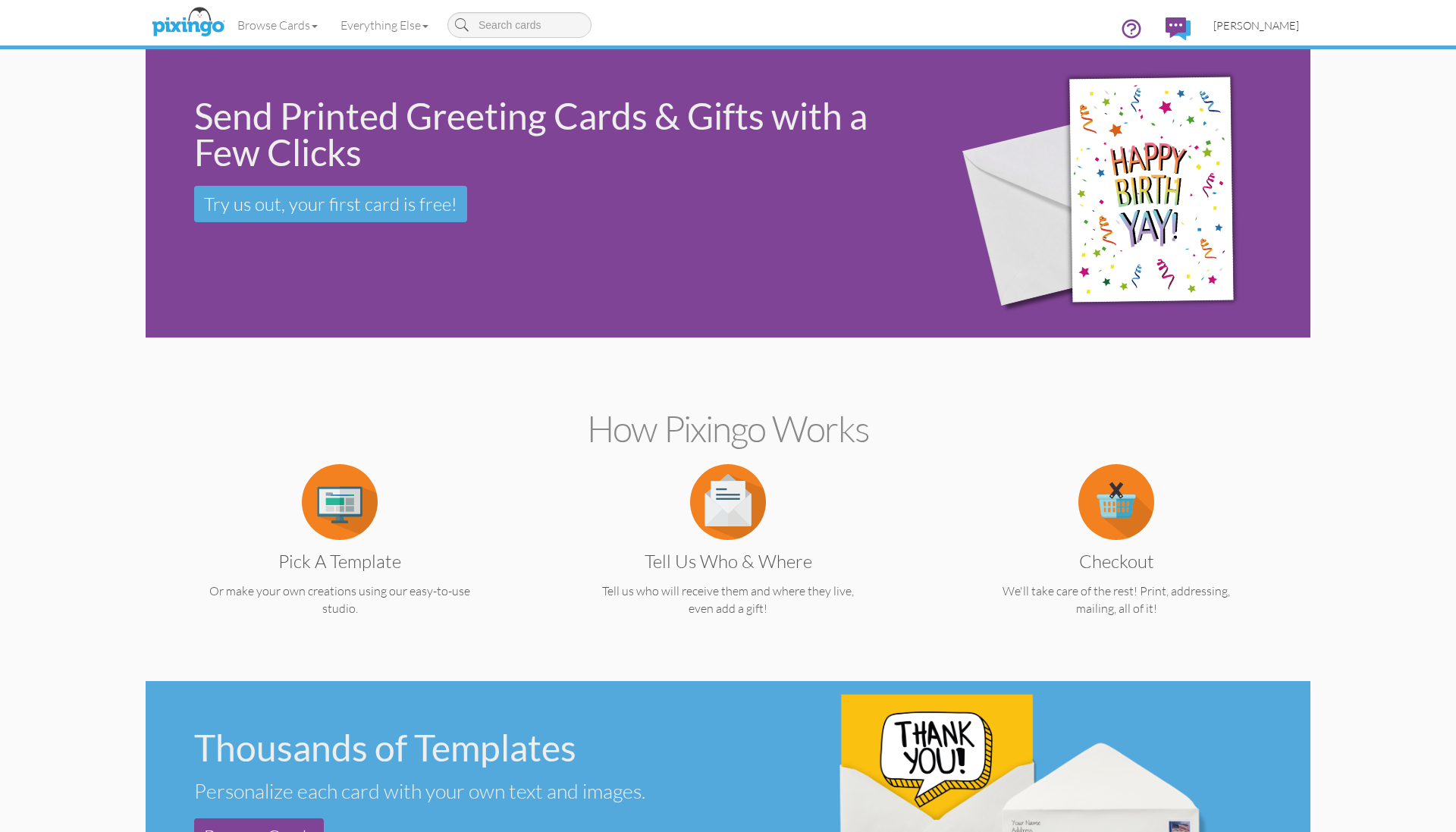
click at [1251, 22] on span "[PERSON_NAME]" at bounding box center [1256, 26] width 85 height 13
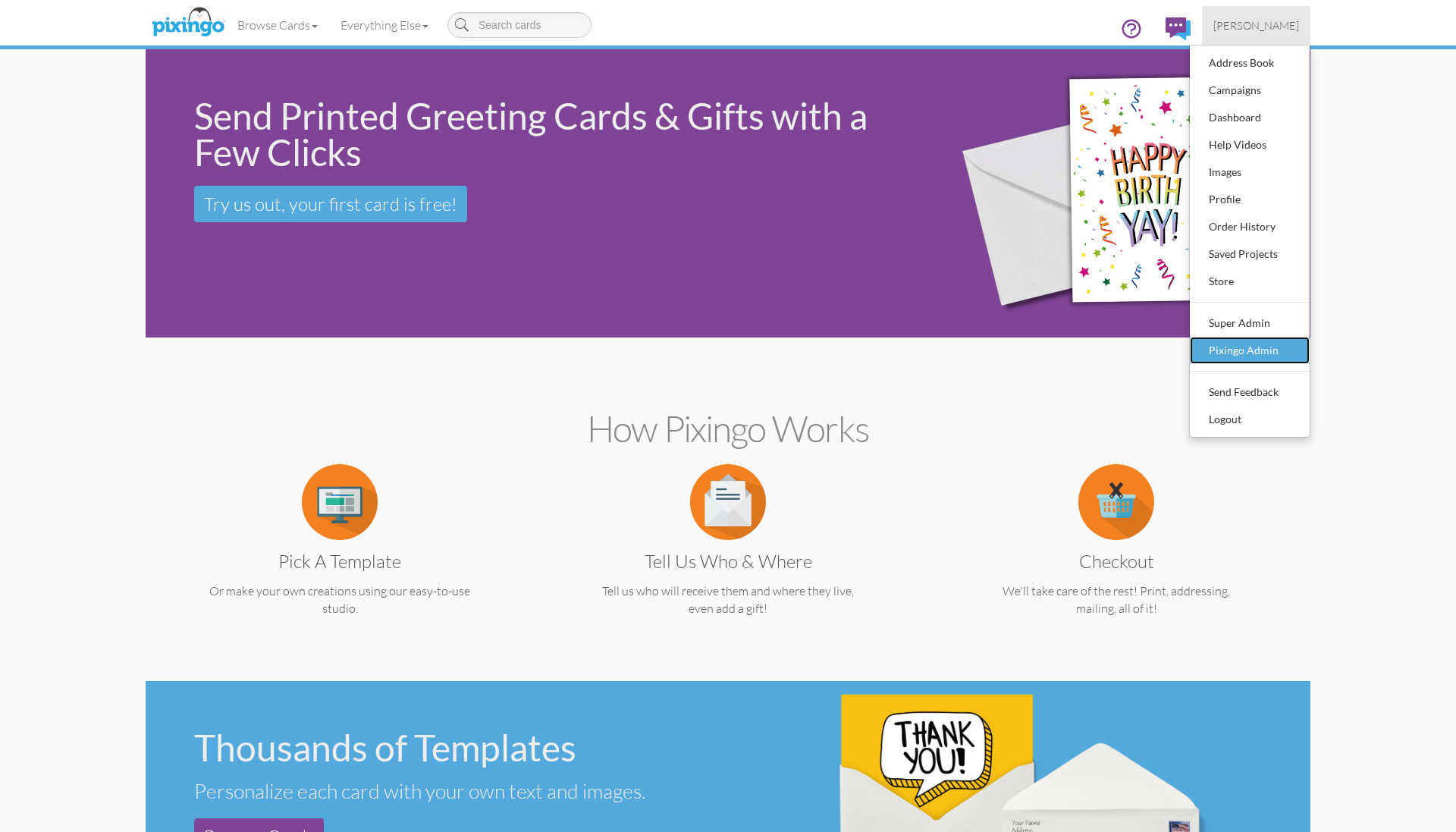
click at [1236, 351] on div "Pixingo Admin" at bounding box center [1249, 350] width 89 height 23
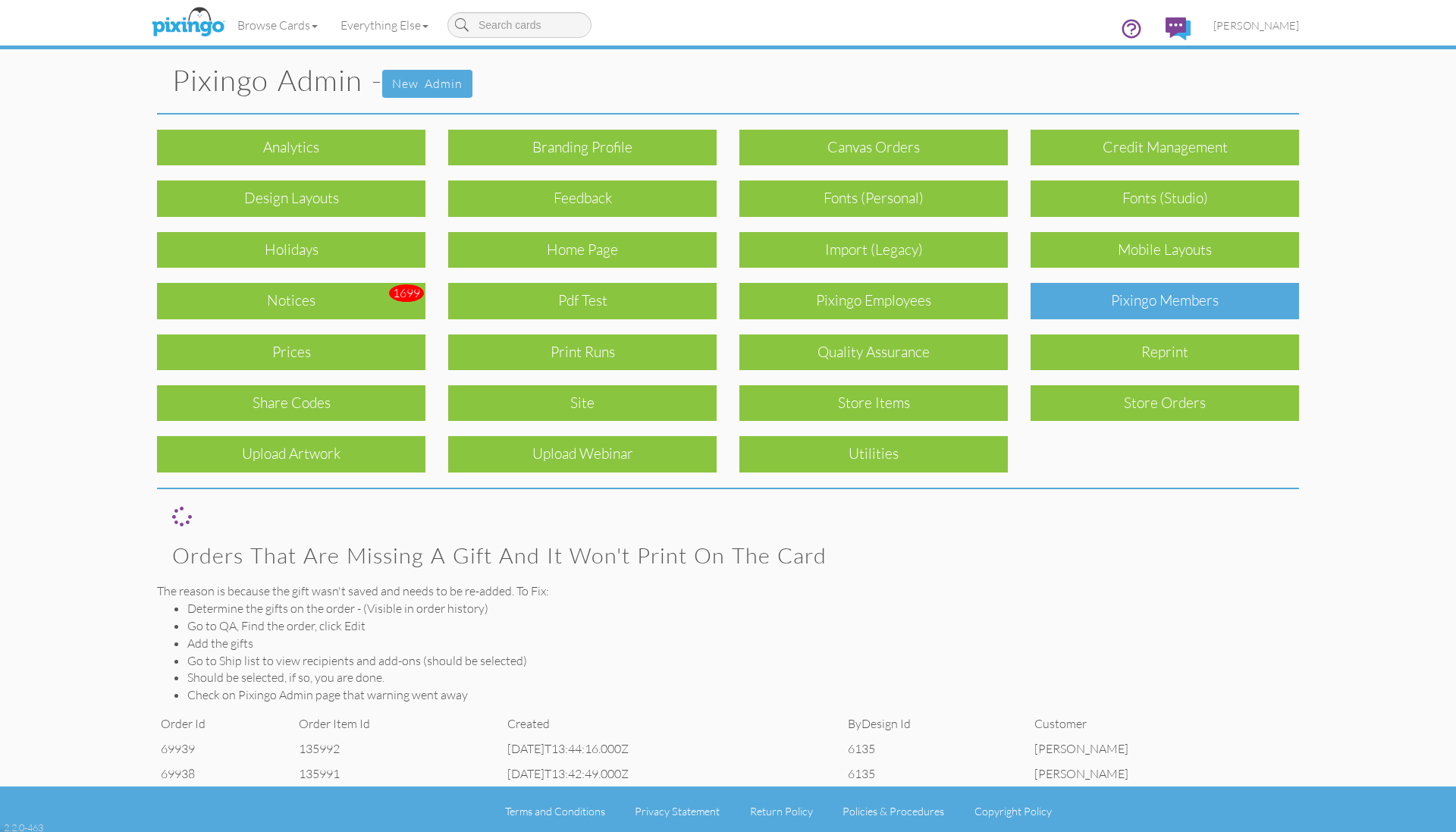
click at [1184, 303] on div "Pixingo Members" at bounding box center [1165, 300] width 268 height 36
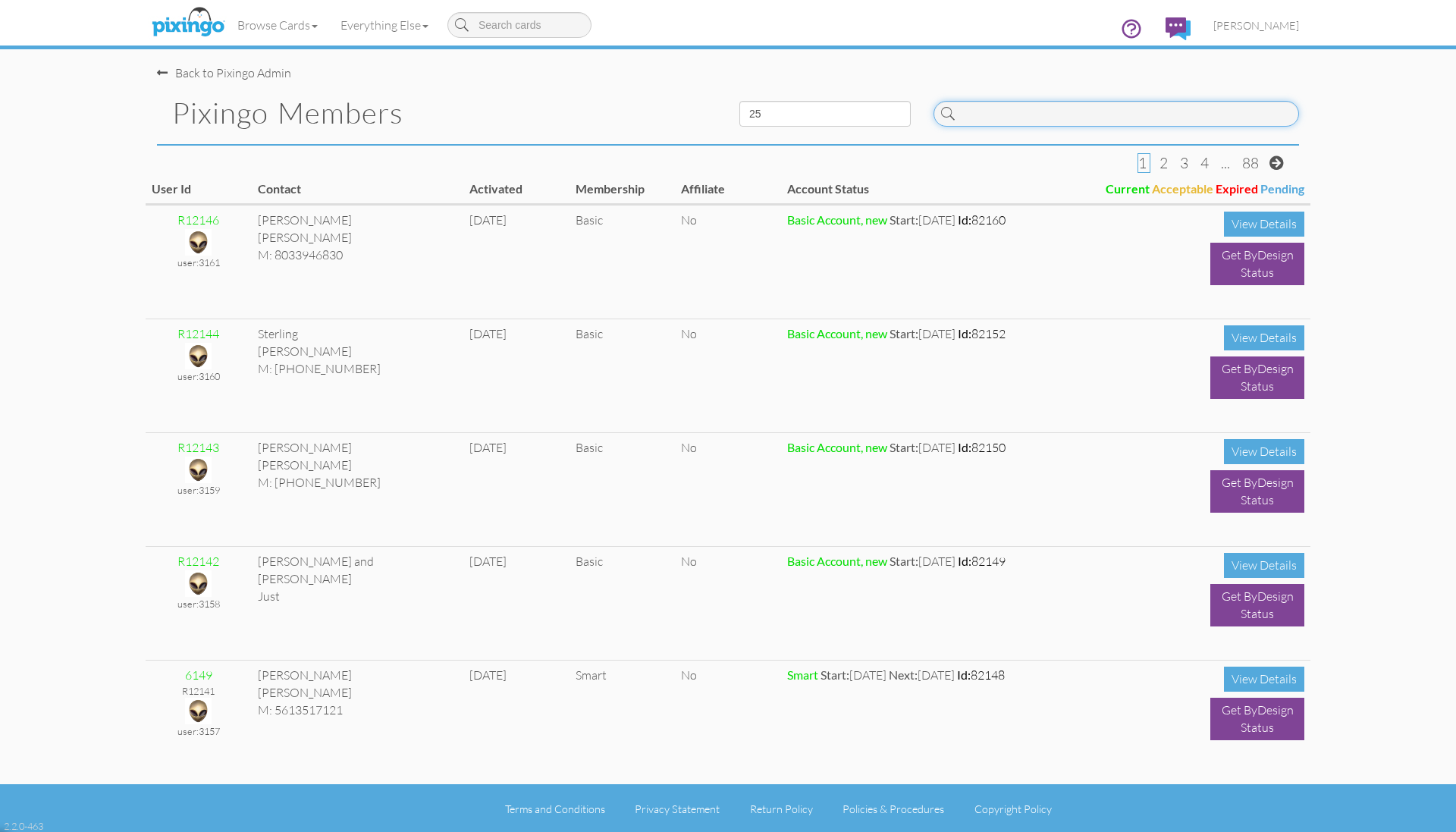
click at [1041, 124] on input at bounding box center [1116, 114] width 366 height 26
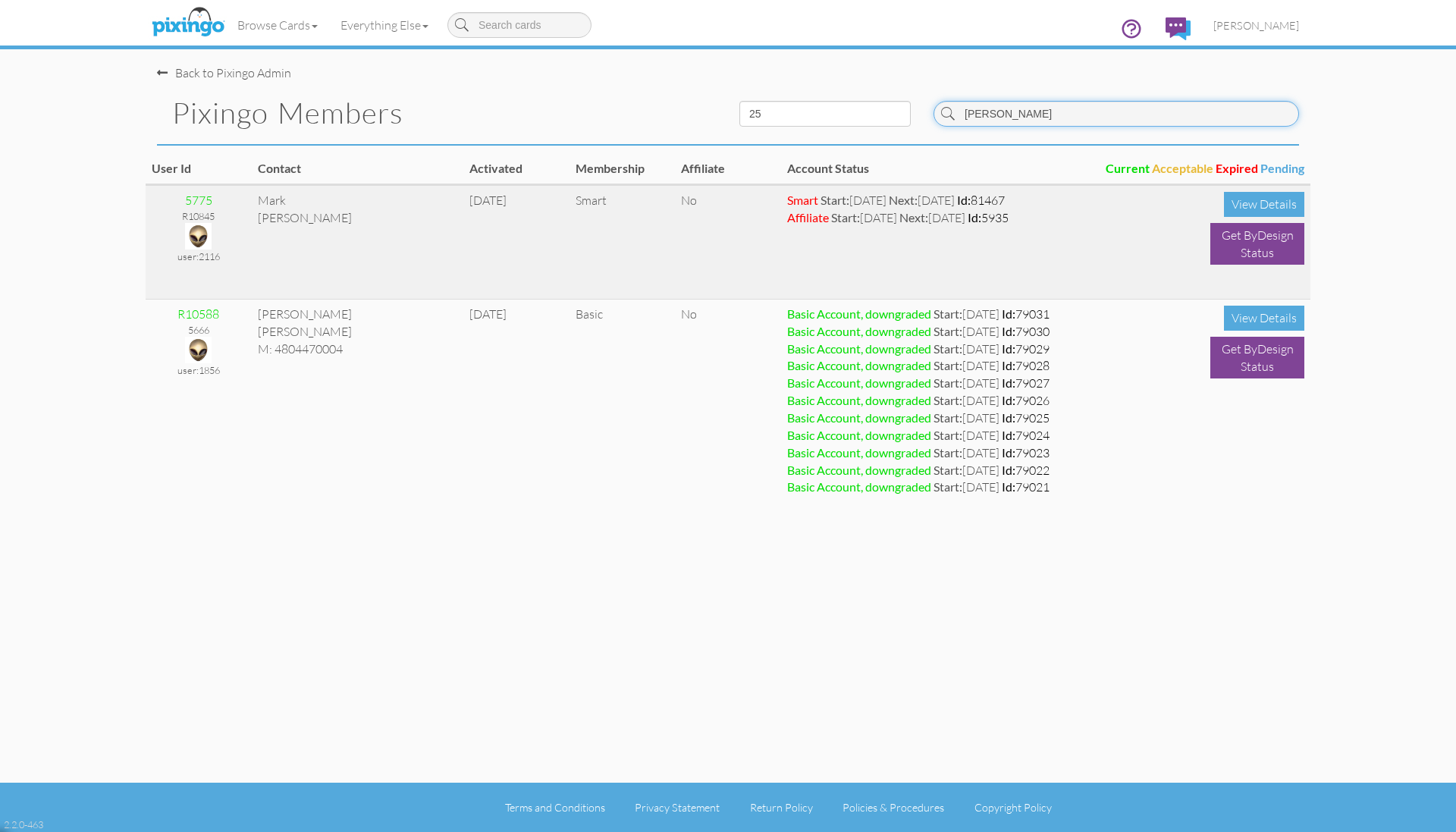
type input "[PERSON_NAME]"
click at [191, 240] on img at bounding box center [198, 236] width 27 height 27
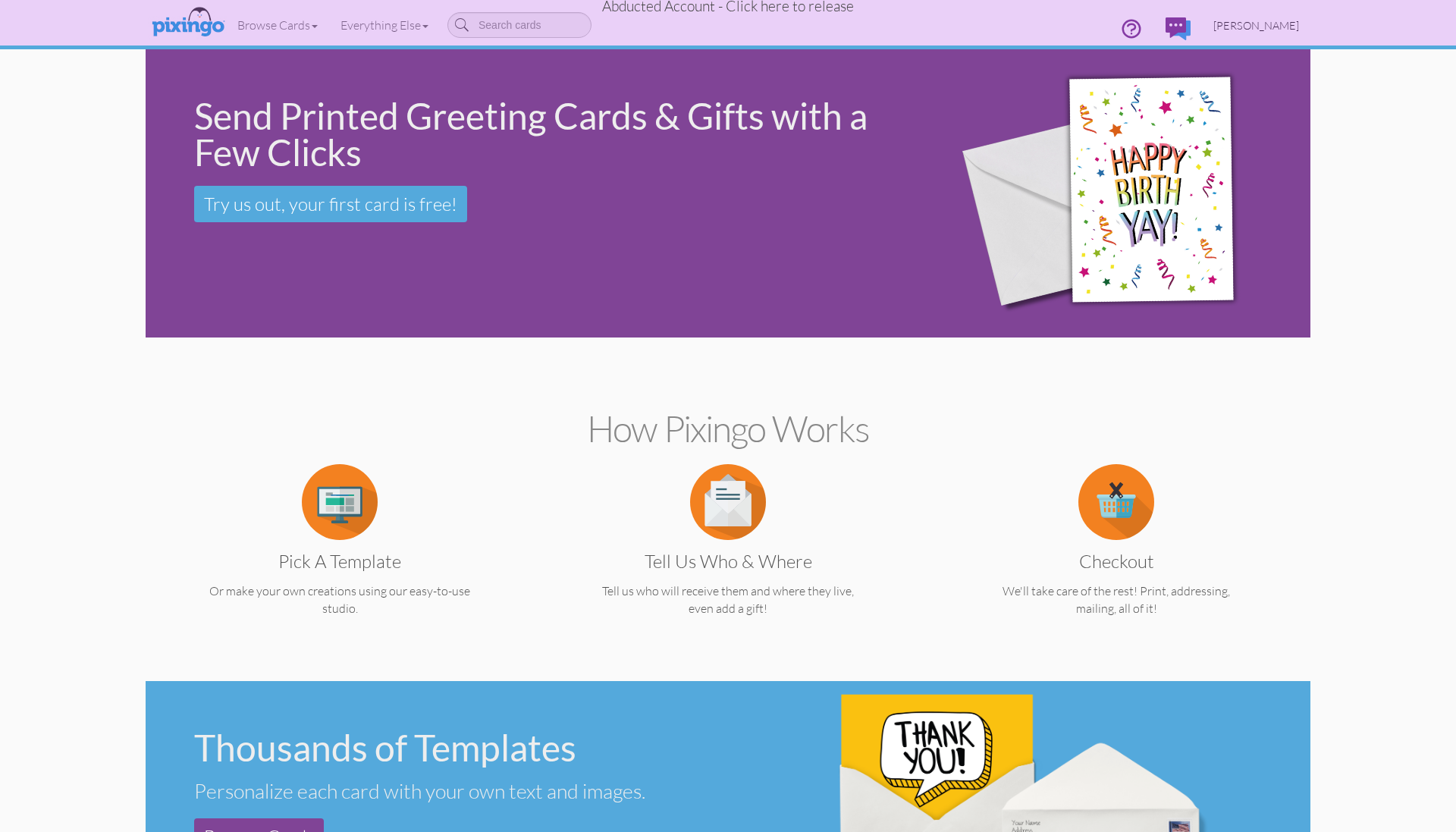
click at [1253, 23] on span "[PERSON_NAME]" at bounding box center [1256, 26] width 85 height 13
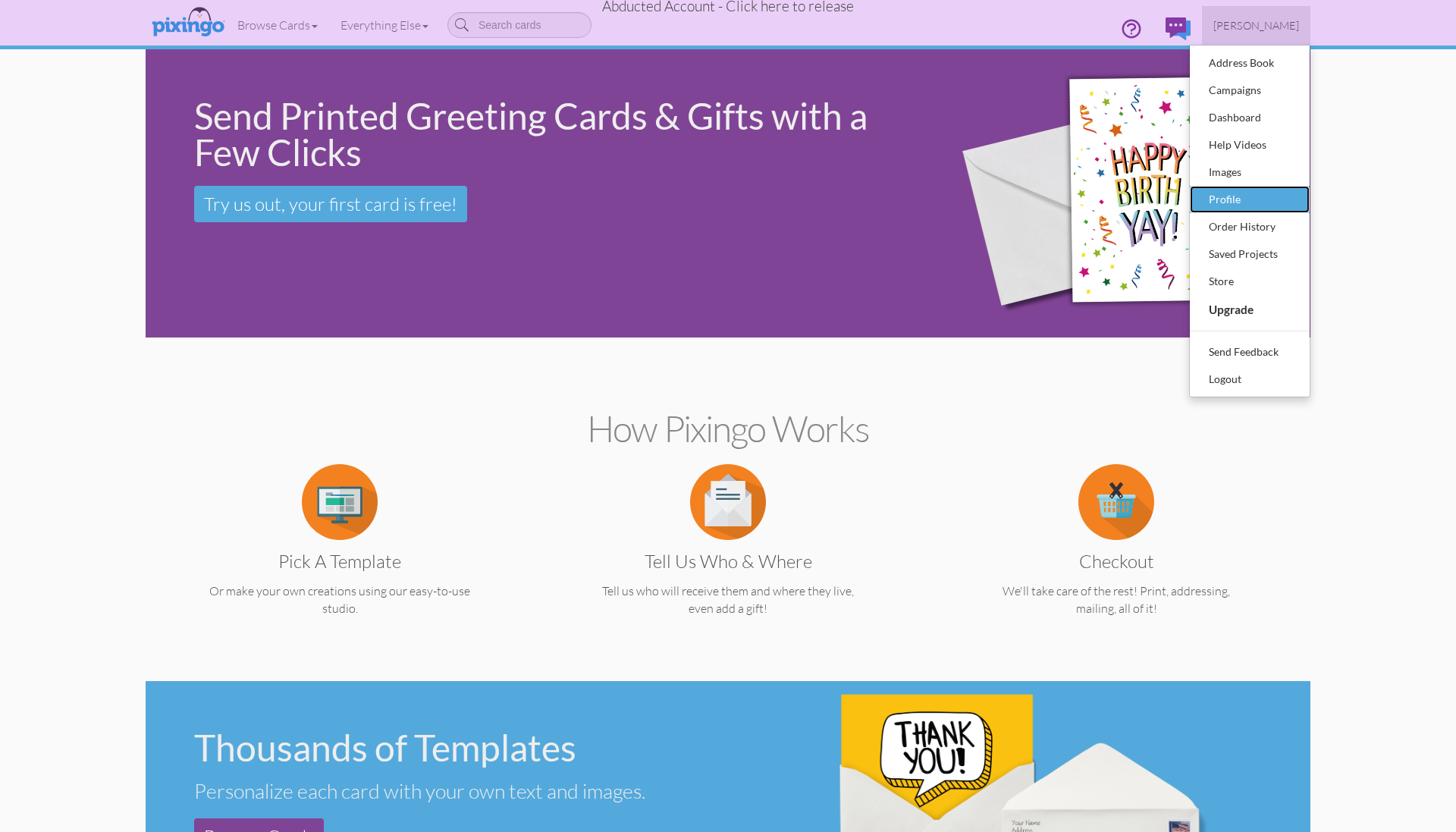
click at [1232, 189] on div "Profile" at bounding box center [1249, 199] width 89 height 23
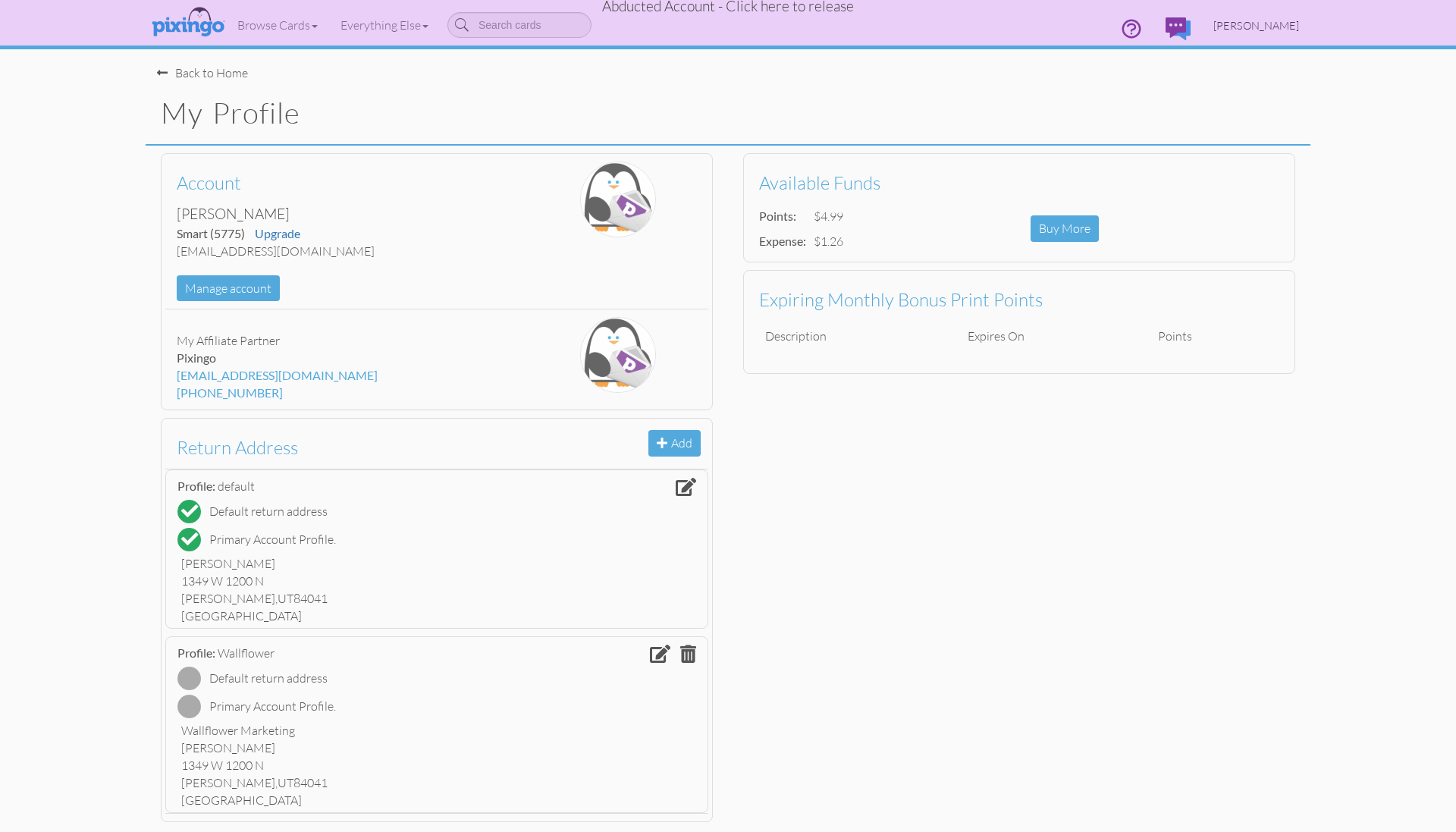
click at [1280, 27] on span "[PERSON_NAME]" at bounding box center [1256, 26] width 85 height 13
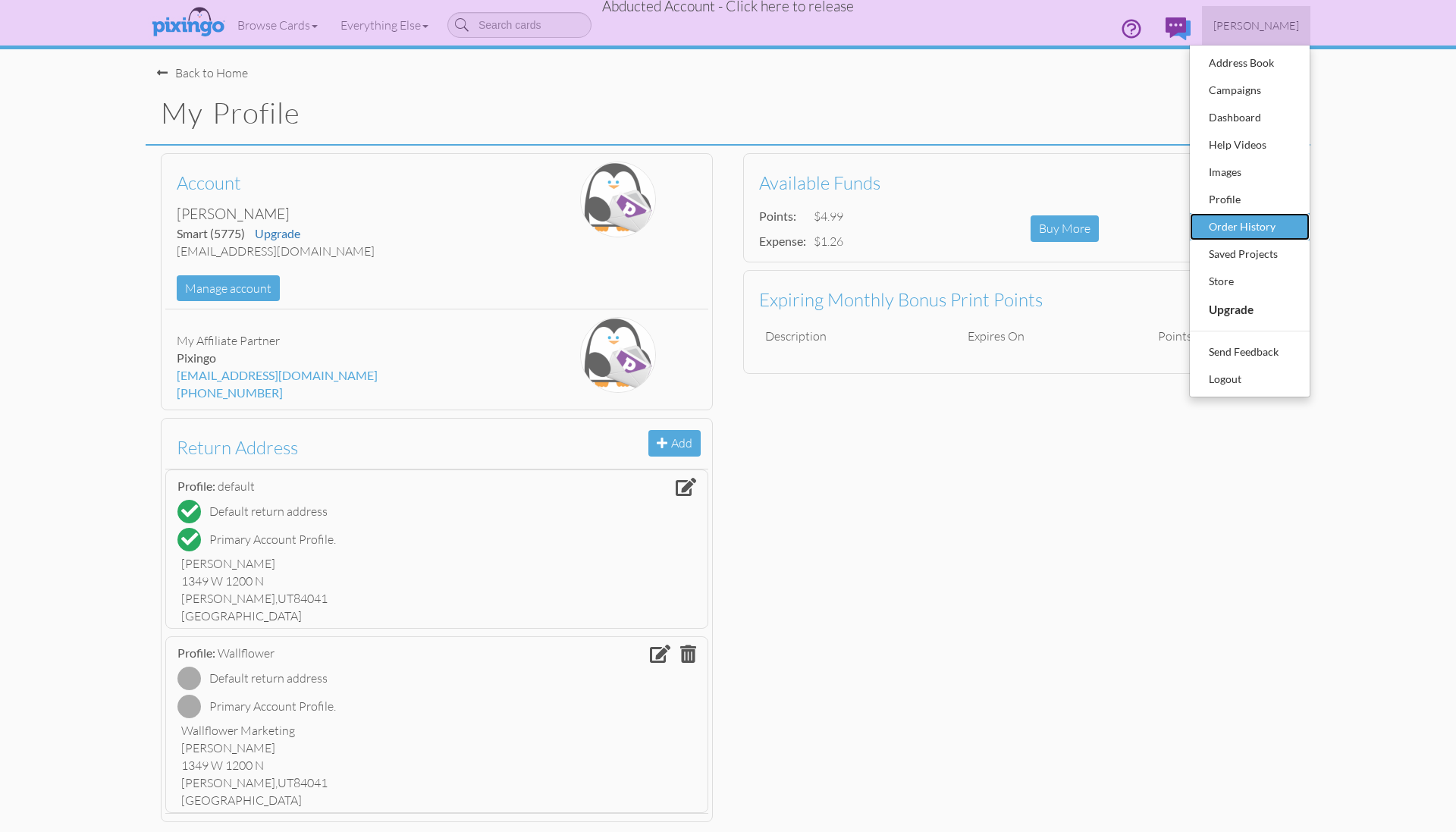
click at [1236, 224] on div "Order History" at bounding box center [1249, 226] width 89 height 23
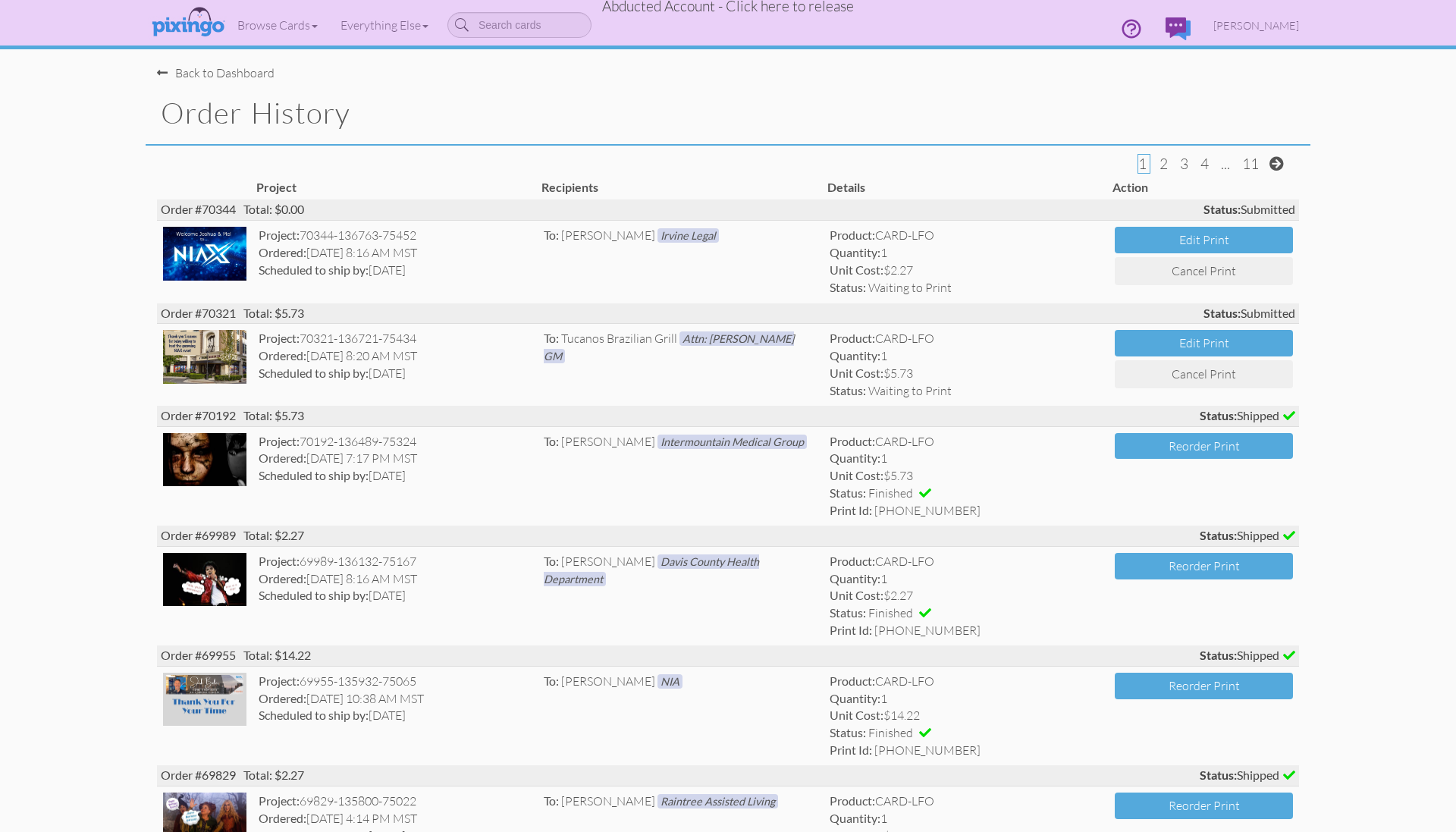
click at [517, 85] on div "Order History" at bounding box center [728, 114] width 1165 height 64
click at [1258, 32] on link "[PERSON_NAME]" at bounding box center [1256, 26] width 108 height 39
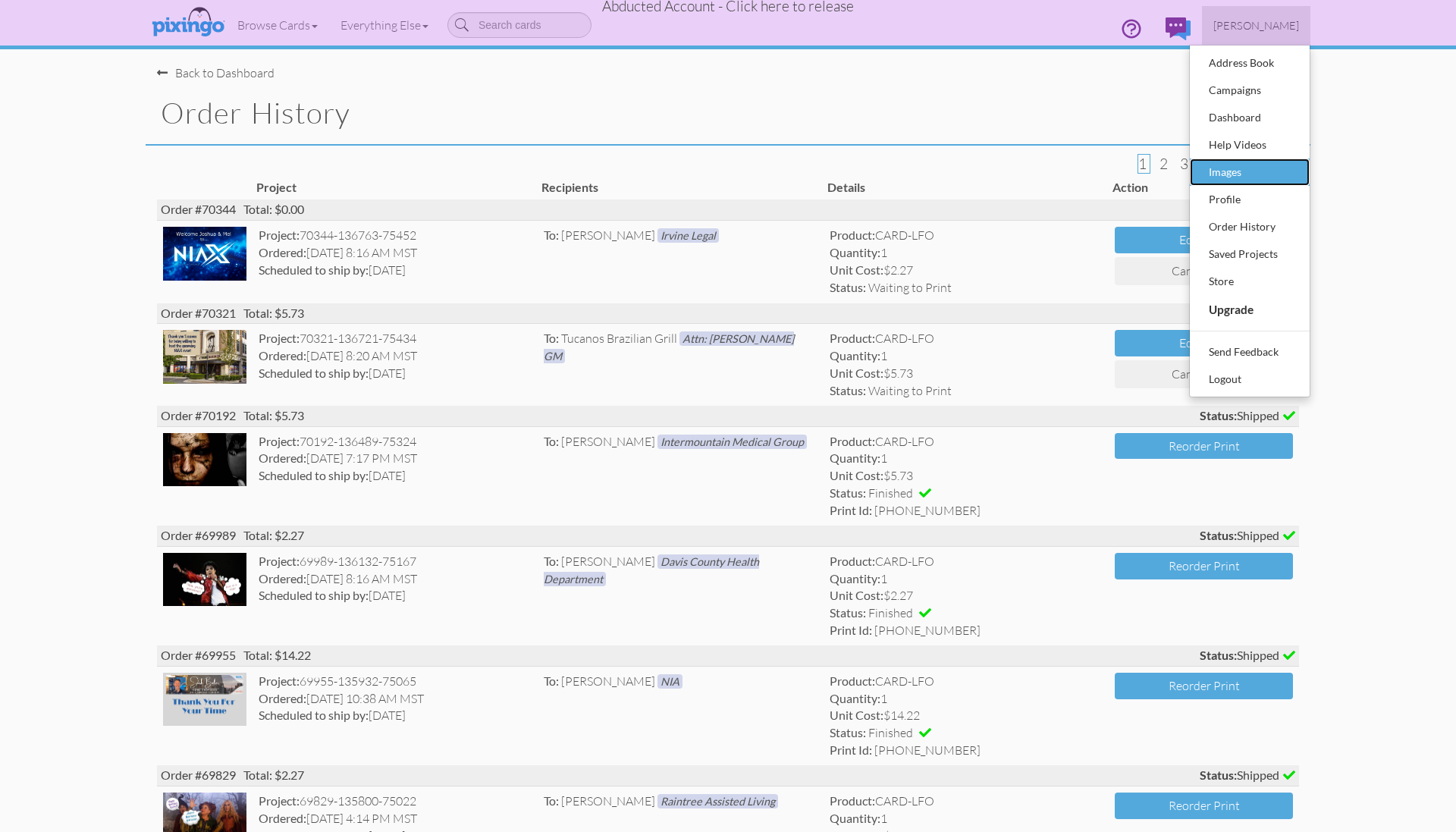
click at [1246, 172] on div "Images" at bounding box center [1249, 172] width 89 height 23
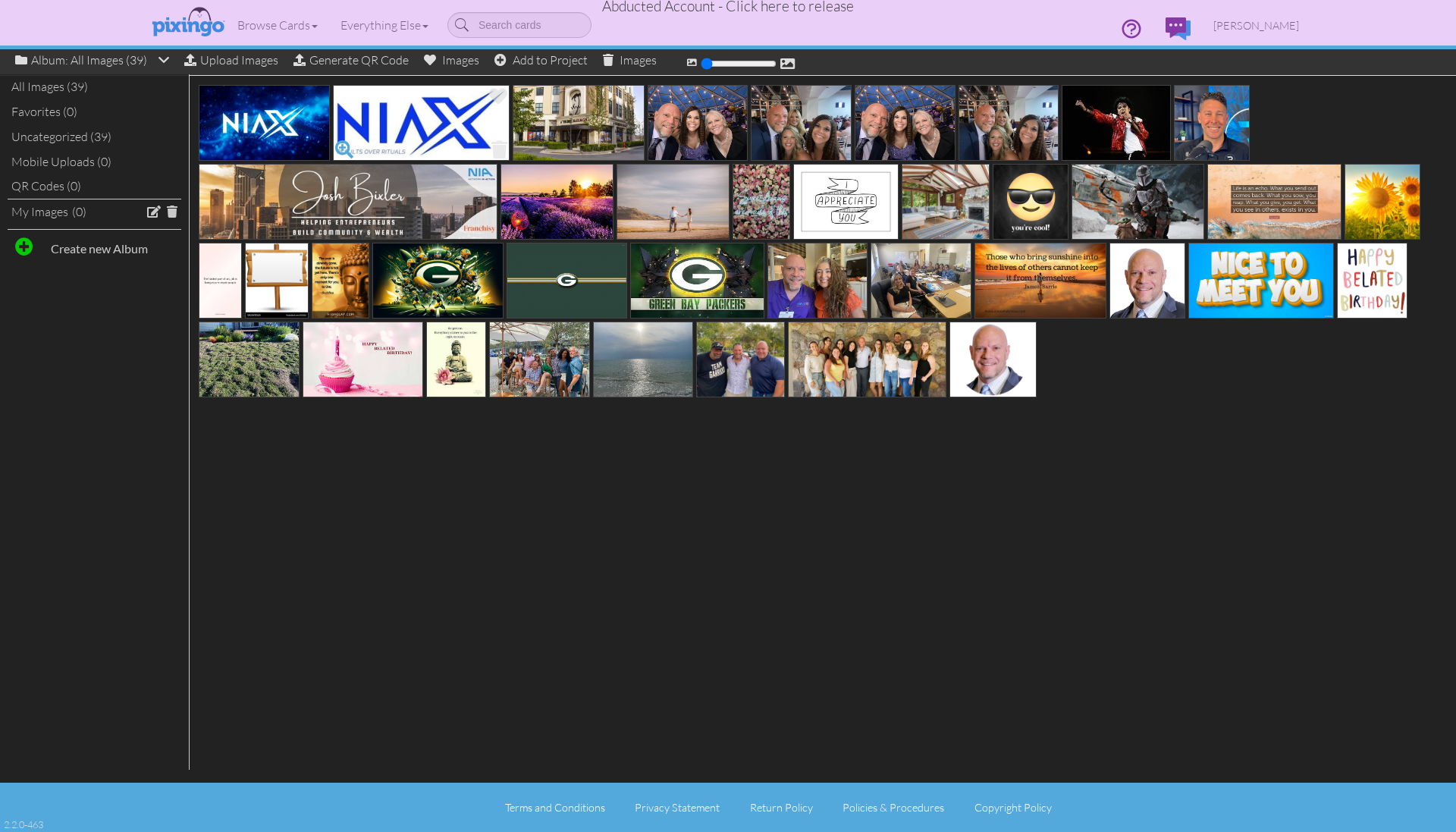
click at [345, 148] on span at bounding box center [344, 150] width 26 height 26
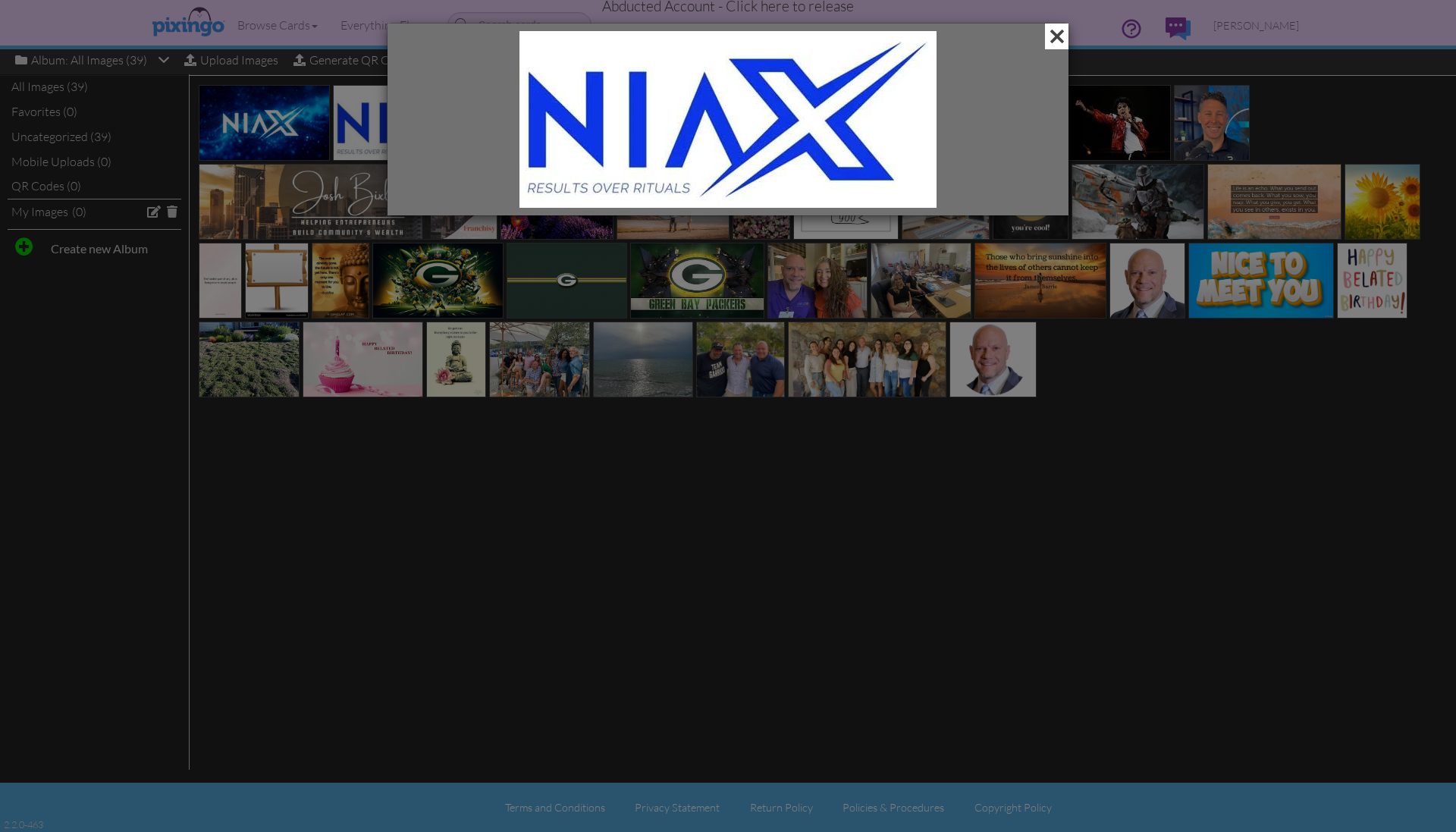
click at [1055, 43] on span at bounding box center [1057, 37] width 24 height 26
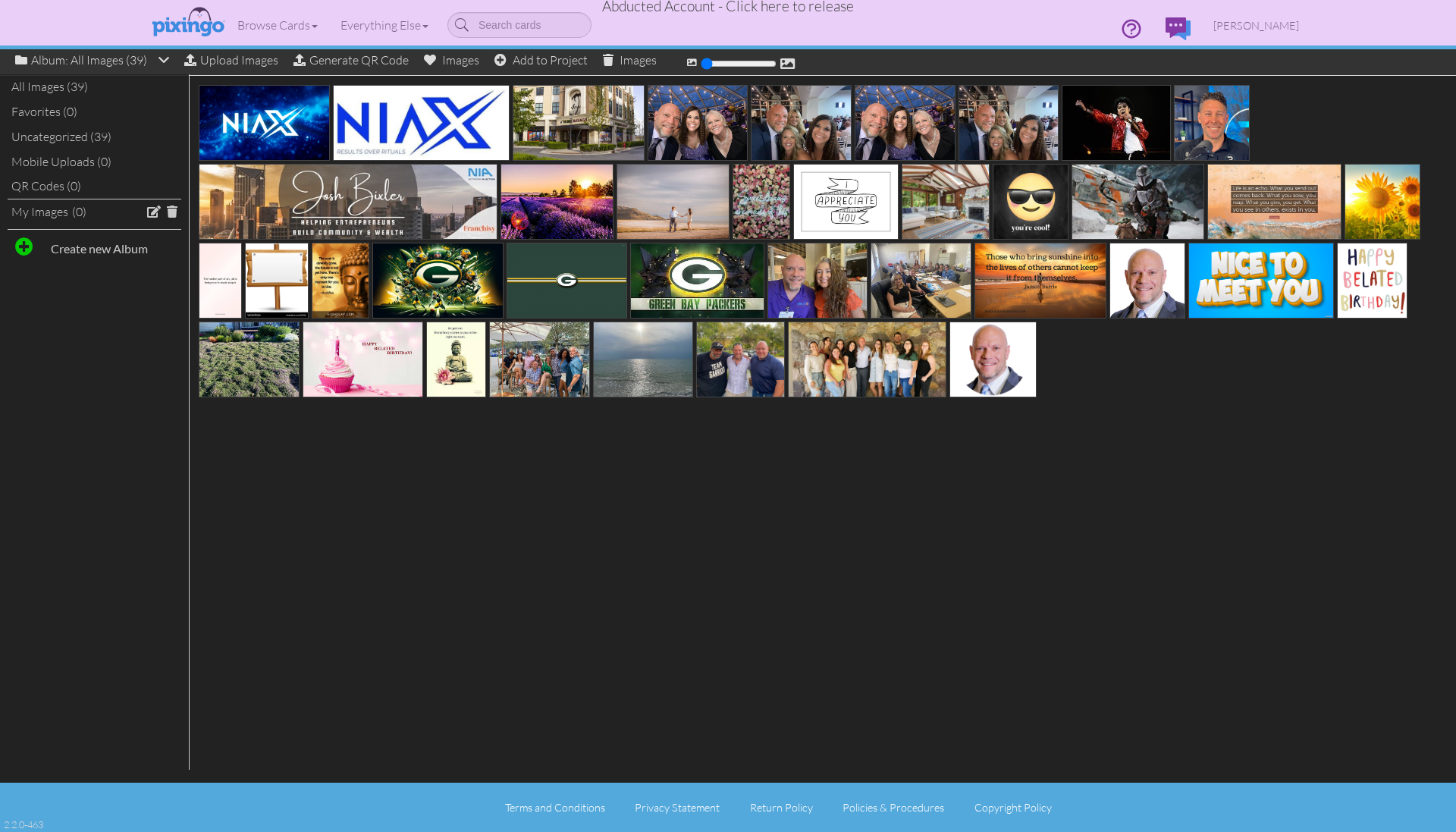
click at [1254, 399] on div at bounding box center [820, 242] width 1262 height 323
click at [1258, 399] on div at bounding box center [820, 242] width 1262 height 323
click at [652, 144] on span at bounding box center [659, 150] width 26 height 26
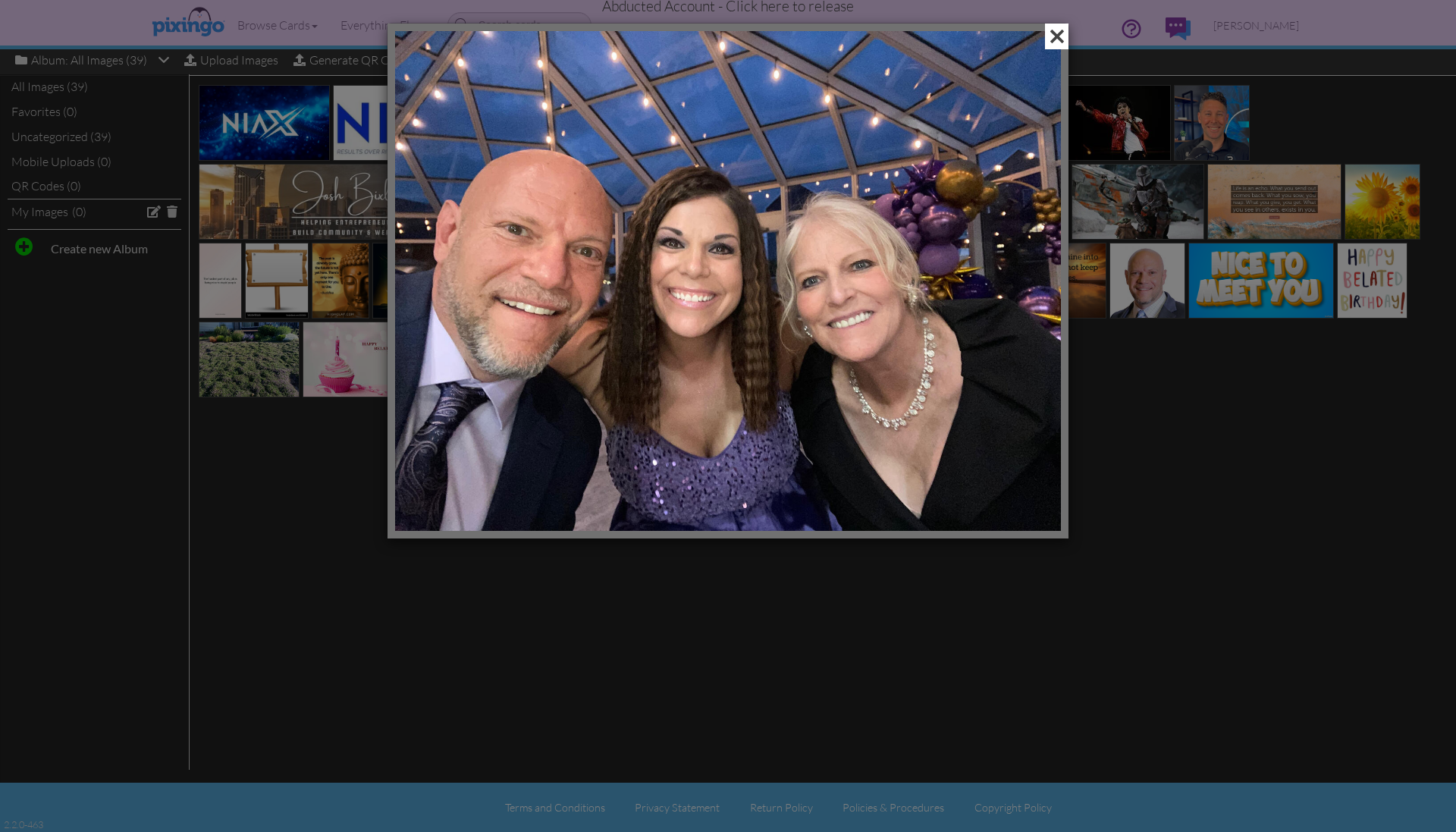
click at [1055, 35] on span at bounding box center [1057, 37] width 24 height 26
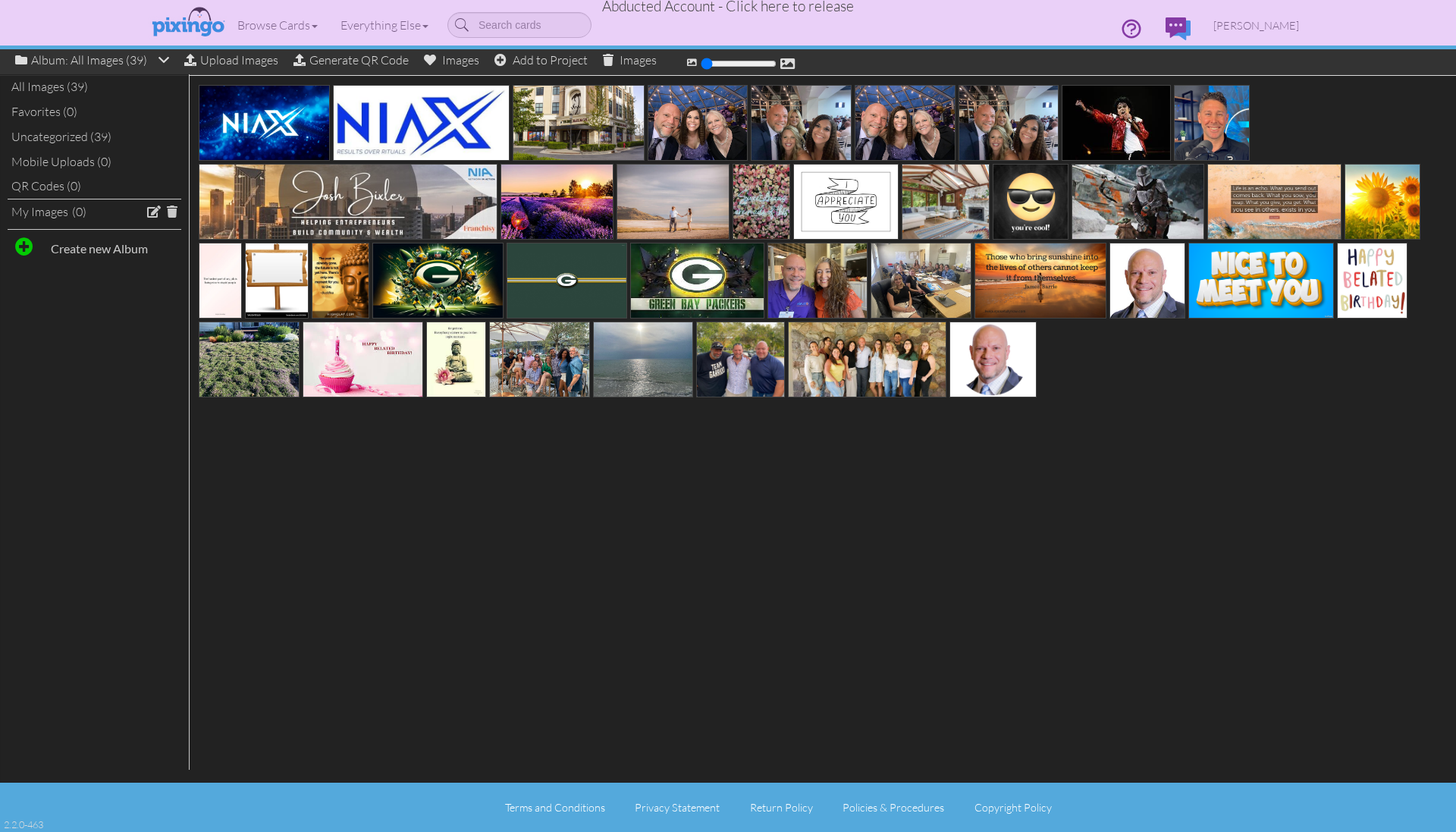
click at [1167, 448] on div at bounding box center [728, 430] width 1456 height 708
click at [1164, 478] on div at bounding box center [728, 430] width 1456 height 708
click at [1225, 27] on span "[PERSON_NAME]" at bounding box center [1256, 26] width 85 height 13
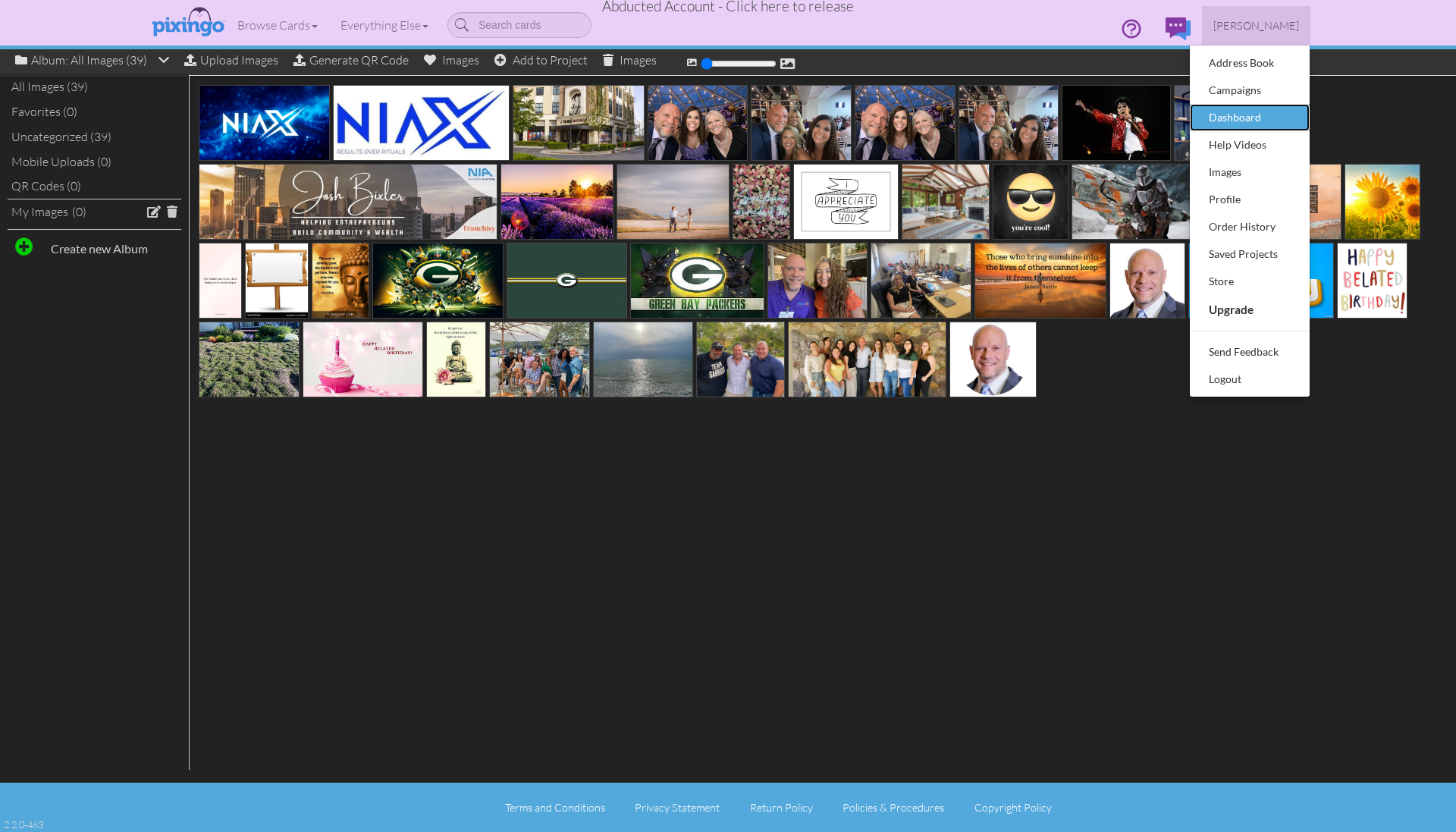
click at [1224, 117] on div "Dashboard" at bounding box center [1249, 118] width 89 height 23
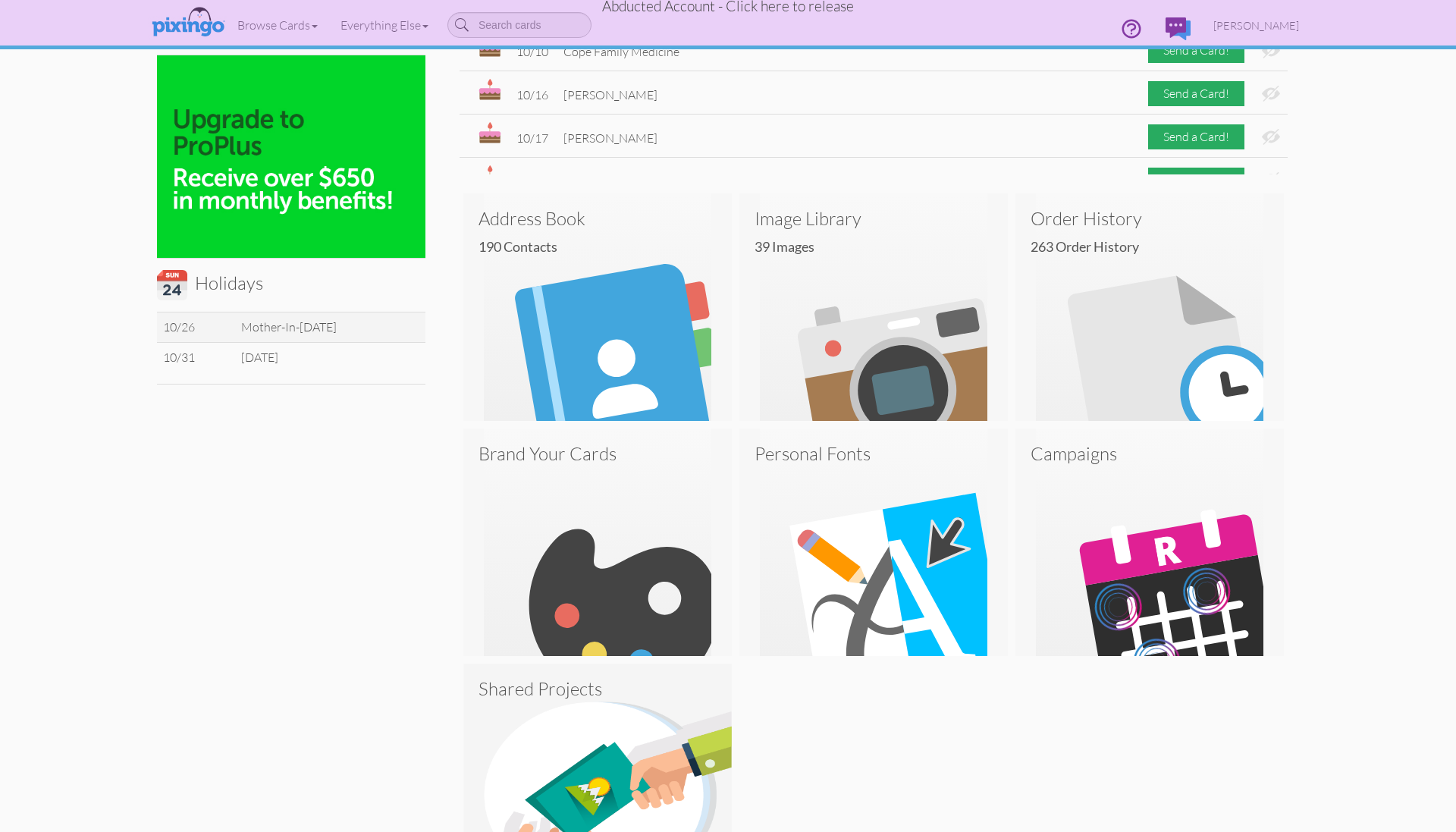
scroll to position [323, 0]
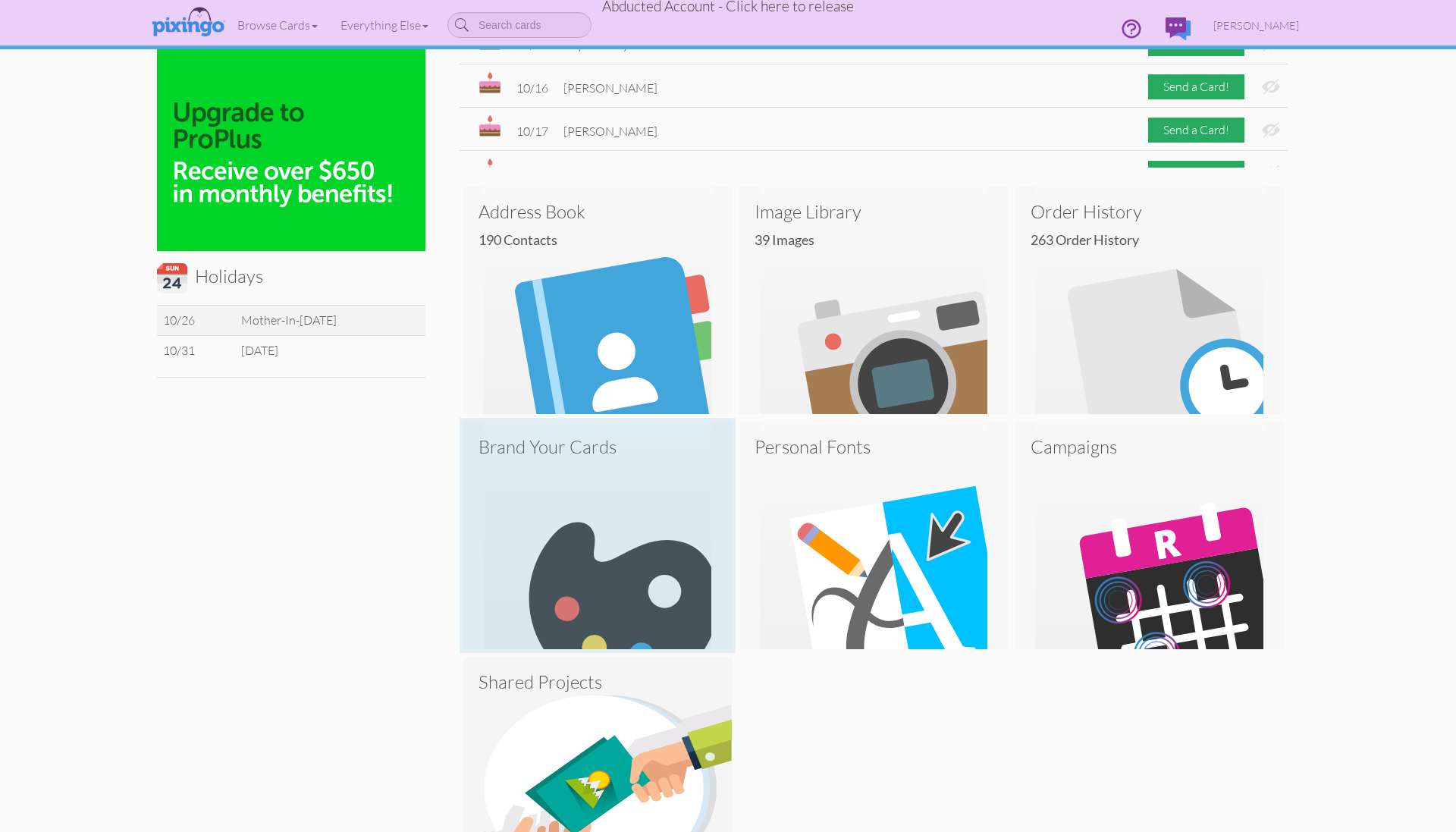
click at [678, 501] on img at bounding box center [597, 535] width 268 height 228
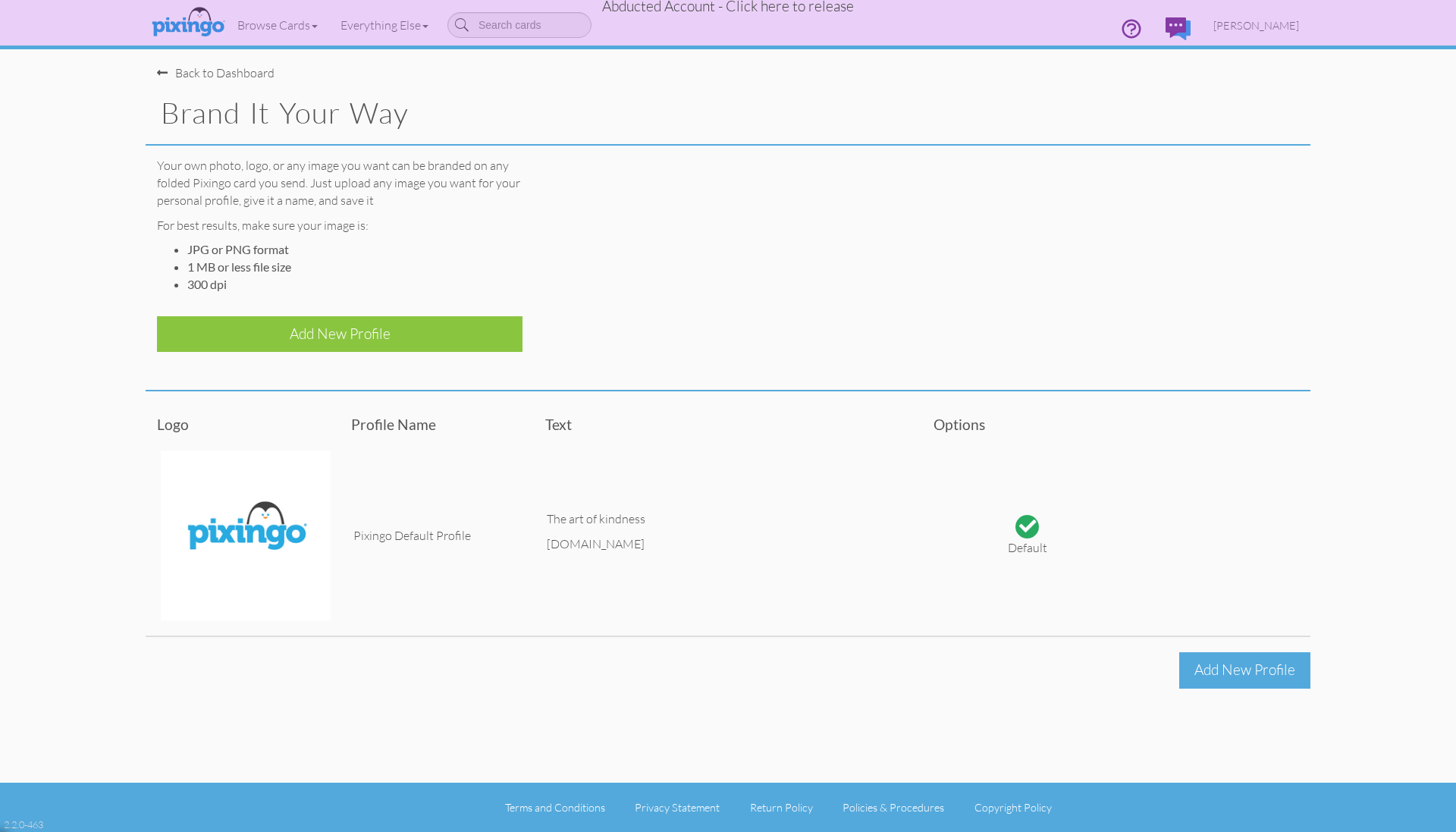
click at [1242, 675] on div "Add New Profile" at bounding box center [1245, 669] width 131 height 36
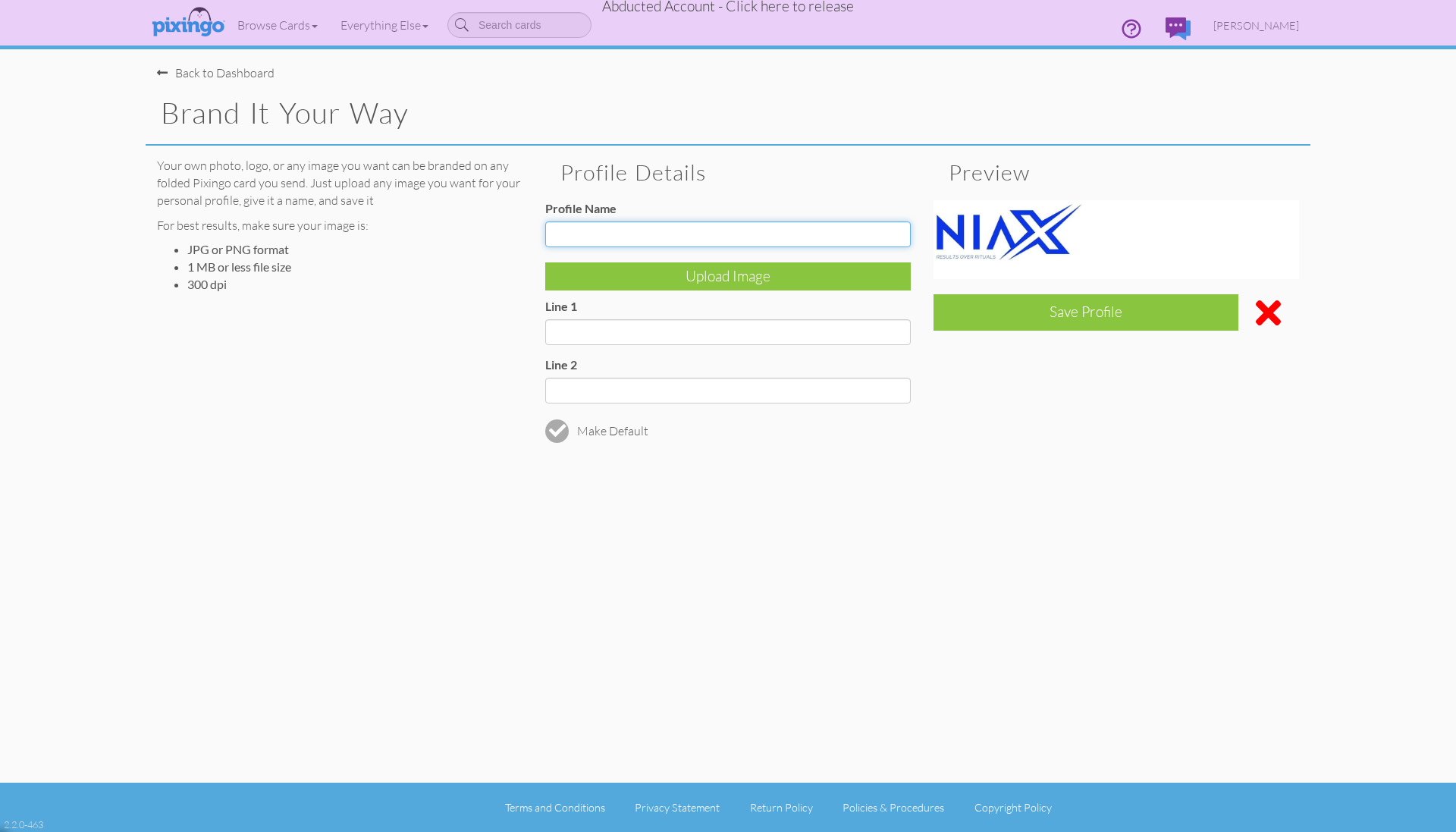
click at [630, 241] on input "Profile Name" at bounding box center [728, 234] width 366 height 26
type input "NAIX"
click at [589, 332] on input "Line 1" at bounding box center [728, 332] width 366 height 26
paste input "[DOMAIN_NAME]/northernutah"
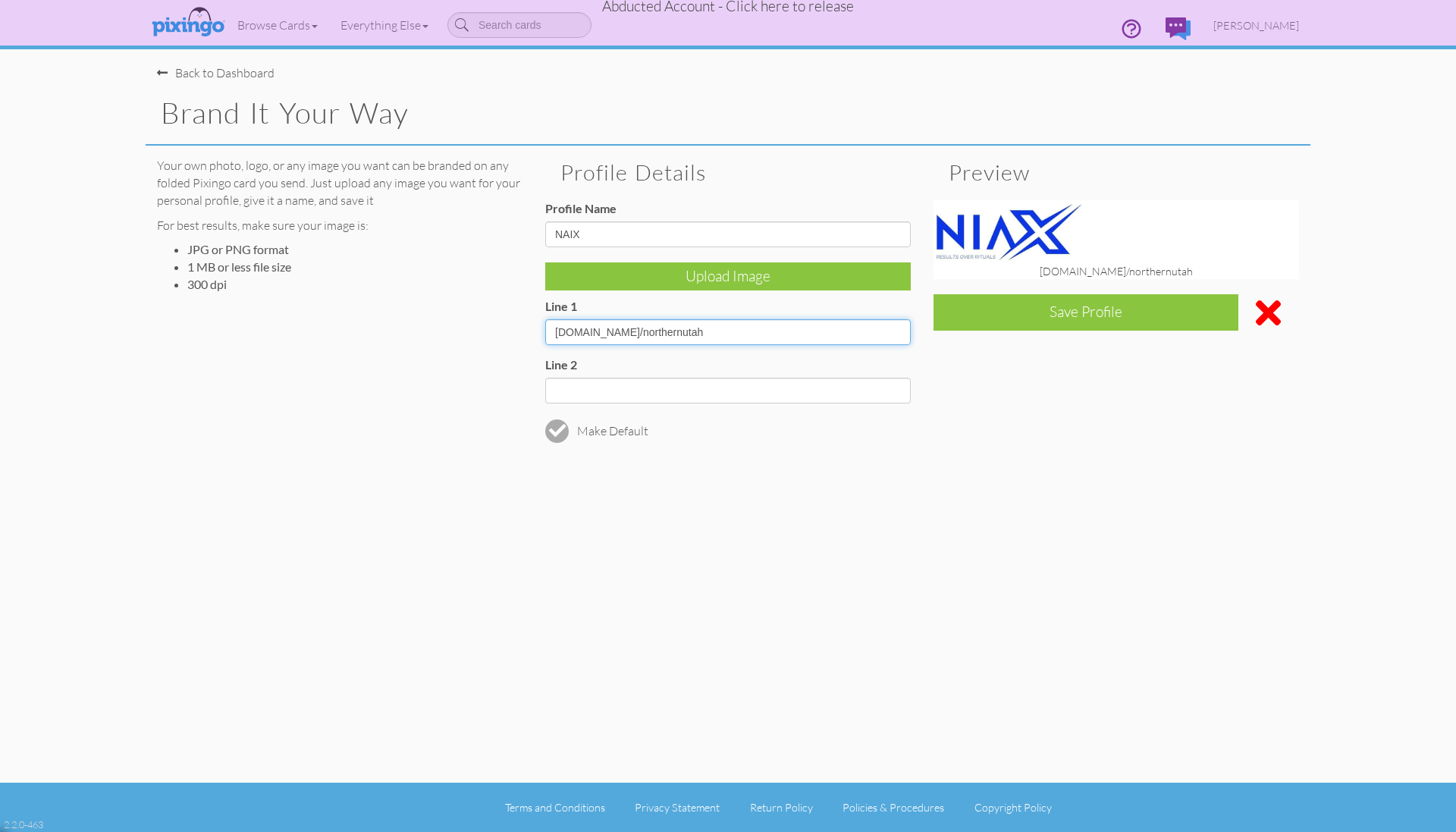
type input "[DOMAIN_NAME]/northernutah"
click at [645, 391] on input "Line 2" at bounding box center [728, 390] width 366 height 26
paste input "[PHONE_NUMBER]"
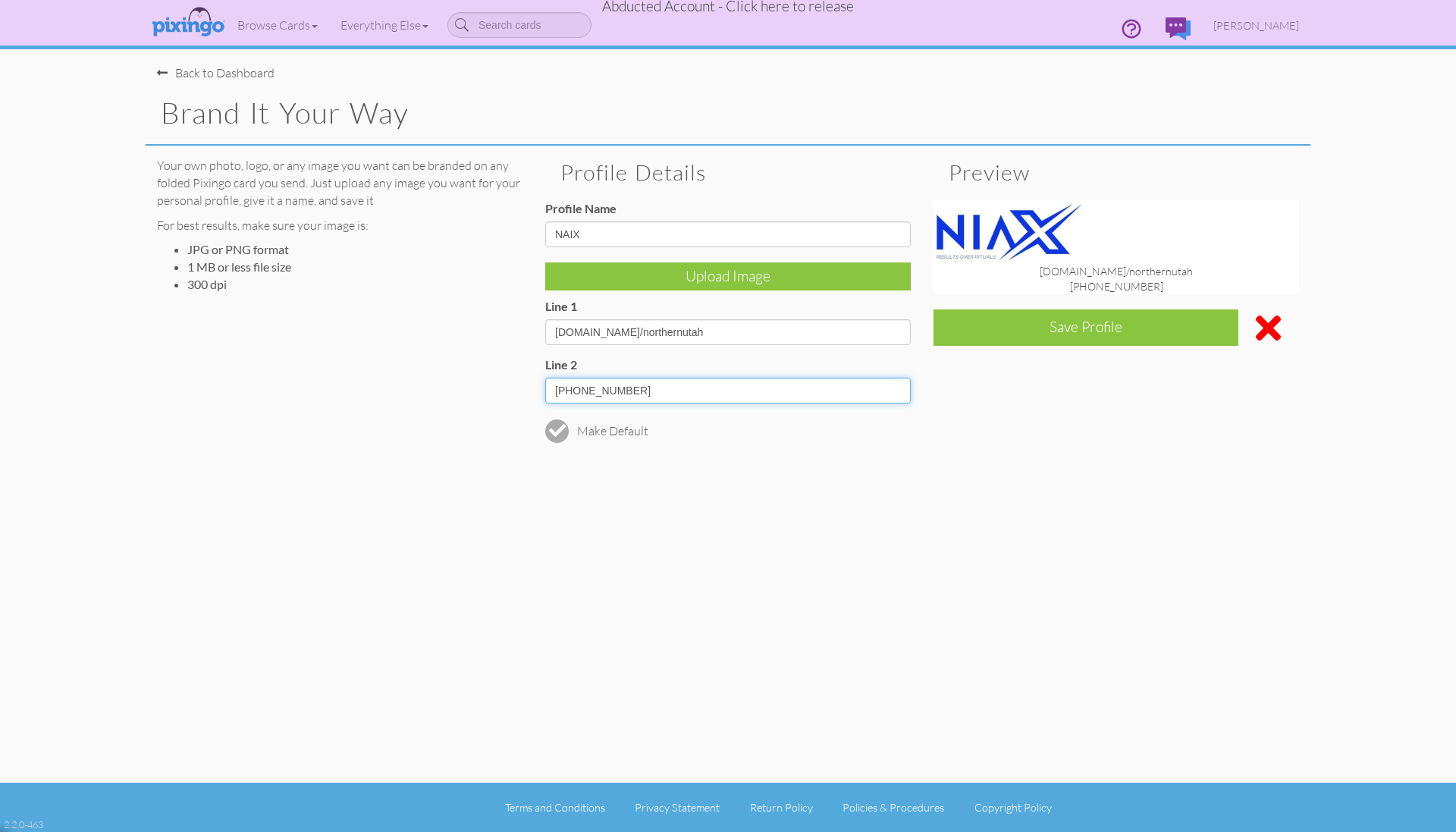
type input "[PHONE_NUMBER]"
click at [767, 517] on div "Back to Dashboard Brand it your way Your own photo, logo, or any image you want…" at bounding box center [728, 391] width 1165 height 782
click at [554, 428] on div at bounding box center [558, 431] width 17 height 17
click at [886, 517] on div "Back to Dashboard Brand it your way Your own photo, logo, or any image you want…" at bounding box center [728, 391] width 1165 height 782
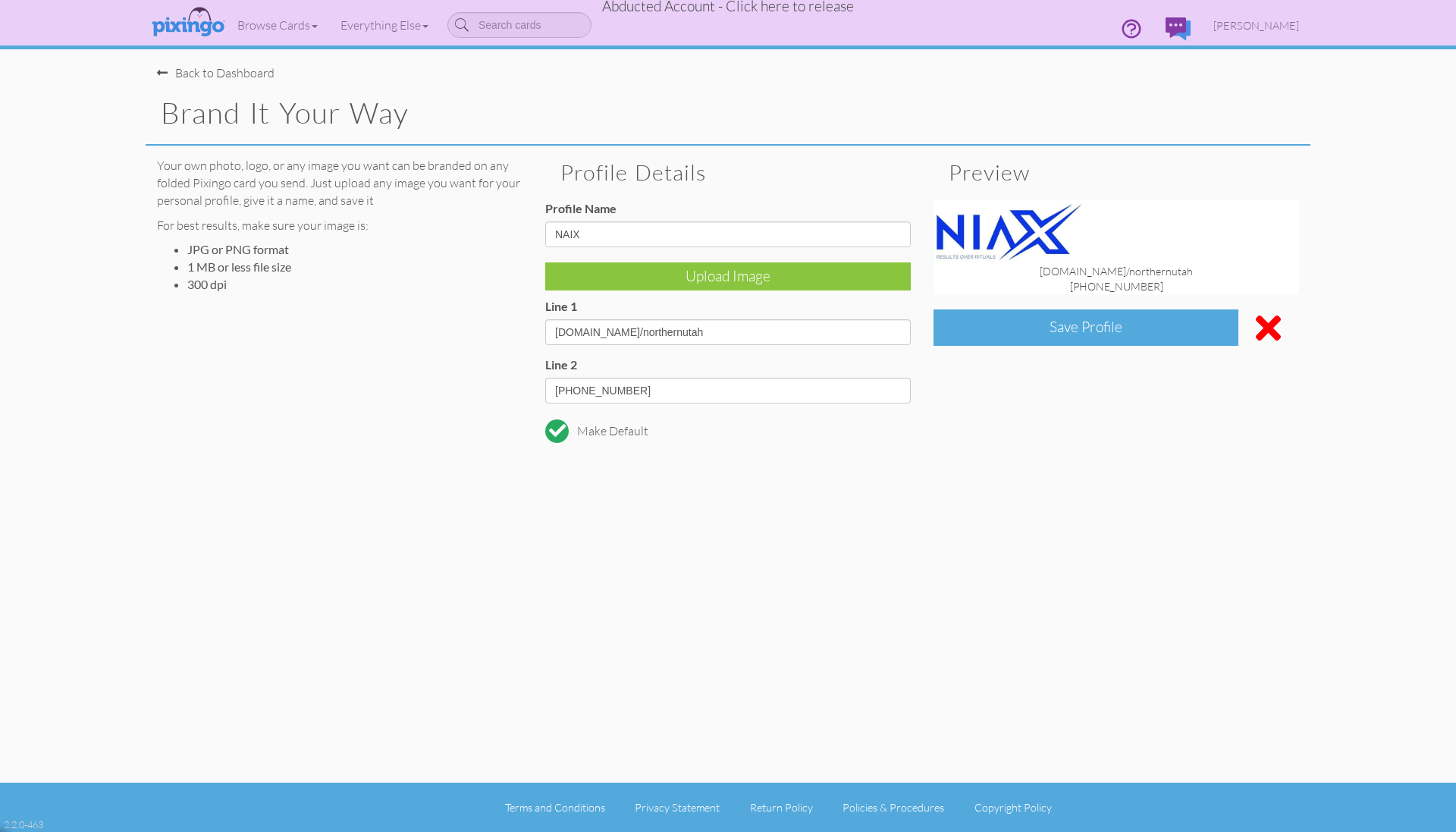
click at [1024, 339] on div "Save Profile" at bounding box center [1086, 327] width 305 height 36
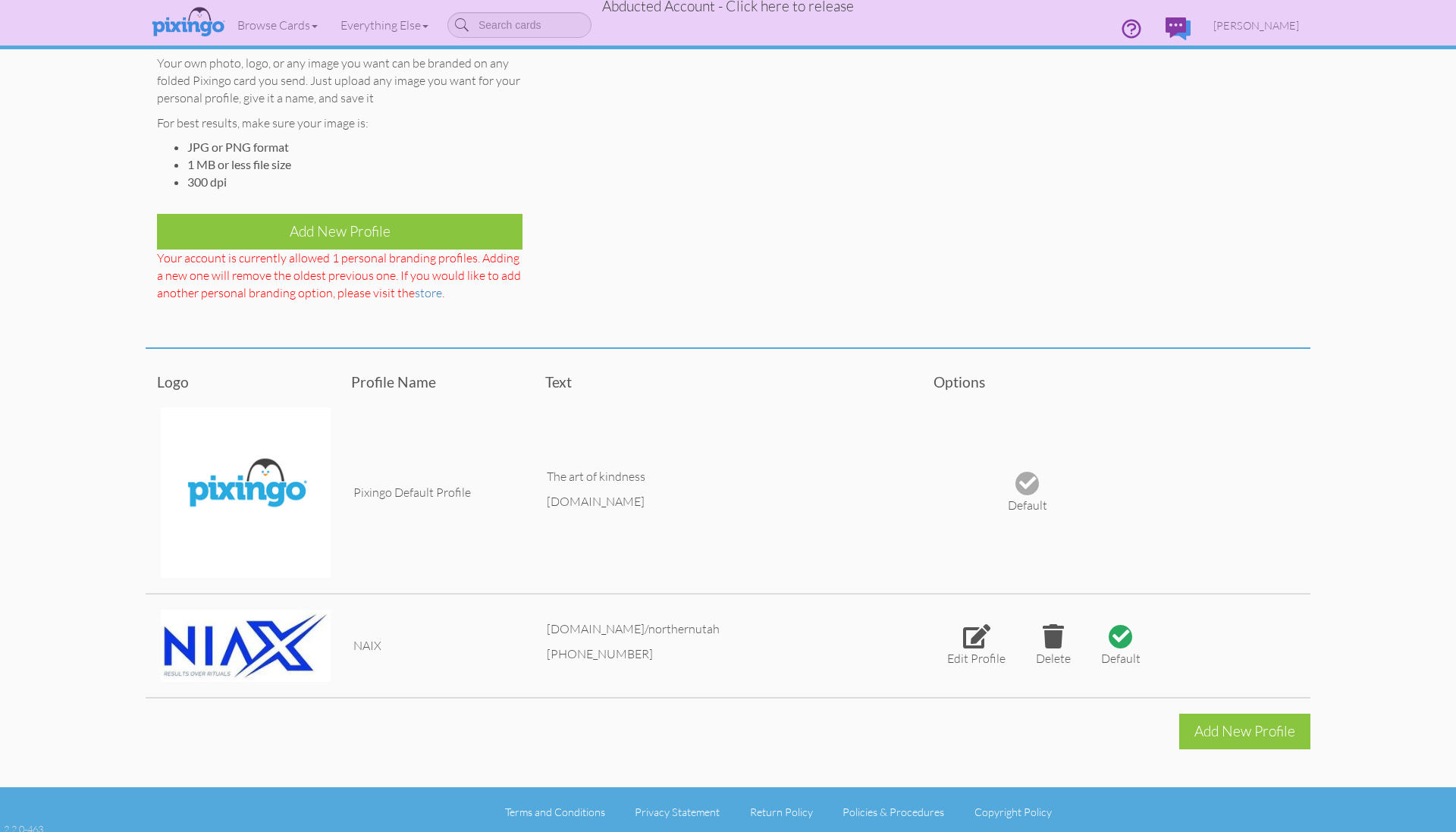
scroll to position [107, 0]
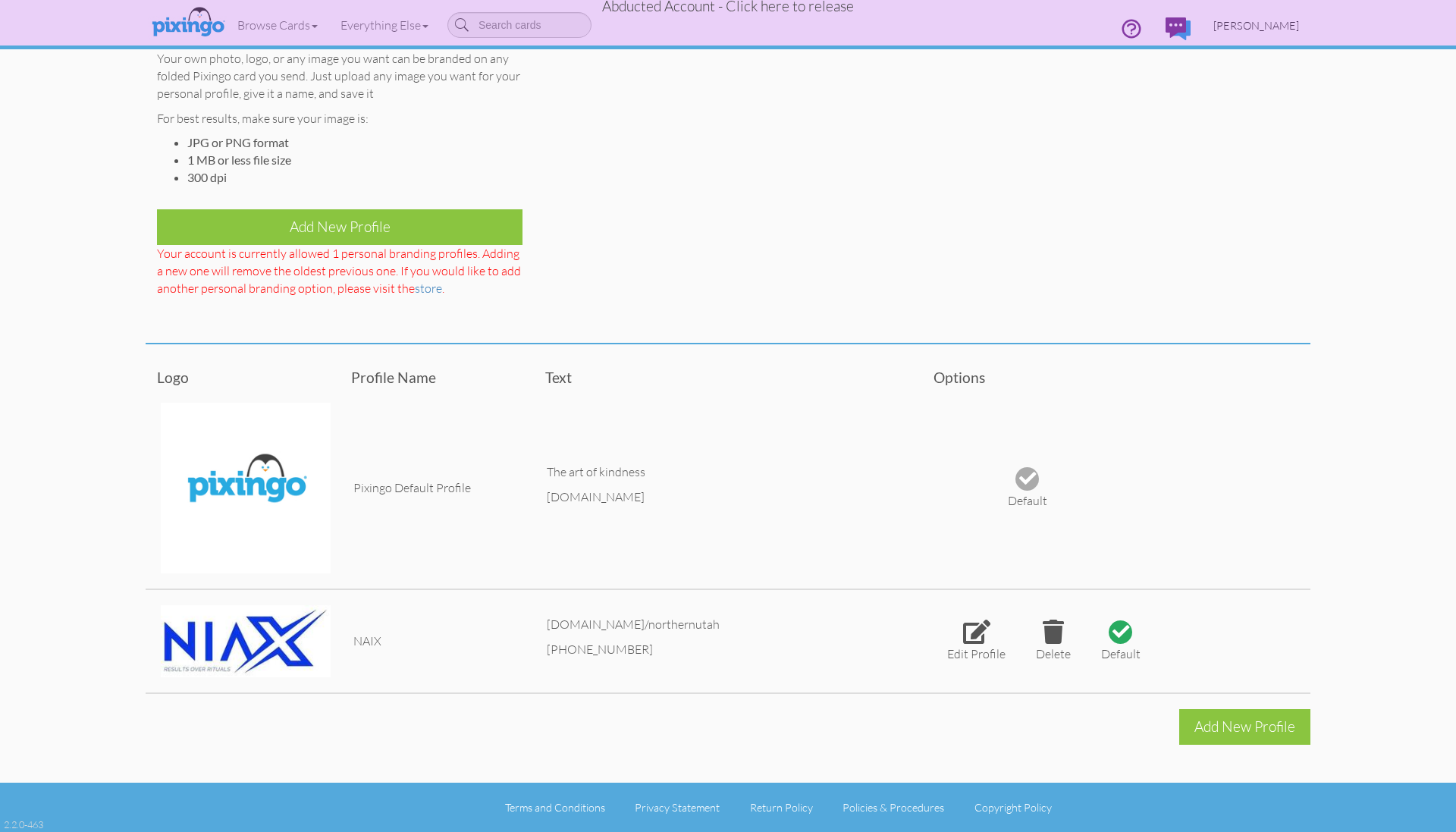
click at [1249, 25] on span "[PERSON_NAME]" at bounding box center [1256, 26] width 85 height 13
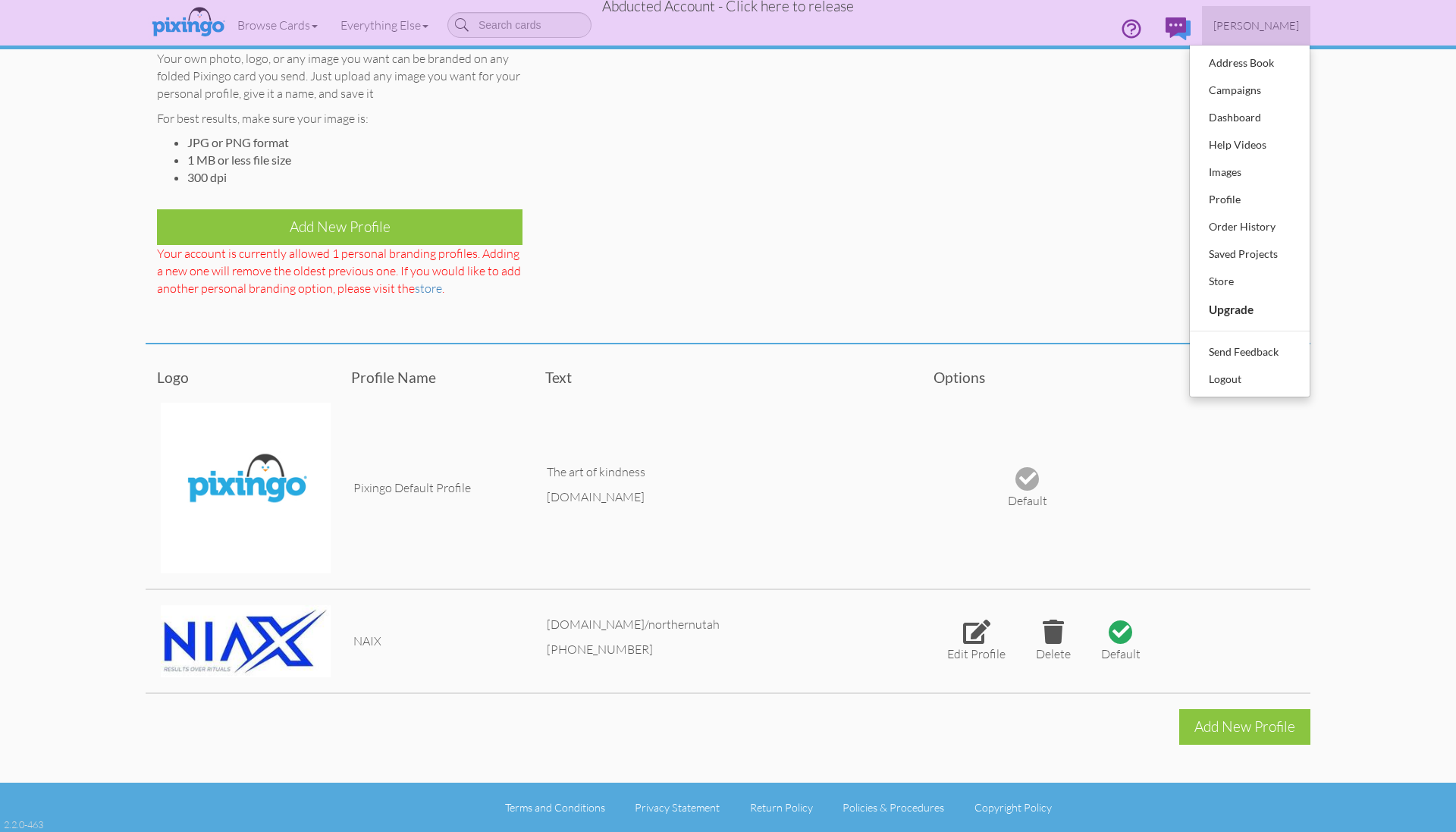
click at [742, 11] on span "Abducted Account - Click here to release" at bounding box center [728, 6] width 252 height 18
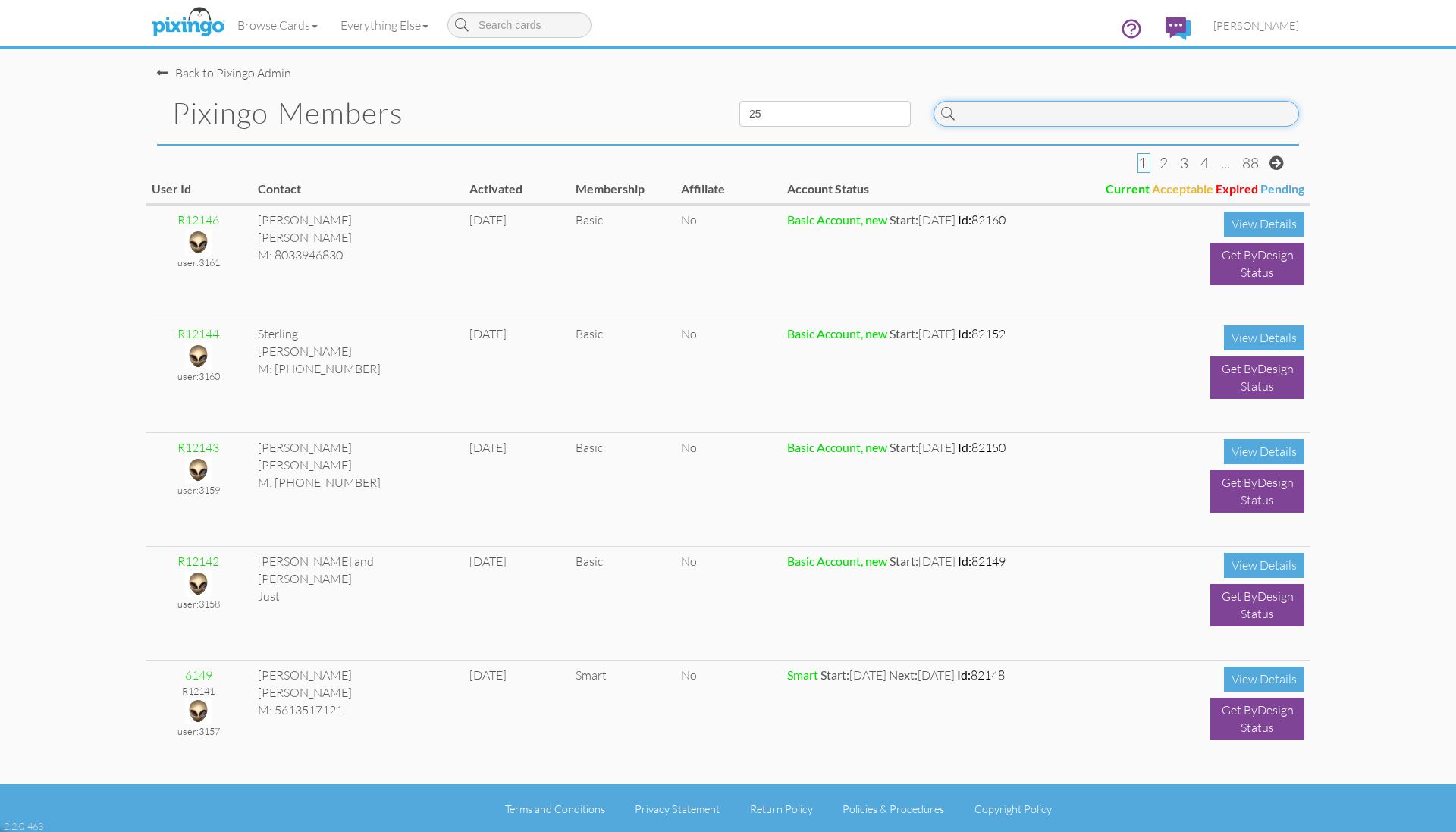
click at [1115, 113] on input at bounding box center [1116, 114] width 366 height 26
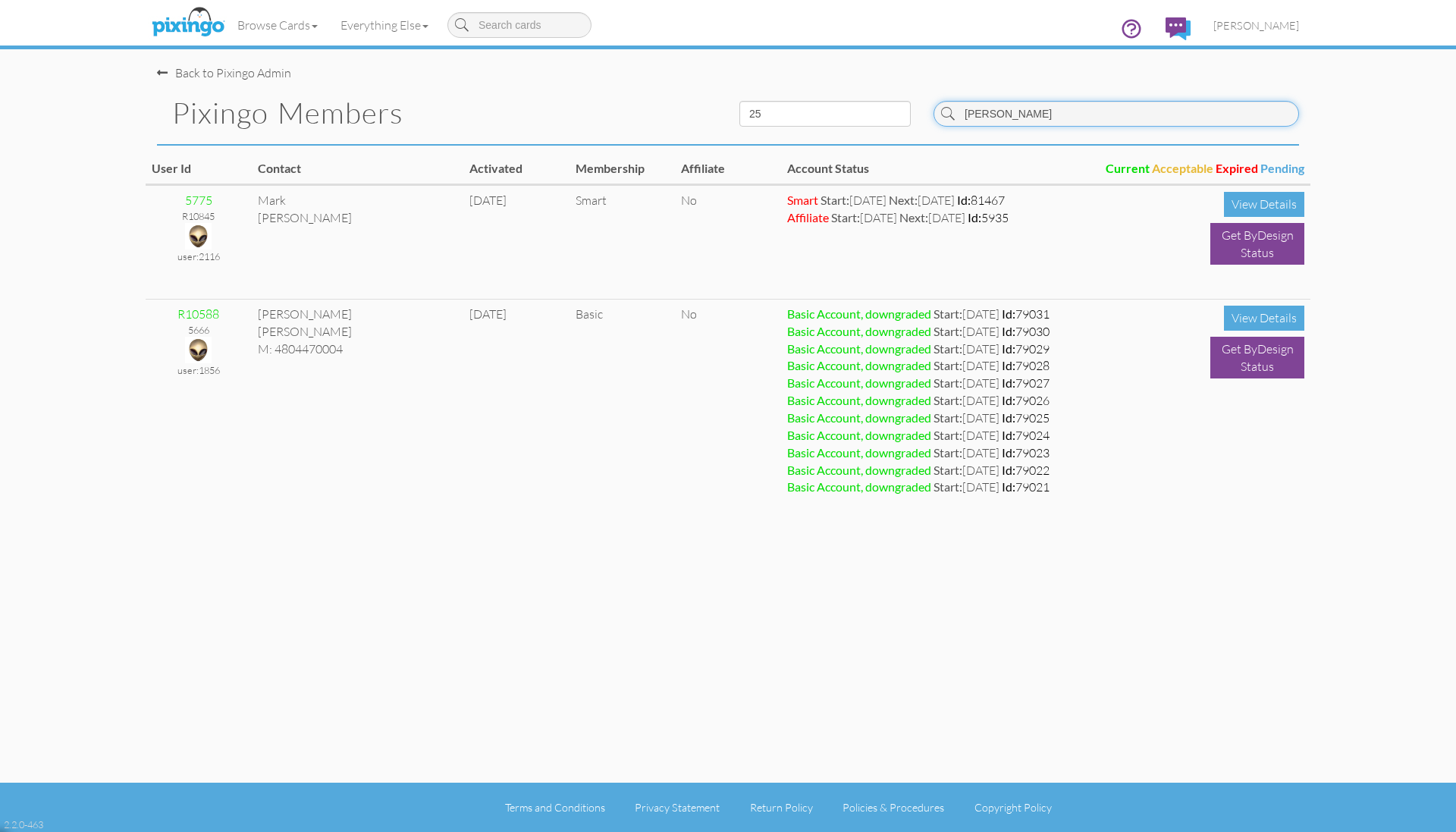
type input "[PERSON_NAME]"
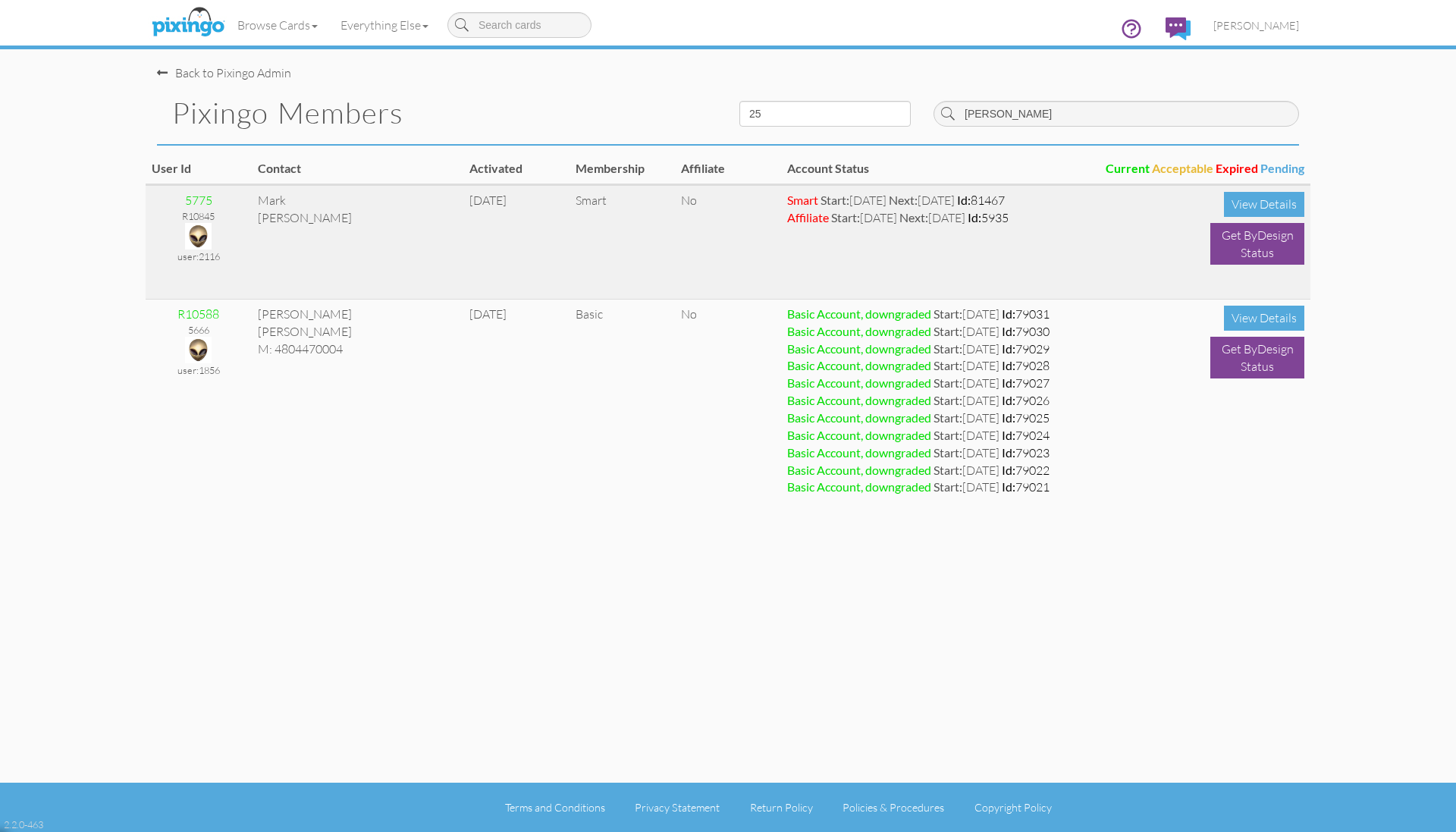
click at [194, 238] on img at bounding box center [198, 236] width 27 height 27
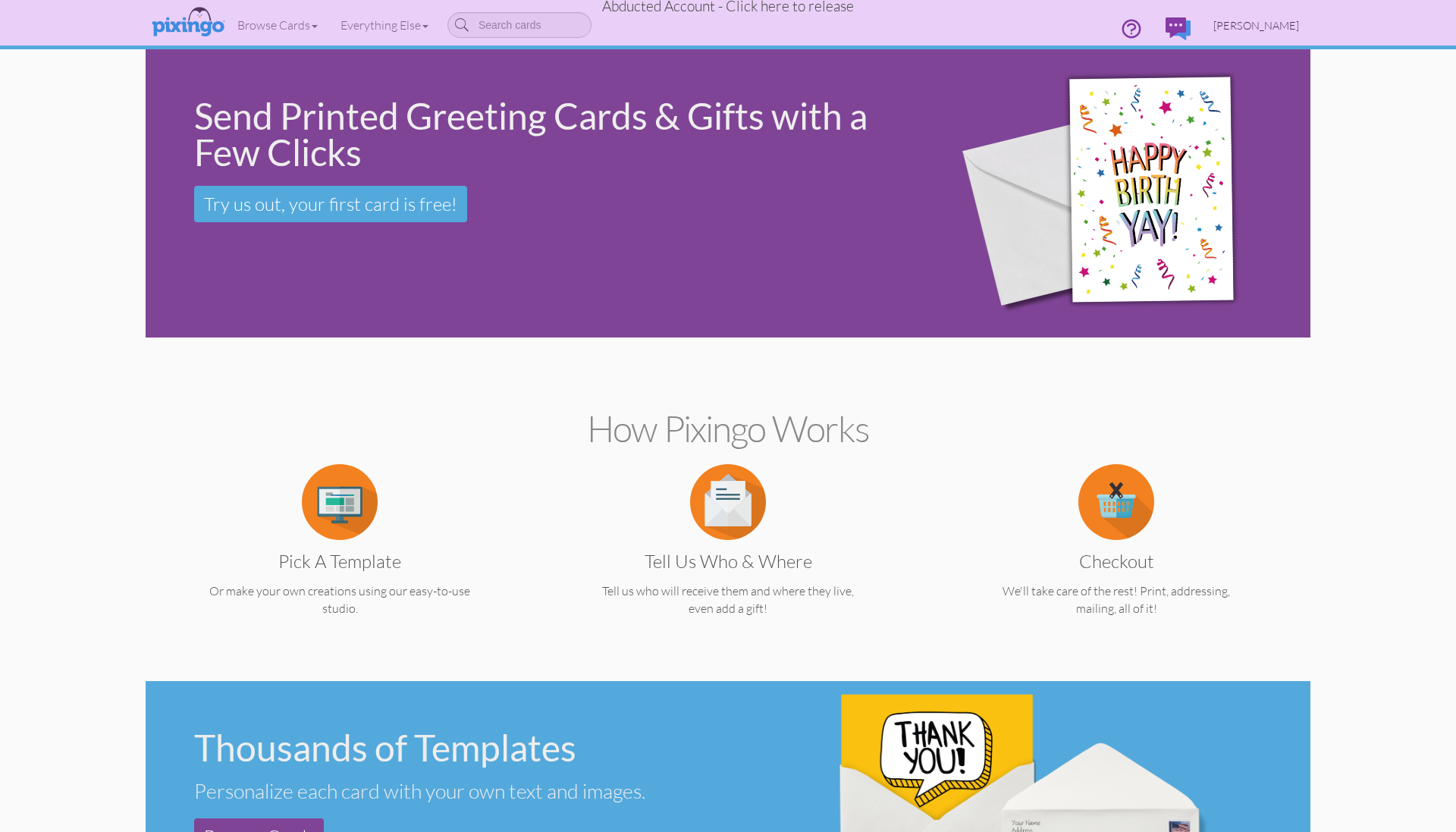
click at [1243, 25] on span "[PERSON_NAME]" at bounding box center [1256, 26] width 85 height 13
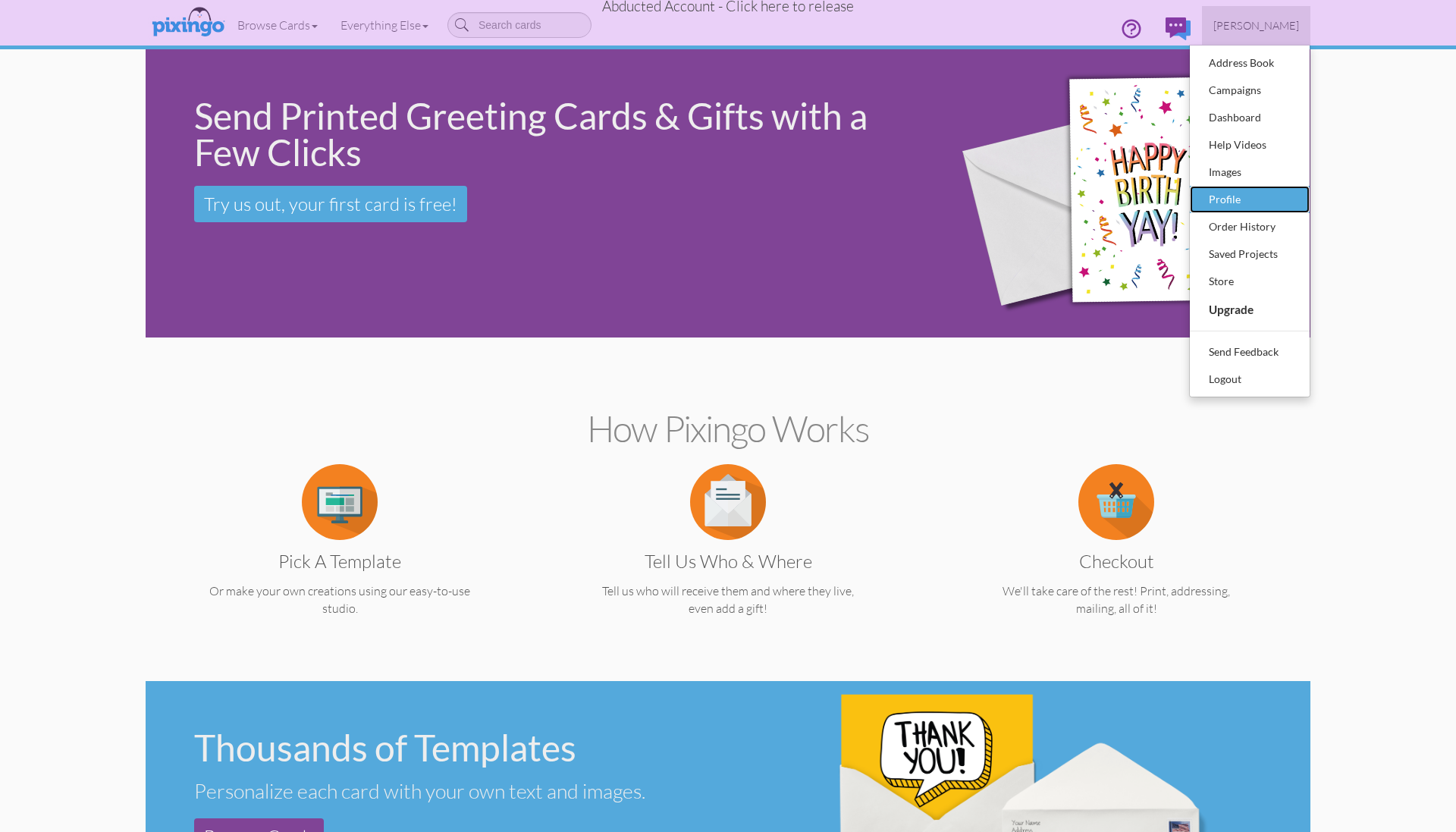
click at [1231, 201] on div "Profile" at bounding box center [1249, 199] width 89 height 23
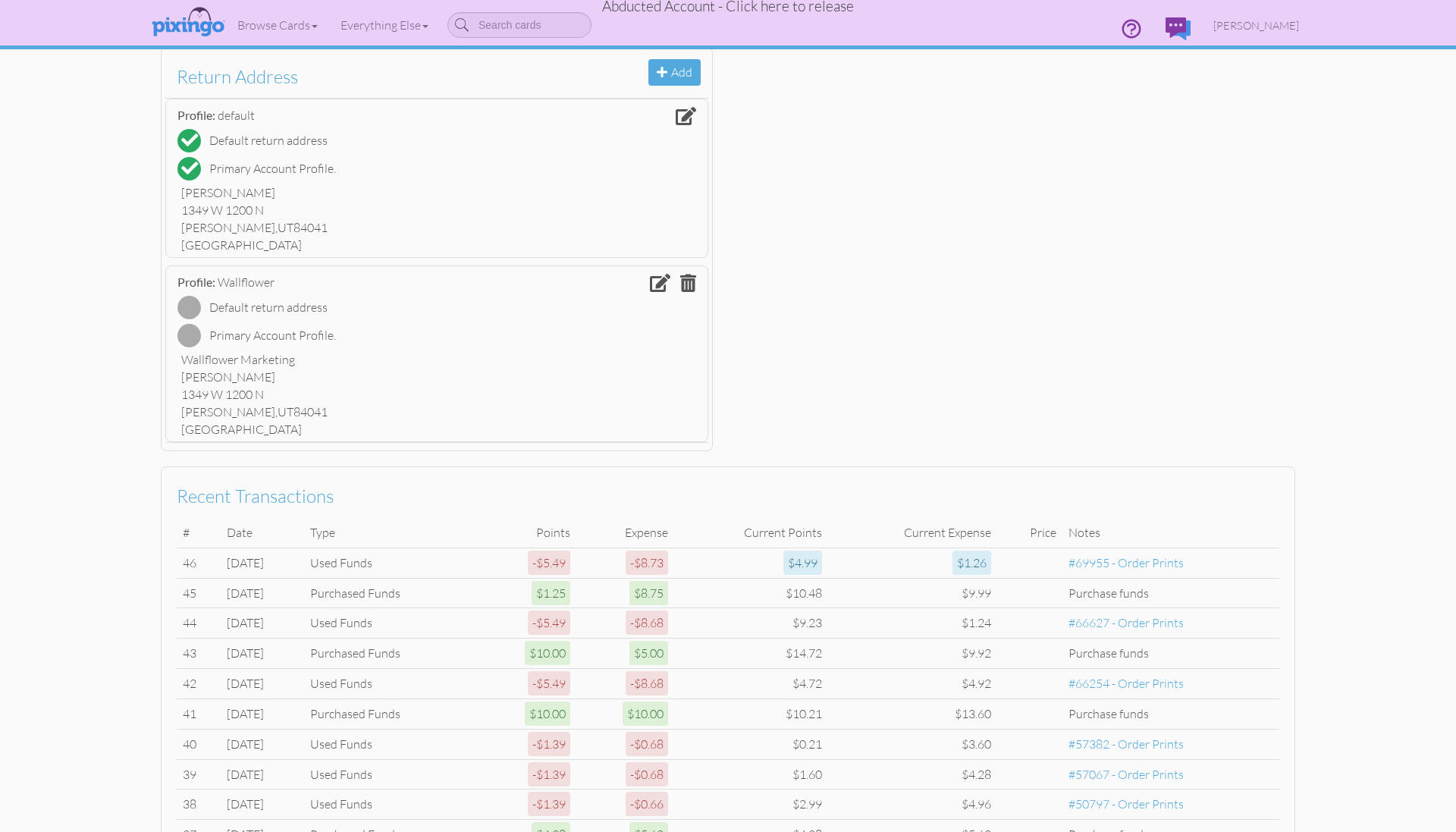
scroll to position [501, 0]
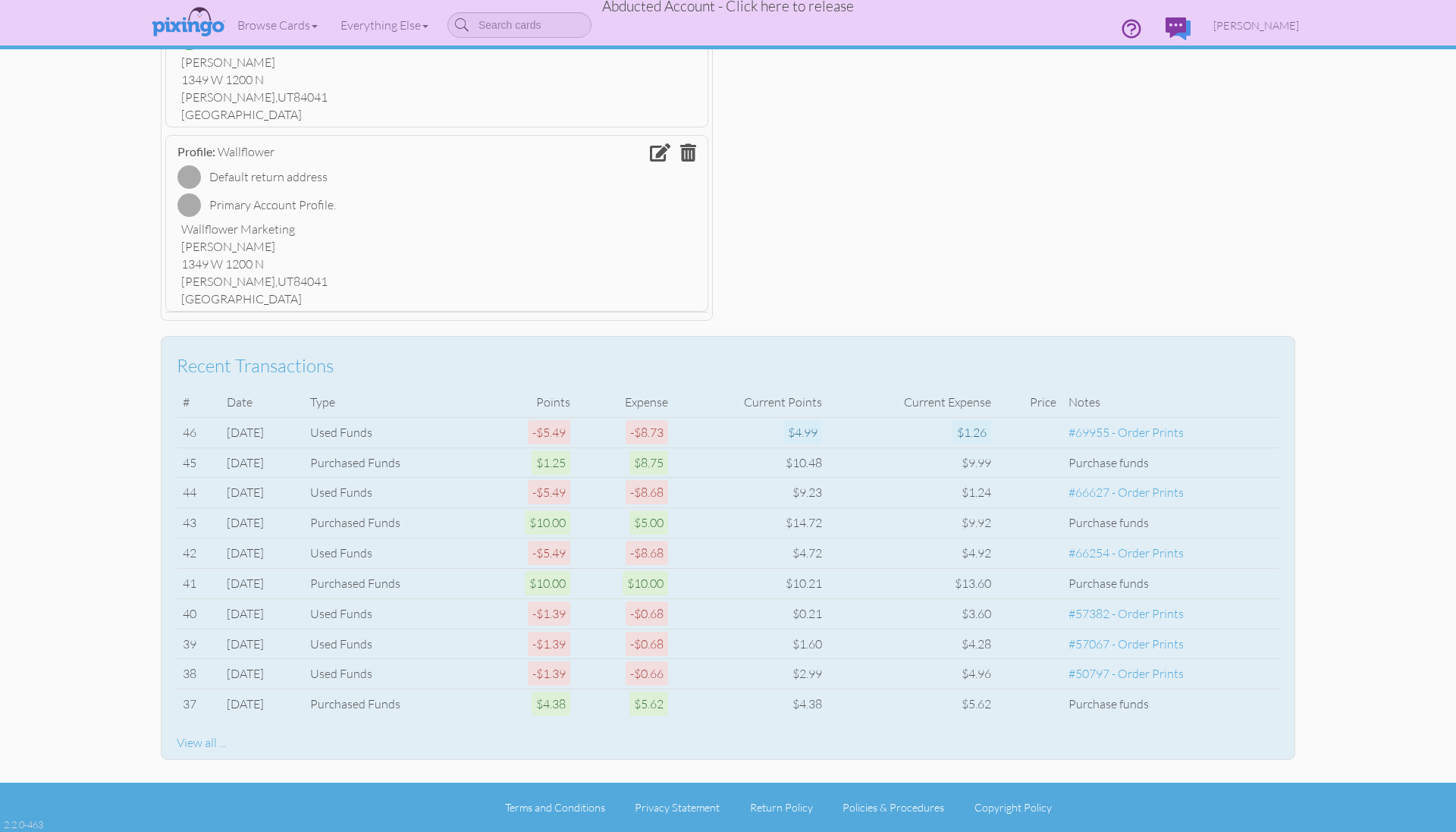
click at [203, 745] on div "View all ..." at bounding box center [728, 742] width 1102 height 17
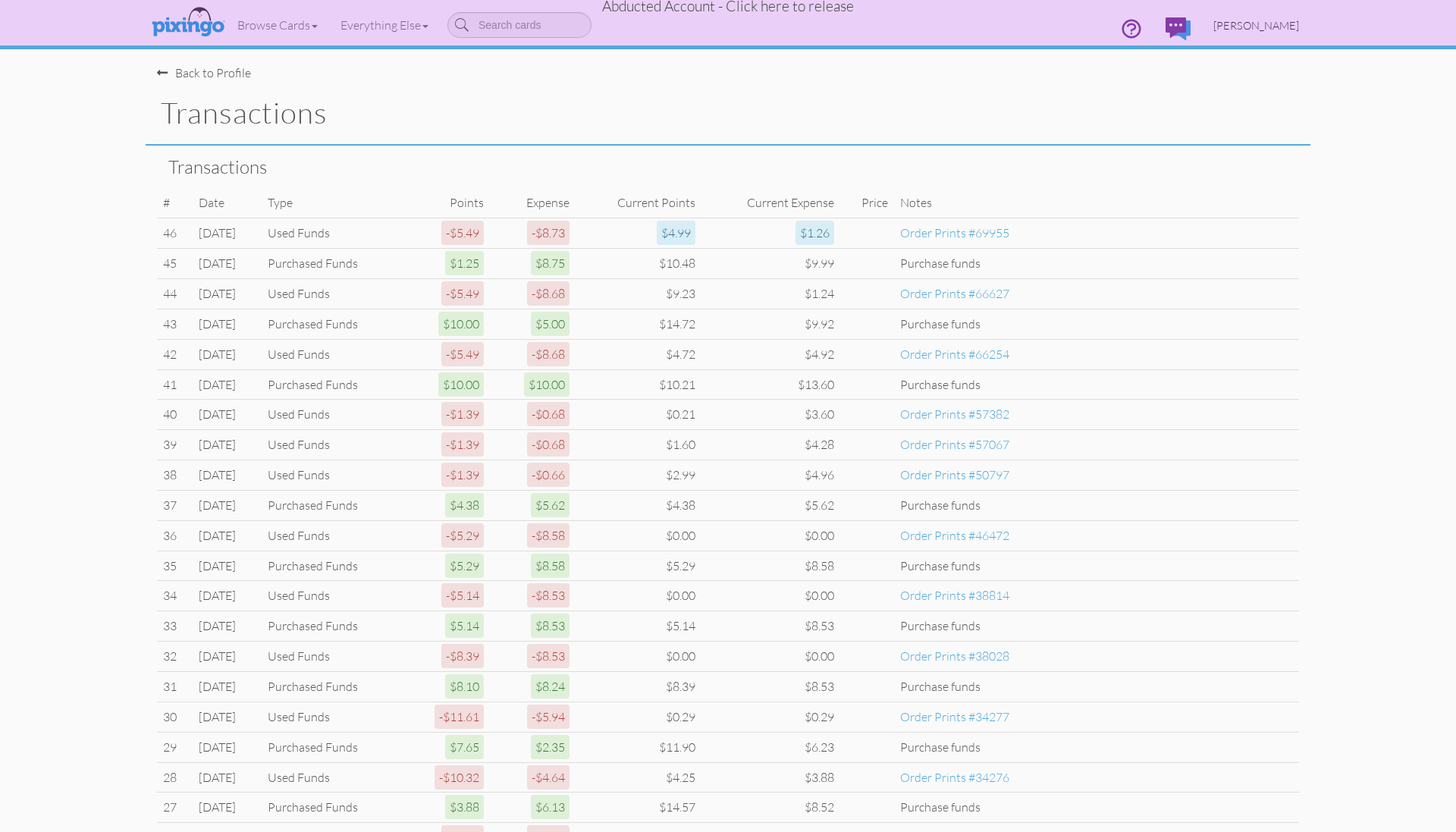
click at [1267, 25] on span "[PERSON_NAME]" at bounding box center [1256, 26] width 85 height 13
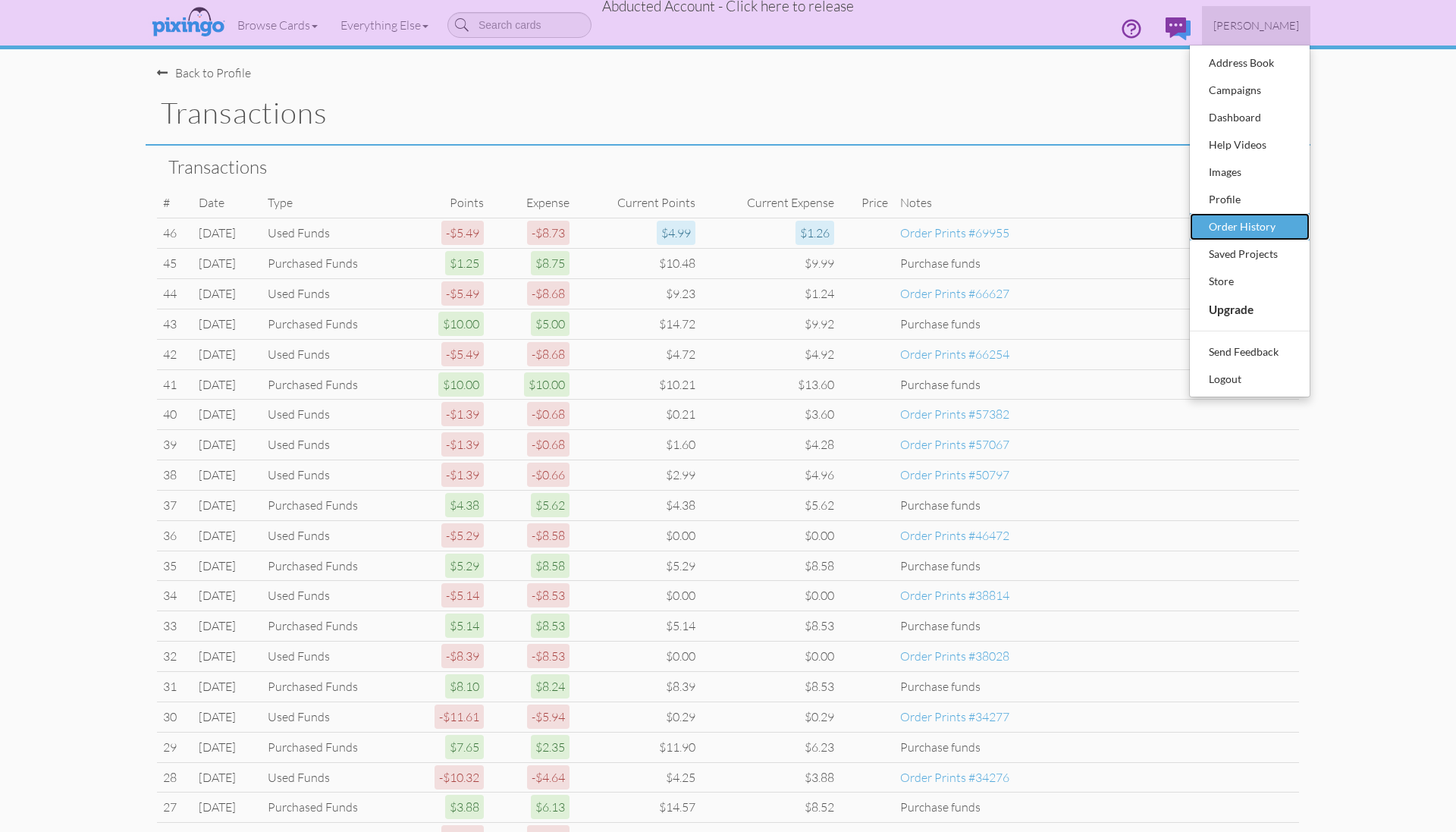
click at [1236, 215] on div "Order History" at bounding box center [1249, 226] width 89 height 23
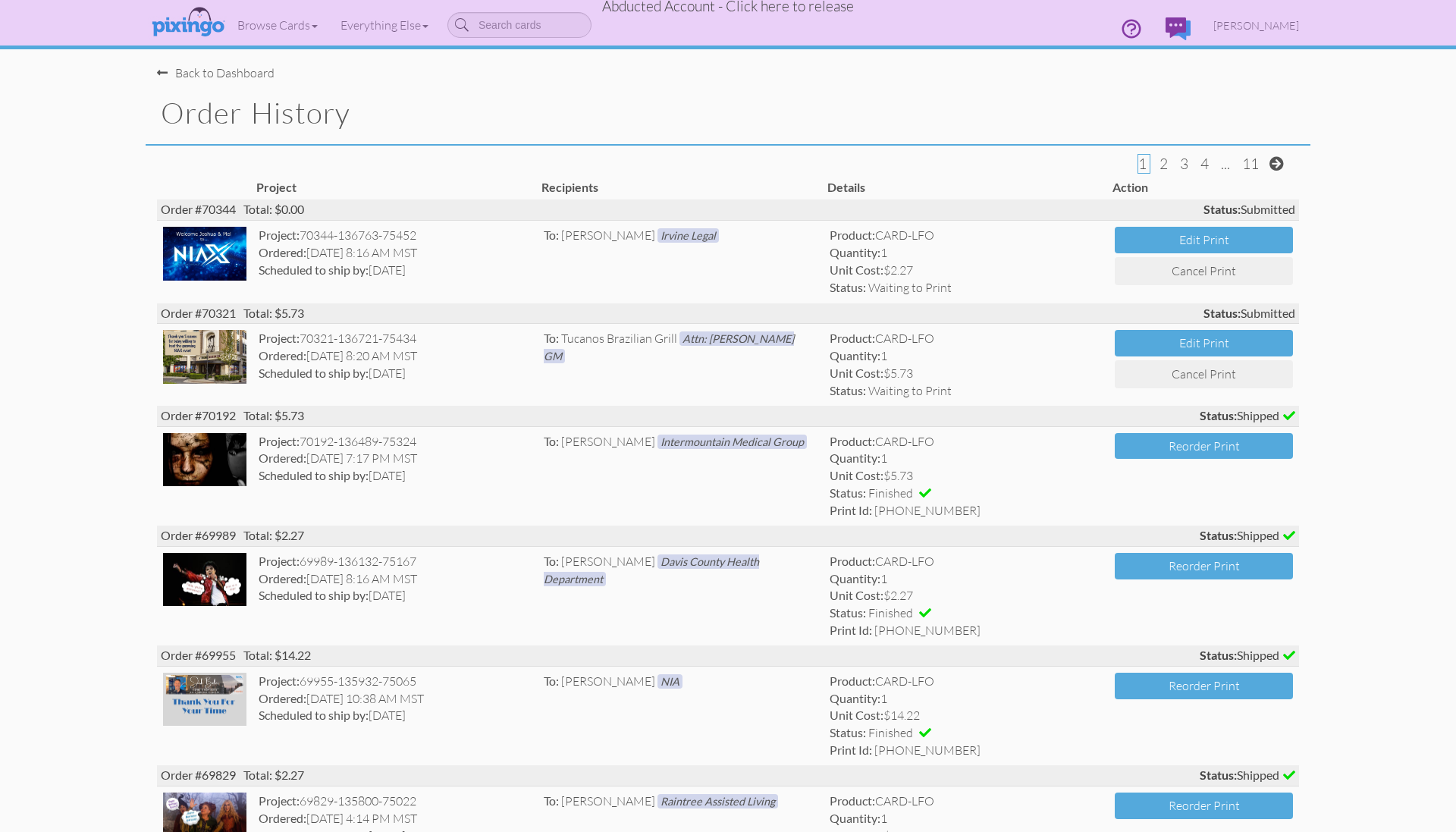
click at [789, 10] on span "Abducted Account - Click here to release" at bounding box center [728, 6] width 252 height 18
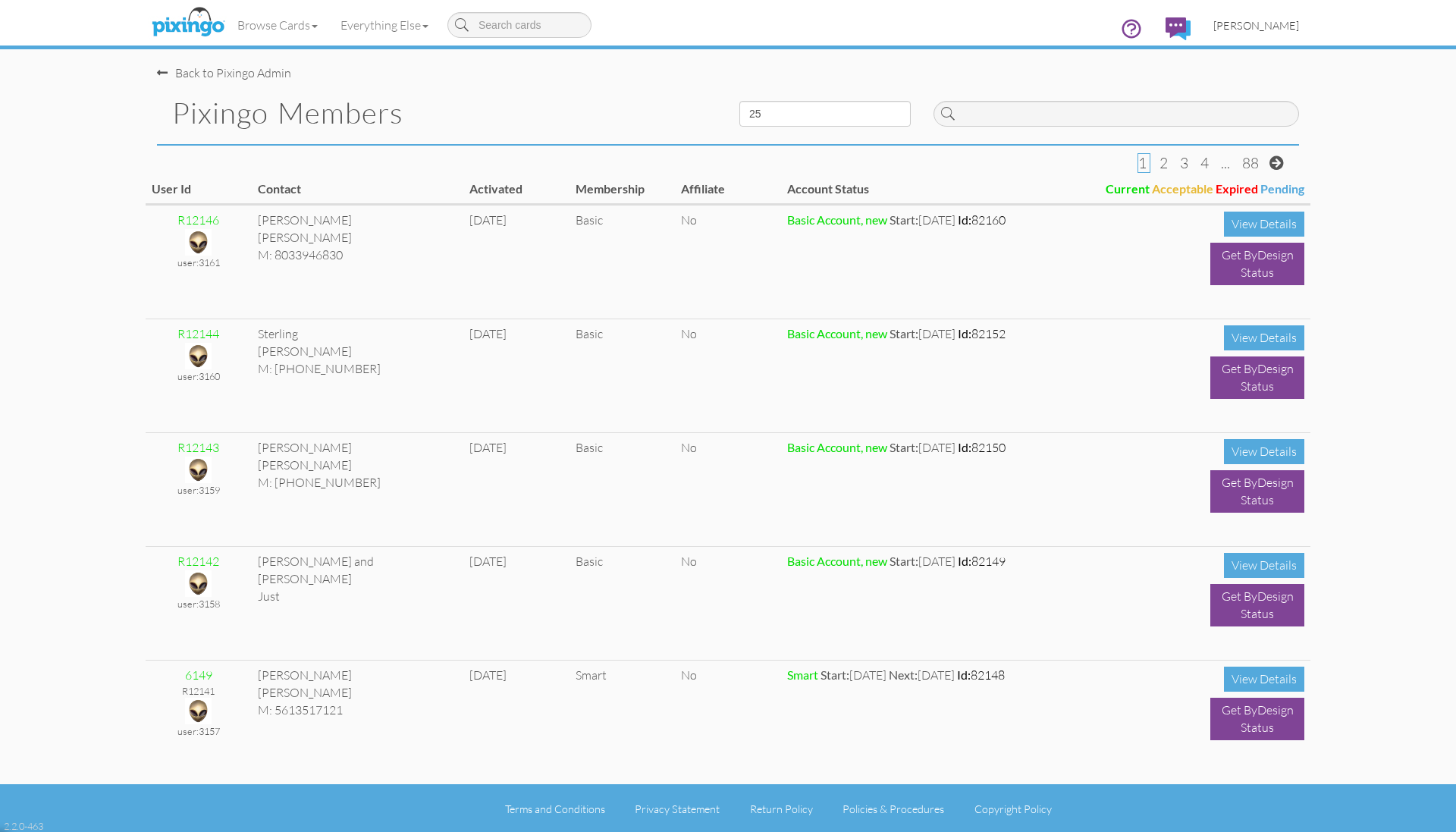
click at [1264, 23] on span "[PERSON_NAME]" at bounding box center [1256, 26] width 85 height 13
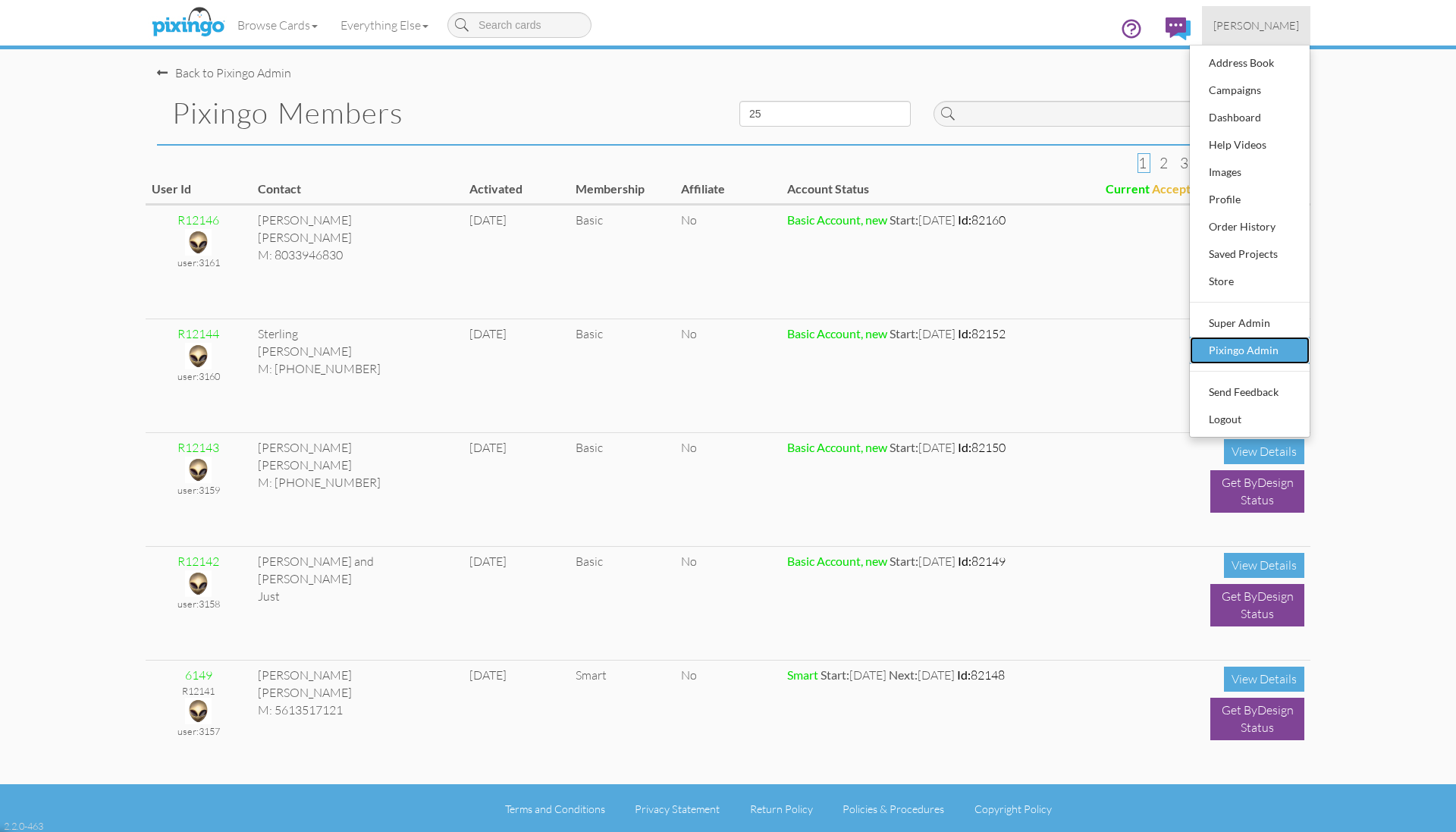
click at [1245, 354] on div "Pixingo Admin" at bounding box center [1249, 350] width 89 height 23
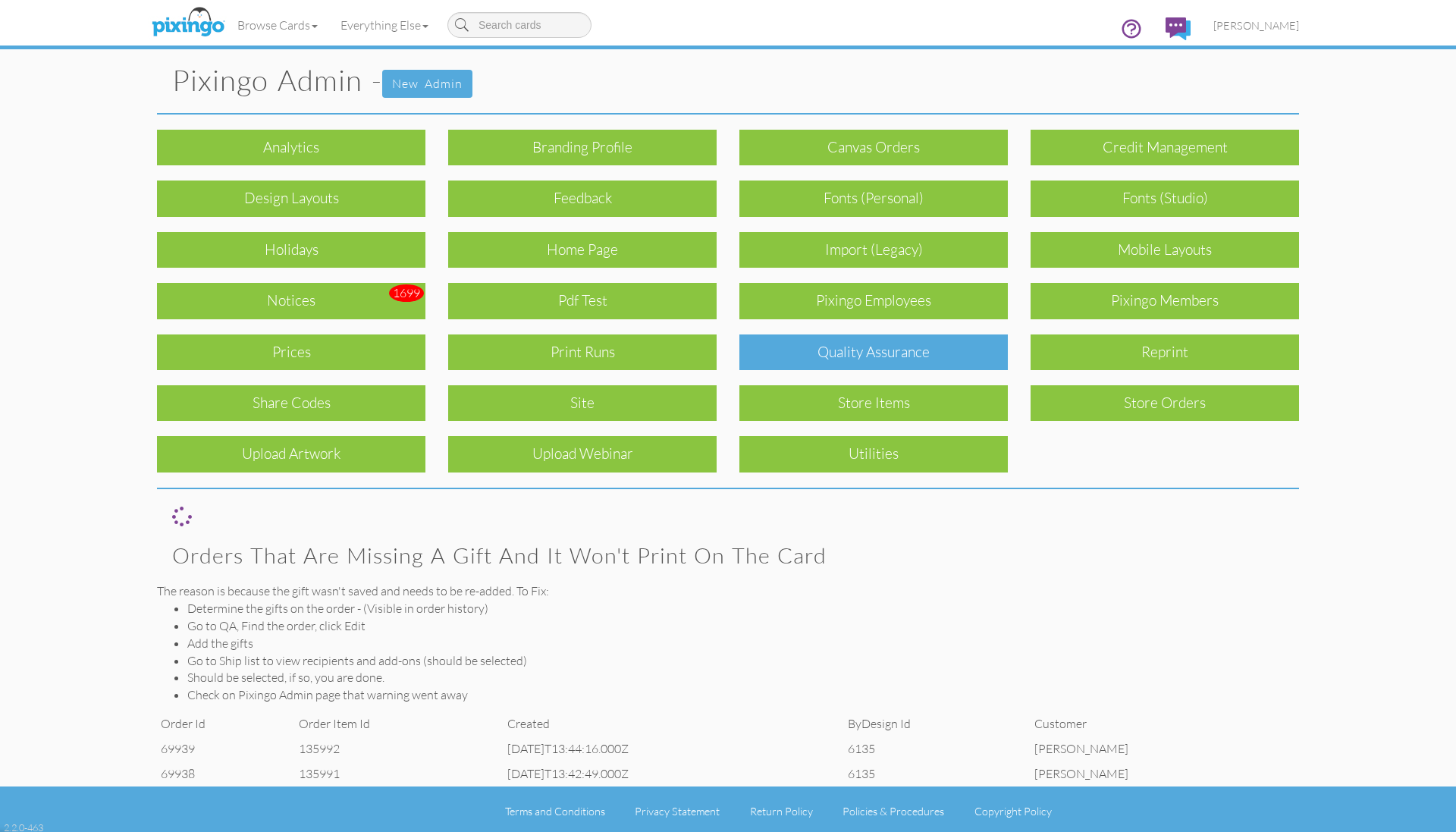
click at [850, 343] on div "Quality Assurance" at bounding box center [874, 352] width 268 height 36
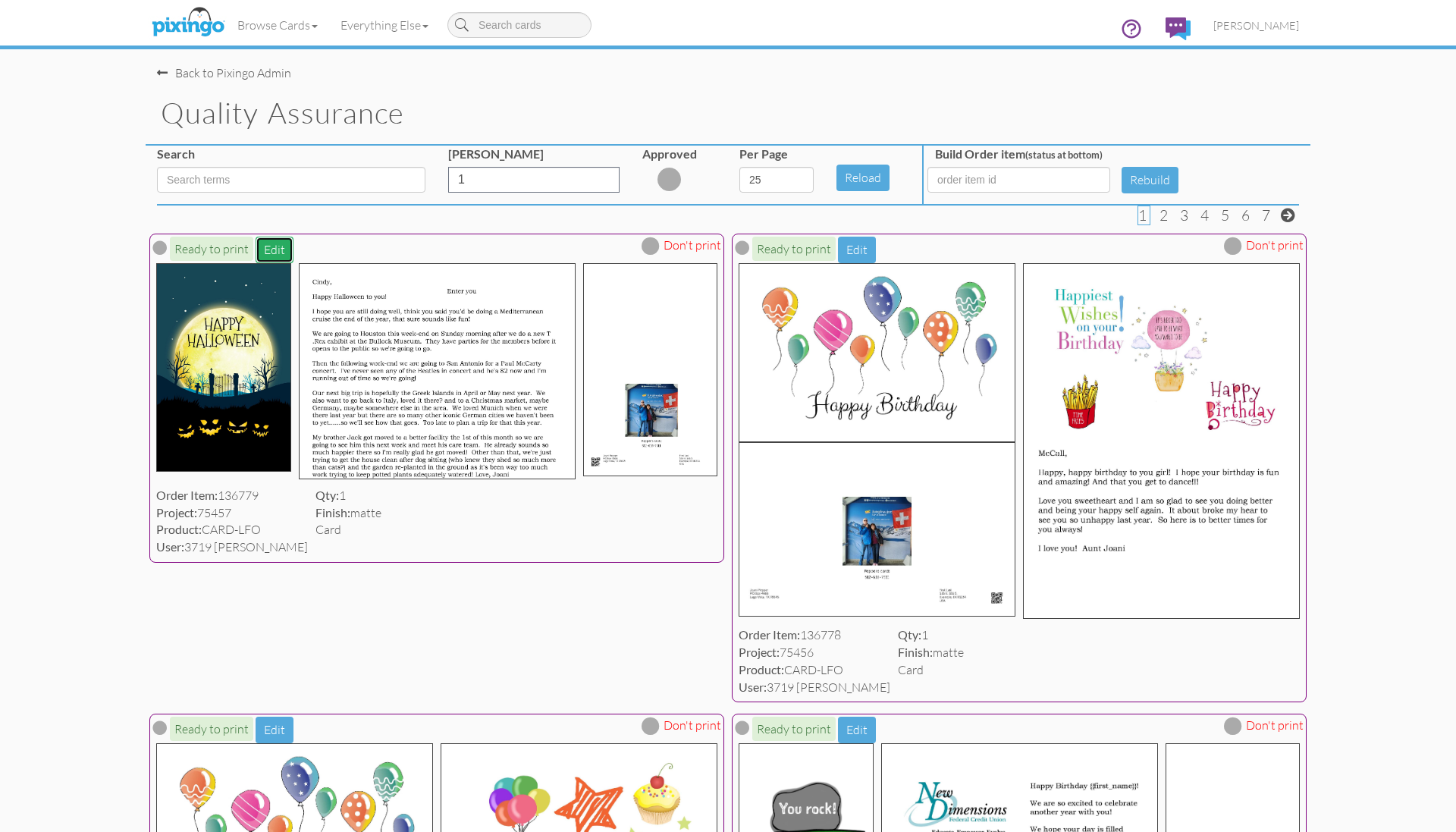
click at [276, 251] on button "Edit" at bounding box center [274, 250] width 38 height 27
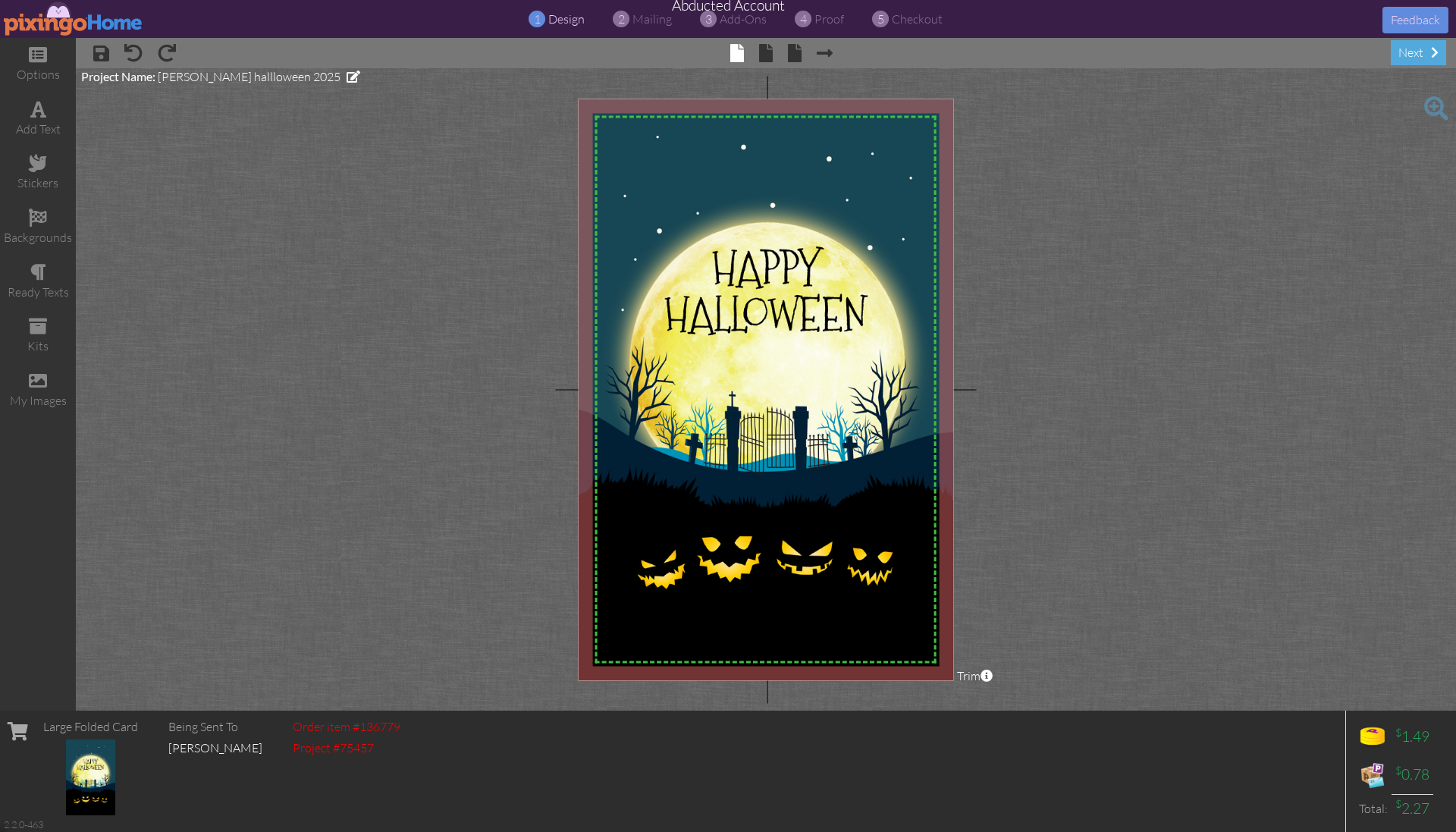
click at [1111, 141] on project-studio-wrapper "X X X X X X X X X X X X X X X X X X X X X X X X X X X X X X X X X X X X X X X X…" at bounding box center [766, 388] width 1380 height 642
click at [81, 22] on img at bounding box center [73, 18] width 140 height 34
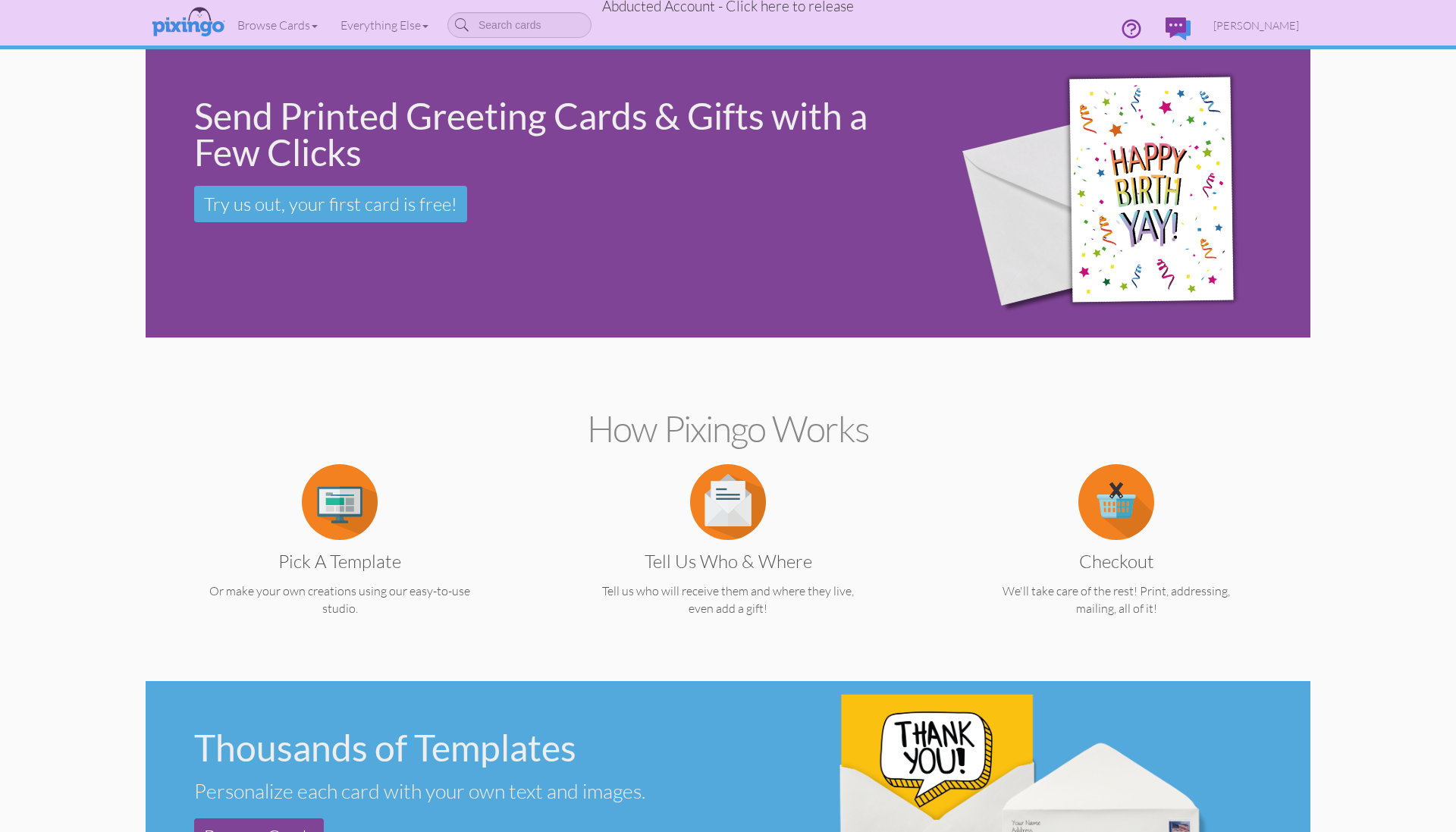
click at [794, 10] on span "Abducted Account - Click here to release" at bounding box center [728, 6] width 252 height 18
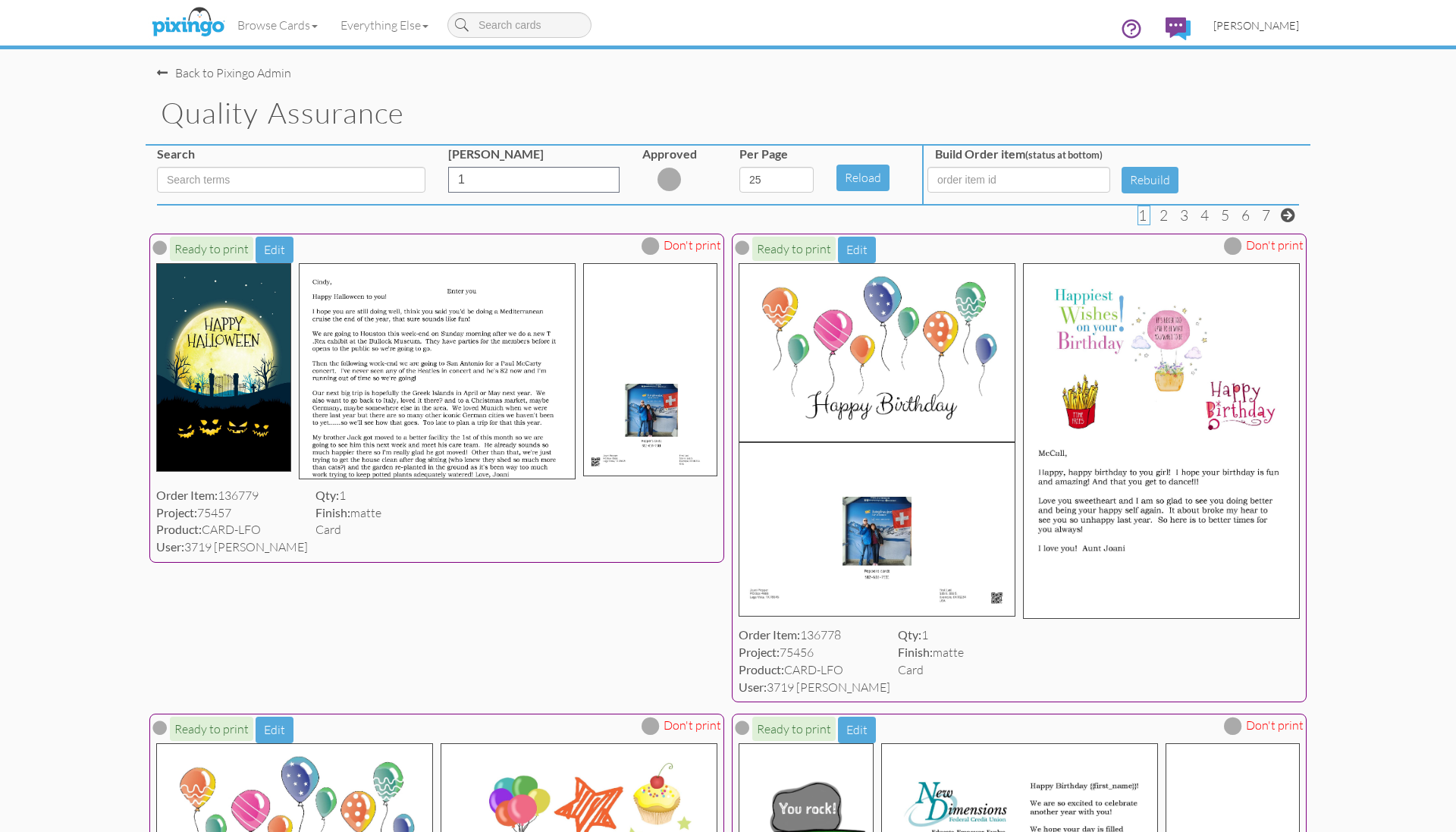
click at [1264, 27] on span "[PERSON_NAME]" at bounding box center [1256, 26] width 85 height 13
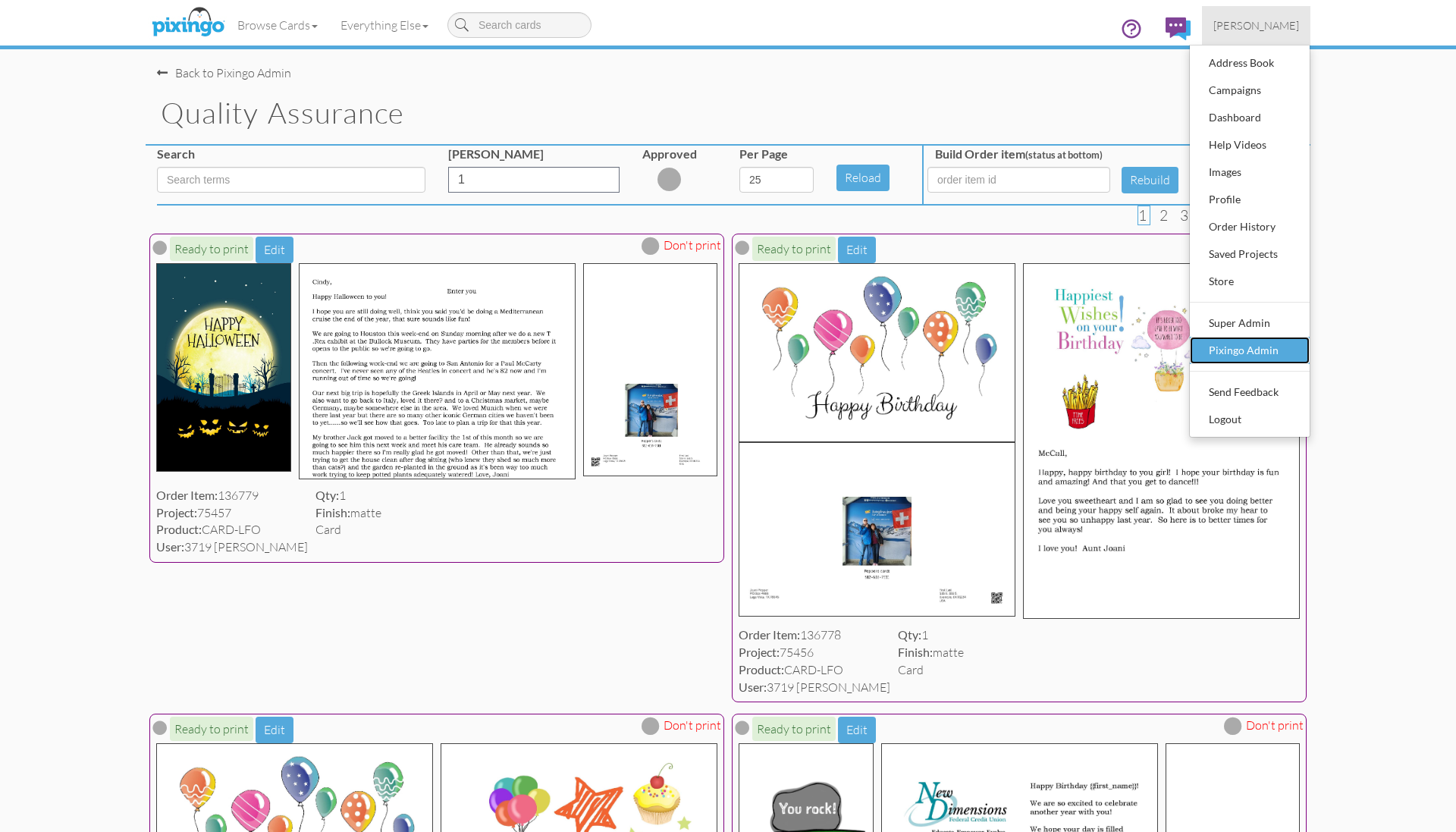
click at [1226, 350] on div "Pixingo Admin" at bounding box center [1249, 350] width 89 height 23
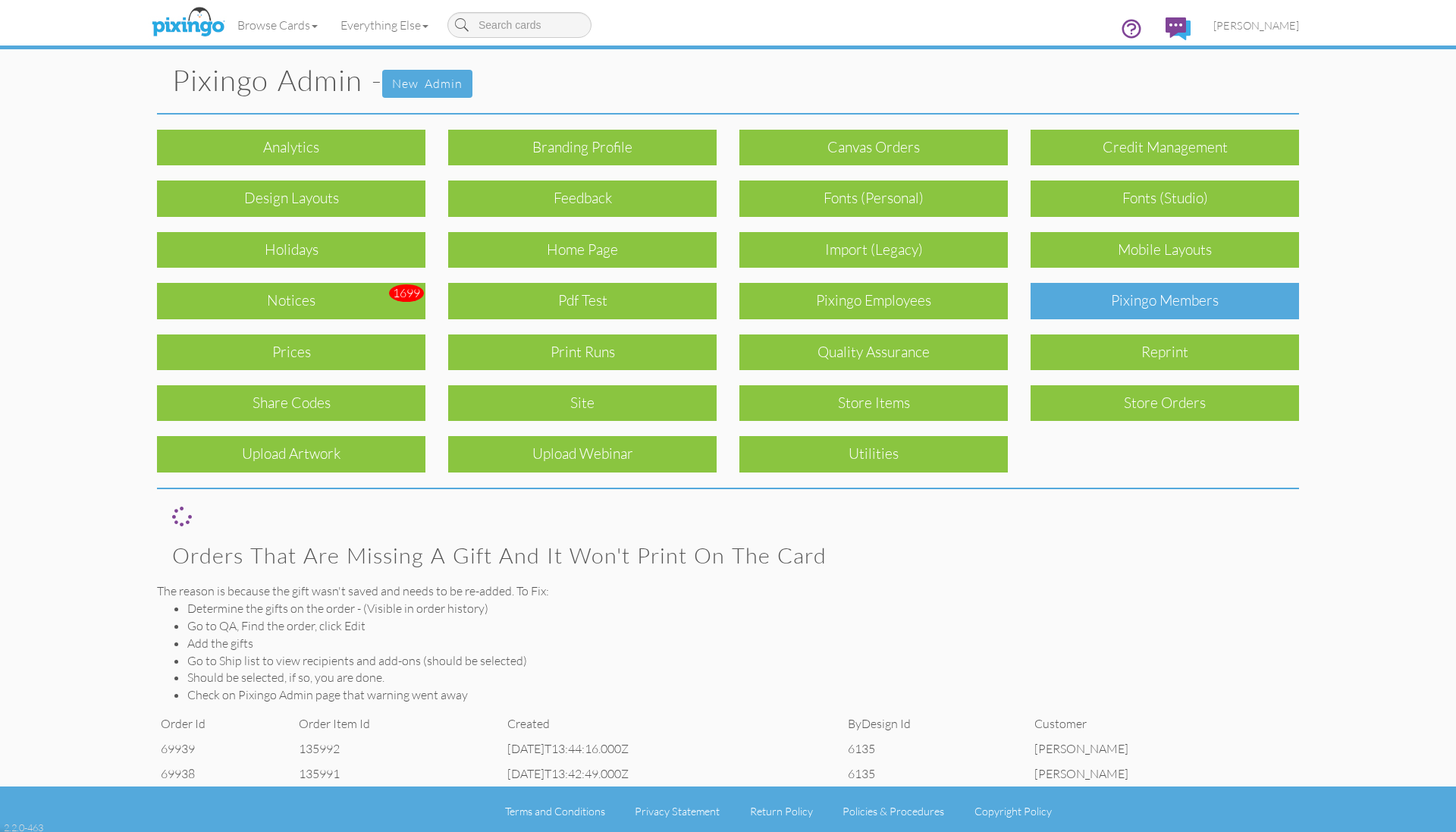
click at [1205, 306] on div "Pixingo Members" at bounding box center [1165, 300] width 268 height 36
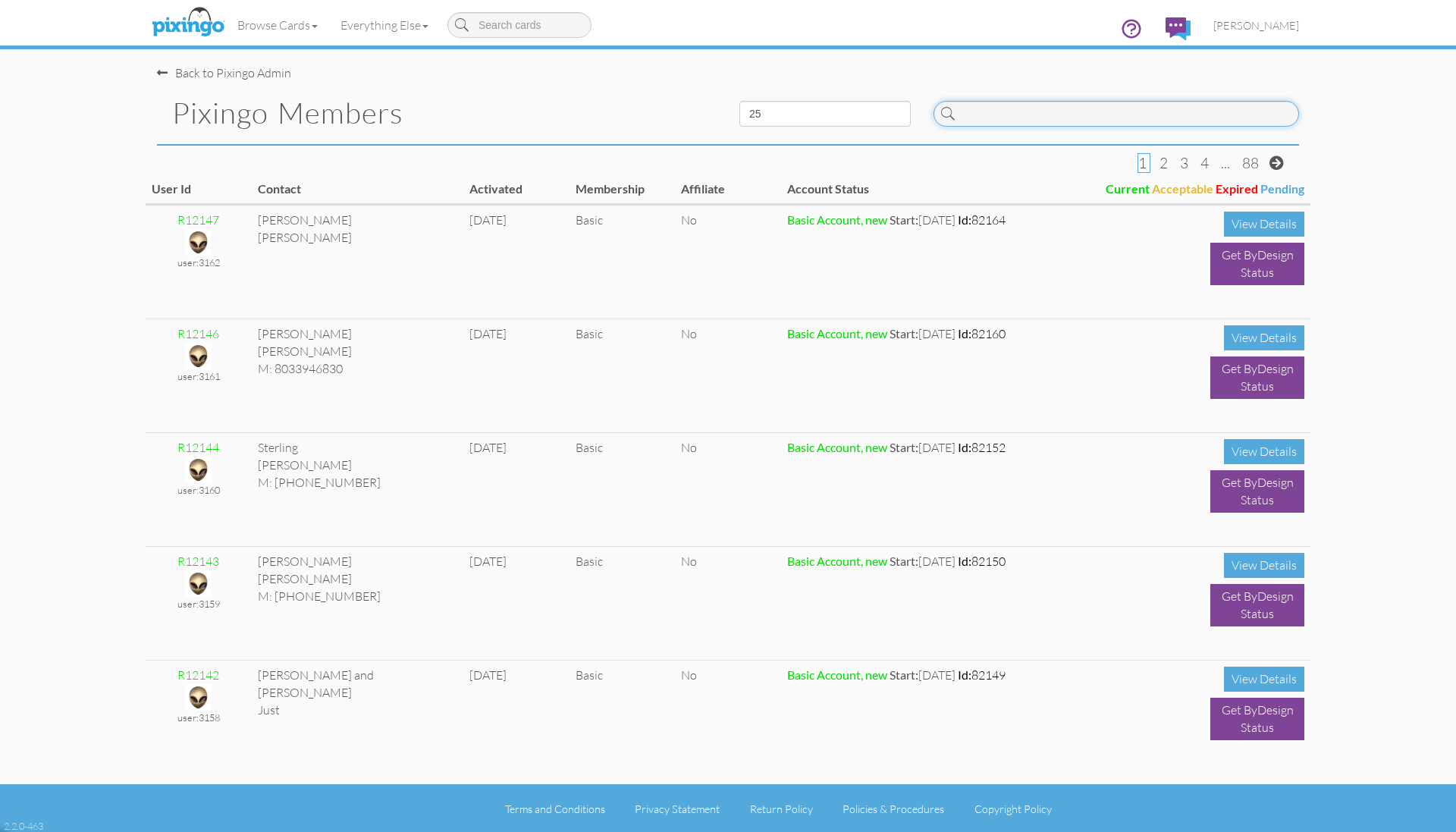
click at [1010, 121] on input at bounding box center [1116, 114] width 366 height 26
type input "5775"
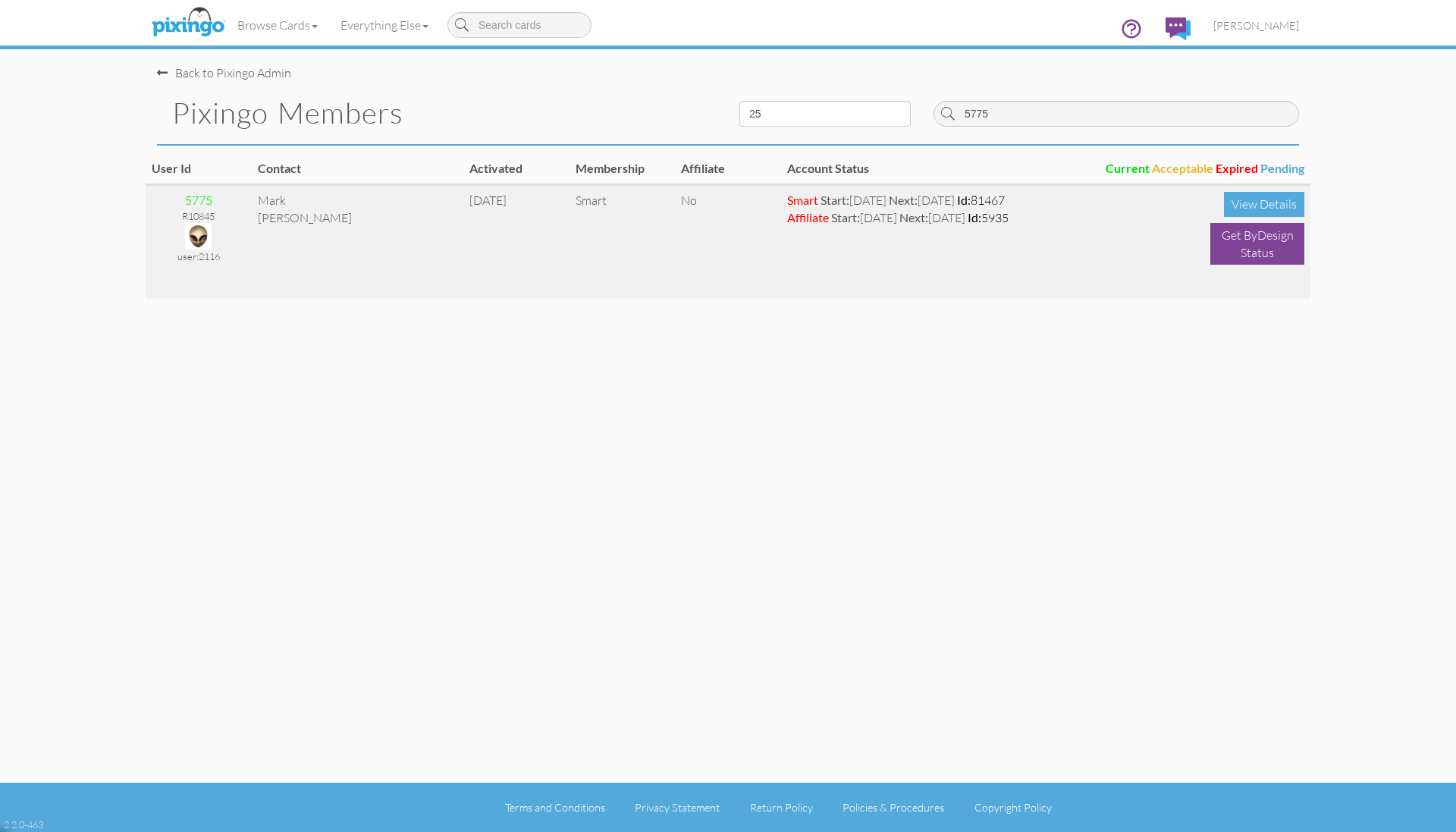
click at [198, 232] on img at bounding box center [198, 236] width 27 height 27
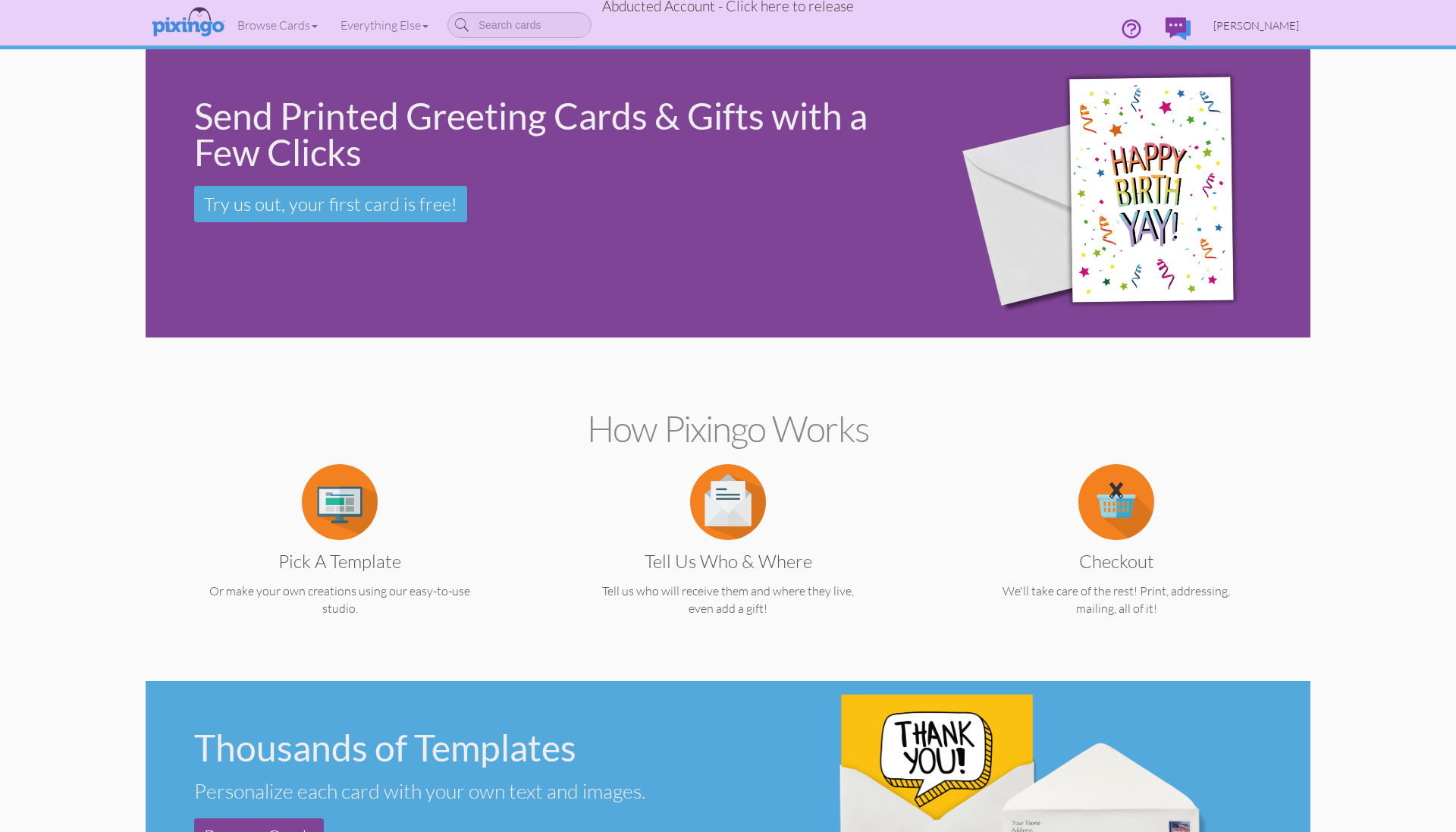
click at [1266, 16] on link "[PERSON_NAME]" at bounding box center [1256, 26] width 108 height 39
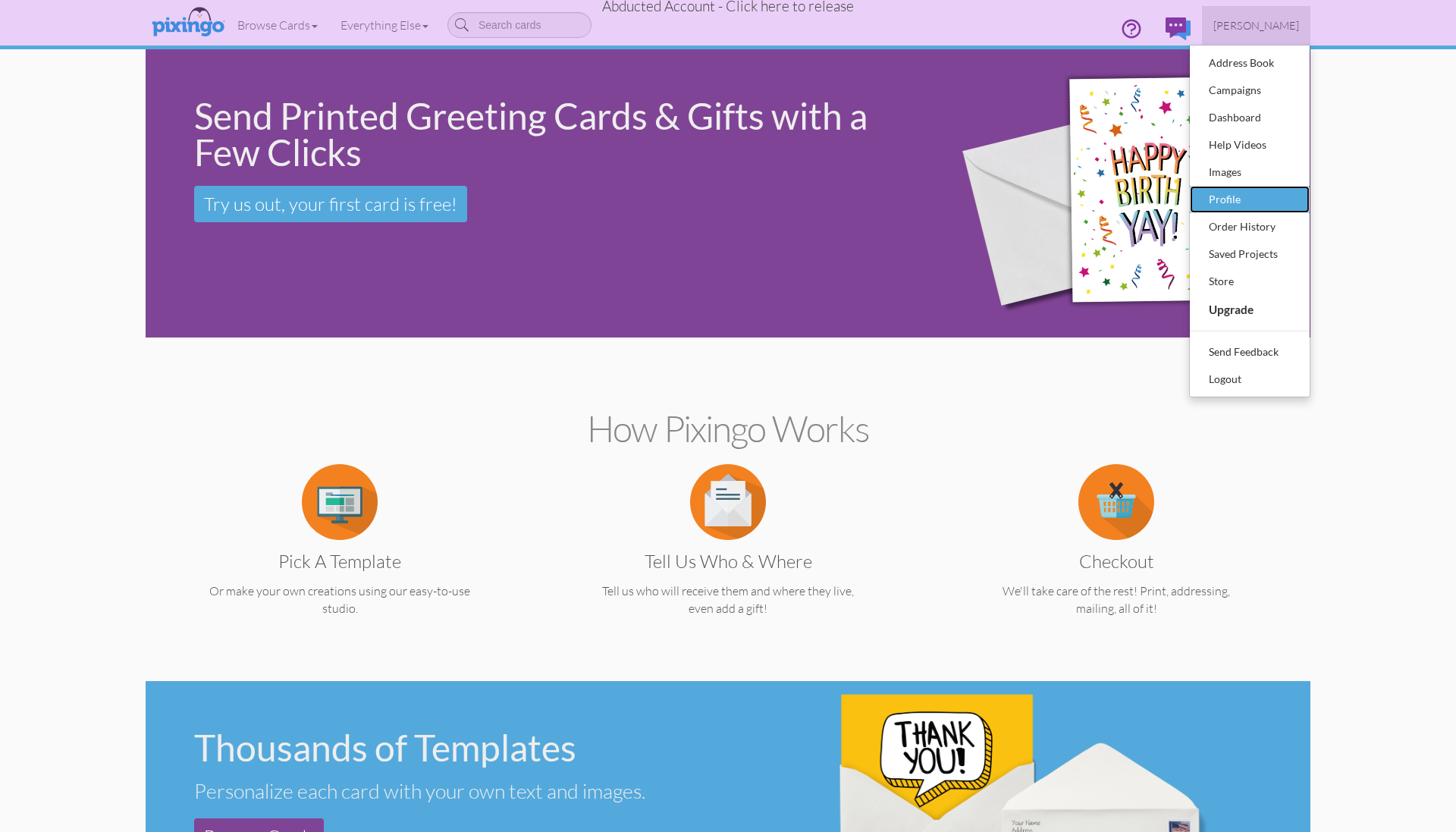
click at [1244, 205] on div "Profile" at bounding box center [1249, 199] width 89 height 23
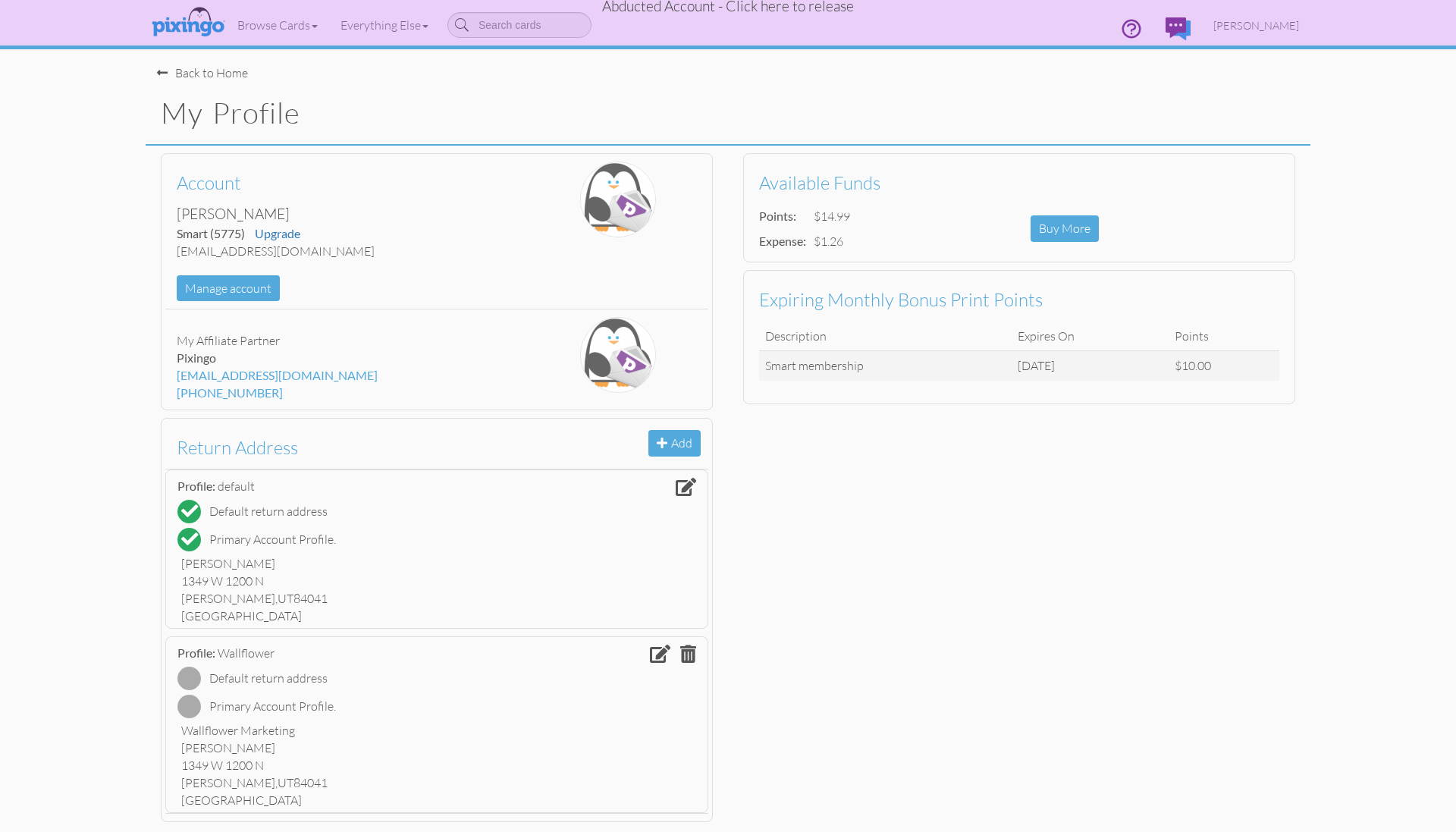
click at [772, 10] on span "Abducted Account - Click here to release" at bounding box center [728, 6] width 252 height 18
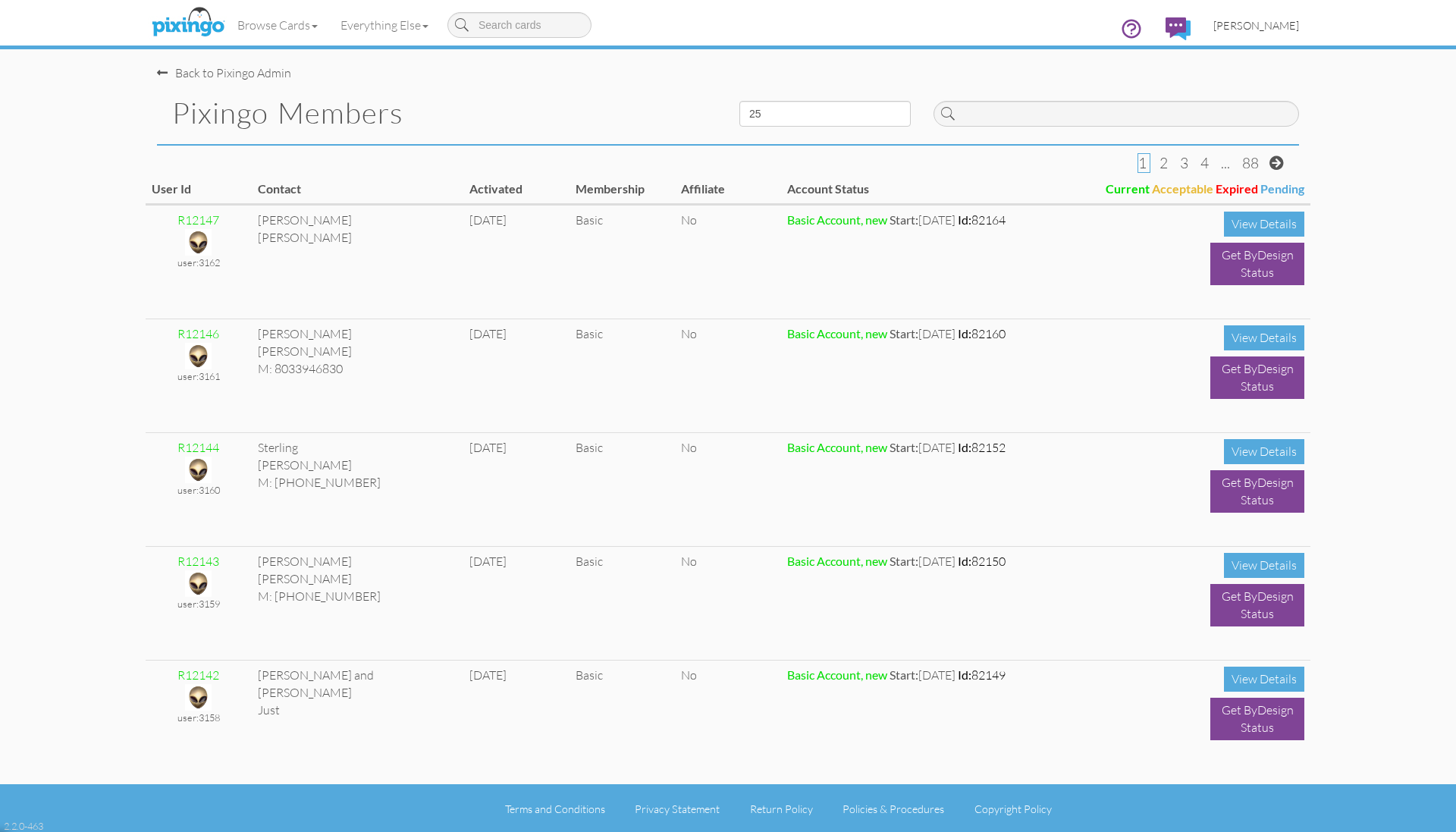
click at [1262, 28] on span "[PERSON_NAME]" at bounding box center [1256, 26] width 85 height 13
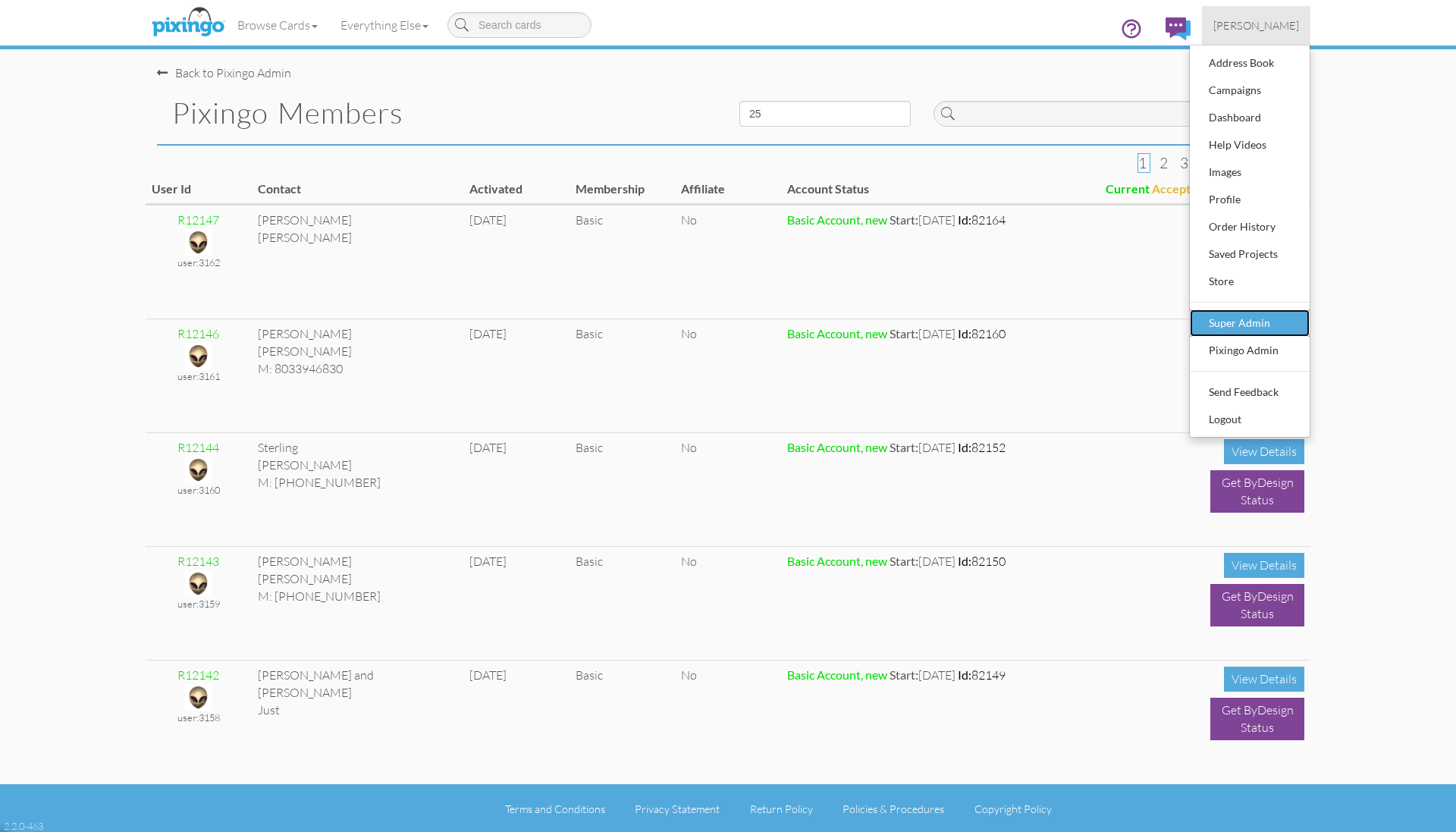
click at [1254, 330] on div "Super Admin" at bounding box center [1249, 322] width 89 height 23
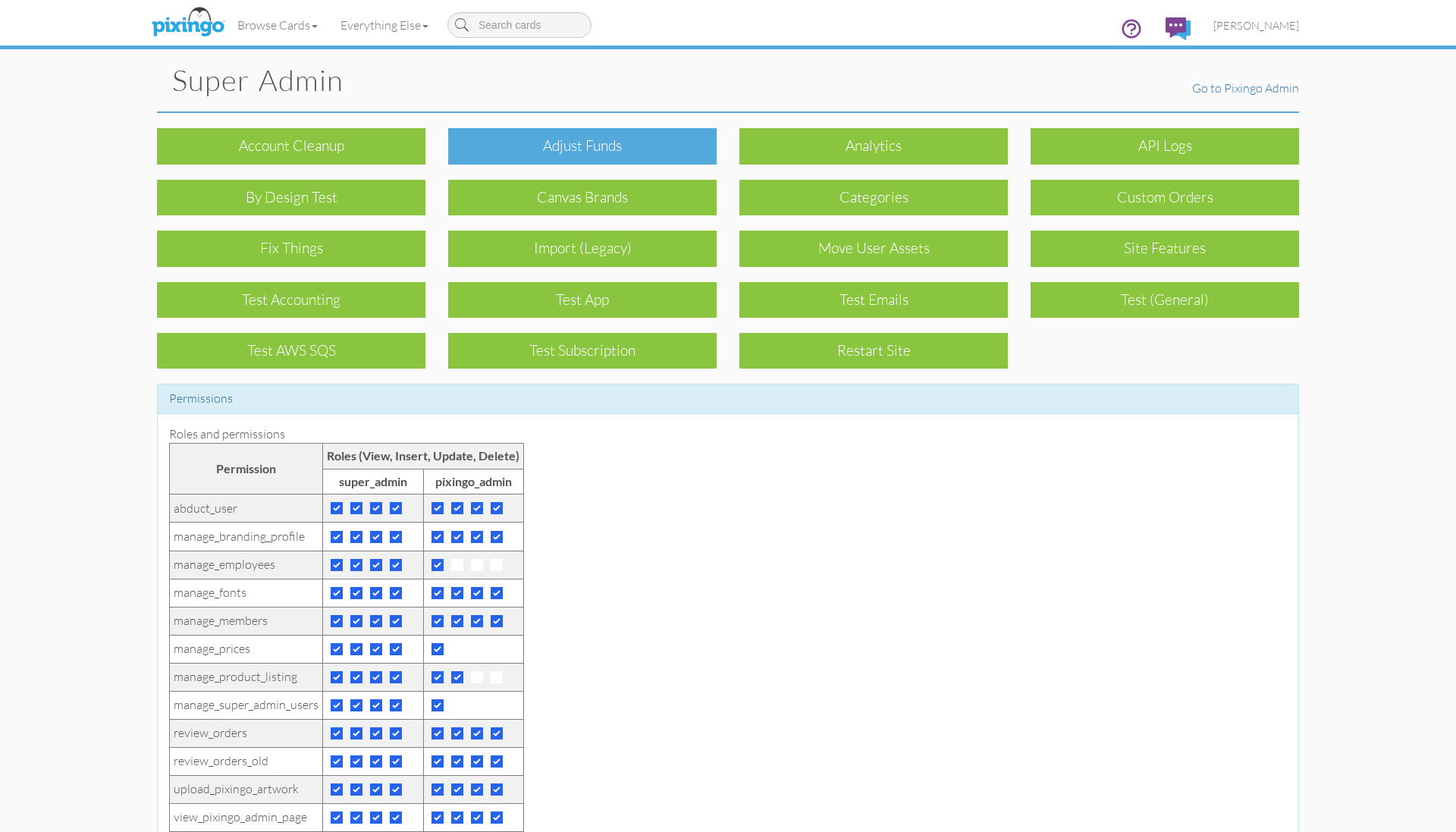
click at [578, 149] on div "Adjust funds" at bounding box center [582, 146] width 268 height 36
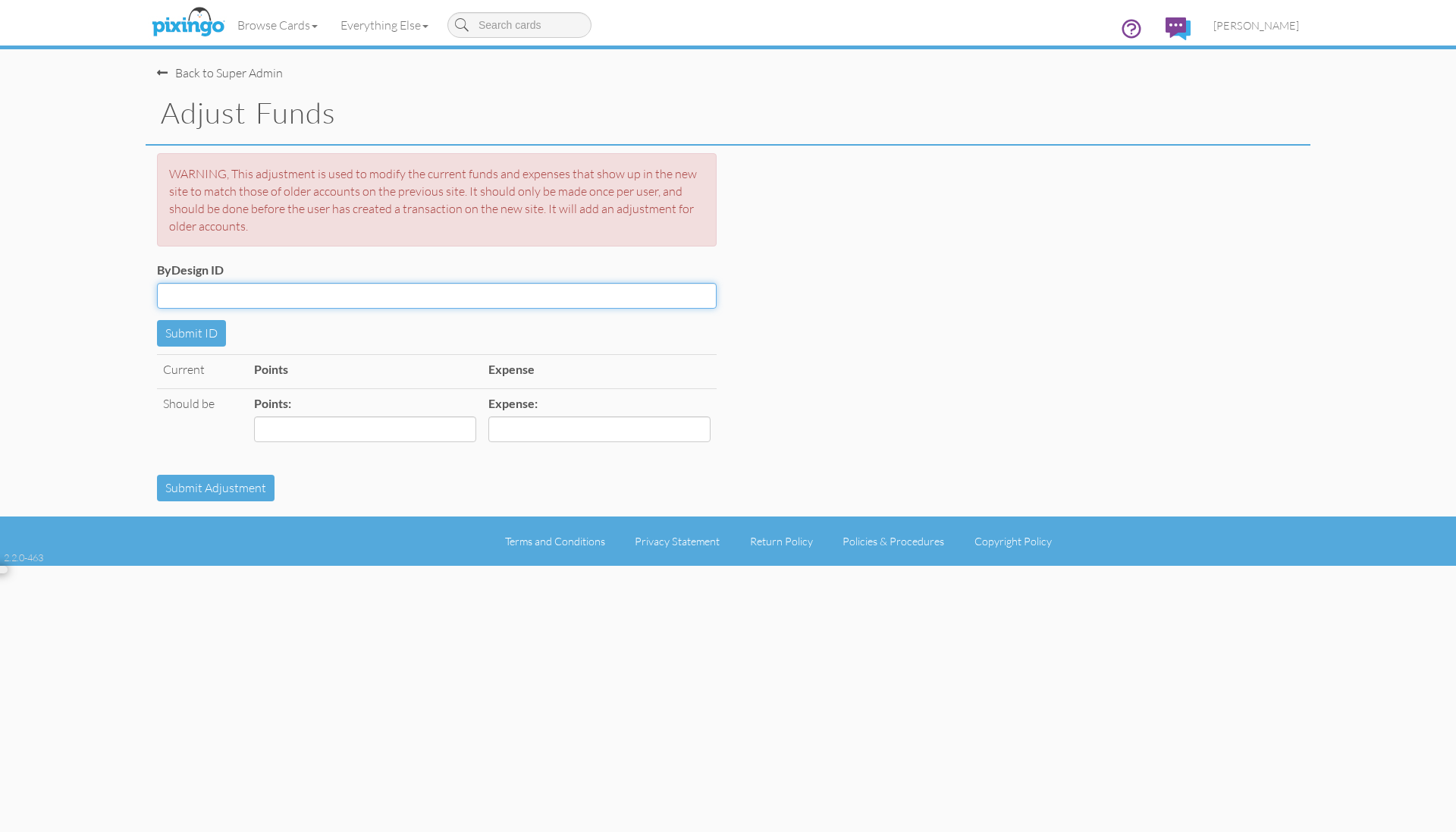
click at [273, 293] on input "ByDesign ID" at bounding box center [436, 296] width 559 height 26
type input "5775"
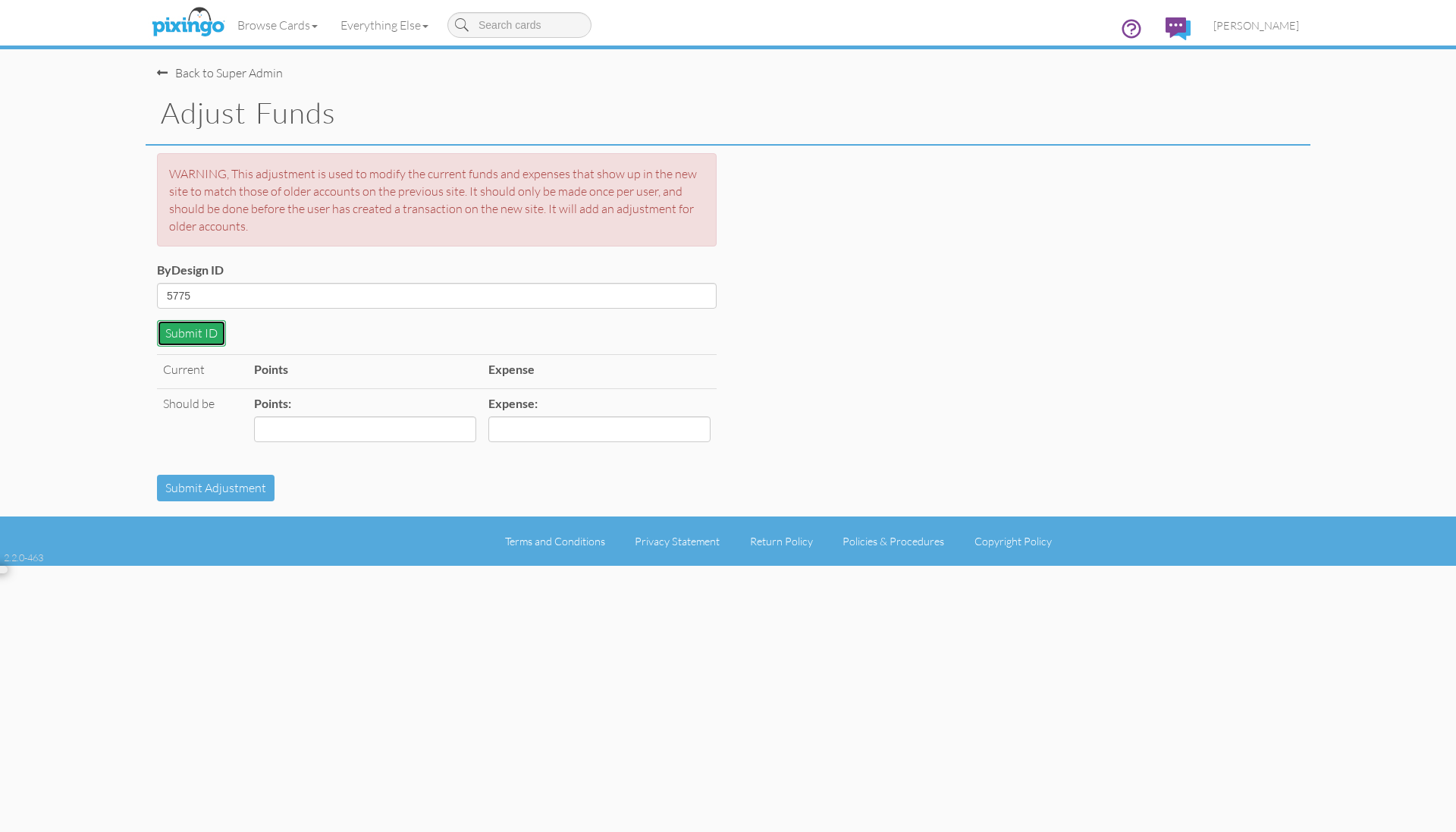
click at [188, 332] on button "Submit ID" at bounding box center [191, 332] width 69 height 27
click at [320, 429] on input "Points:" at bounding box center [366, 429] width 222 height 26
type input "15.02"
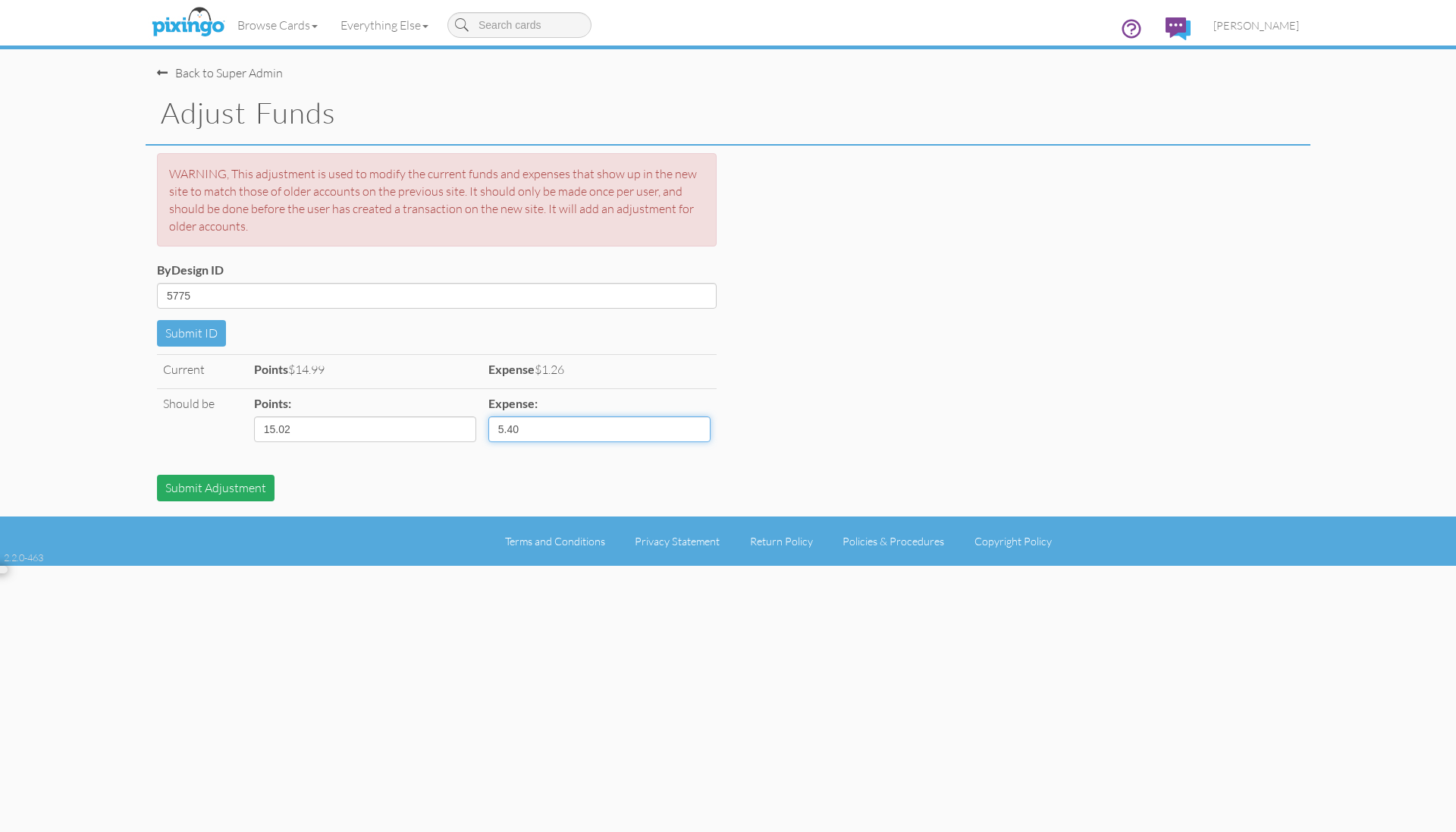
type input "5.40"
click at [214, 484] on button "Submit Adjustment" at bounding box center [216, 488] width 118 height 27
click at [1006, 422] on div "Current Points $15.02 Expense $5.40 Should be Points: 15.02 Expense: 5.40" at bounding box center [728, 414] width 1165 height 120
click at [1254, 24] on span "[PERSON_NAME]" at bounding box center [1256, 26] width 85 height 13
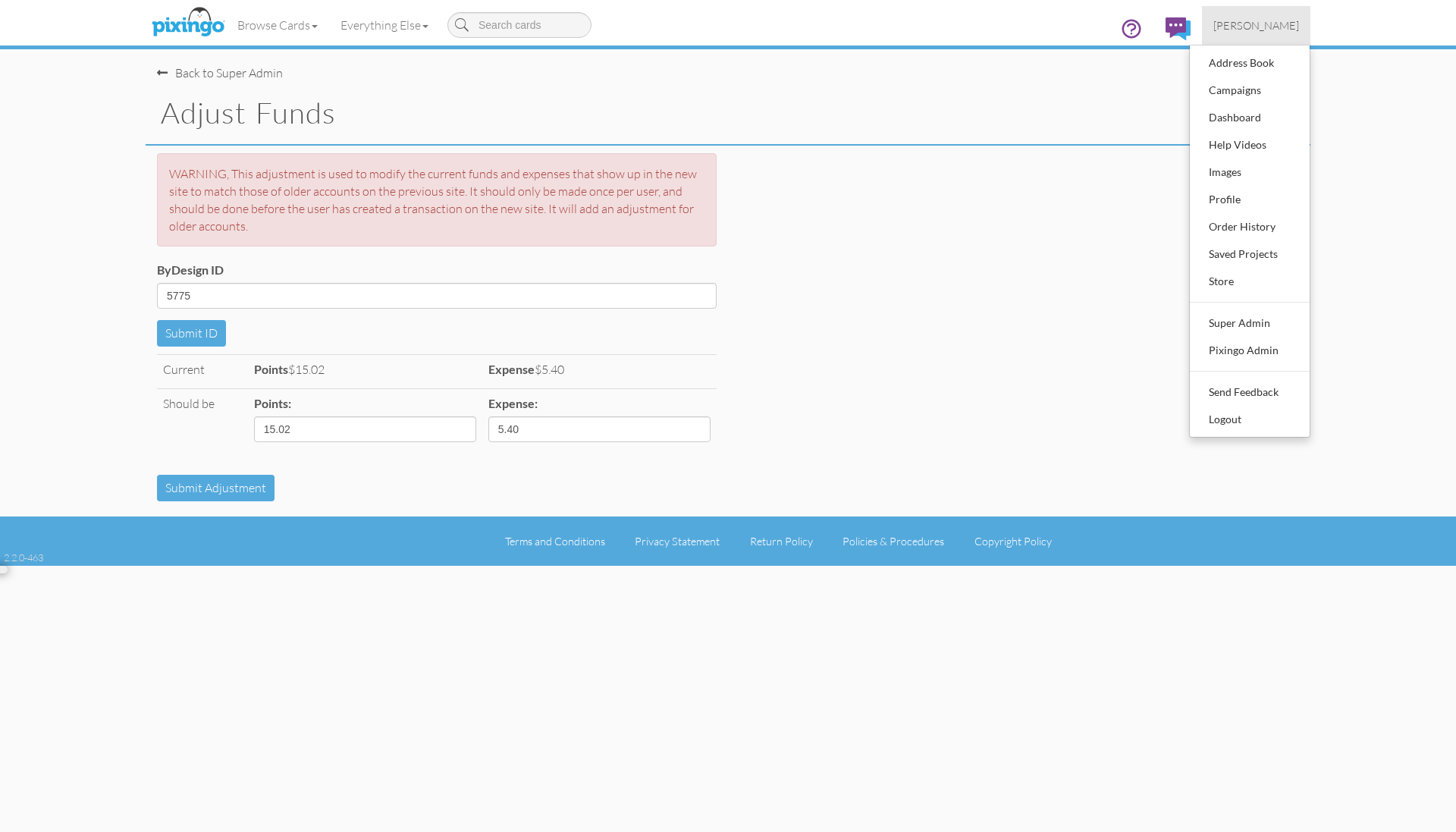
click at [190, 19] on img at bounding box center [188, 22] width 81 height 38
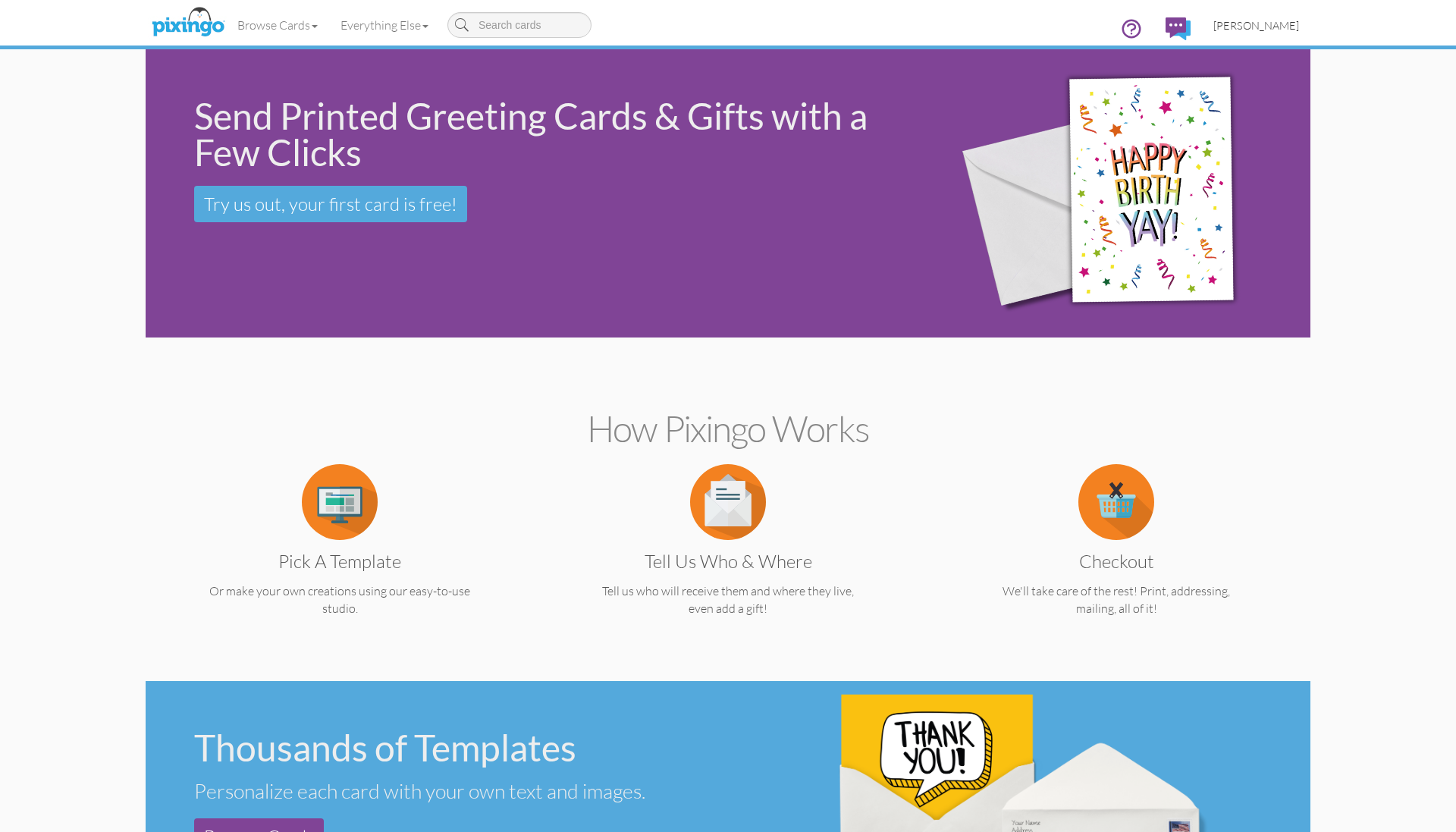
click at [1243, 28] on span "[PERSON_NAME]" at bounding box center [1256, 26] width 85 height 13
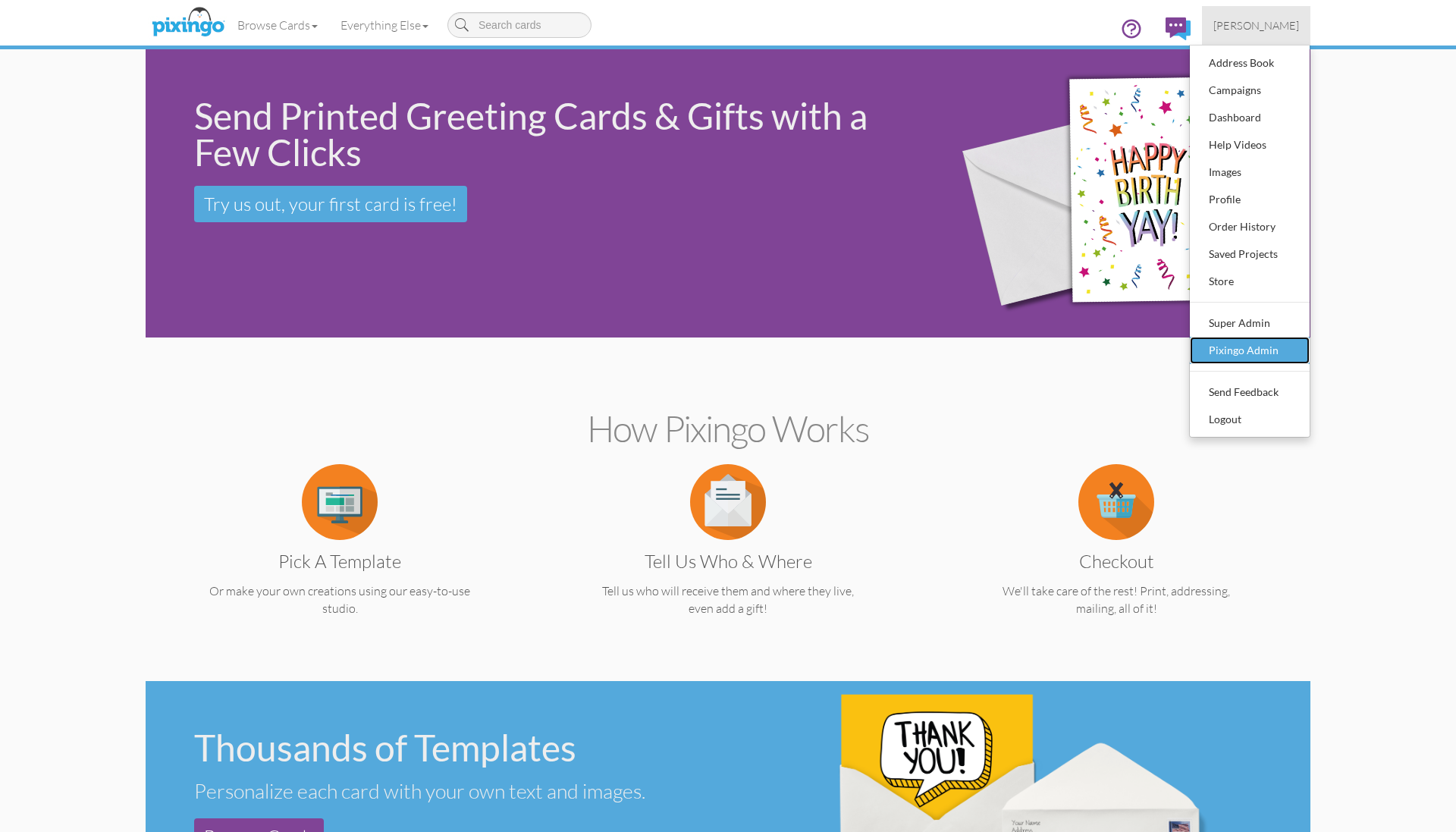
click at [1258, 352] on div "Pixingo Admin" at bounding box center [1249, 350] width 89 height 23
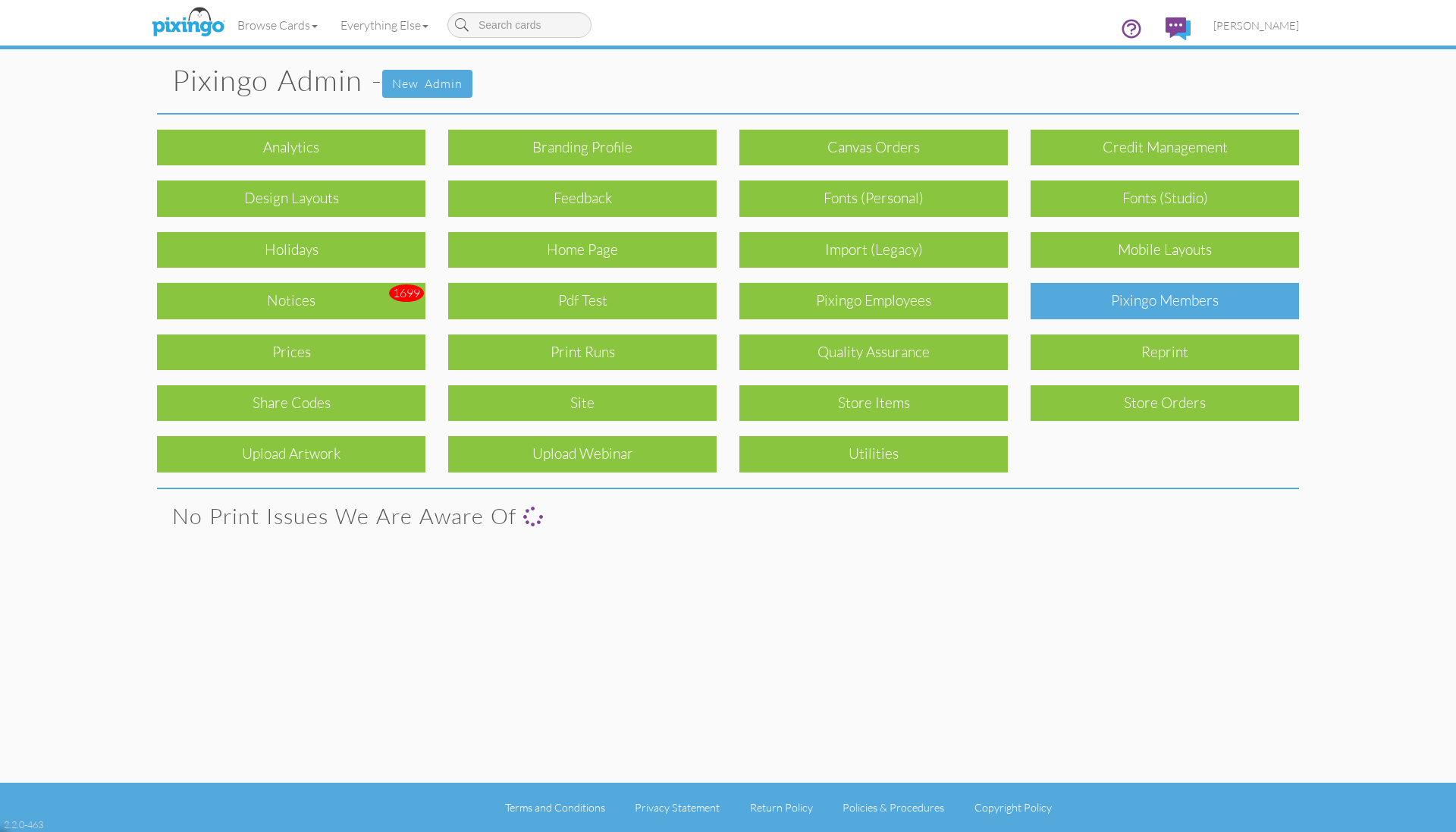
click at [1202, 315] on div "Pixingo Members" at bounding box center [1165, 300] width 268 height 36
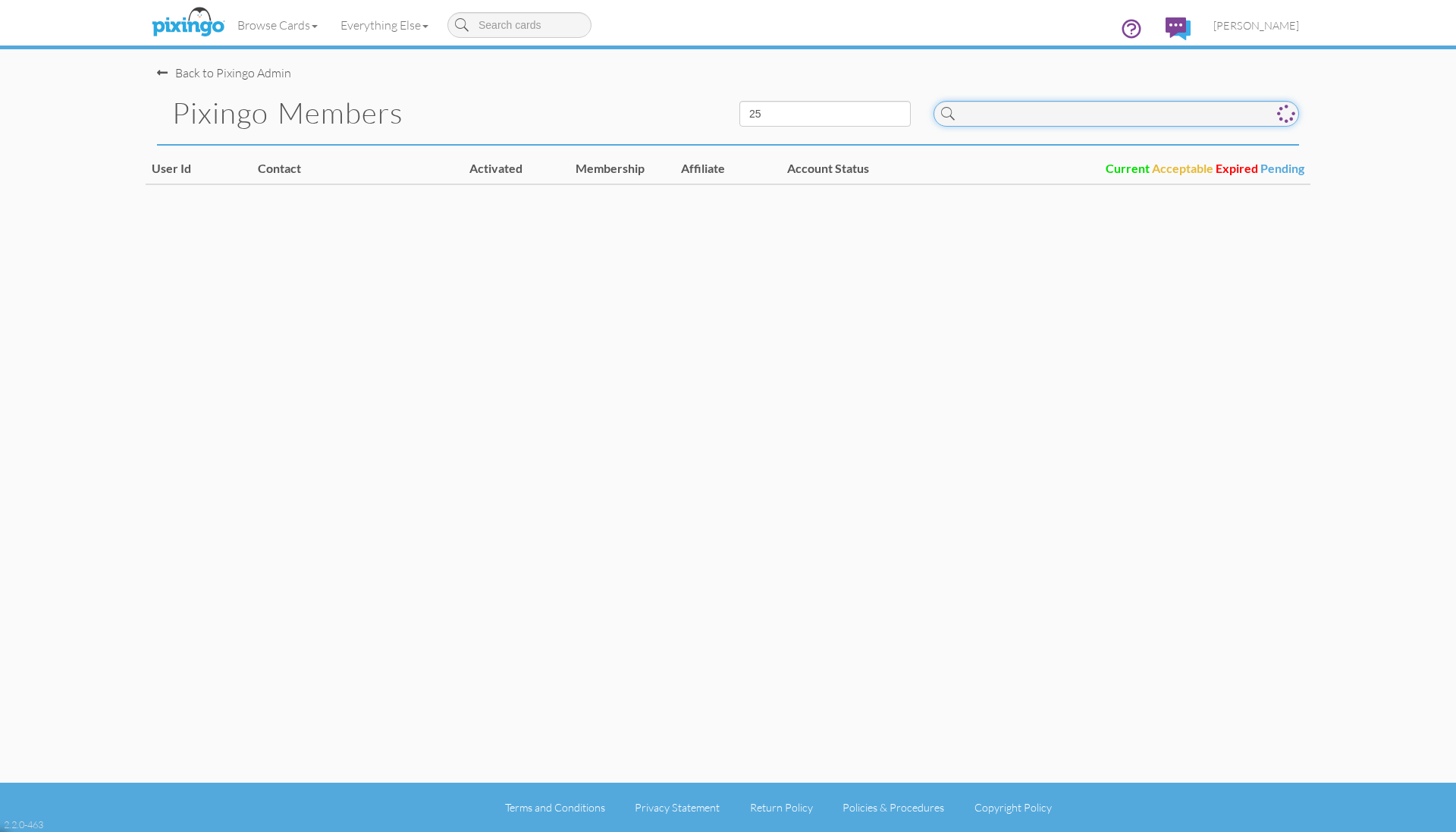
click at [1050, 126] on input at bounding box center [1116, 114] width 366 height 26
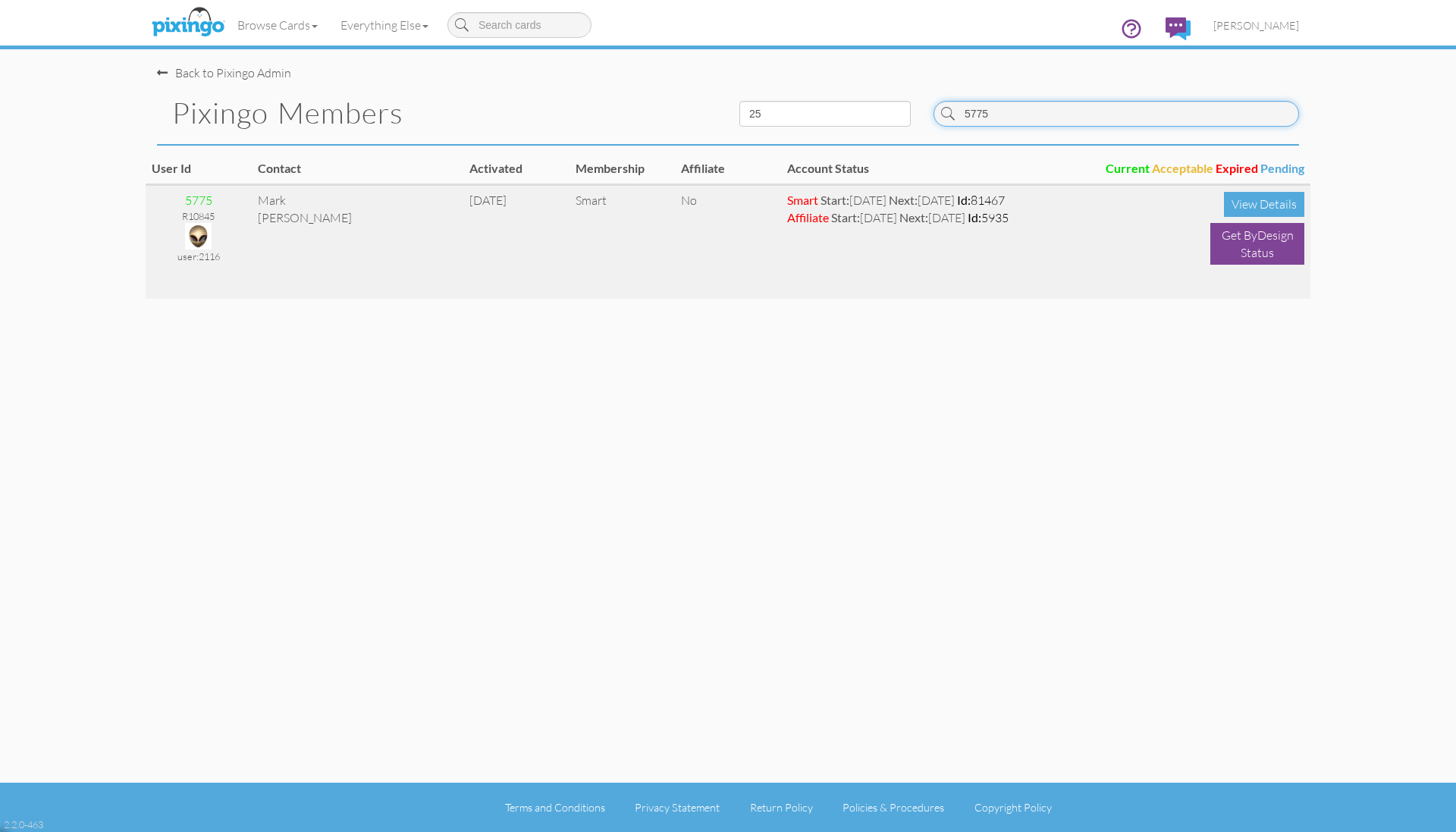
type input "5775"
click at [484, 237] on tr "5775 R10845 user:2116 Mark Appelbaum 4/12/21 Smart No Smart Start: Jun 21, 2024…" at bounding box center [728, 242] width 1165 height 114
click at [197, 237] on img at bounding box center [198, 236] width 27 height 27
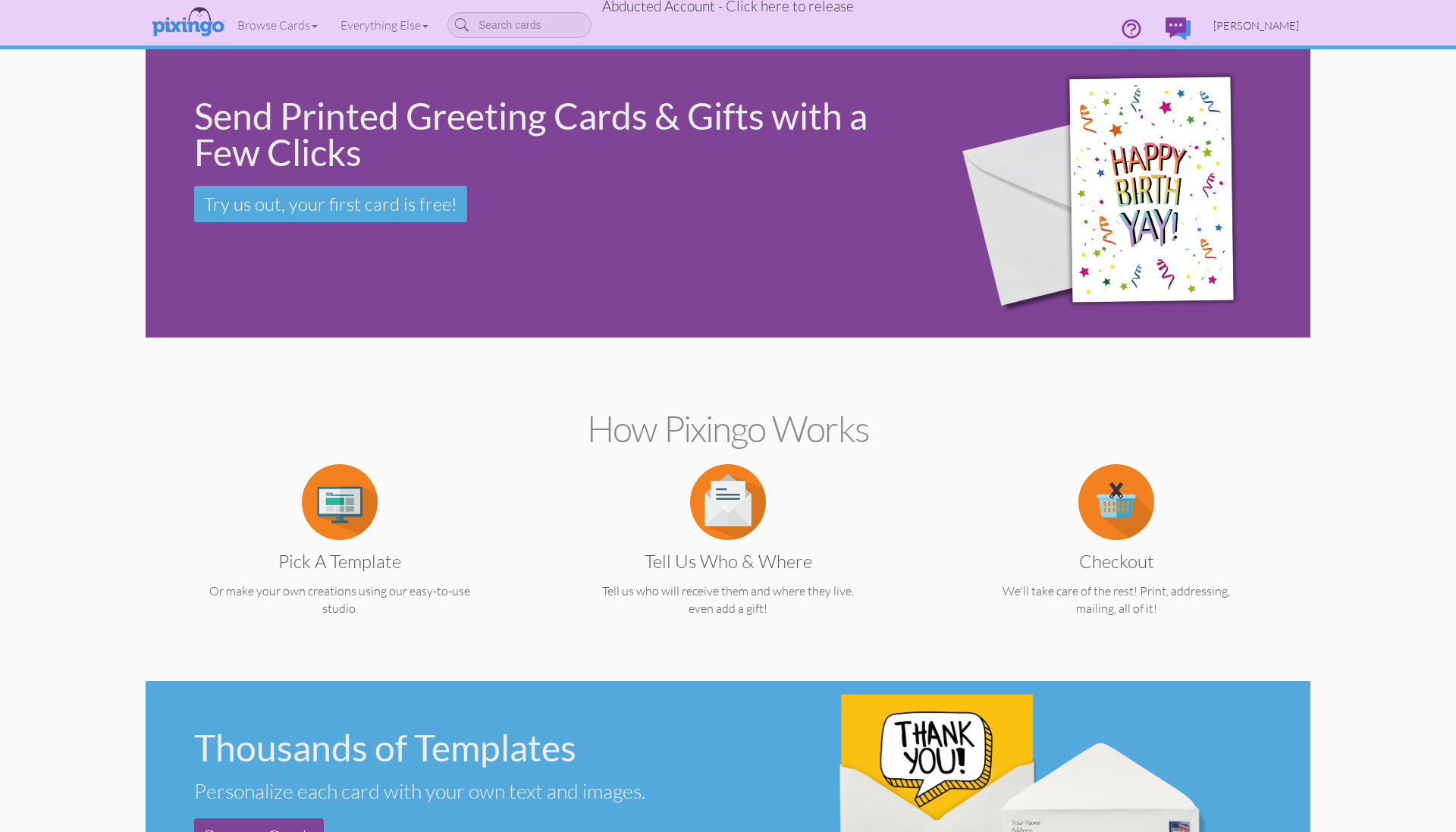
click at [1242, 26] on span "[PERSON_NAME]" at bounding box center [1256, 26] width 85 height 13
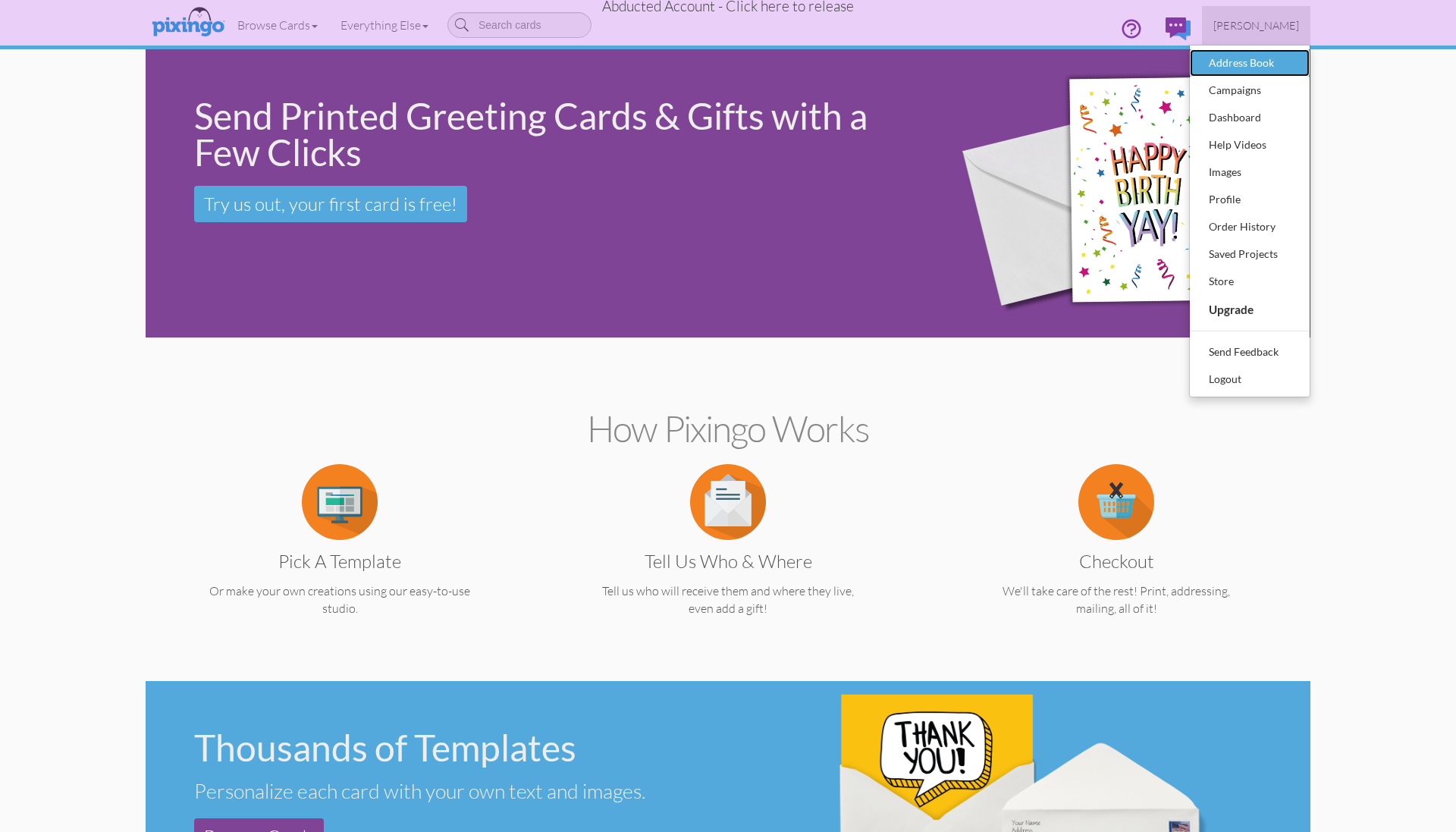
click at [1249, 57] on div "Address Book" at bounding box center [1249, 62] width 89 height 23
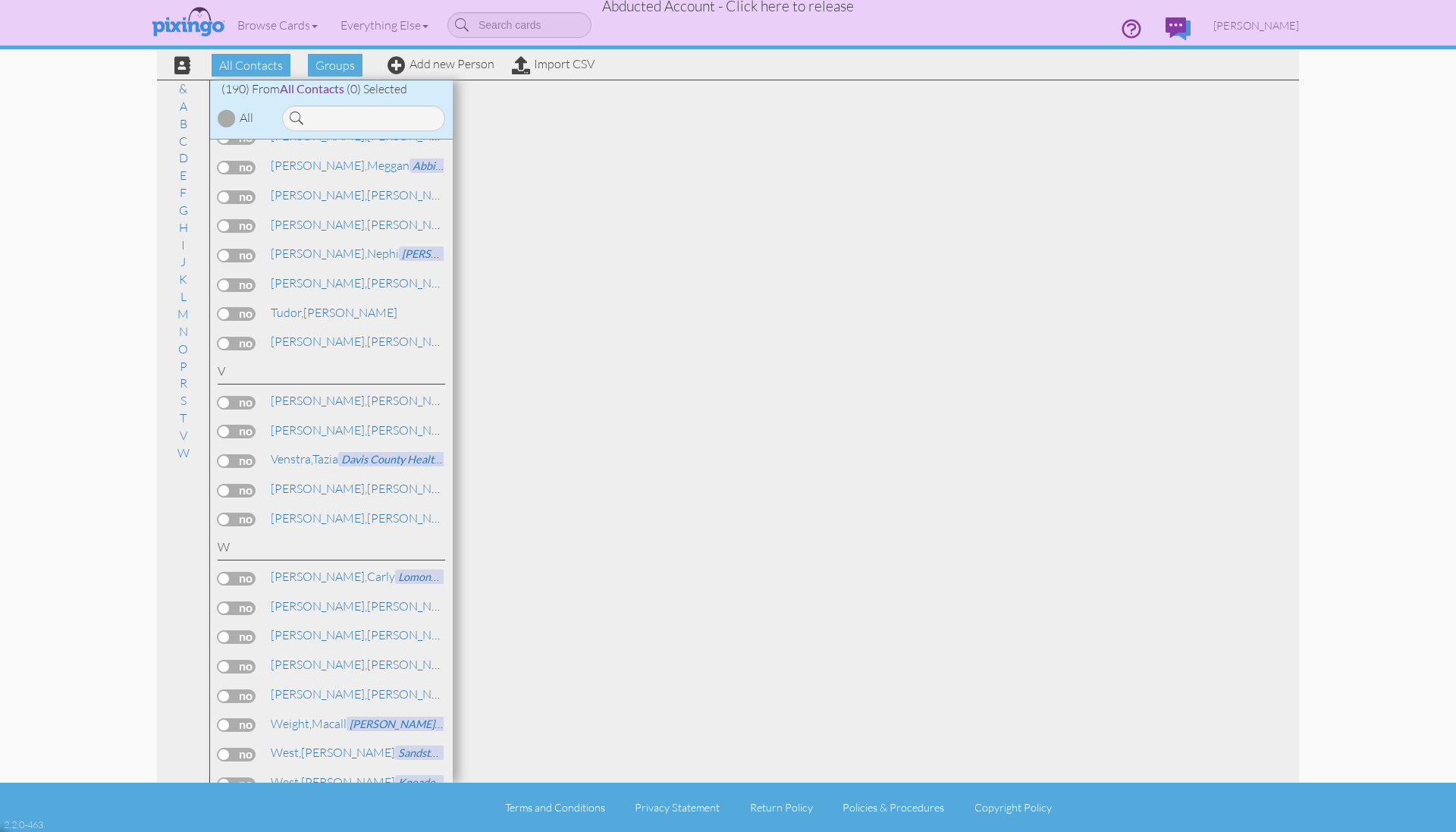
scroll to position [5515, 0]
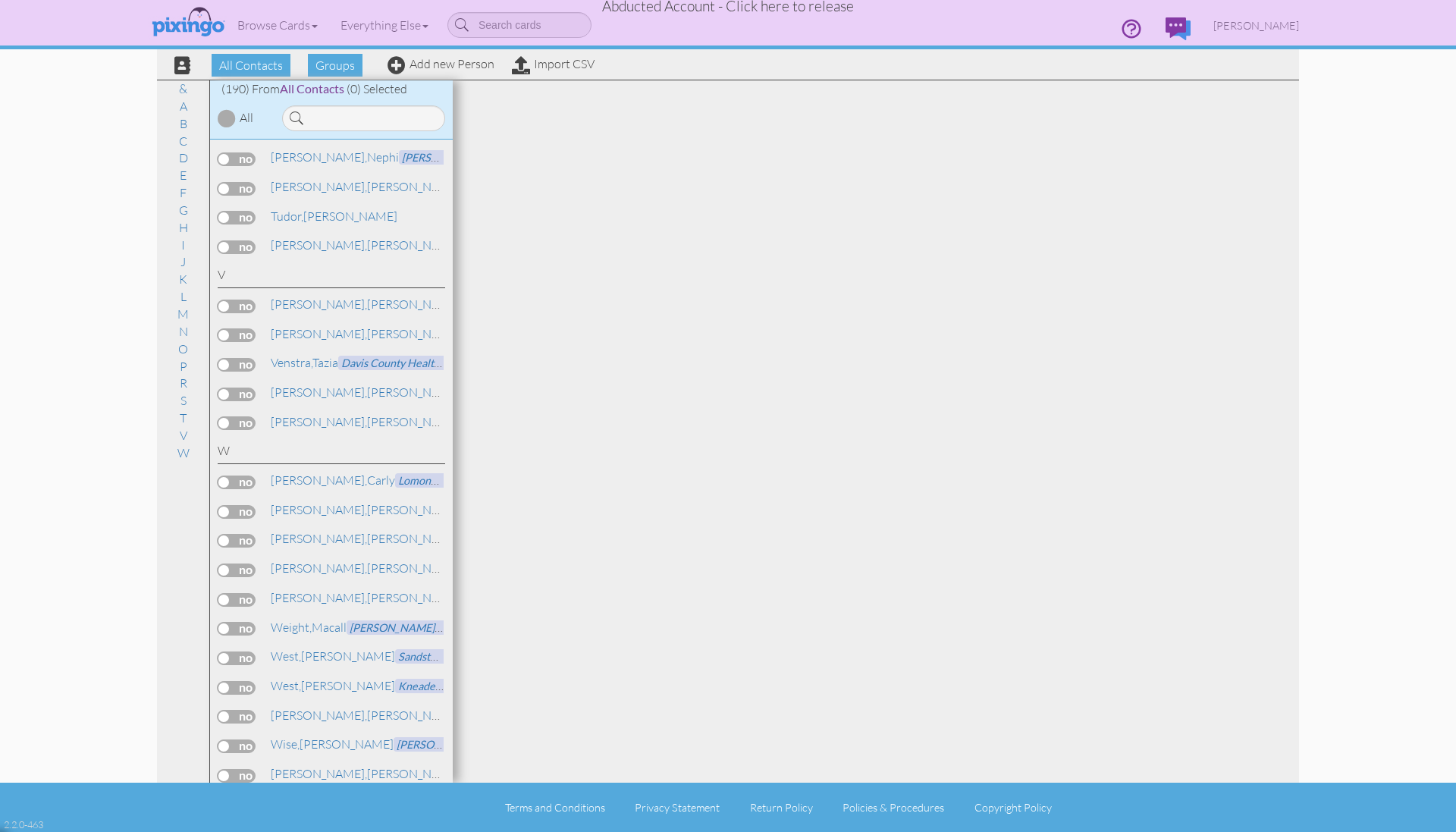
click at [741, 8] on span "Abducted Account - Click here to release" at bounding box center [728, 6] width 252 height 18
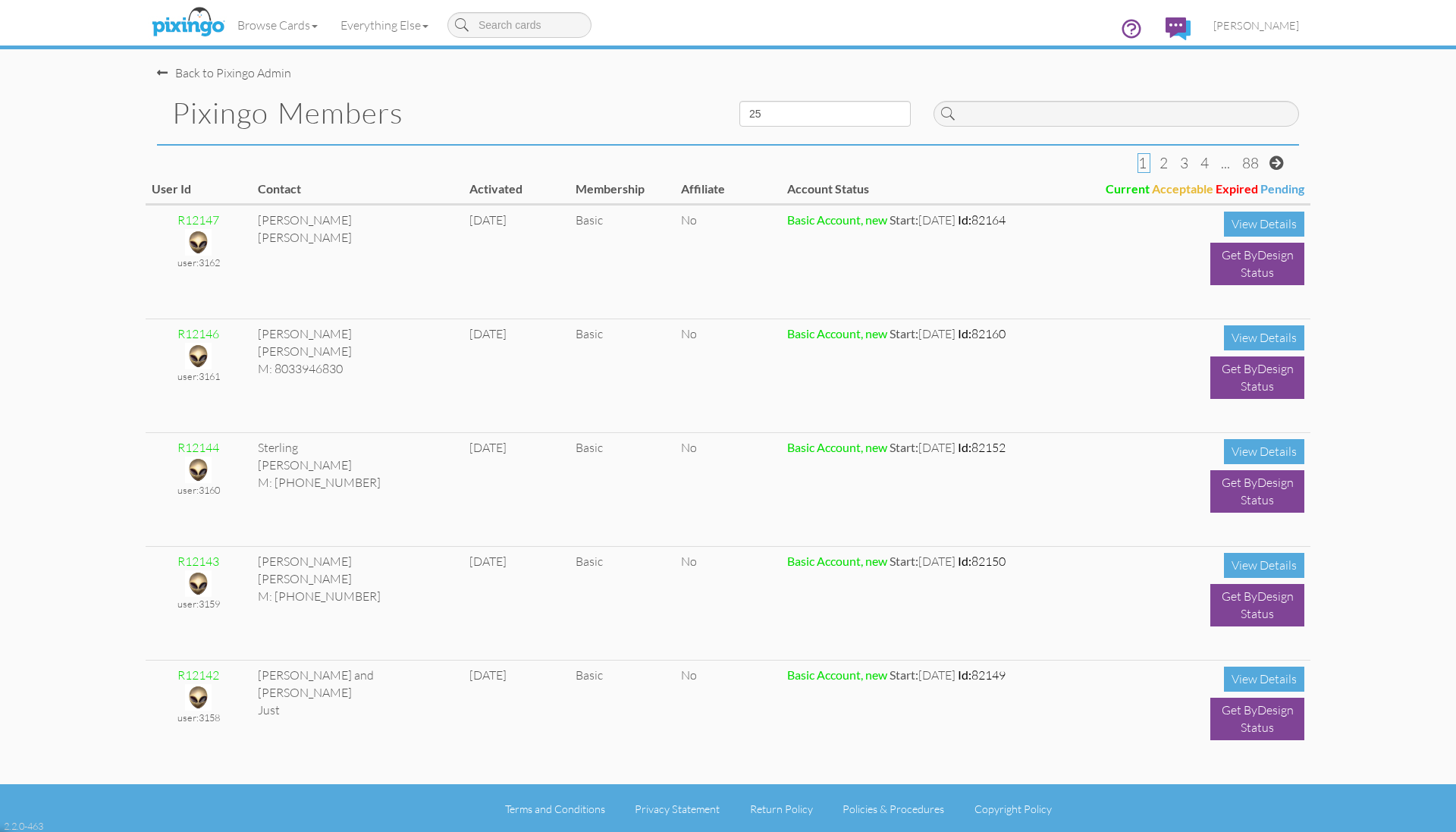
click at [581, 102] on h1 "Pixingo Members" at bounding box center [444, 113] width 545 height 32
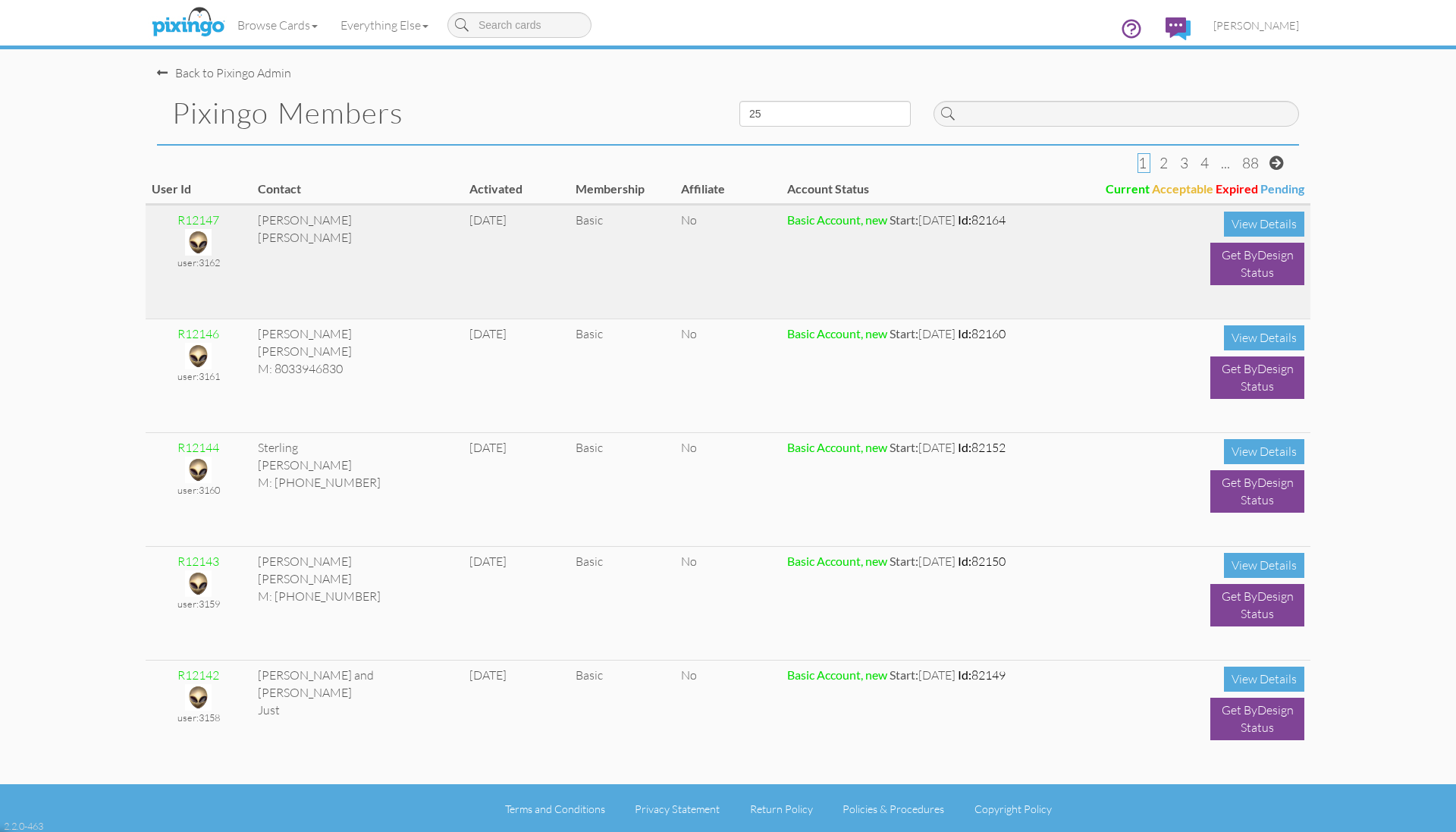
click at [198, 236] on img at bounding box center [198, 242] width 27 height 27
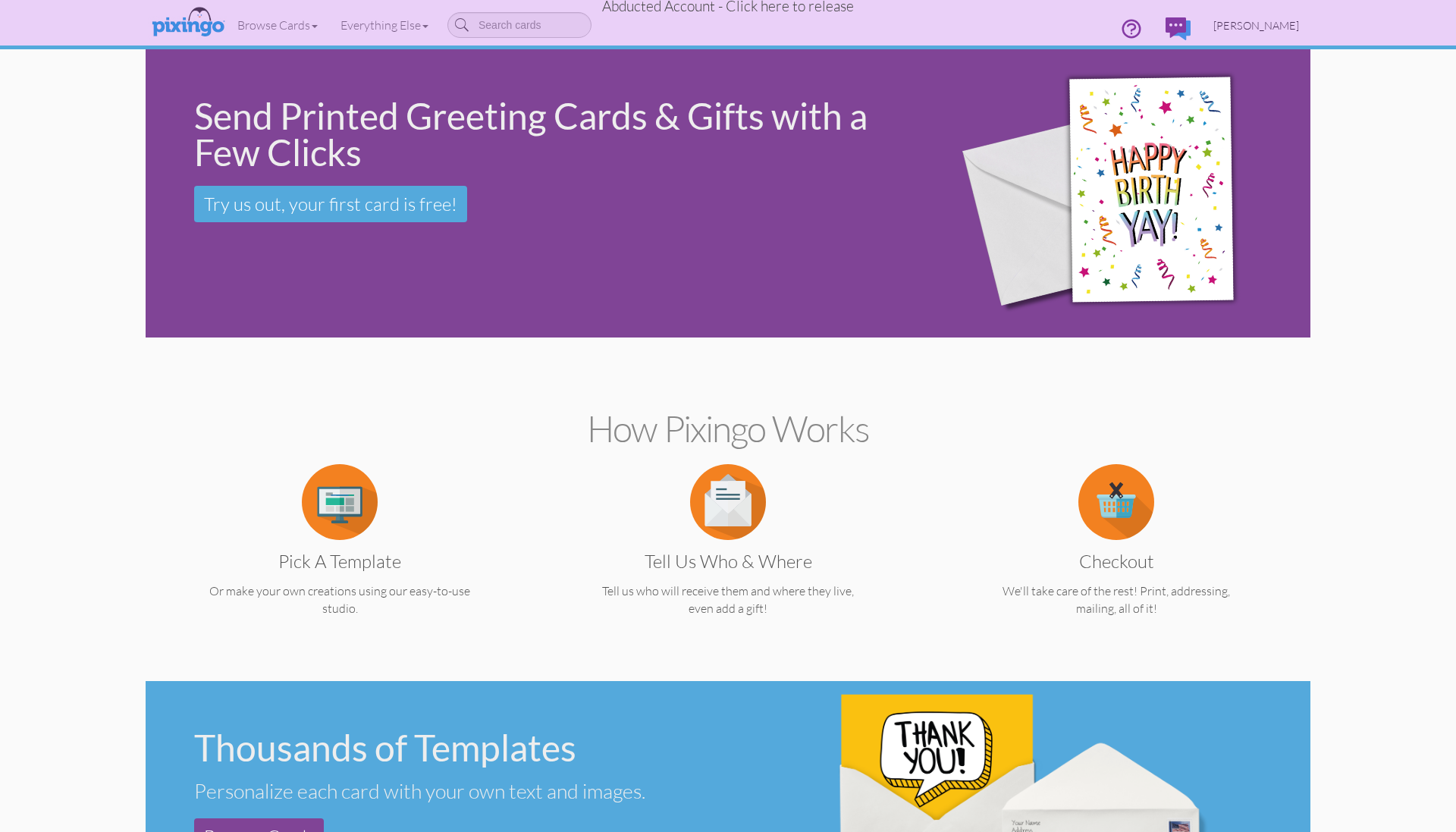
click at [1275, 24] on span "Sarah McKenzie" at bounding box center [1256, 26] width 85 height 13
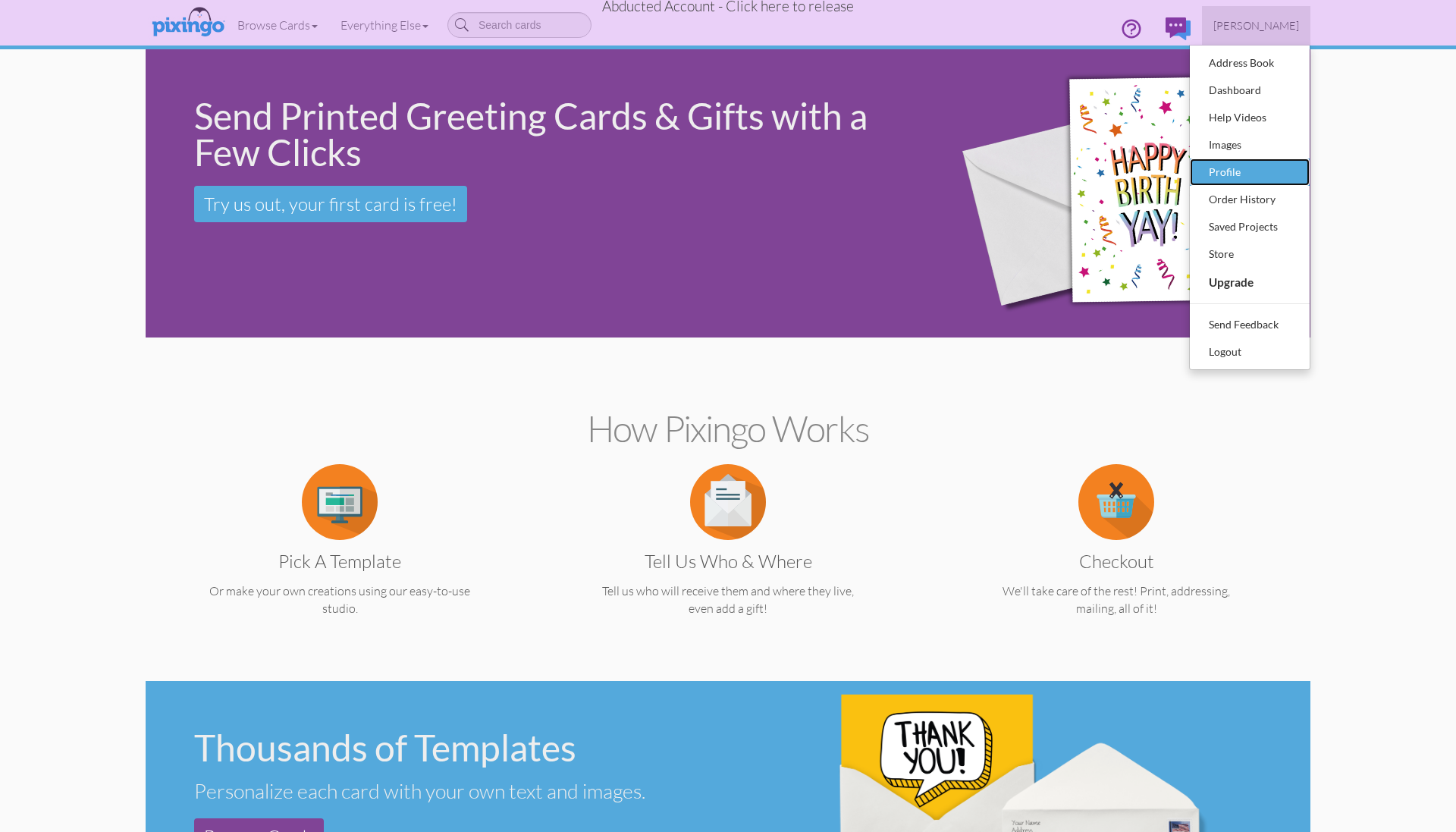
click at [1221, 171] on div "Profile" at bounding box center [1249, 172] width 89 height 23
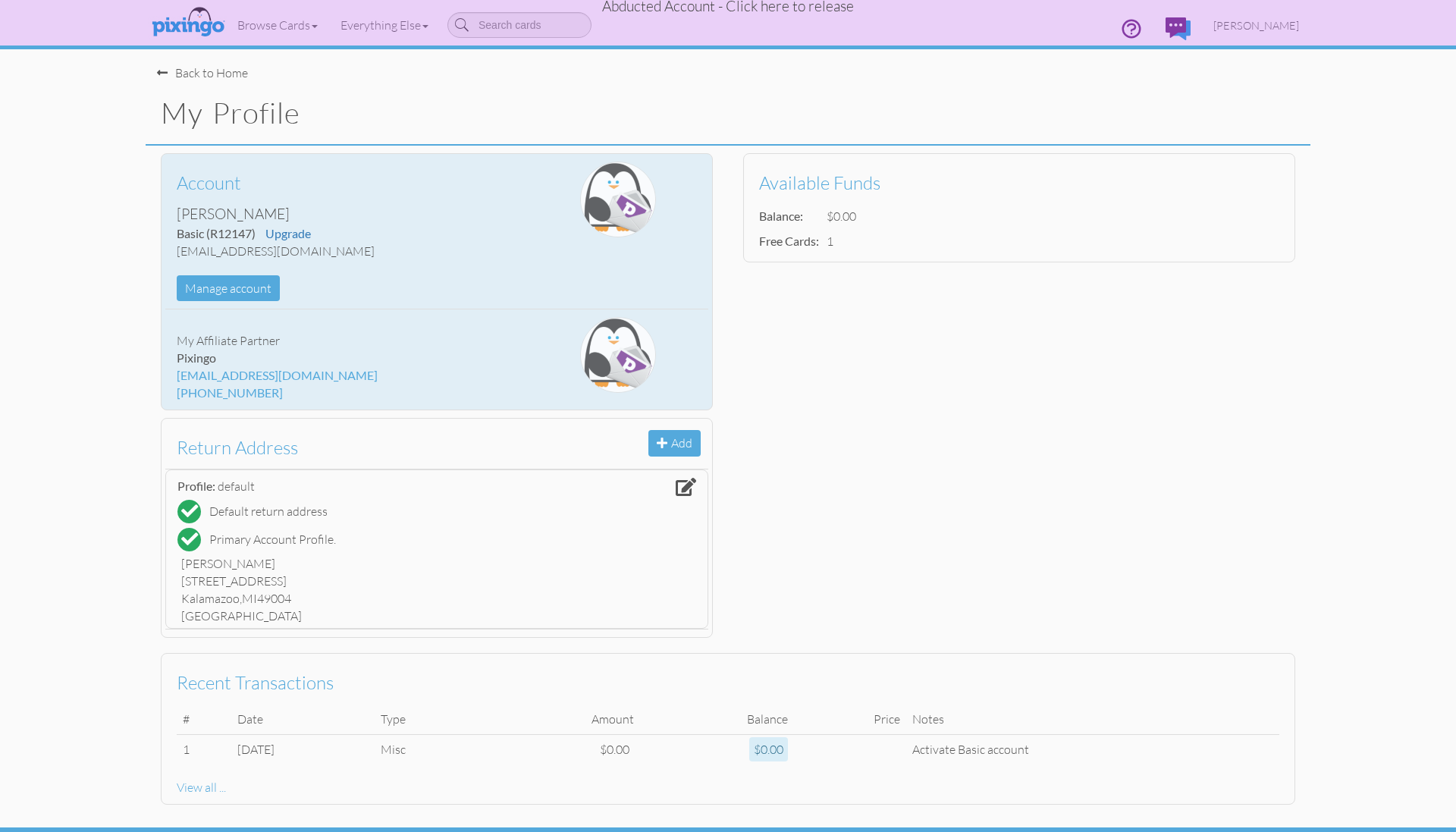
drag, startPoint x: 178, startPoint y: 250, endPoint x: 386, endPoint y: 250, distance: 208.0
click at [386, 250] on div "smckenzie@creatingmagicvacations.com" at bounding box center [345, 251] width 339 height 17
copy div "smckenzie@creatingmagicvacations.com"
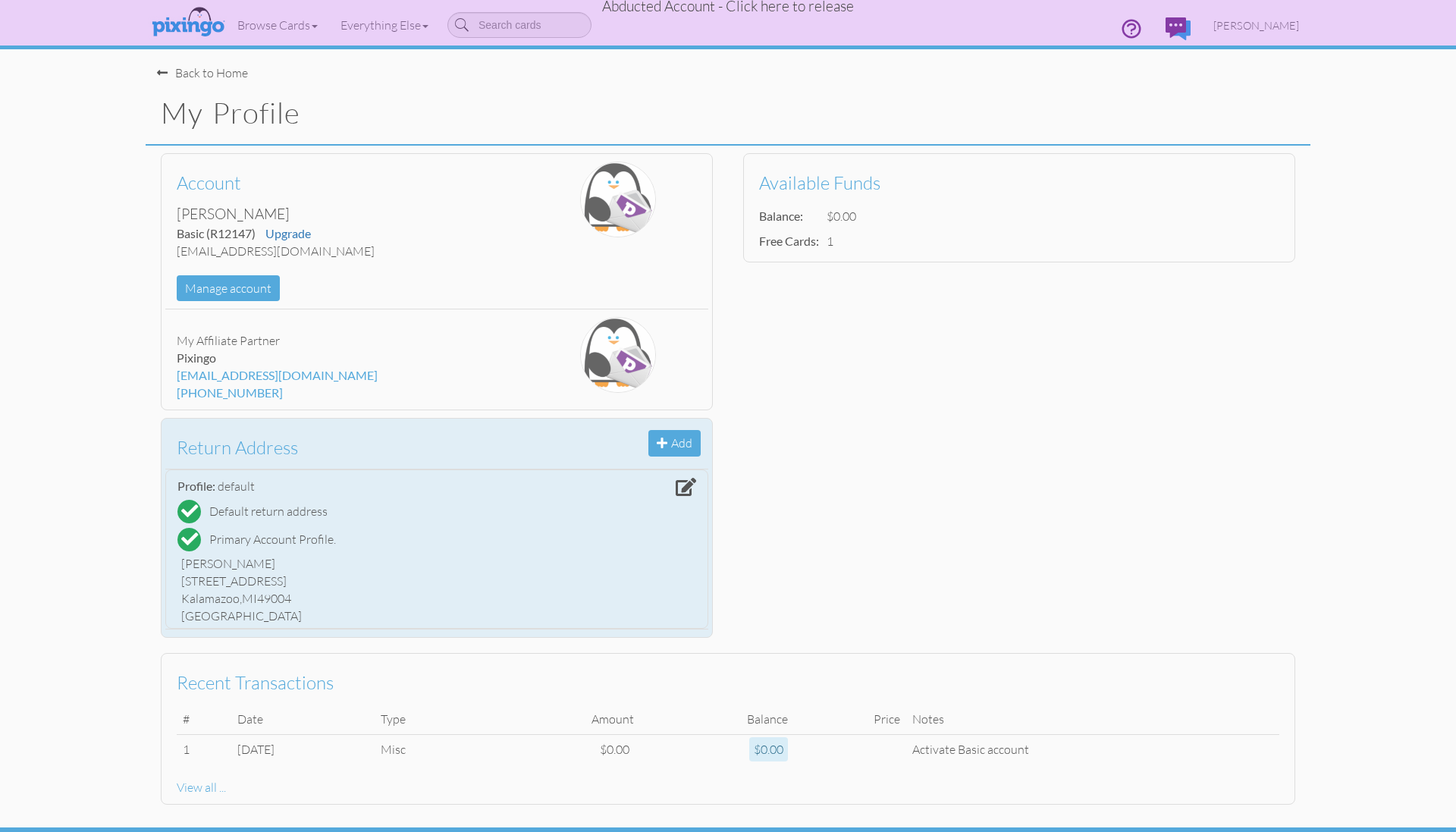
drag, startPoint x: 182, startPoint y: 580, endPoint x: 296, endPoint y: 581, distance: 114.0
click at [296, 581] on div "9586 N Riverview Dr." at bounding box center [436, 580] width 511 height 17
copy div "9586 N Riverview Dr."
drag, startPoint x: 189, startPoint y: 599, endPoint x: 235, endPoint y: 597, distance: 46.0
click at [235, 597] on div "Kalamazoo, MI 49004" at bounding box center [436, 598] width 511 height 17
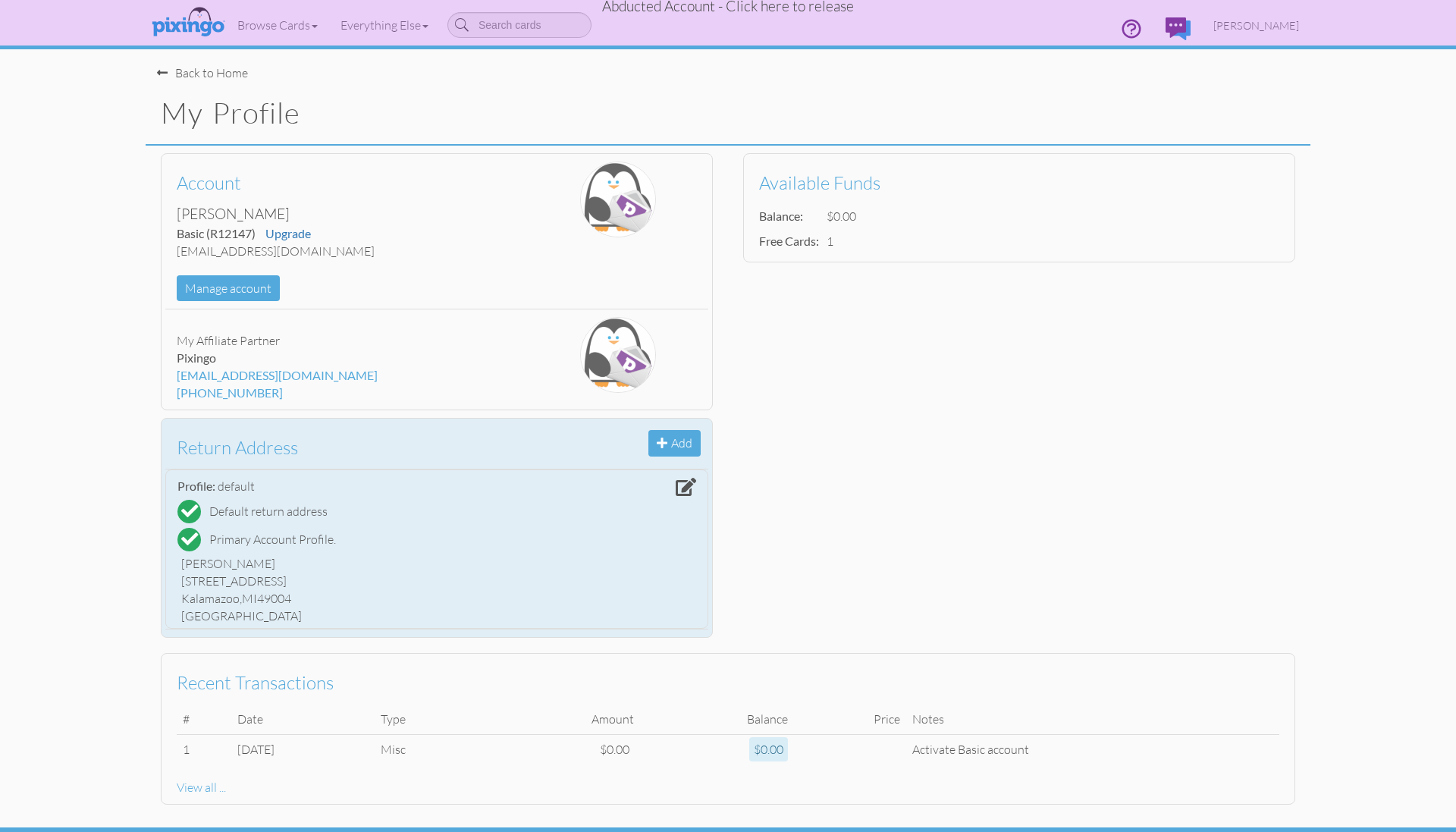
copy div "Kalamazoo"
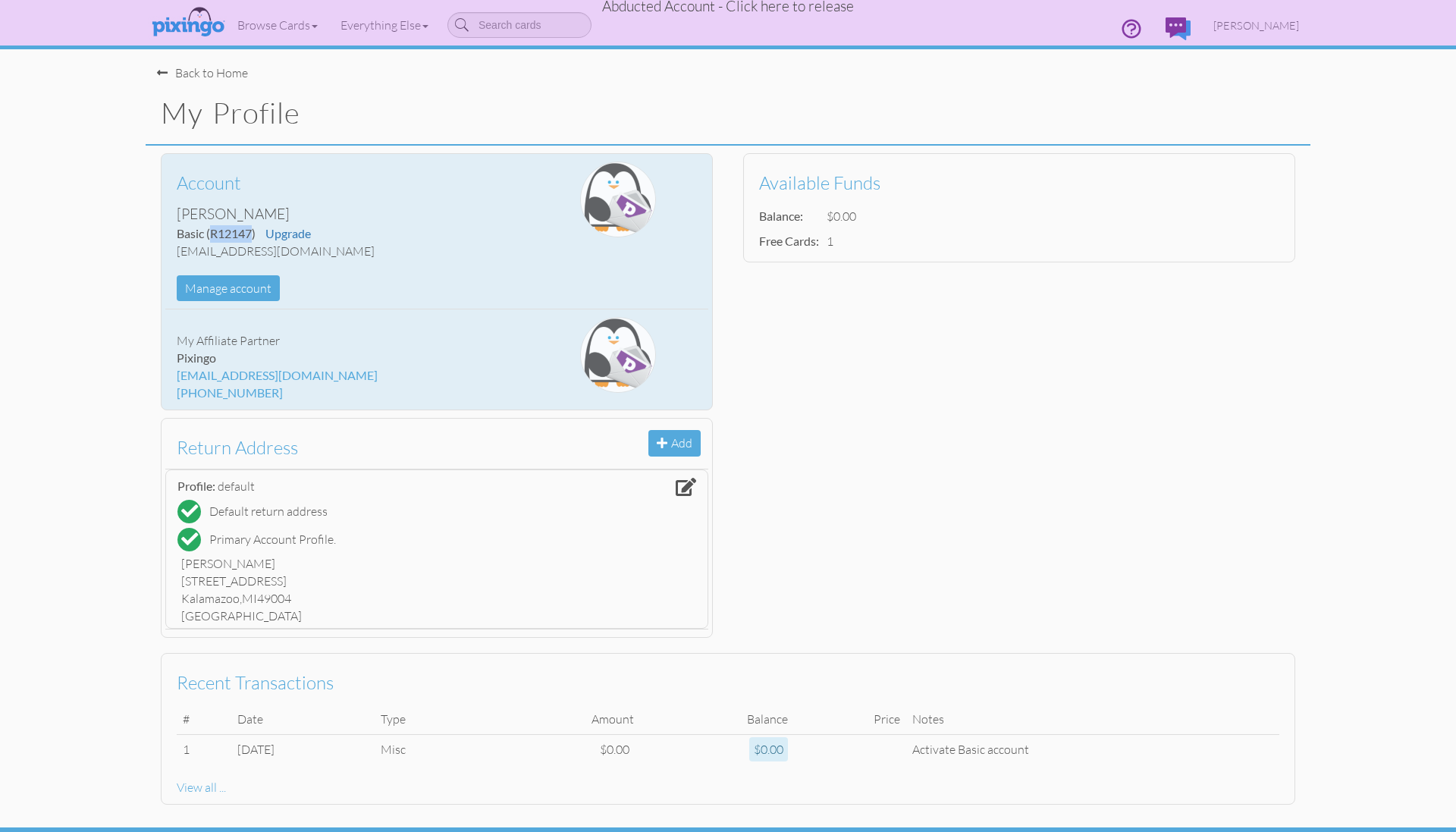
drag, startPoint x: 210, startPoint y: 235, endPoint x: 253, endPoint y: 235, distance: 43.0
click at [253, 235] on span "(R12147)" at bounding box center [231, 233] width 50 height 15
copy span "R12147"
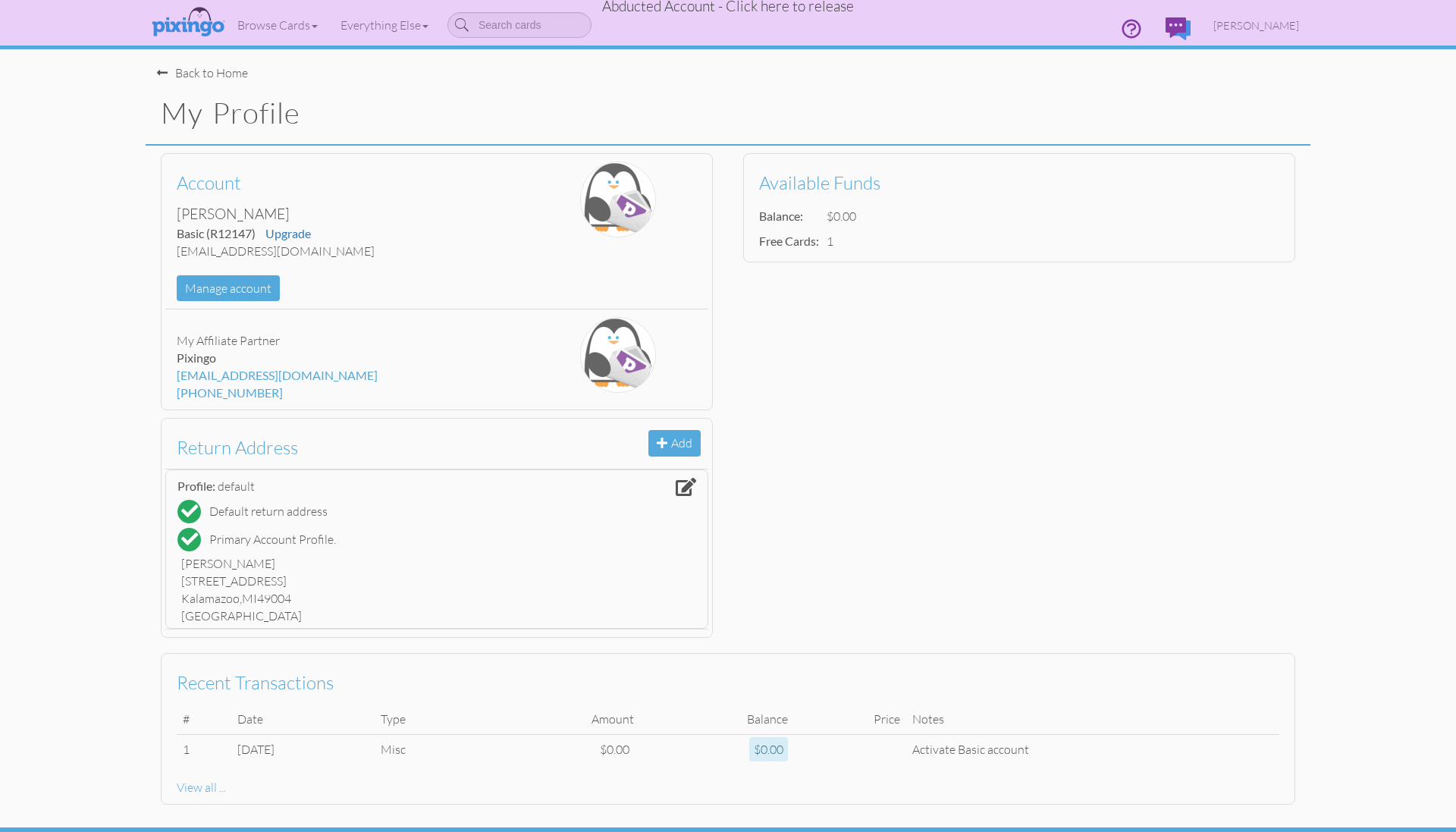
click at [781, 7] on span "Abducted Account - Click here to release" at bounding box center [728, 6] width 252 height 18
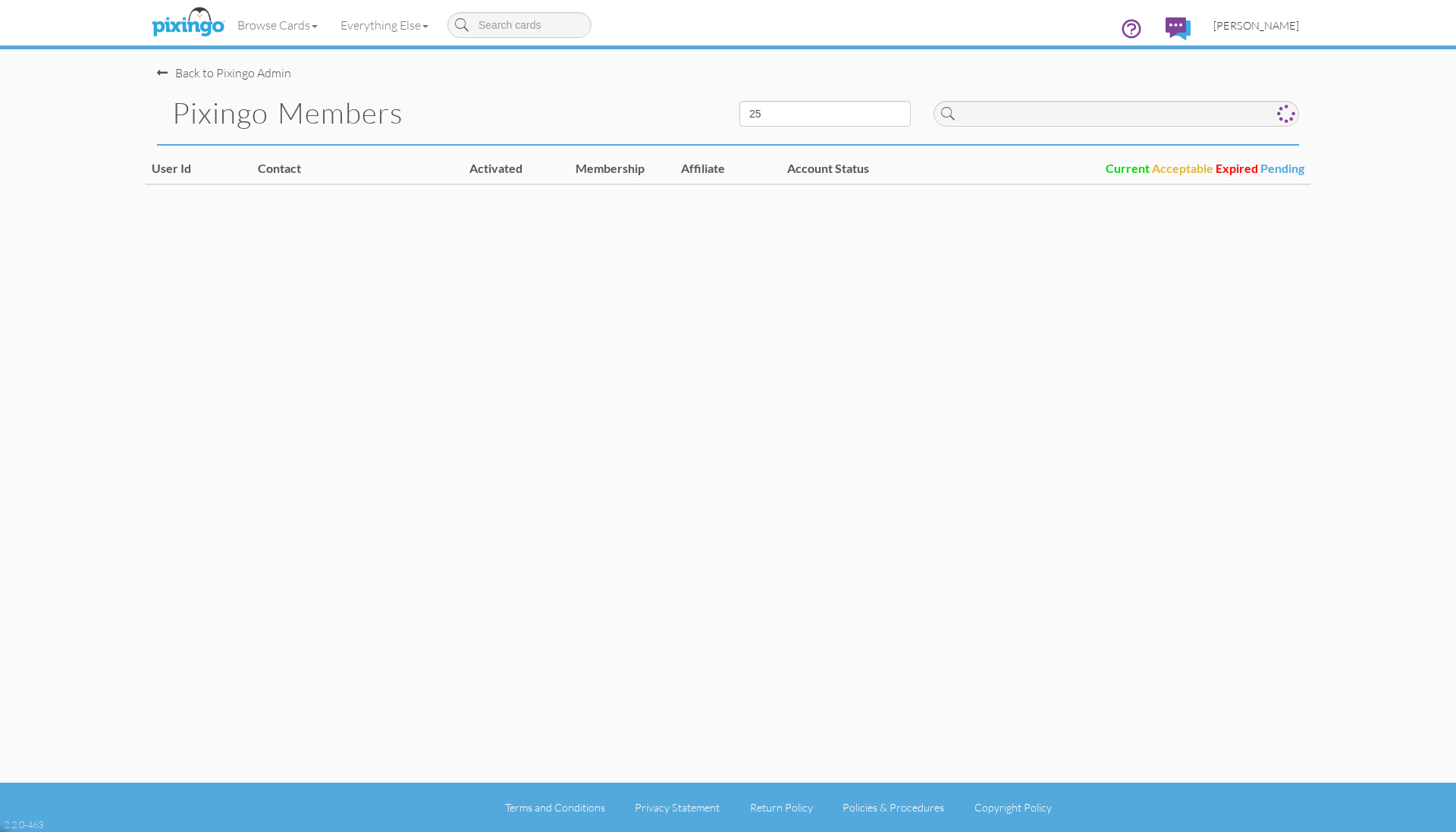
click at [1259, 26] on span "[PERSON_NAME]" at bounding box center [1256, 26] width 85 height 13
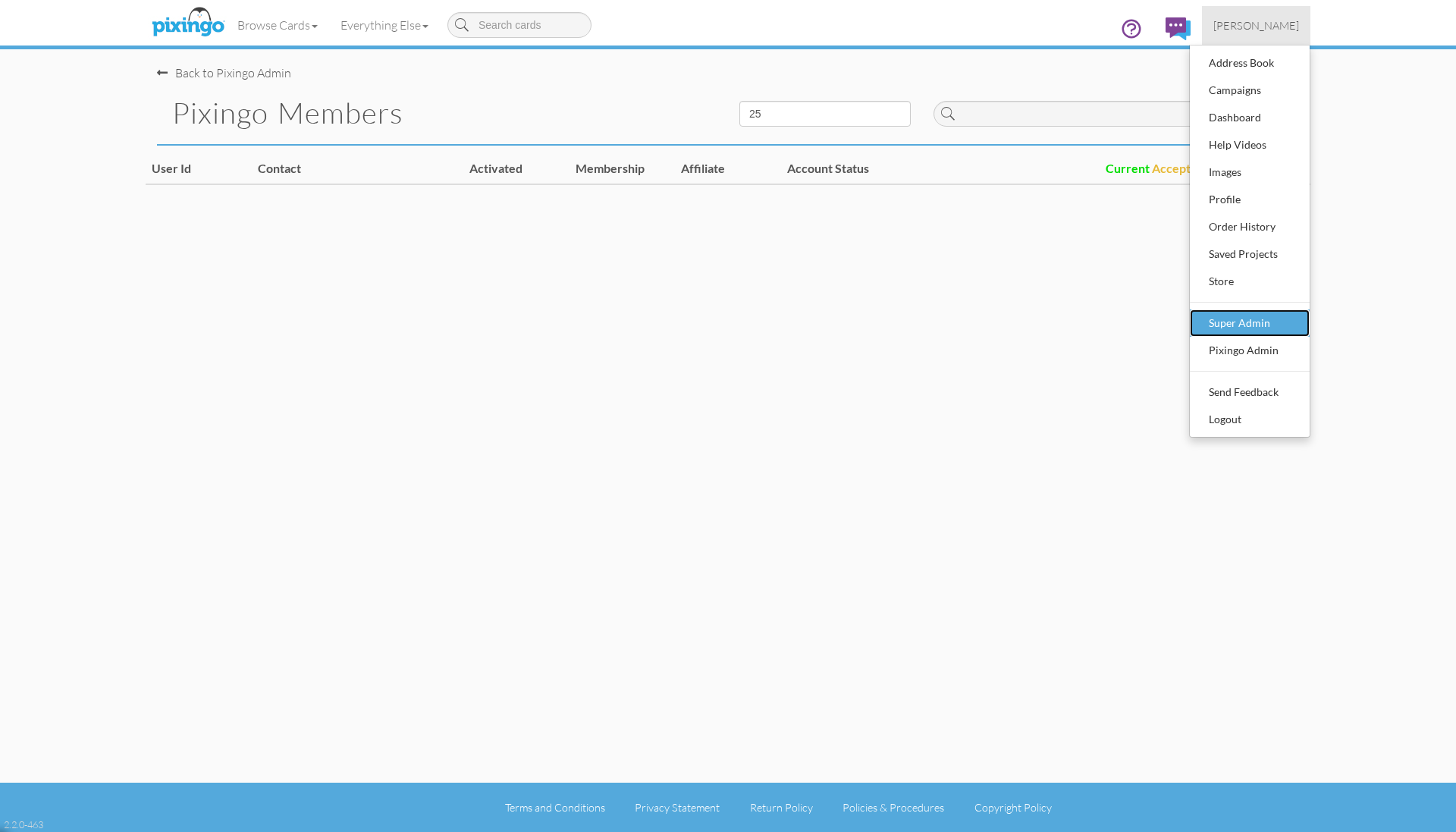
click at [1235, 322] on div "Super Admin" at bounding box center [1249, 322] width 89 height 23
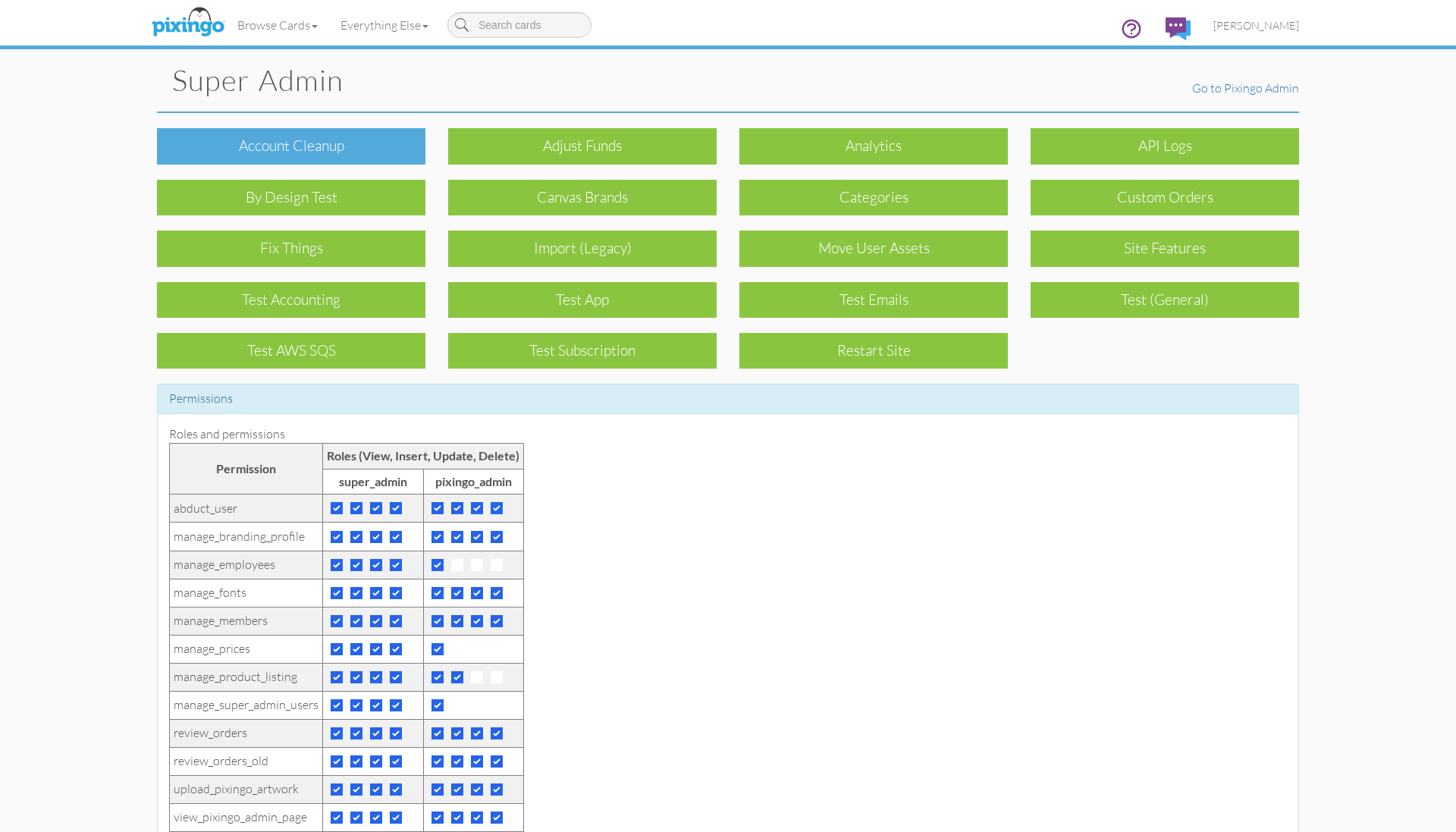
click at [395, 145] on div "Account cleanup" at bounding box center [291, 146] width 268 height 36
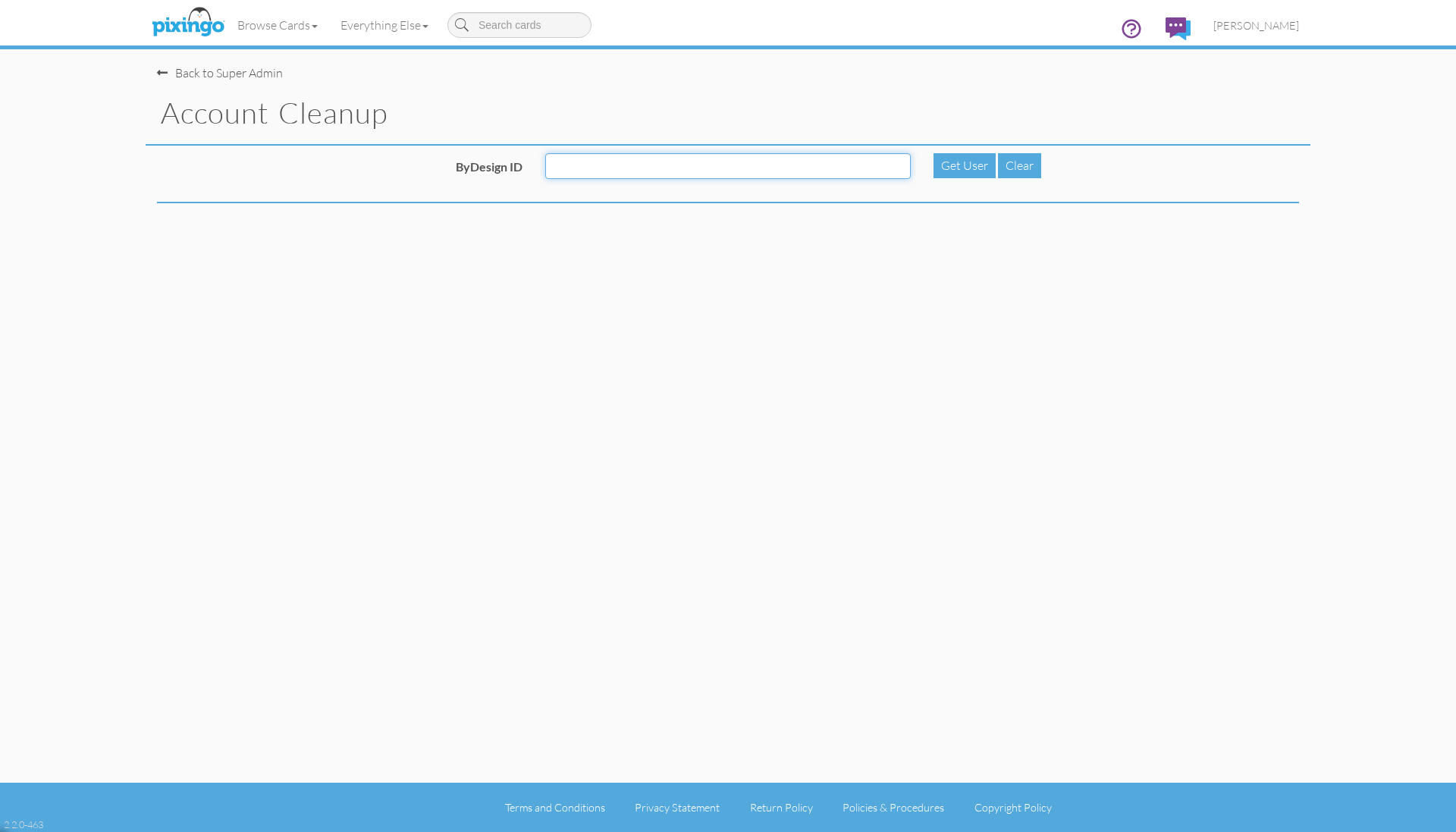
click at [635, 171] on input "ByDesign ID" at bounding box center [728, 166] width 366 height 26
paste input "R12147"
type input "R12147"
click at [949, 158] on div "Get User" at bounding box center [965, 165] width 62 height 25
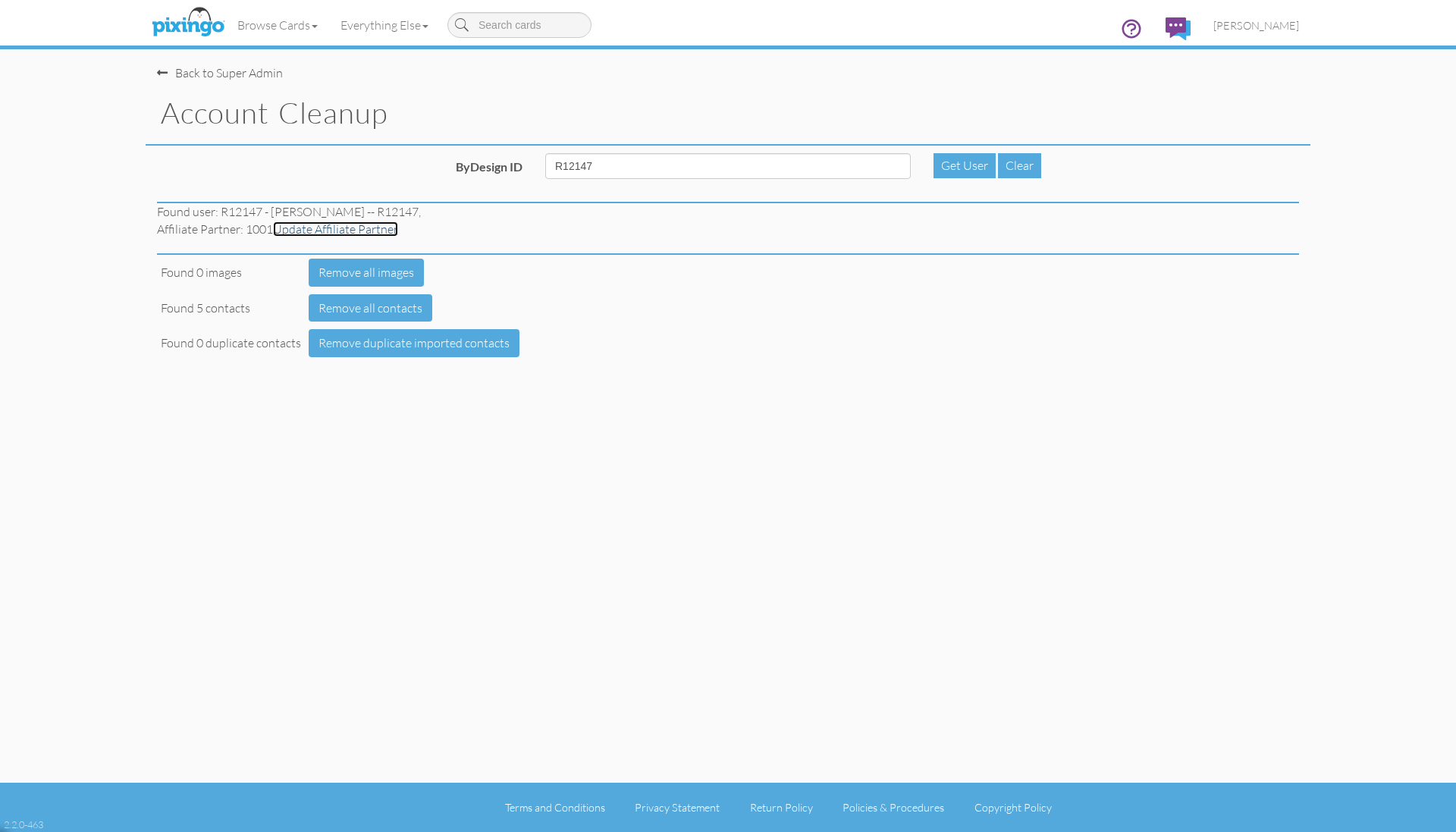
click at [341, 229] on link "Update Affiliate Partner" at bounding box center [335, 229] width 125 height 16
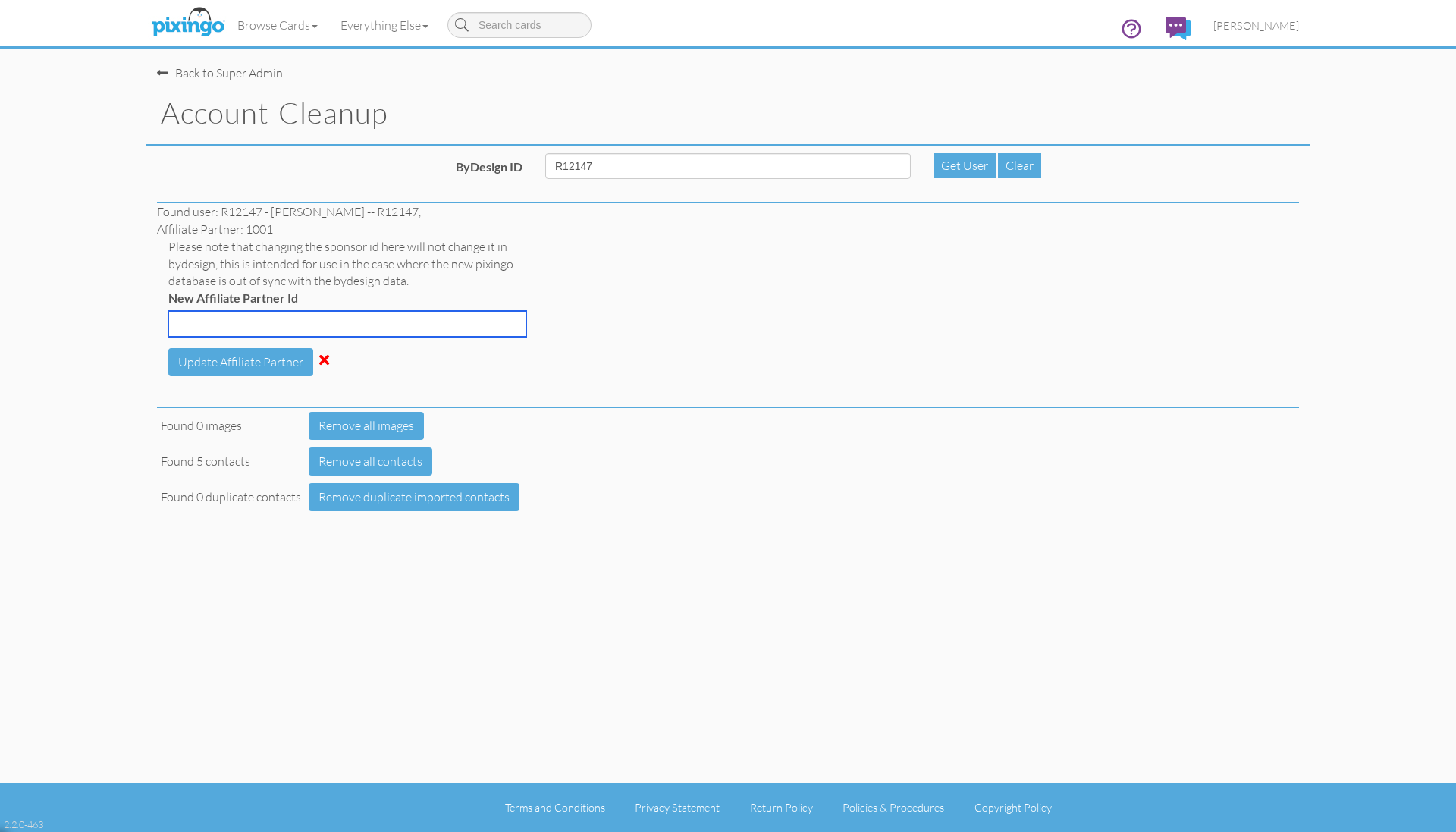
click at [282, 320] on input "New Affiliate Partner Id" at bounding box center [347, 323] width 358 height 26
type input "2223"
click at [230, 360] on button "Update Affiliate Partner" at bounding box center [241, 362] width 145 height 28
